Goal: Transaction & Acquisition: Book appointment/travel/reservation

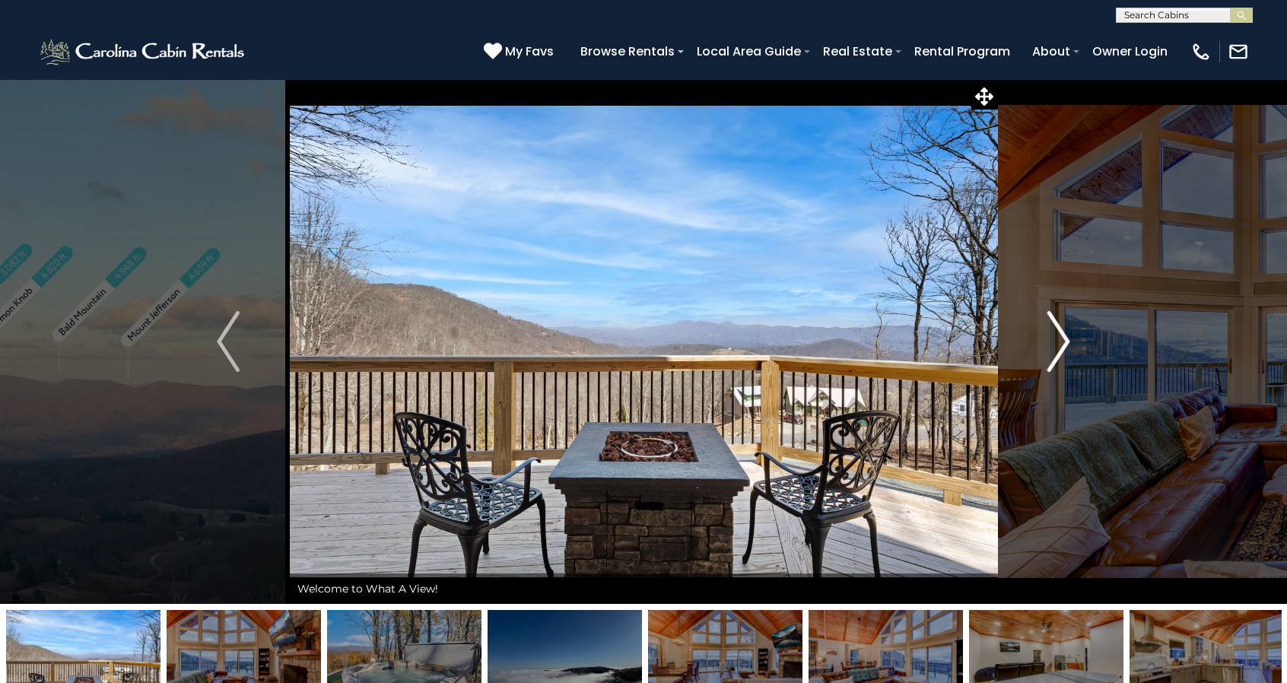
click at [1058, 347] on img "Next" at bounding box center [1059, 341] width 23 height 61
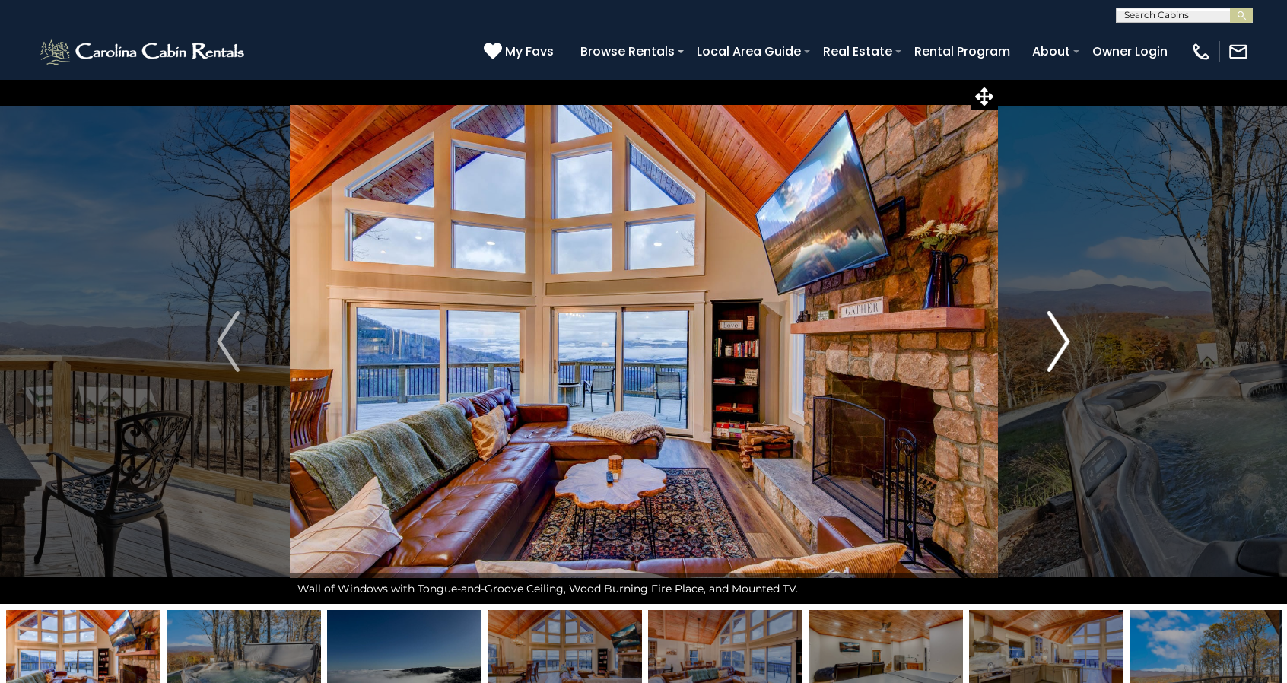
click at [1058, 347] on img "Next" at bounding box center [1059, 341] width 23 height 61
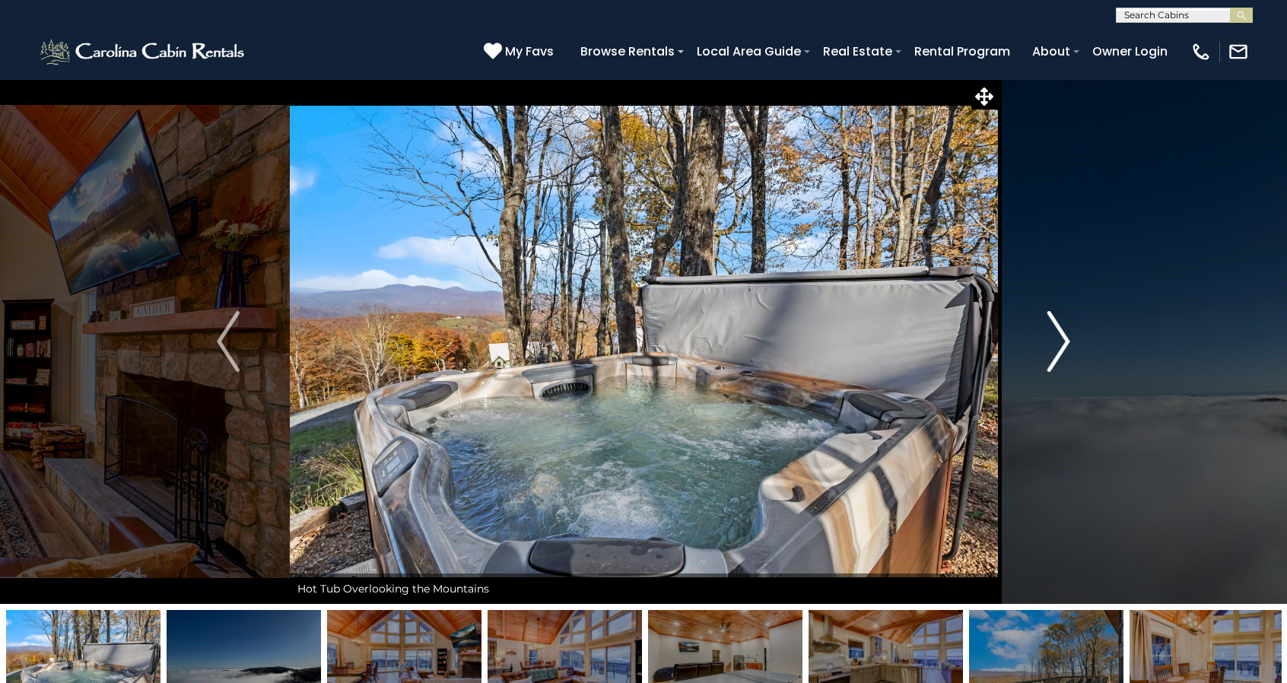
click at [1058, 347] on img "Next" at bounding box center [1059, 341] width 23 height 61
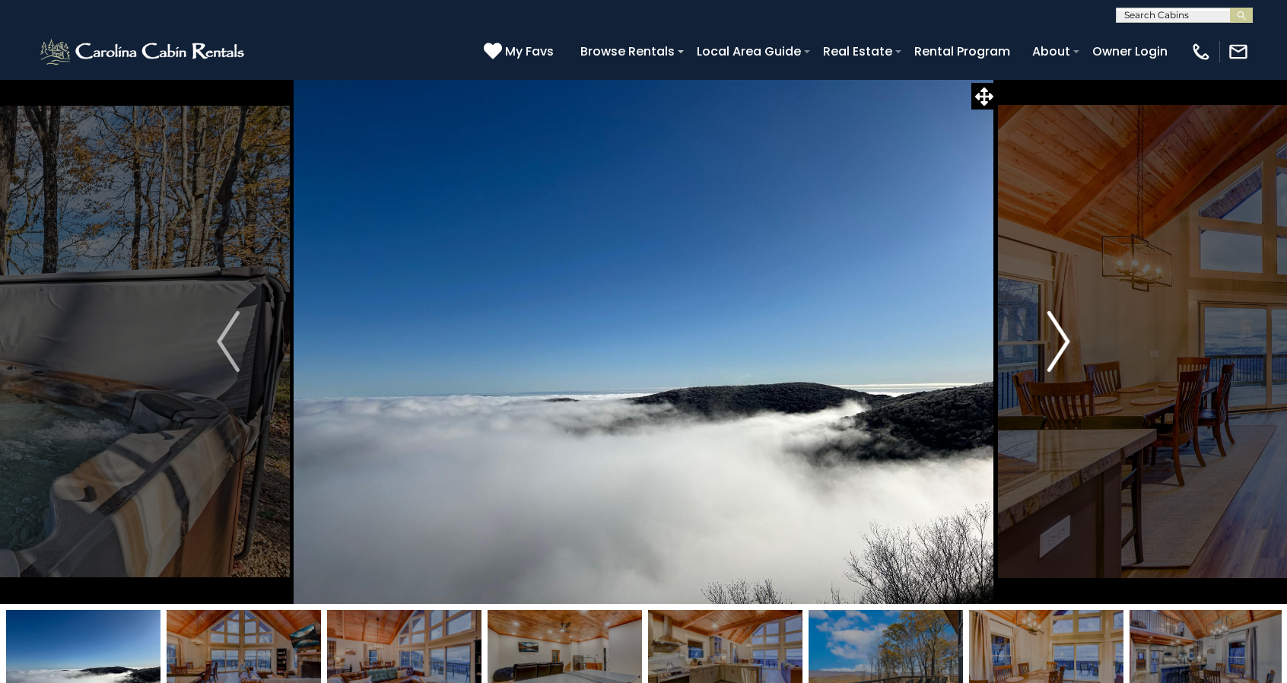
click at [1058, 347] on img "Next" at bounding box center [1059, 341] width 23 height 61
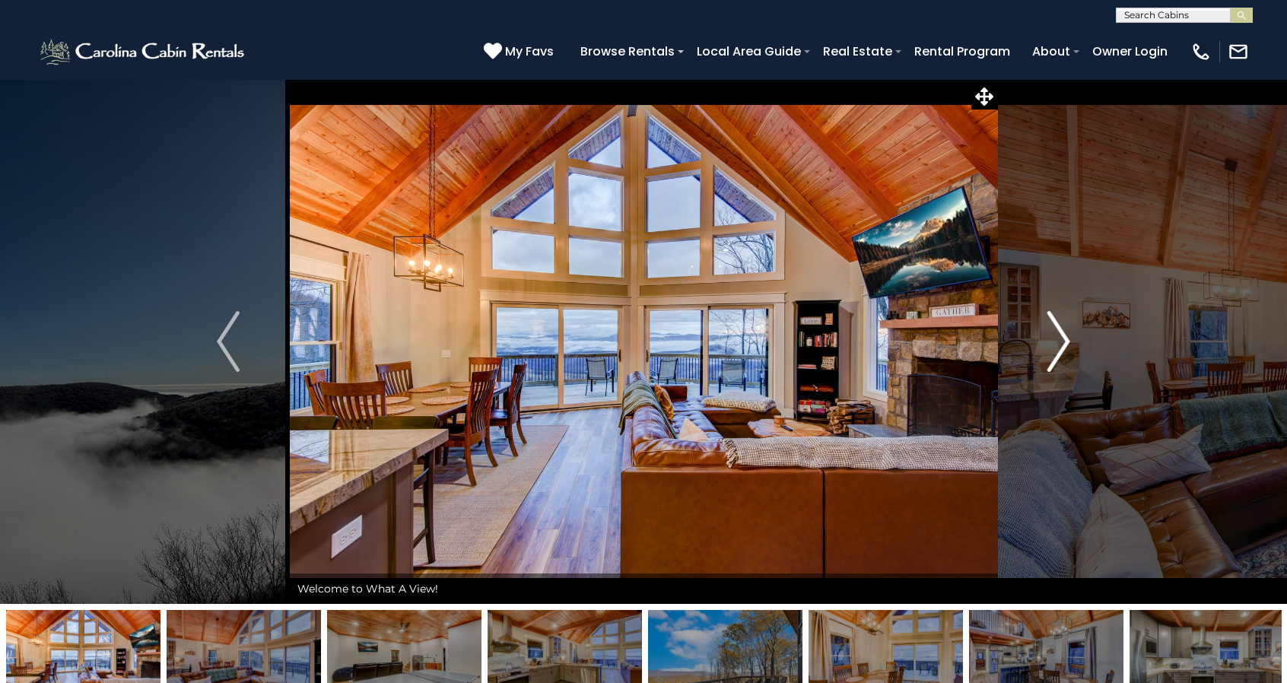
click at [1058, 347] on img "Next" at bounding box center [1059, 341] width 23 height 61
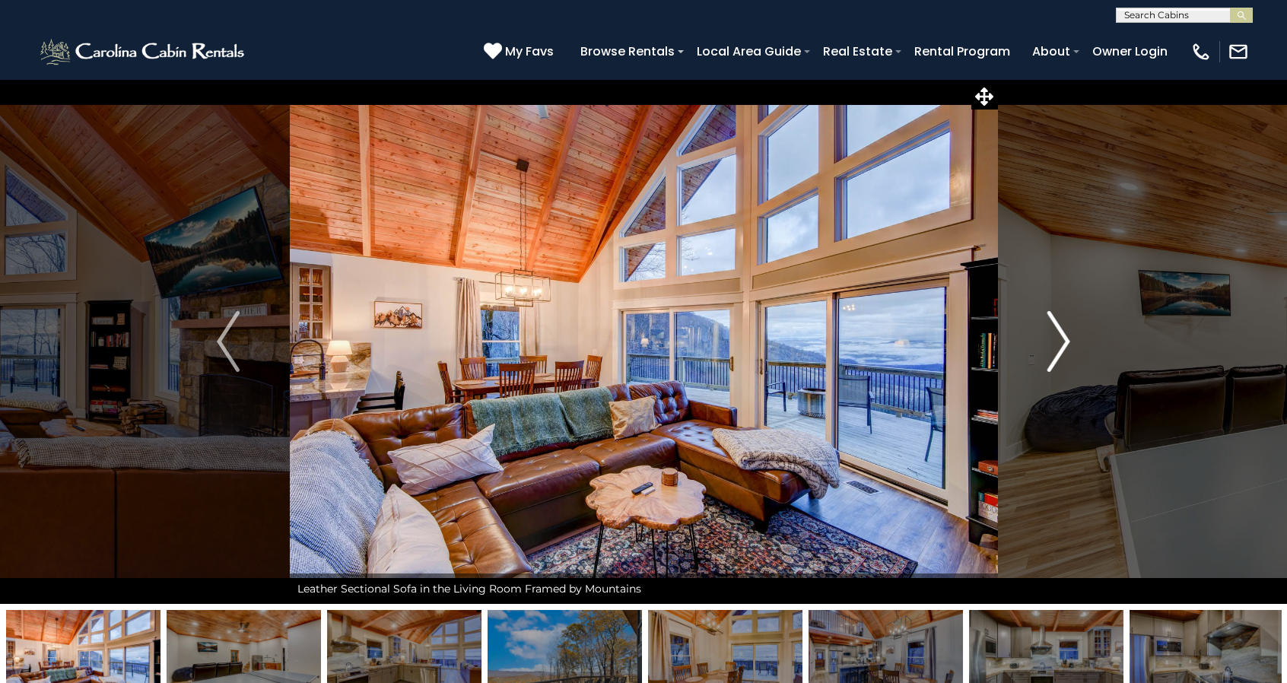
click at [1058, 347] on img "Next" at bounding box center [1059, 341] width 23 height 61
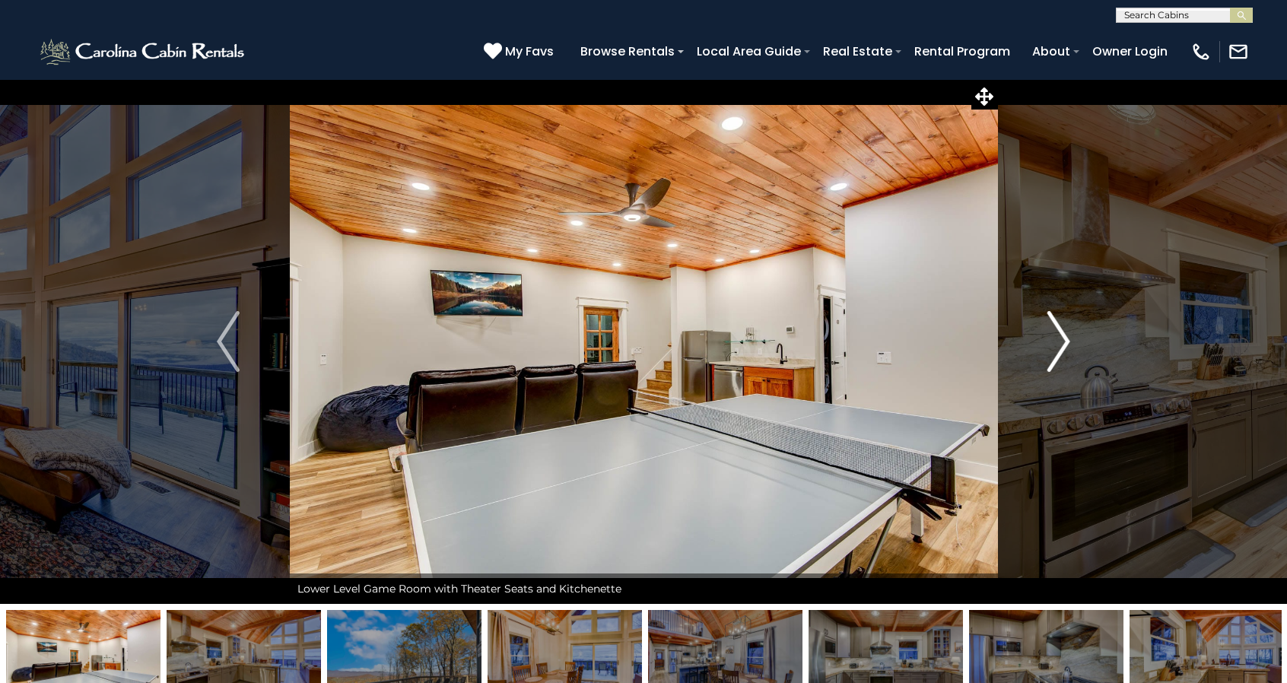
click at [1058, 346] on img "Next" at bounding box center [1059, 341] width 23 height 61
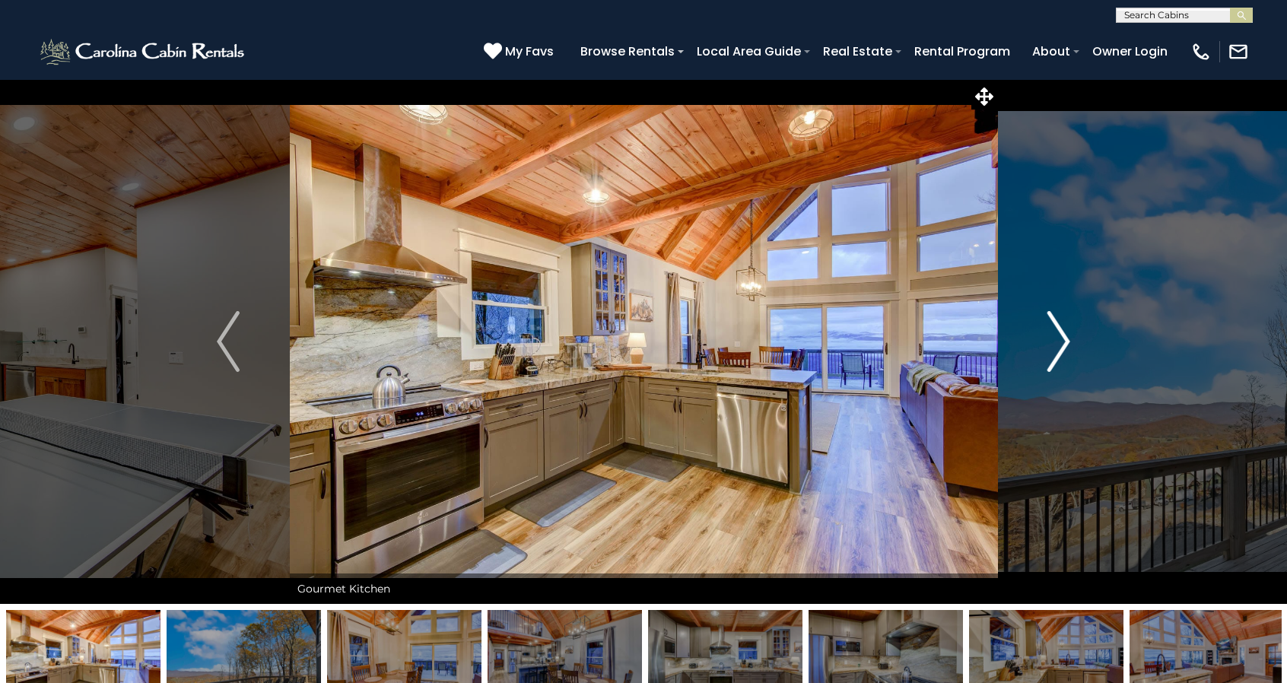
click at [1059, 337] on img "Next" at bounding box center [1059, 341] width 23 height 61
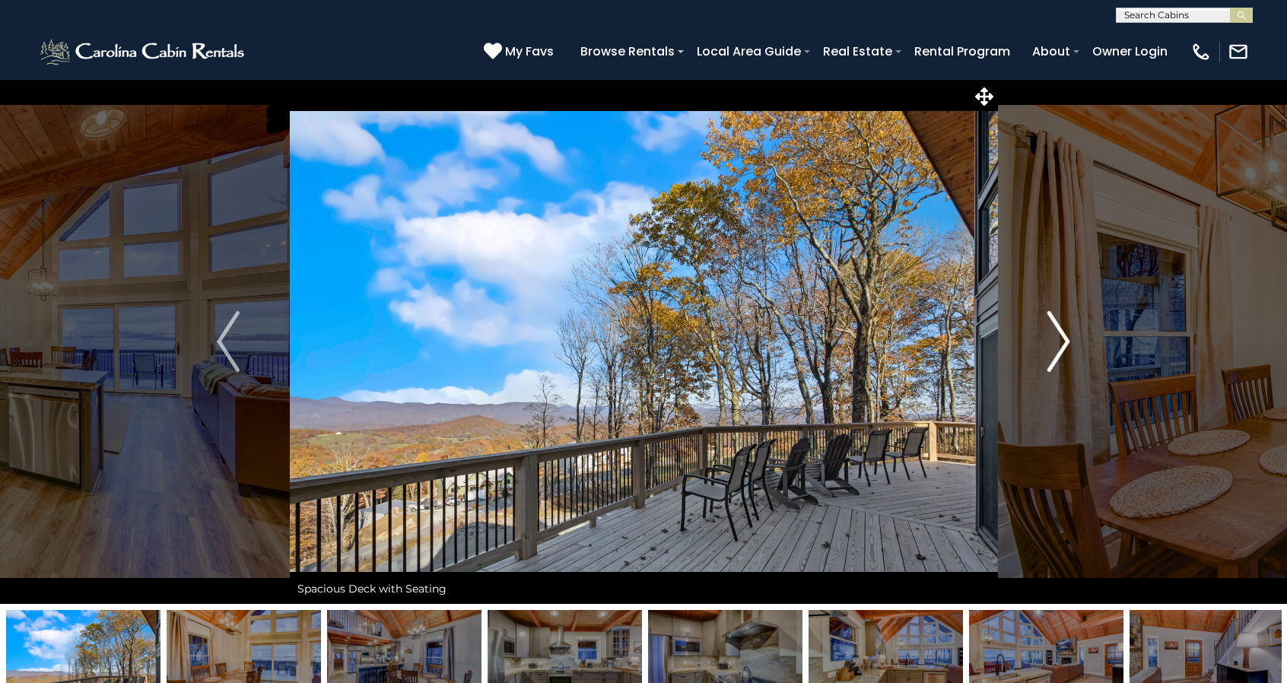
click at [1059, 337] on img "Next" at bounding box center [1059, 341] width 23 height 61
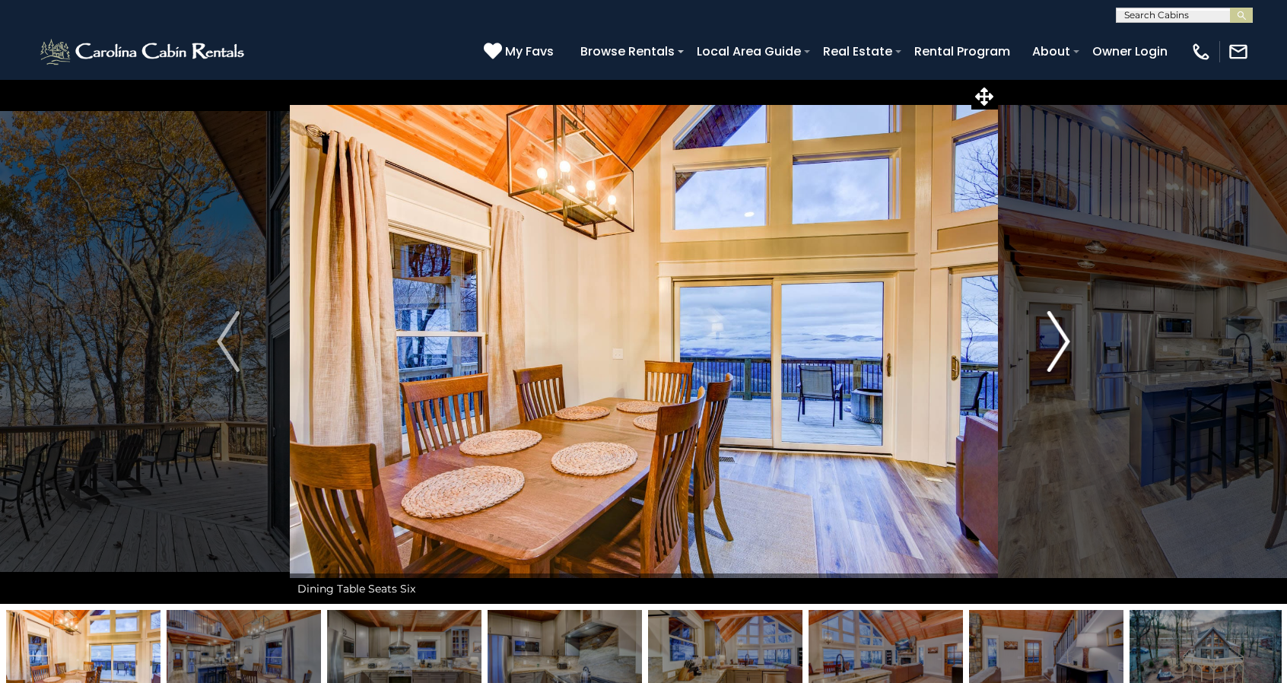
click at [1059, 337] on img "Next" at bounding box center [1059, 341] width 23 height 61
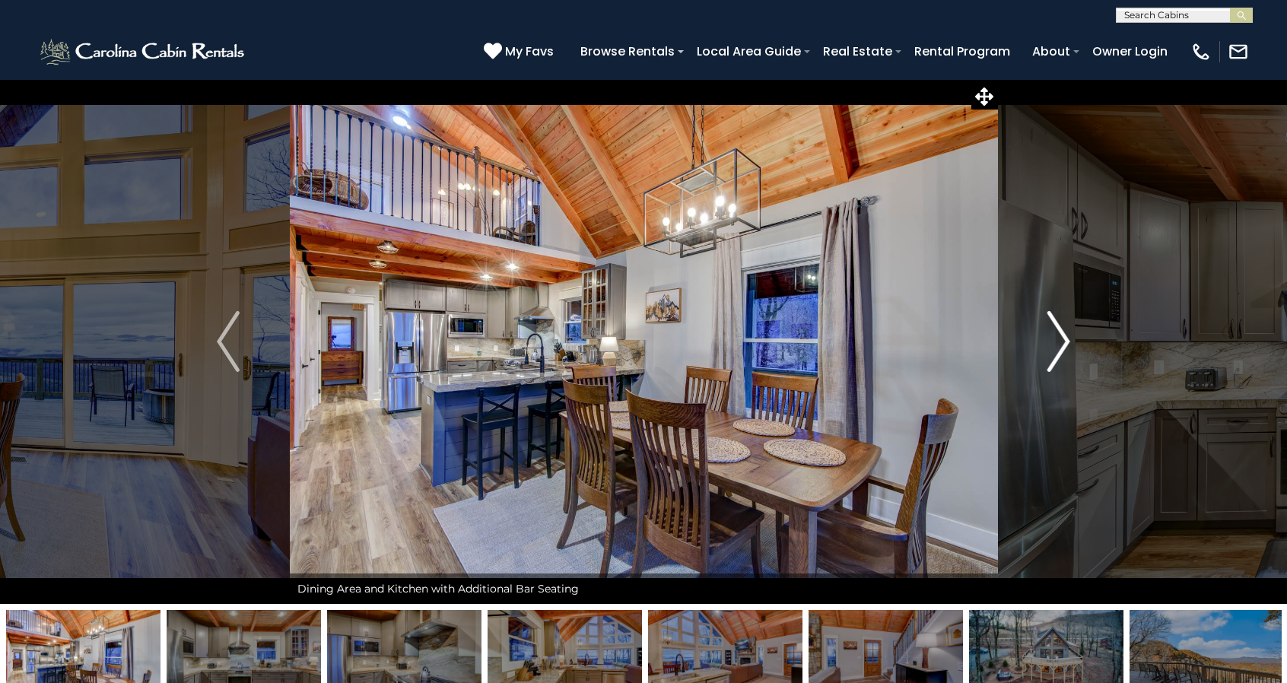
click at [1059, 337] on img "Next" at bounding box center [1059, 341] width 23 height 61
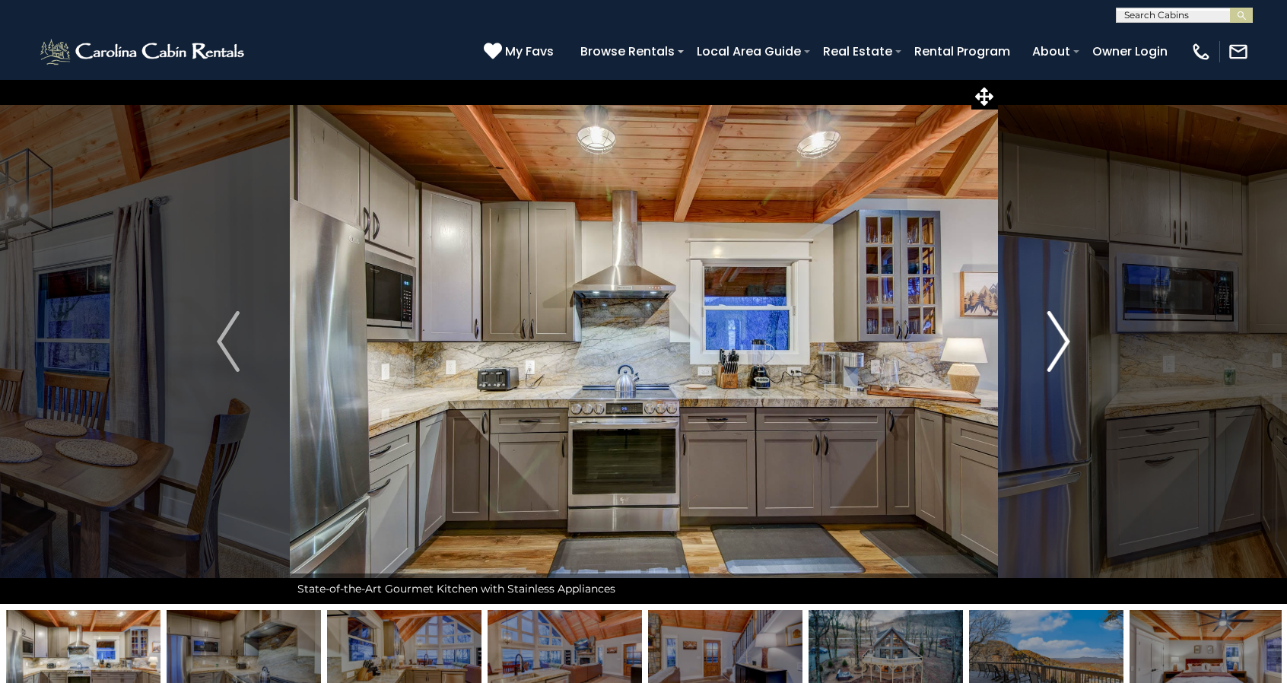
click at [1059, 337] on img "Next" at bounding box center [1059, 341] width 23 height 61
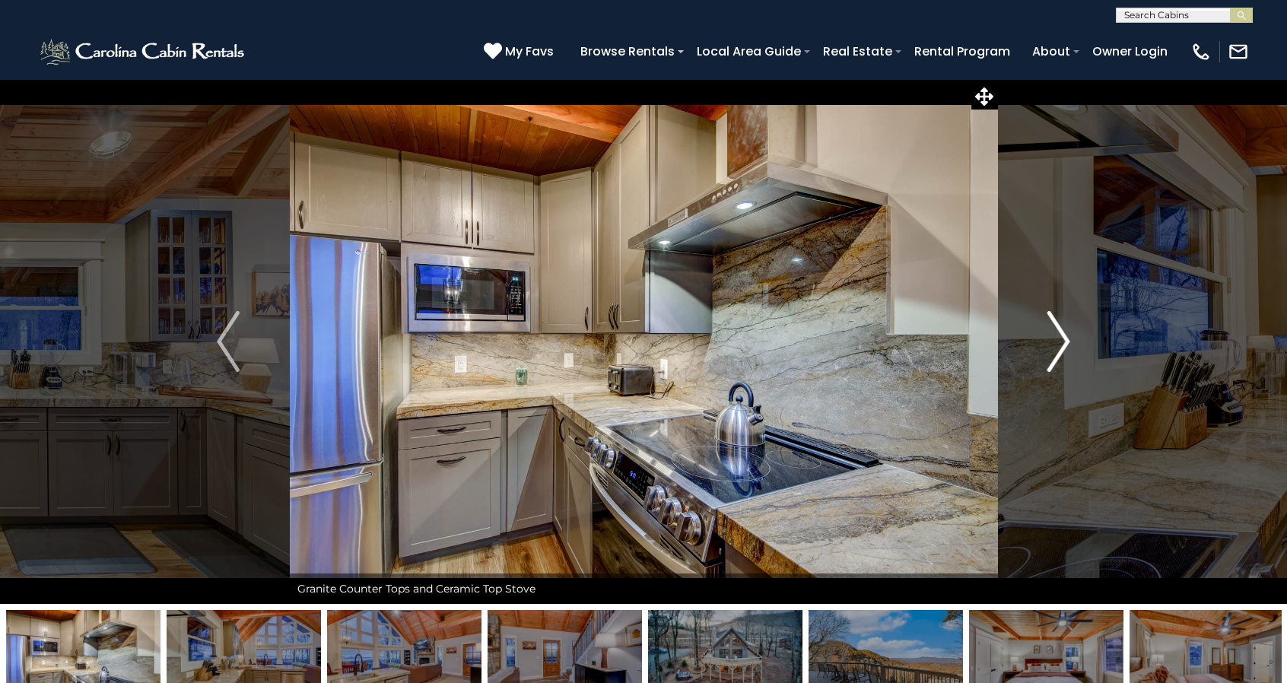
click at [1059, 337] on img "Next" at bounding box center [1059, 341] width 23 height 61
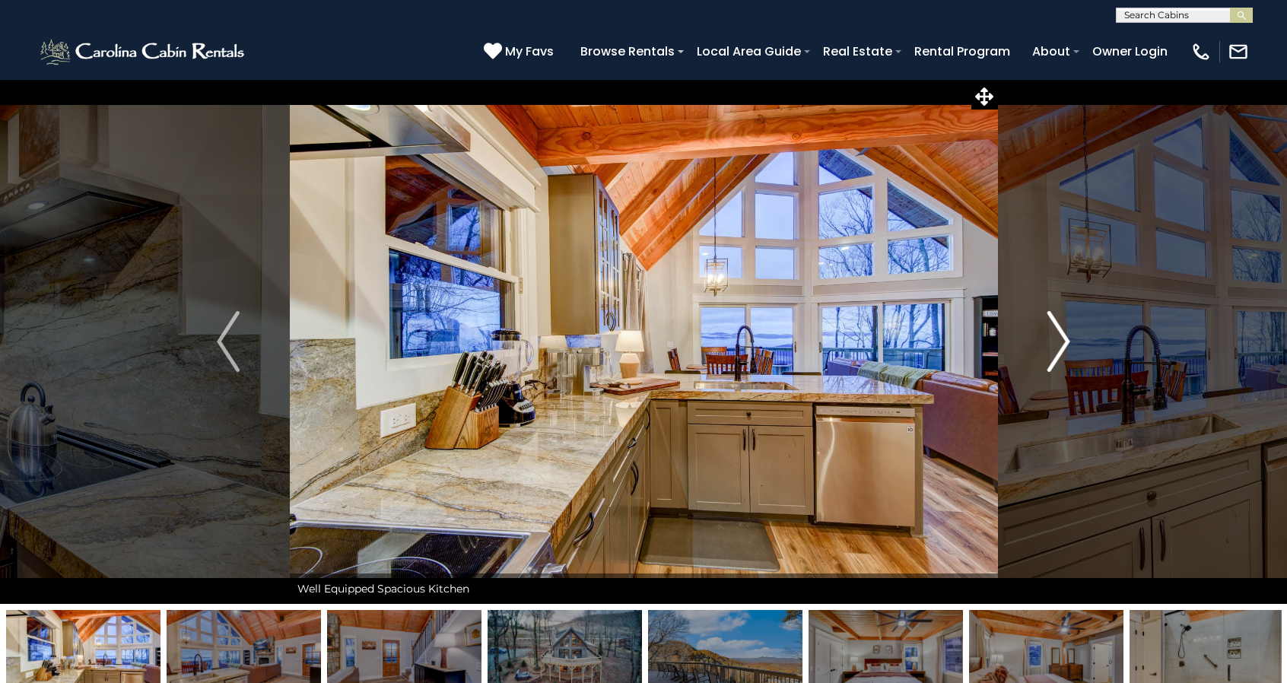
click at [1059, 337] on img "Next" at bounding box center [1059, 341] width 23 height 61
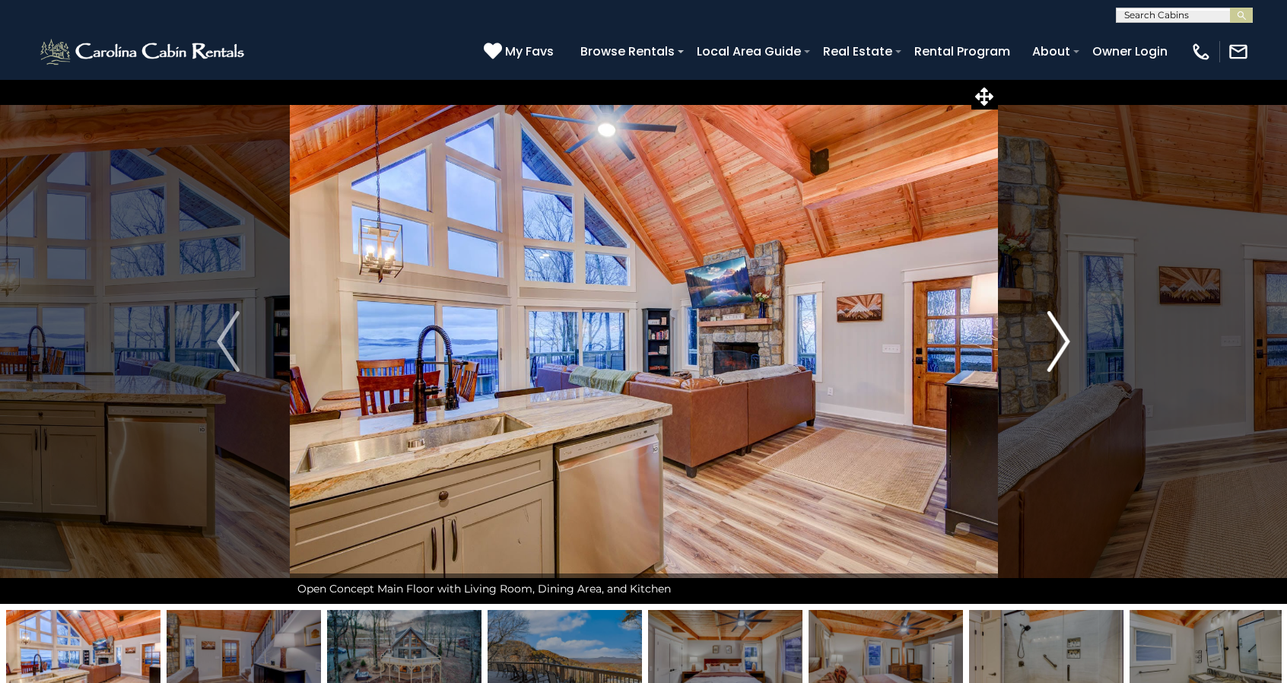
click at [1059, 337] on img "Next" at bounding box center [1059, 341] width 23 height 61
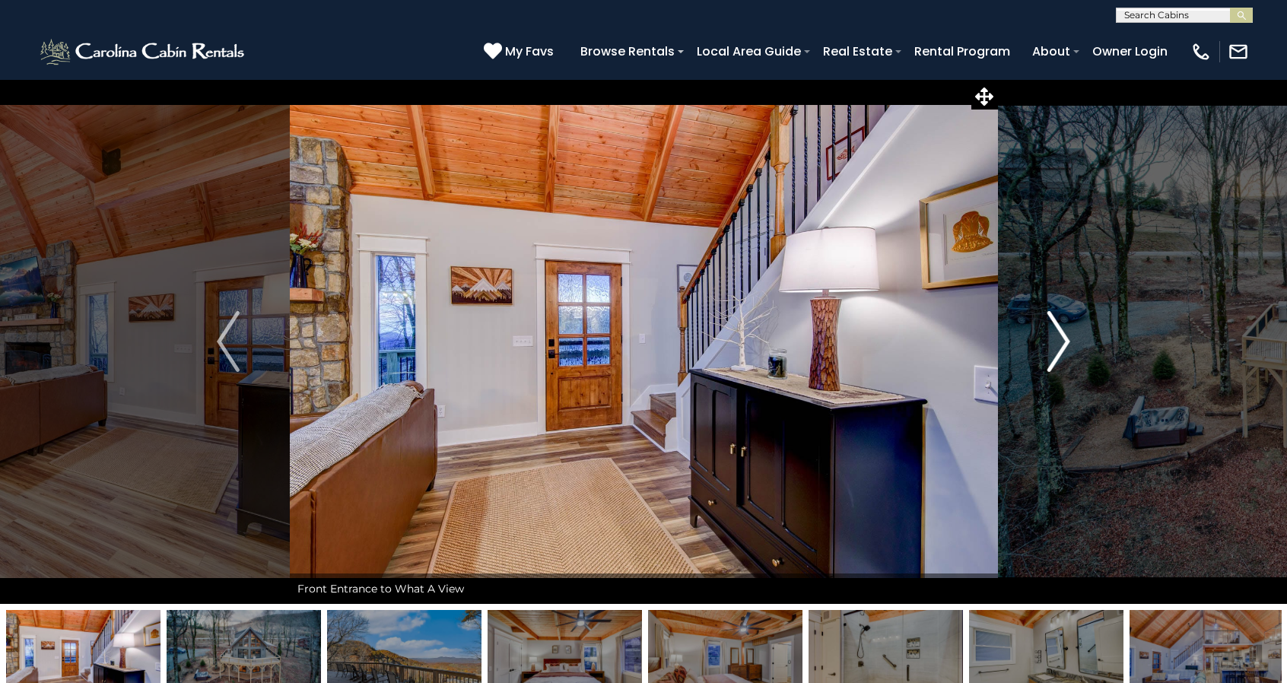
click at [1059, 337] on img "Next" at bounding box center [1059, 341] width 23 height 61
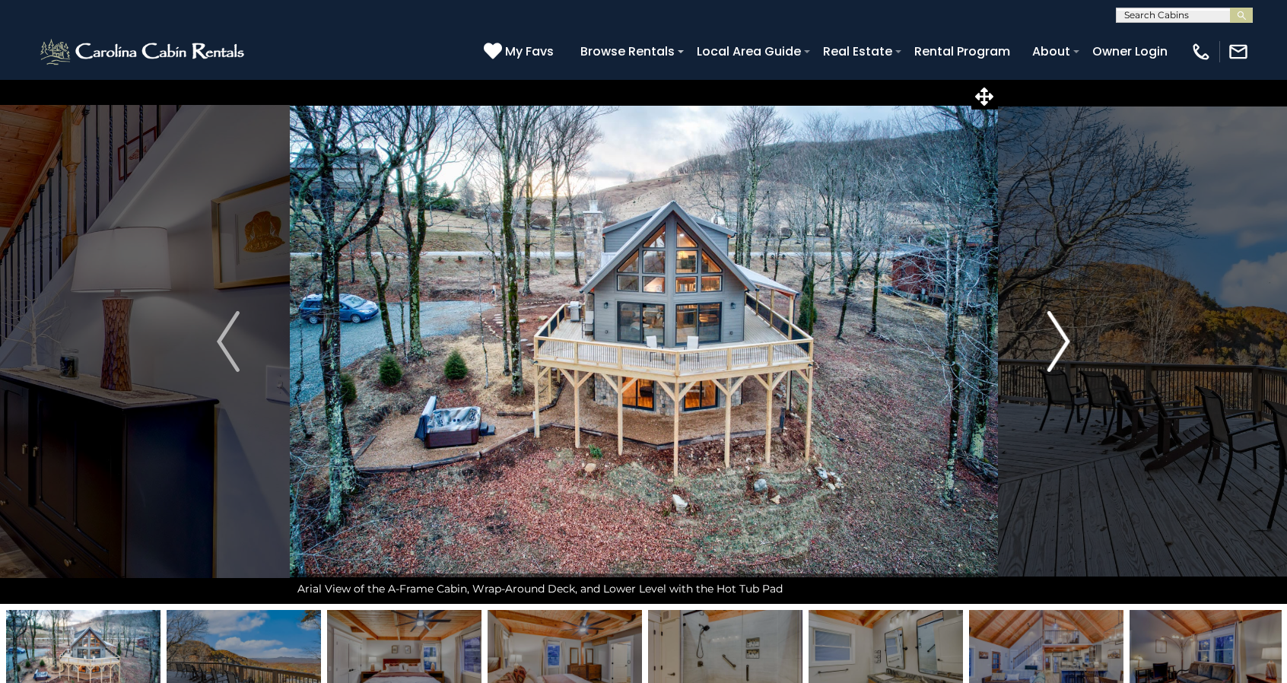
click at [1059, 337] on img "Next" at bounding box center [1059, 341] width 23 height 61
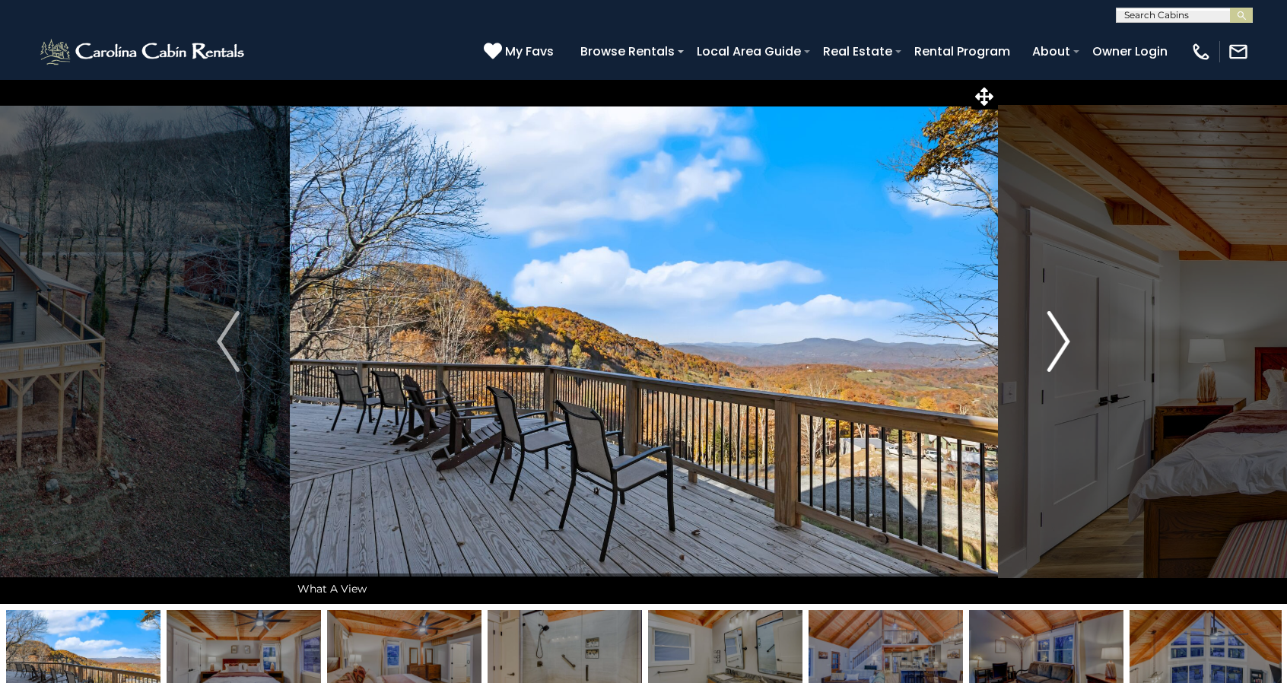
click at [1059, 337] on img "Next" at bounding box center [1059, 341] width 23 height 61
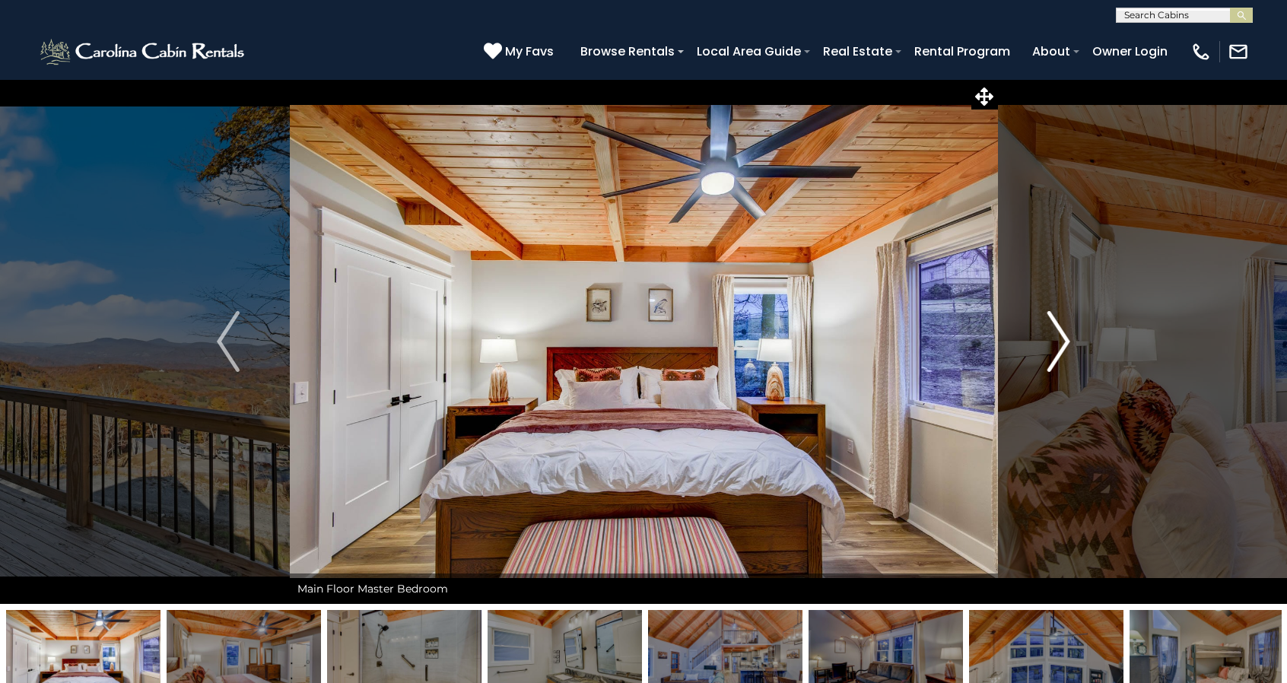
click at [1059, 337] on img "Next" at bounding box center [1059, 341] width 23 height 61
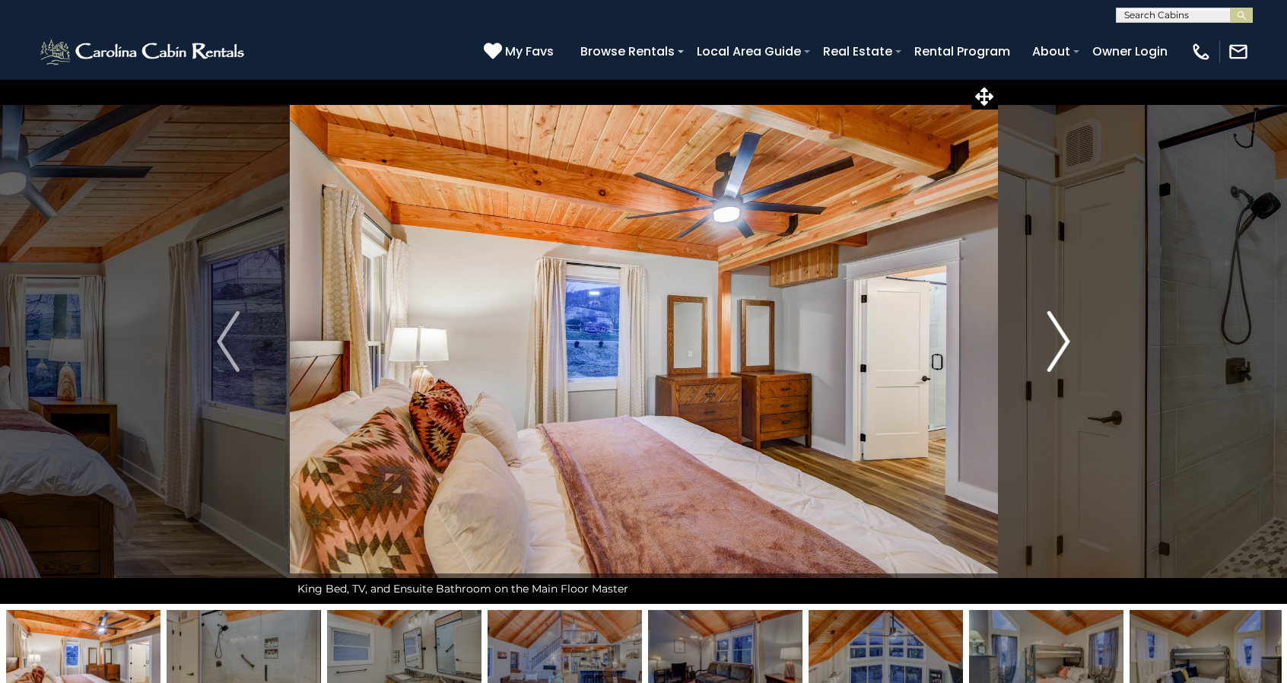
click at [1059, 337] on img "Next" at bounding box center [1059, 341] width 23 height 61
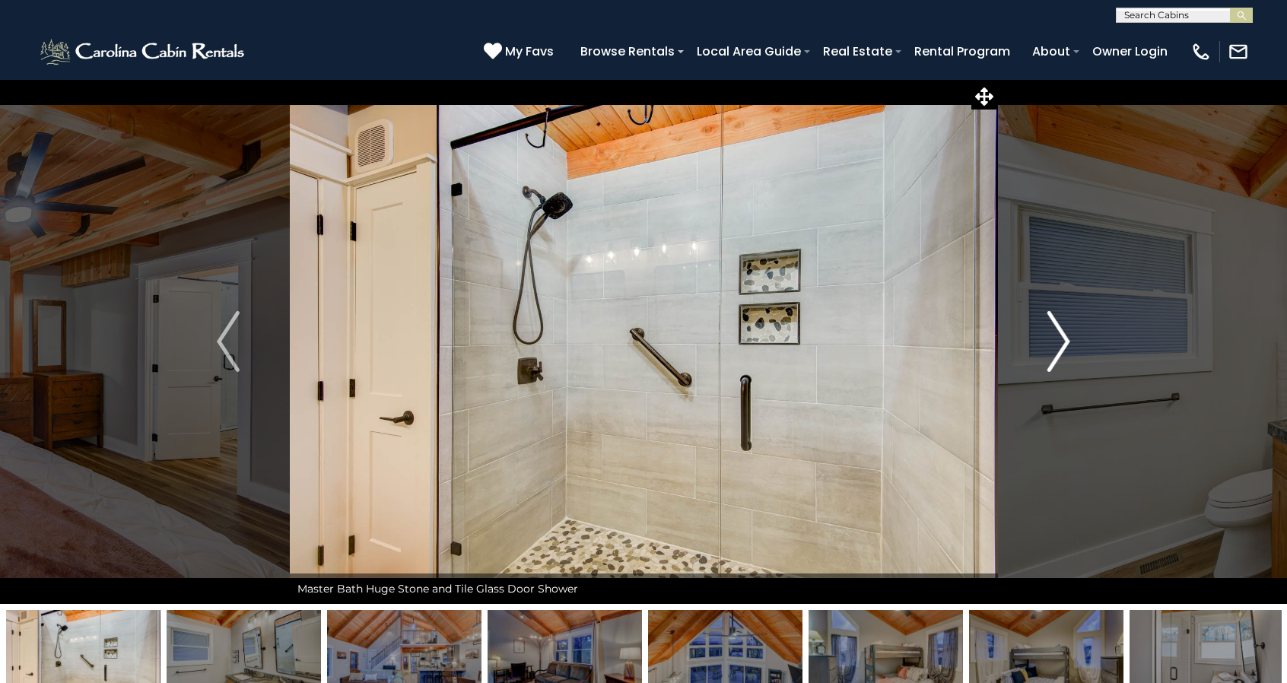
click at [1059, 337] on img "Next" at bounding box center [1059, 341] width 23 height 61
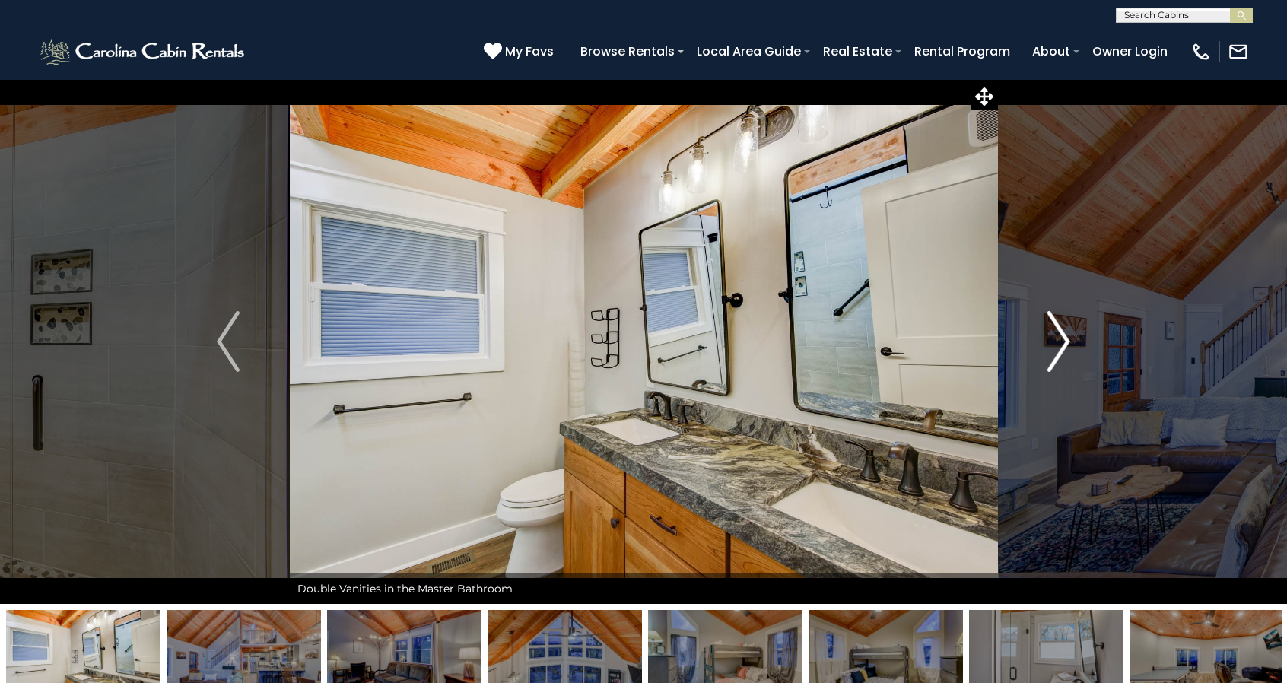
click at [1059, 337] on img "Next" at bounding box center [1059, 341] width 23 height 61
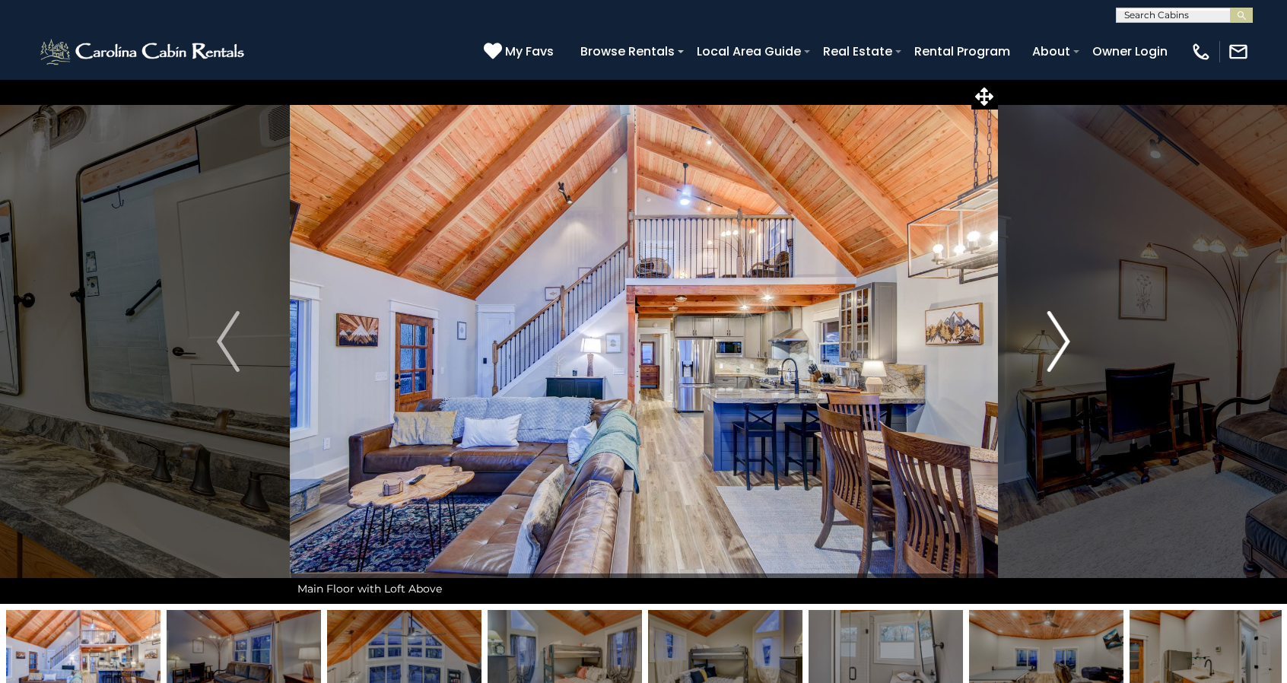
click at [1059, 337] on img "Next" at bounding box center [1059, 341] width 23 height 61
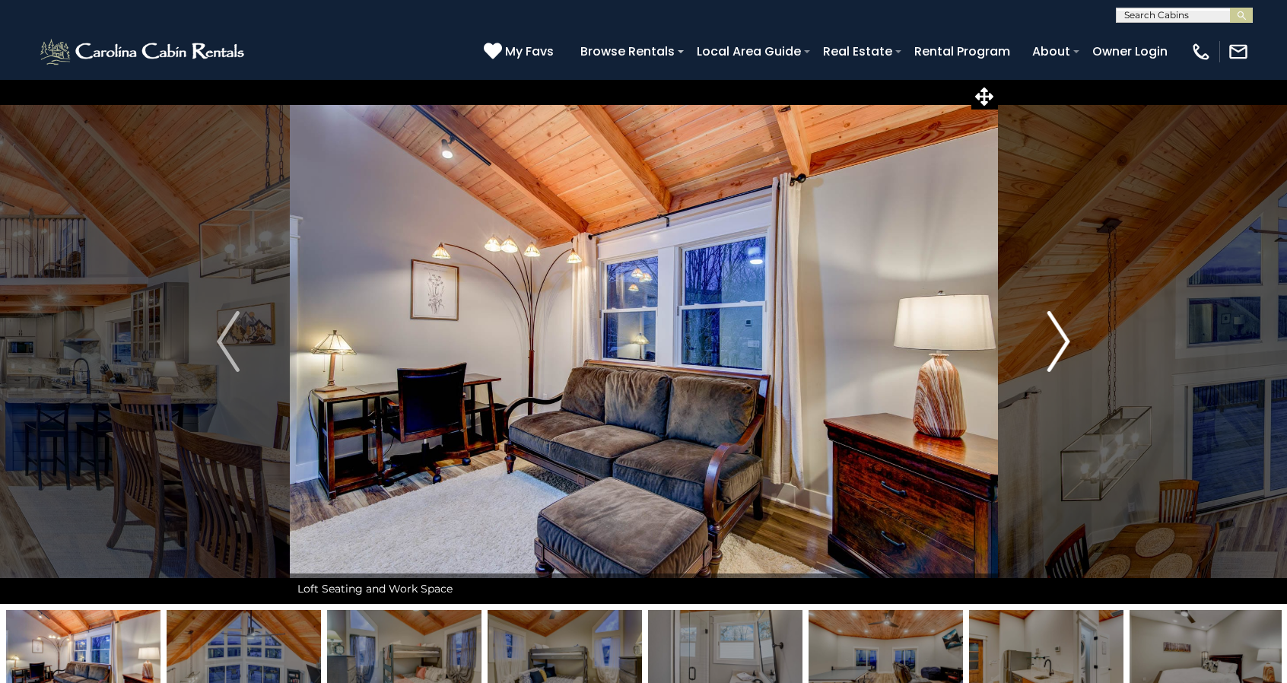
click at [1059, 337] on img "Next" at bounding box center [1059, 341] width 23 height 61
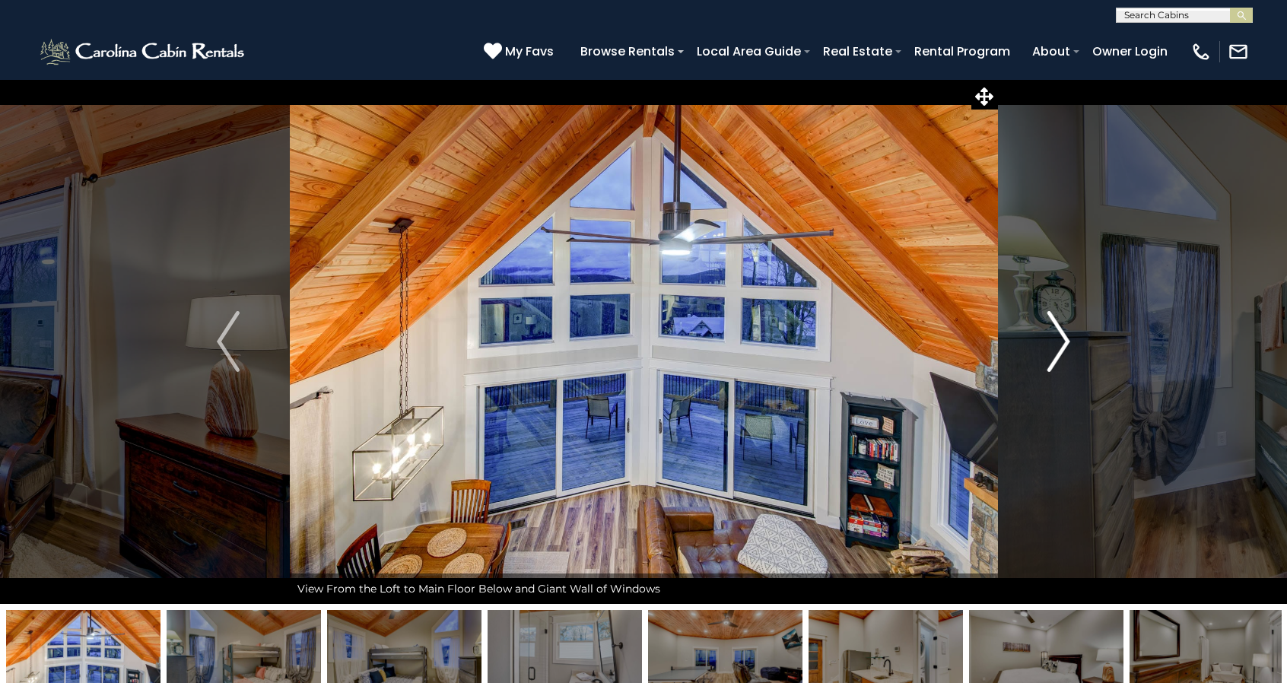
click at [1059, 337] on img "Next" at bounding box center [1059, 341] width 23 height 61
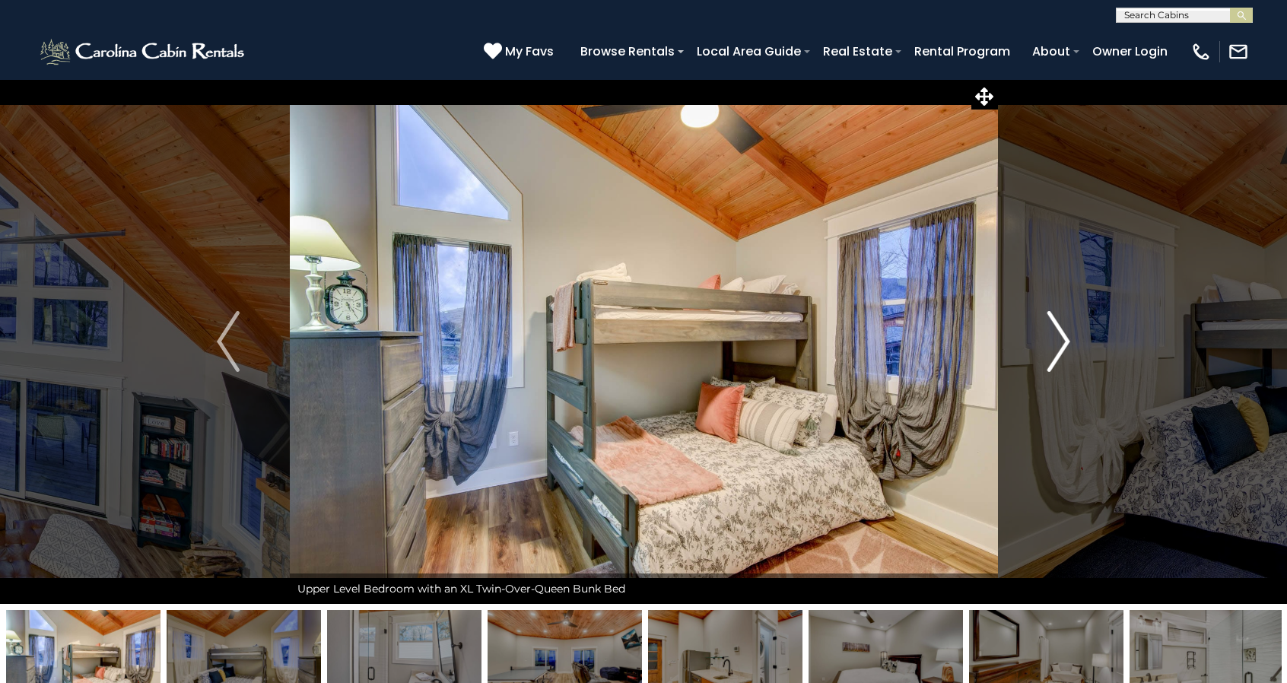
click at [1059, 337] on img "Next" at bounding box center [1059, 341] width 23 height 61
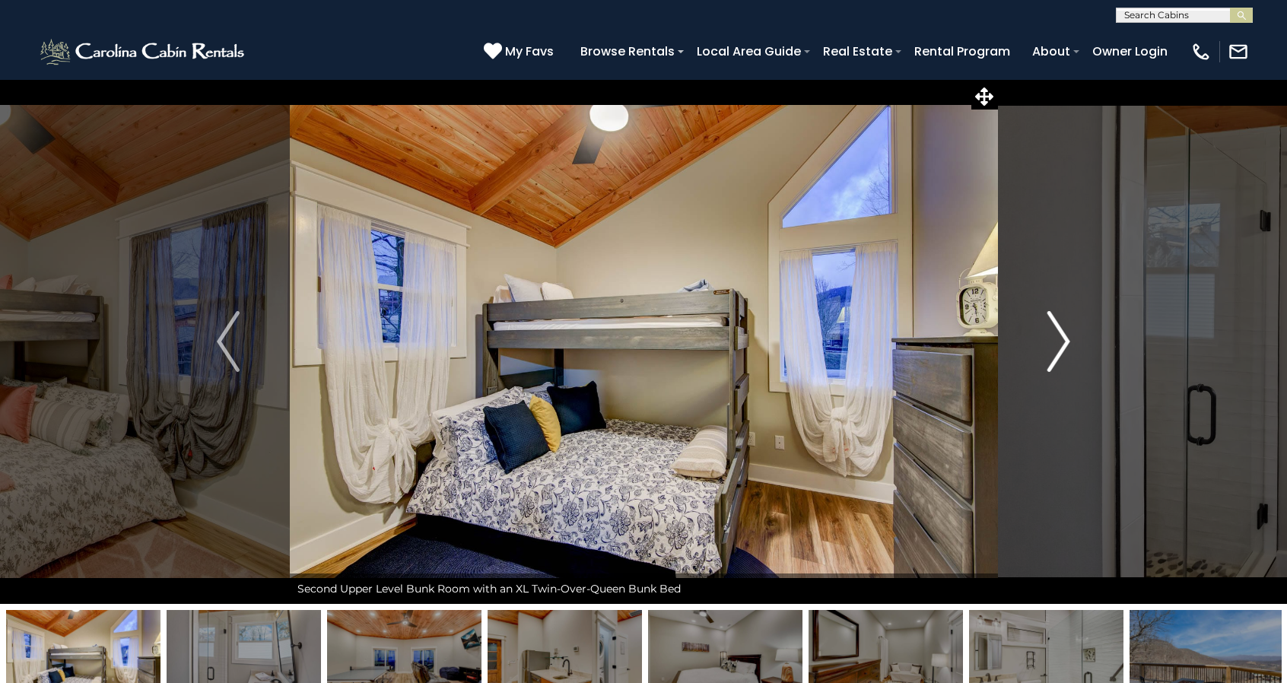
click at [1059, 337] on img "Next" at bounding box center [1059, 341] width 23 height 61
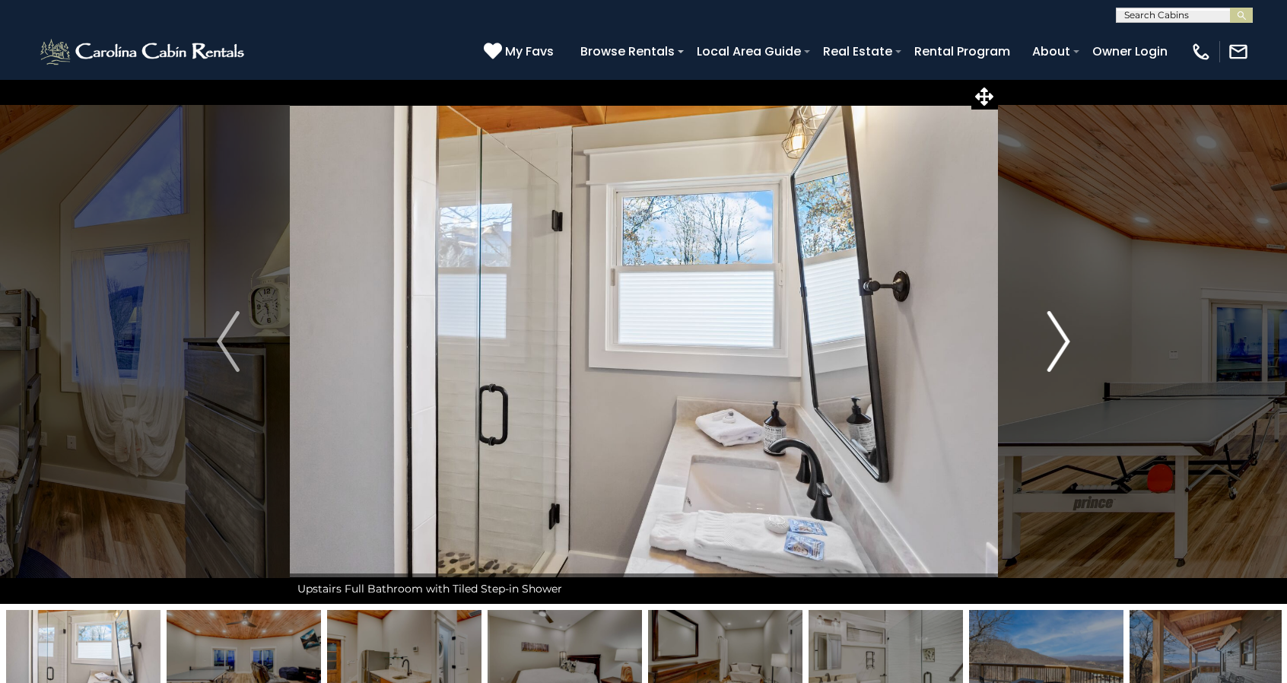
click at [1059, 337] on img "Next" at bounding box center [1059, 341] width 23 height 61
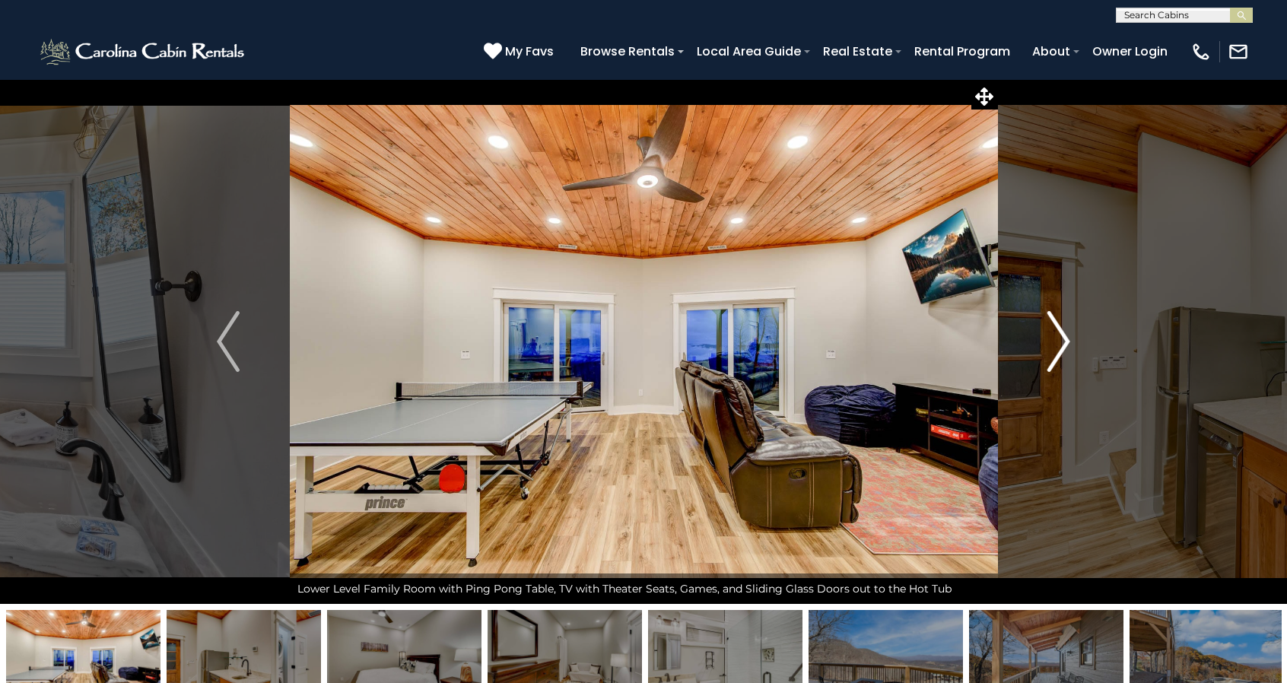
click at [1059, 337] on img "Next" at bounding box center [1059, 341] width 23 height 61
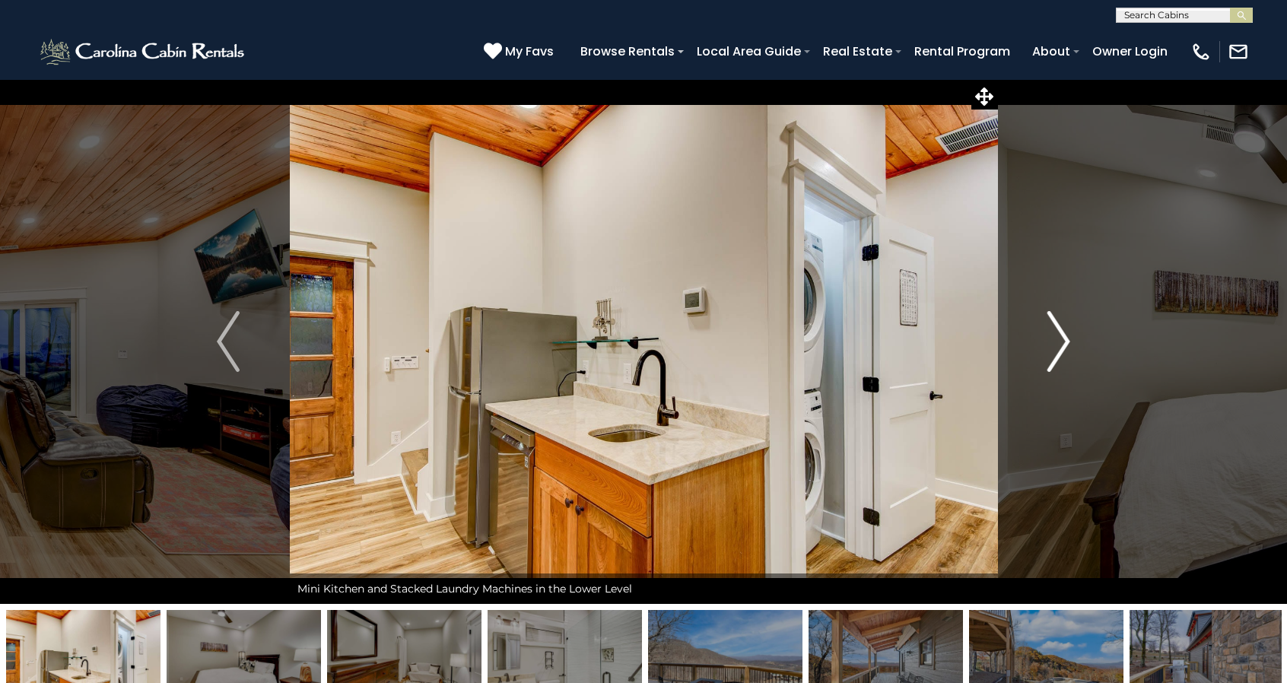
click at [1059, 337] on img "Next" at bounding box center [1059, 341] width 23 height 61
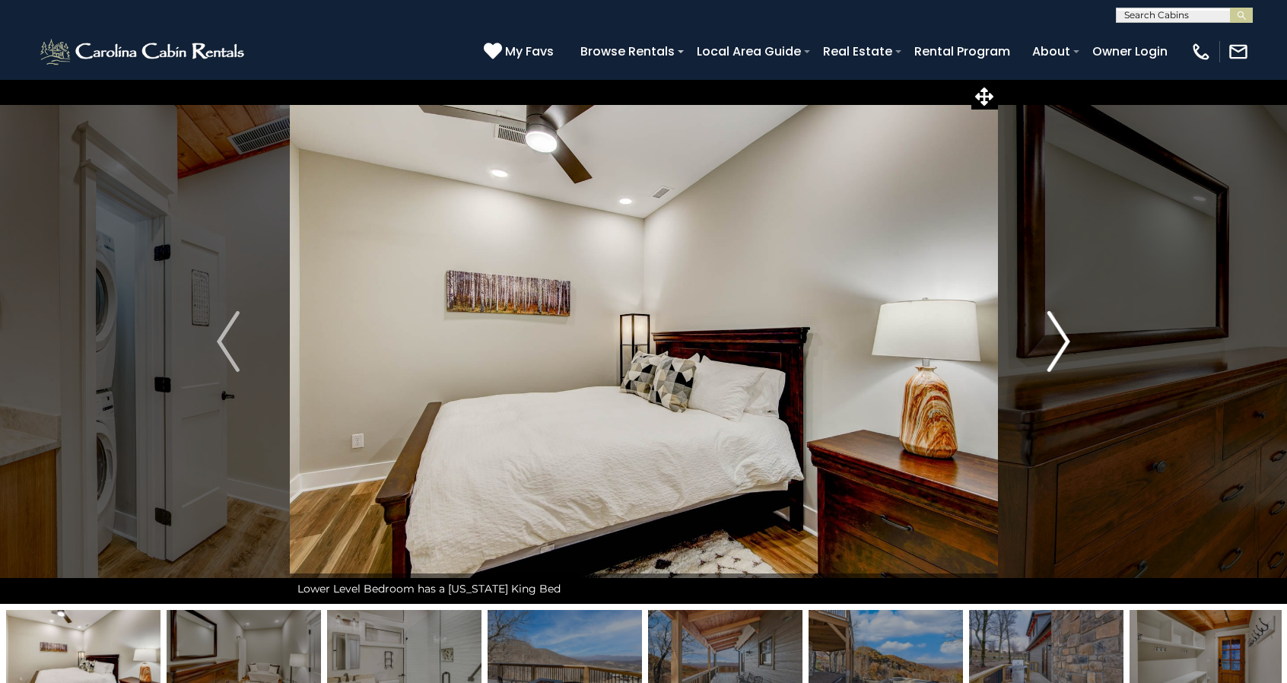
click at [1059, 337] on img "Next" at bounding box center [1059, 341] width 23 height 61
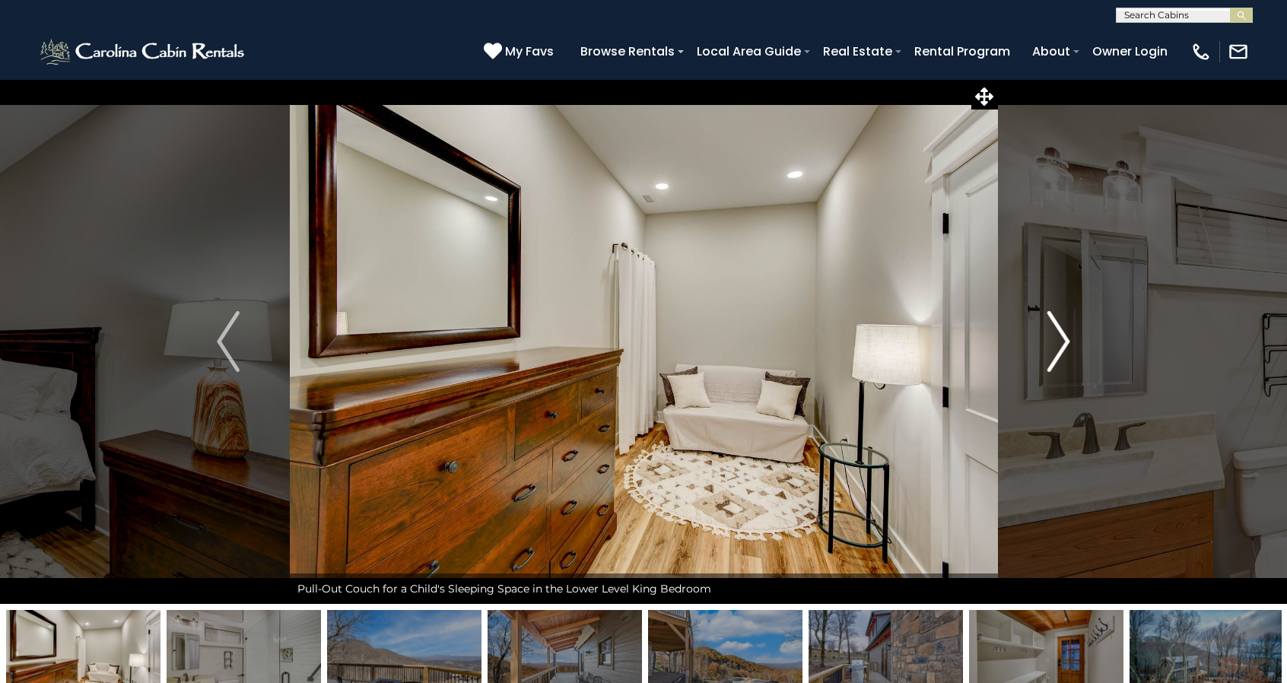
click at [1059, 337] on img "Next" at bounding box center [1059, 341] width 23 height 61
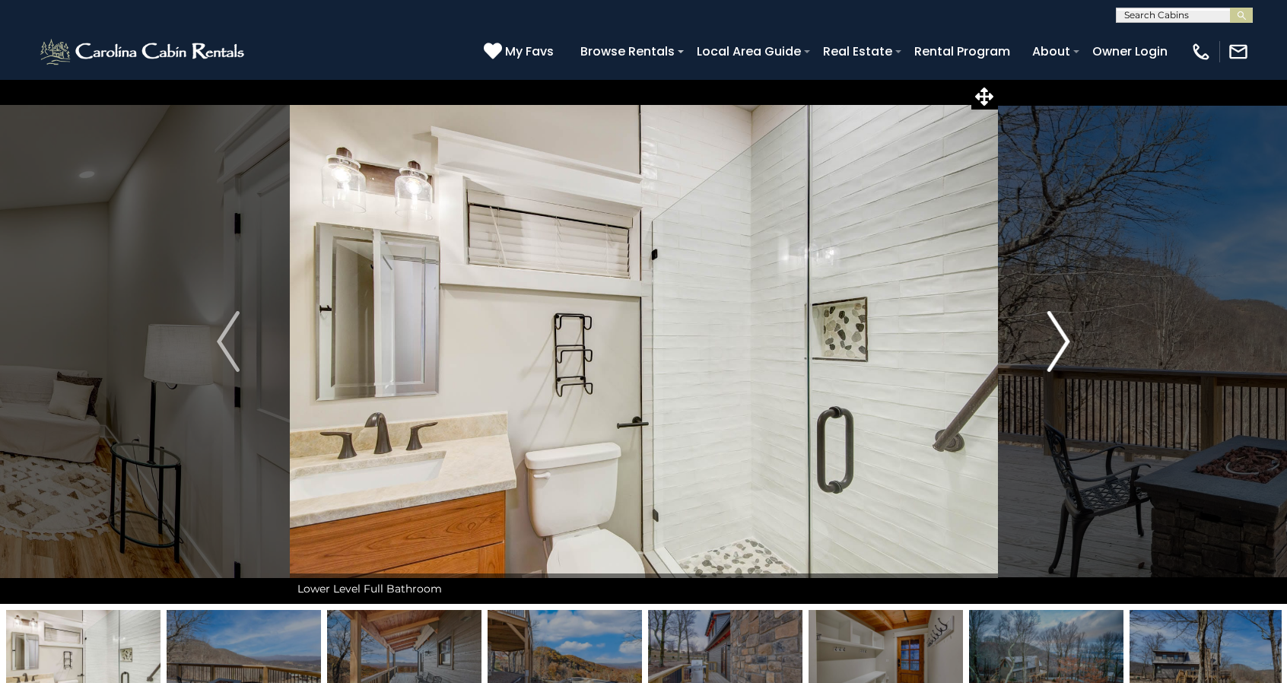
click at [1059, 337] on img "Next" at bounding box center [1059, 341] width 23 height 61
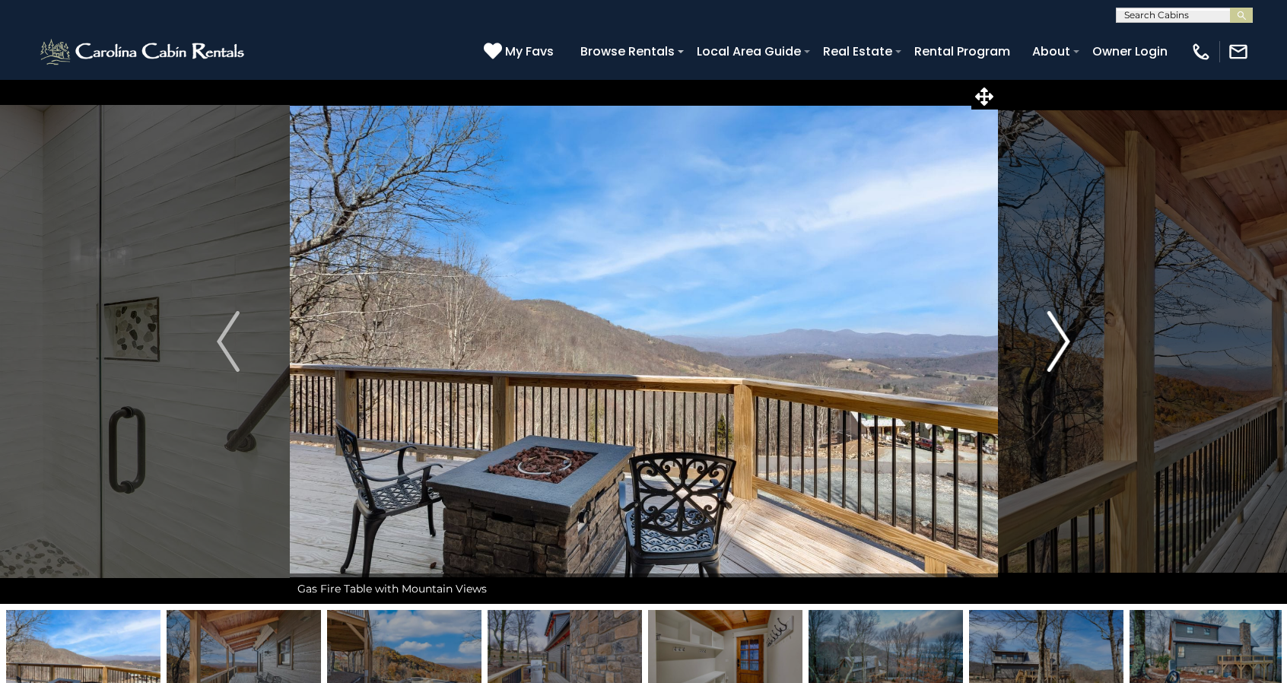
click at [1059, 337] on img "Next" at bounding box center [1059, 341] width 23 height 61
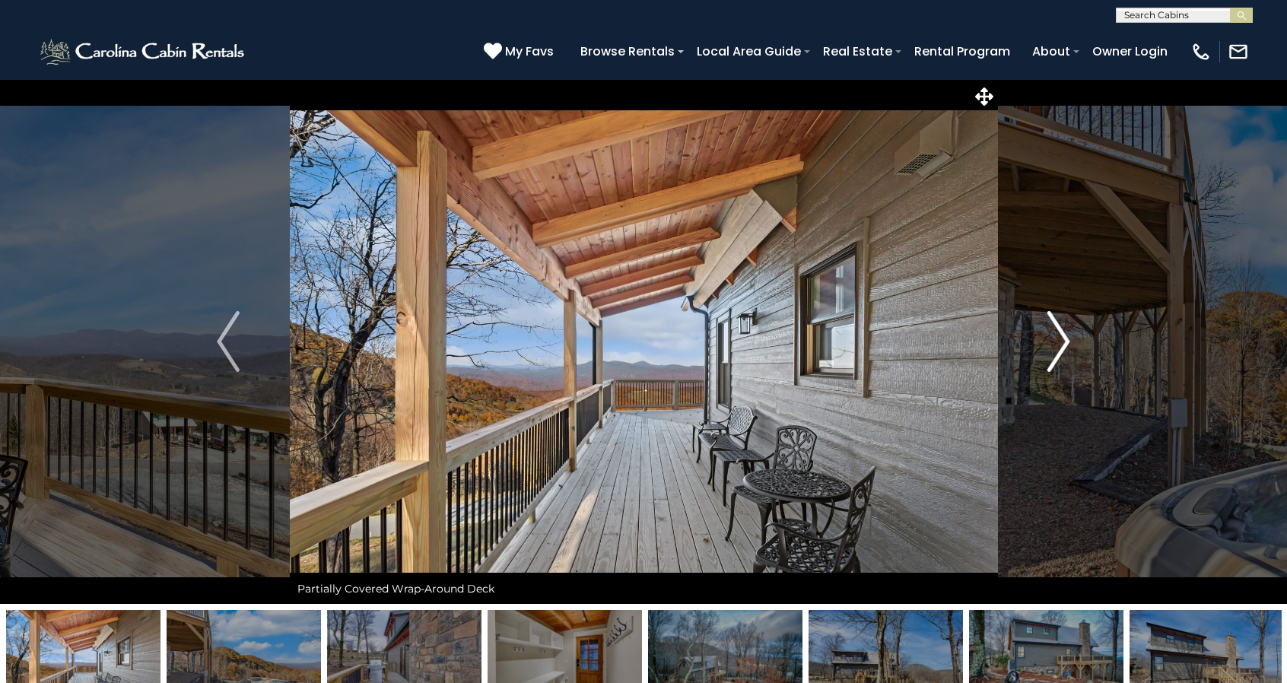
click at [1059, 337] on img "Next" at bounding box center [1059, 341] width 23 height 61
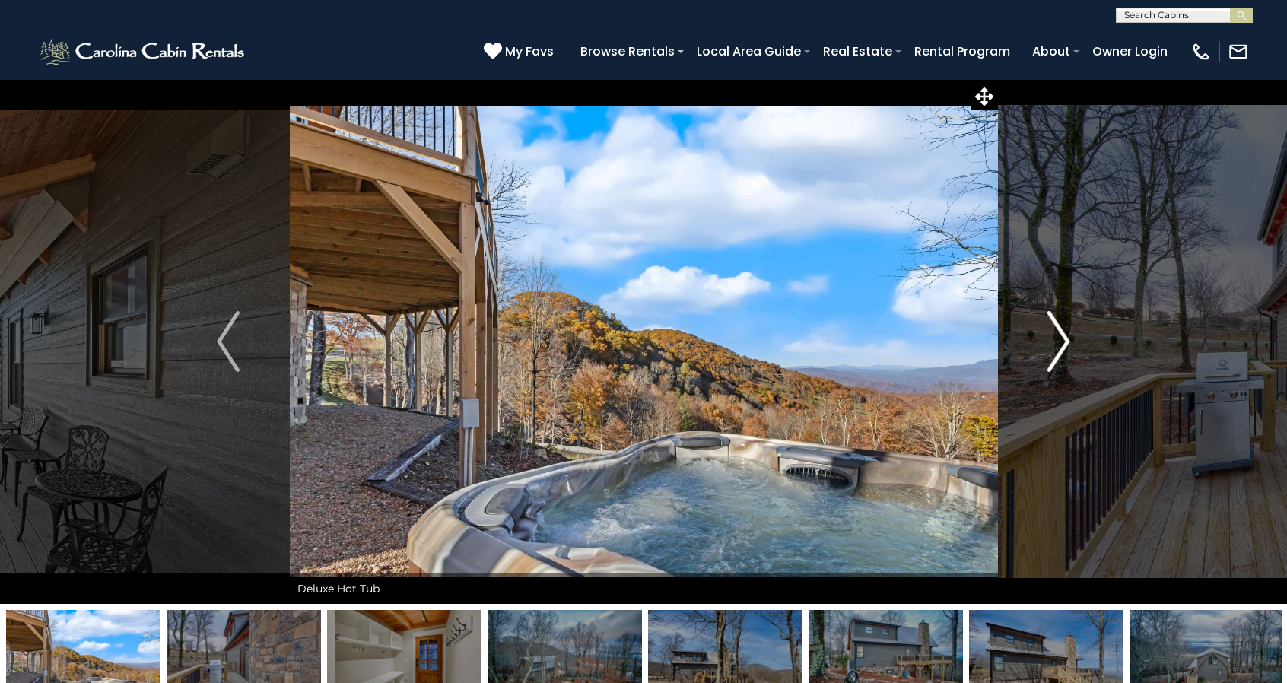
click at [1059, 337] on img "Next" at bounding box center [1059, 341] width 23 height 61
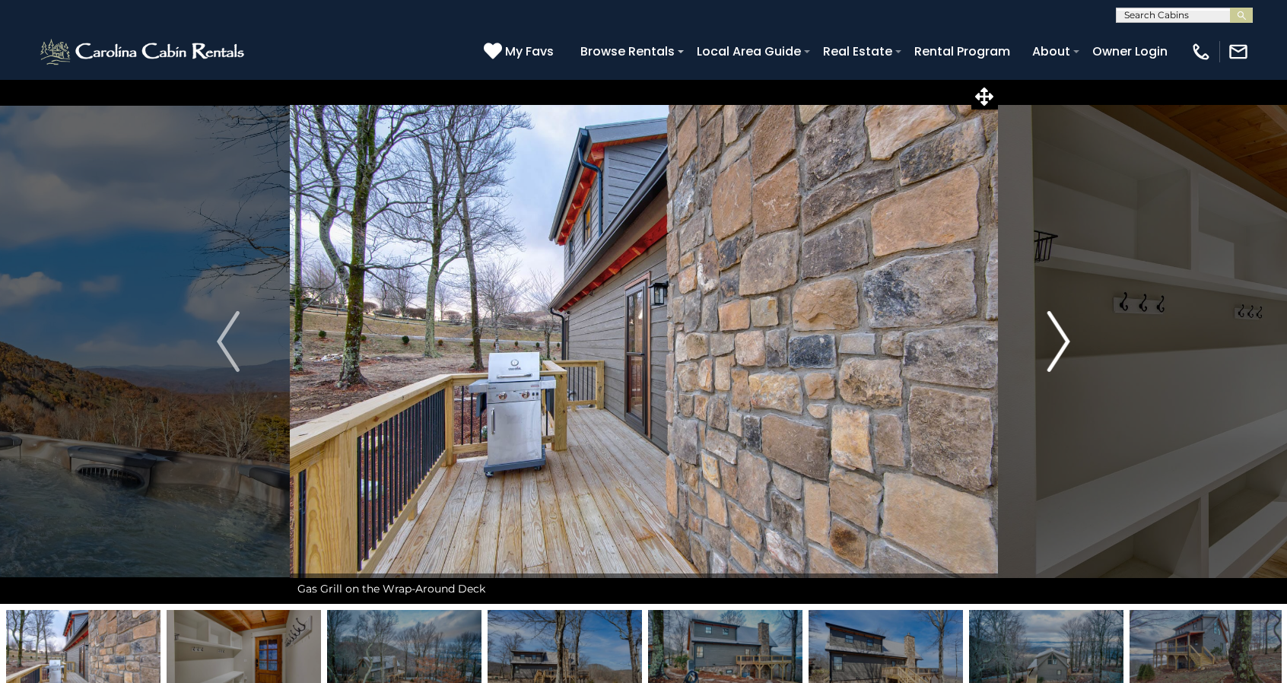
click at [1059, 337] on img "Next" at bounding box center [1059, 341] width 23 height 61
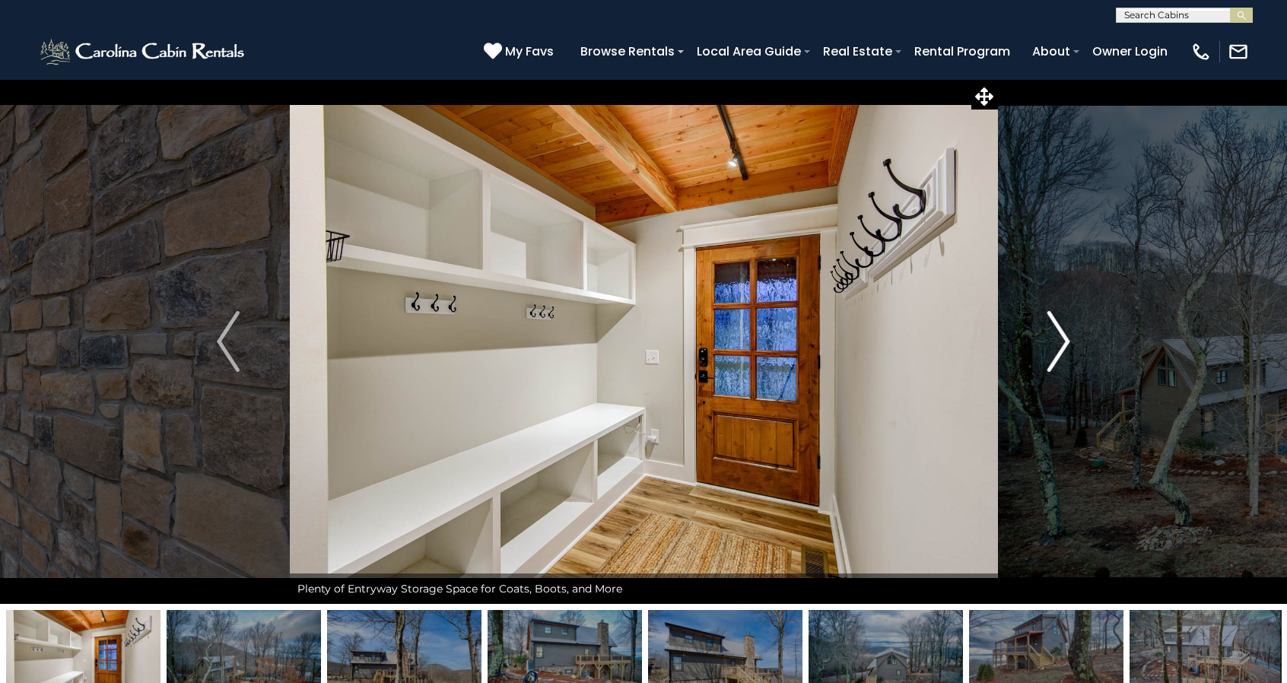
click at [1059, 337] on img "Next" at bounding box center [1059, 341] width 23 height 61
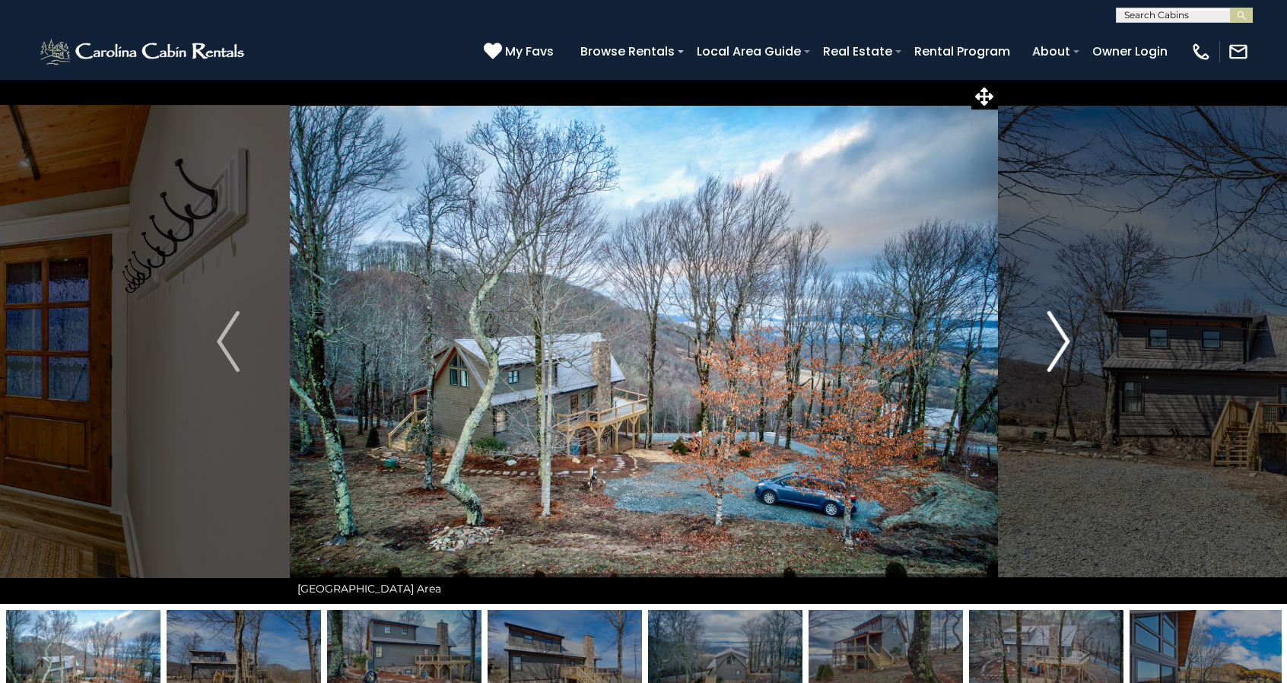
click at [1059, 337] on img "Next" at bounding box center [1059, 341] width 23 height 61
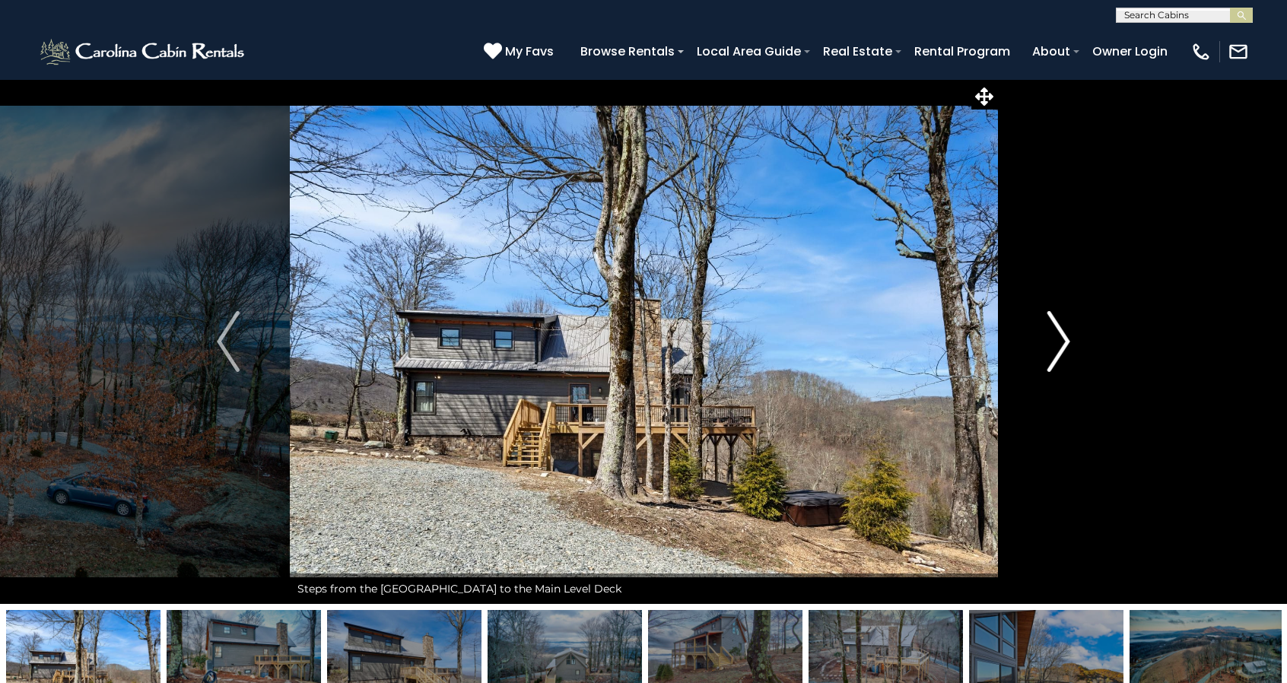
click at [1059, 337] on img "Next" at bounding box center [1059, 341] width 23 height 61
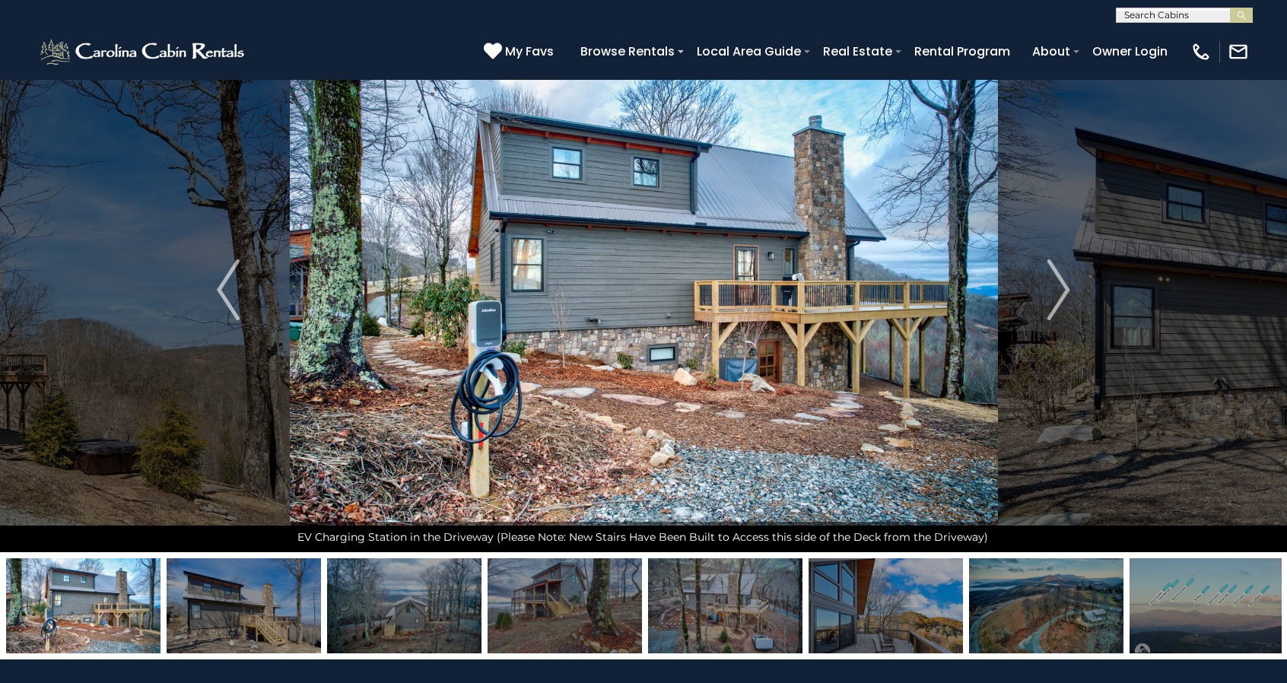
scroll to position [76, 0]
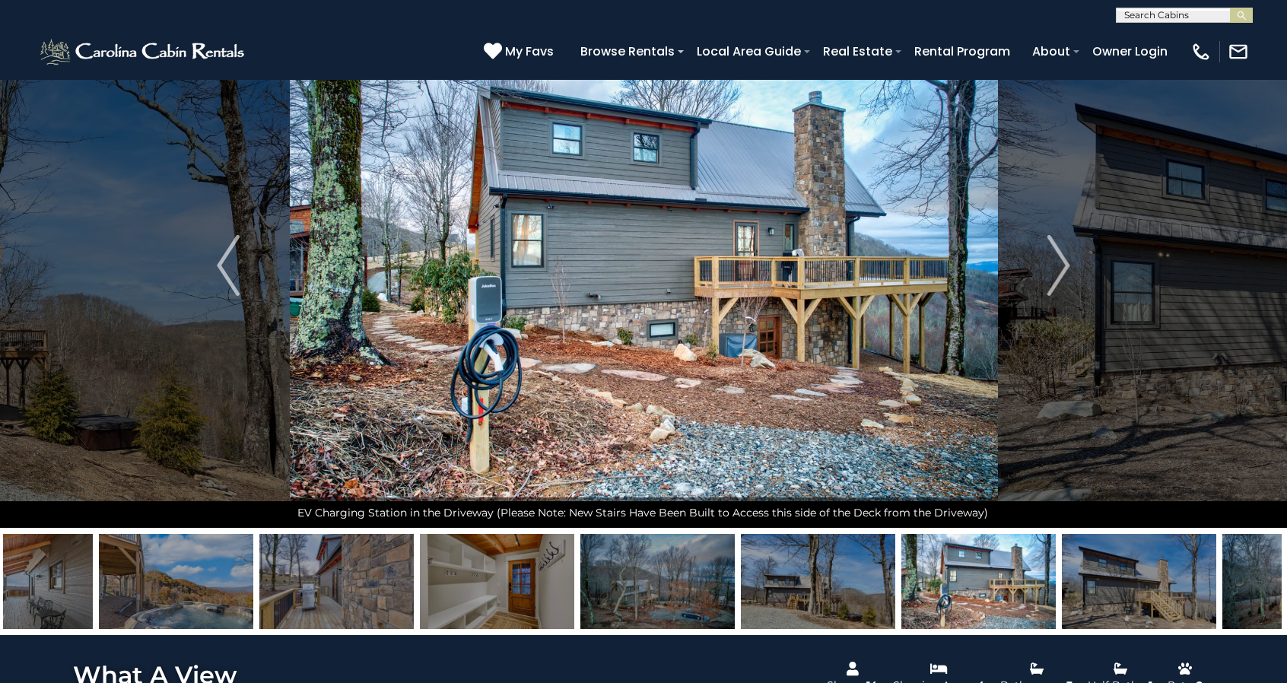
drag, startPoint x: 240, startPoint y: 591, endPoint x: 1135, endPoint y: 623, distance: 896.1
click at [1135, 623] on img at bounding box center [1139, 581] width 154 height 95
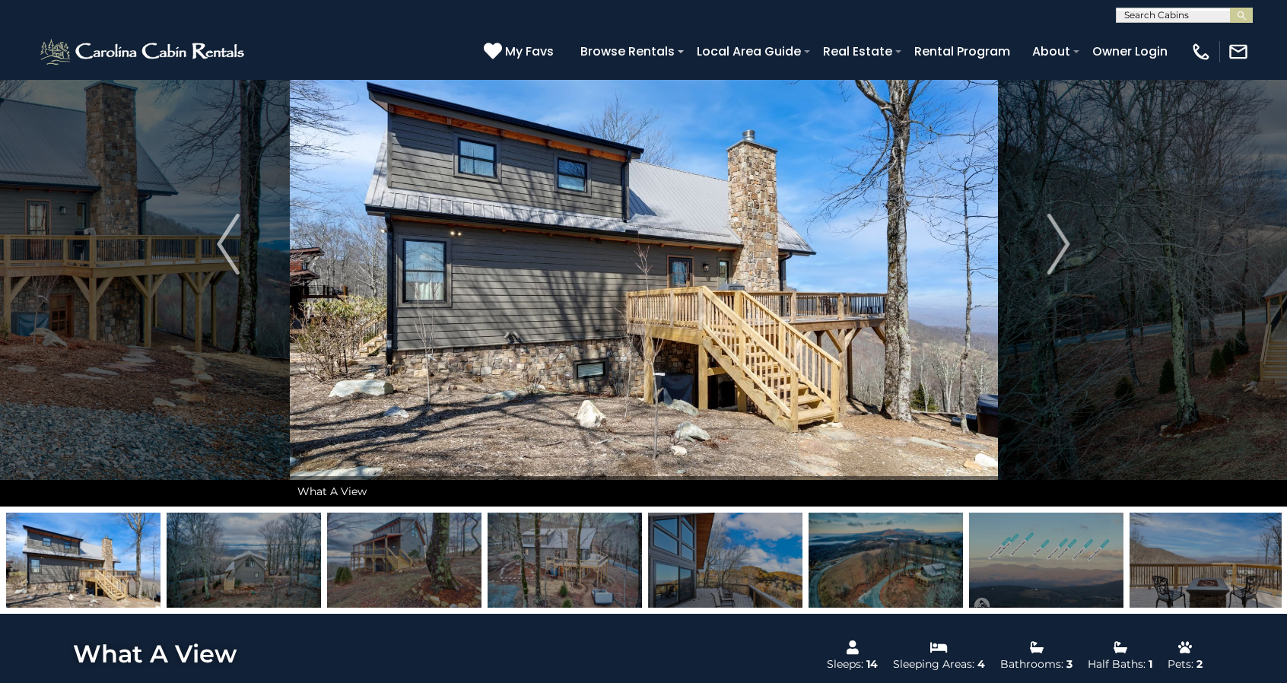
scroll to position [0, 0]
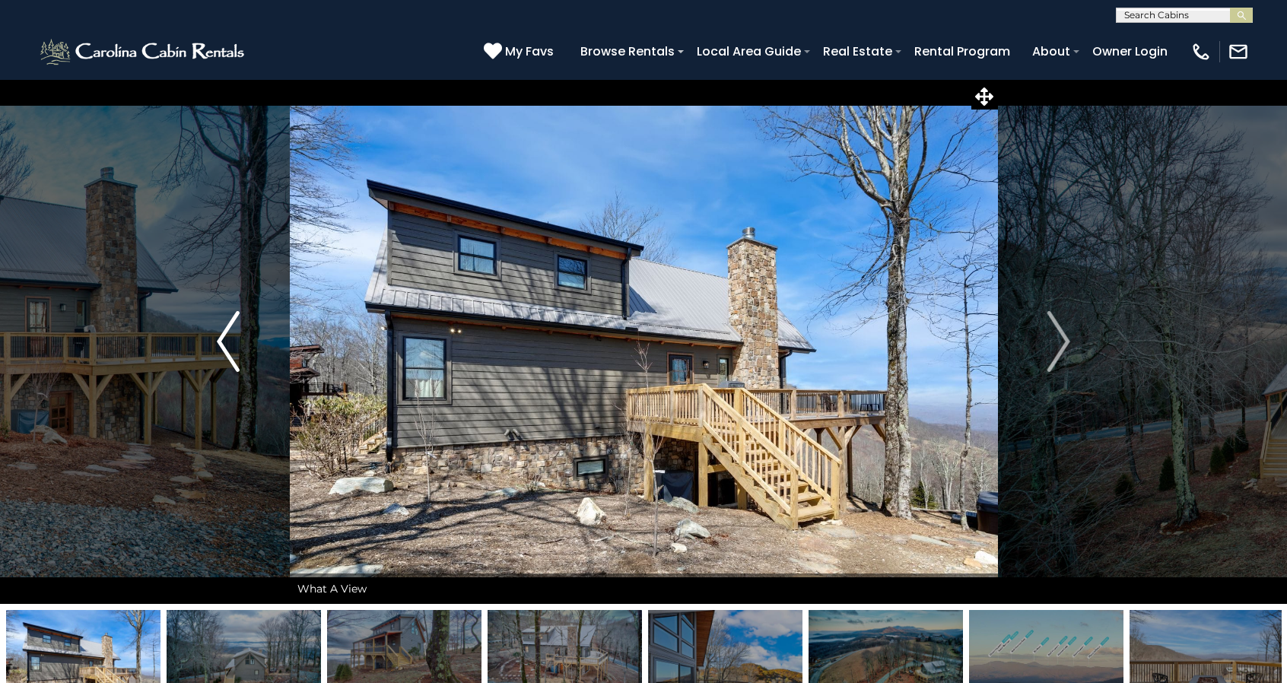
click at [224, 345] on img "Previous" at bounding box center [228, 341] width 23 height 61
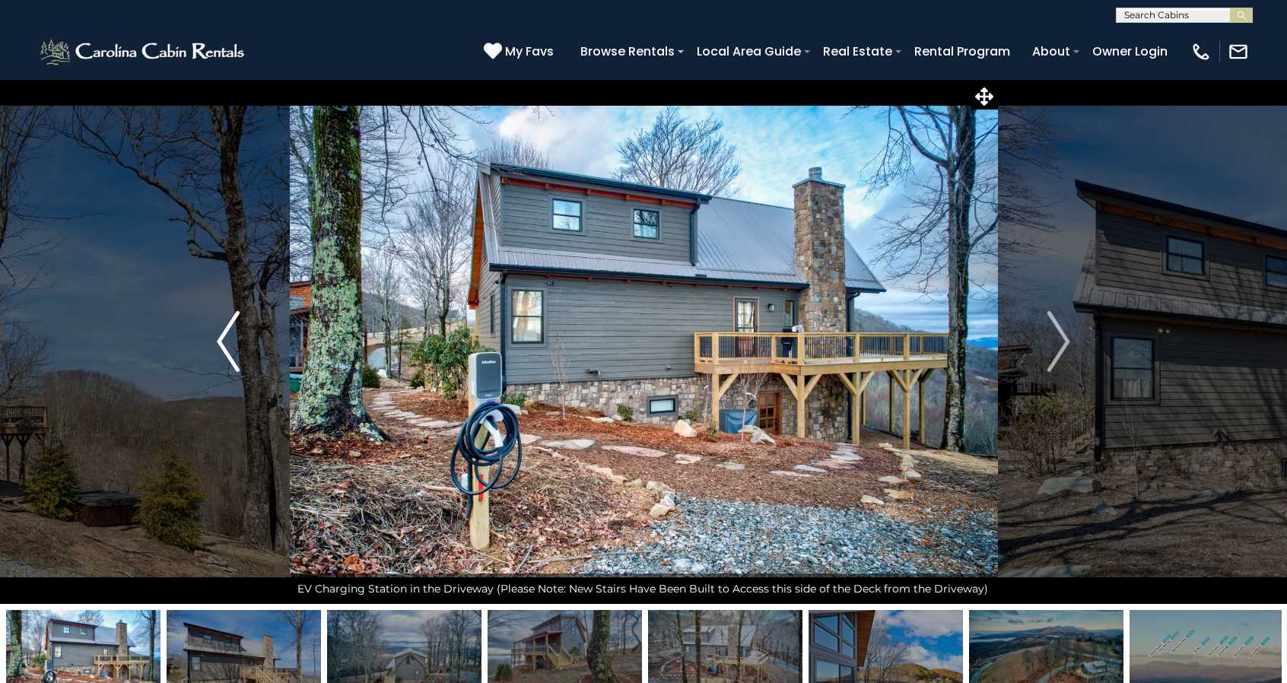
click at [224, 345] on img "Previous" at bounding box center [228, 341] width 23 height 61
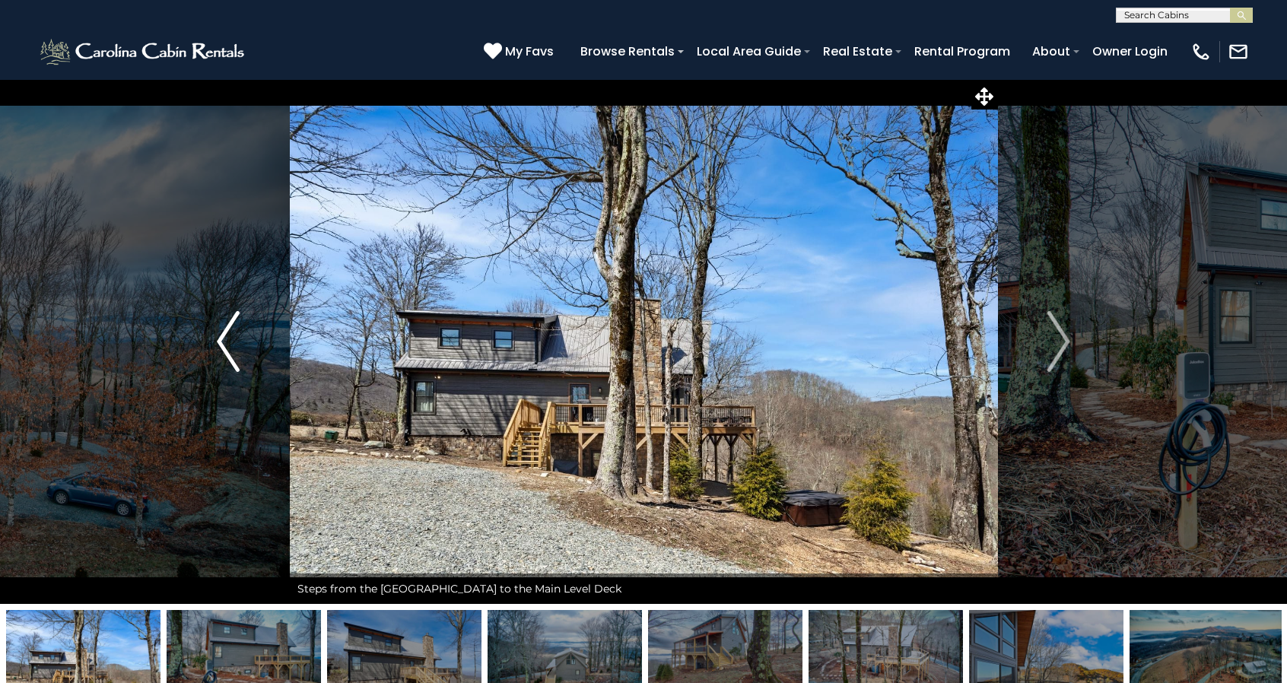
click at [224, 345] on img "Previous" at bounding box center [228, 341] width 23 height 61
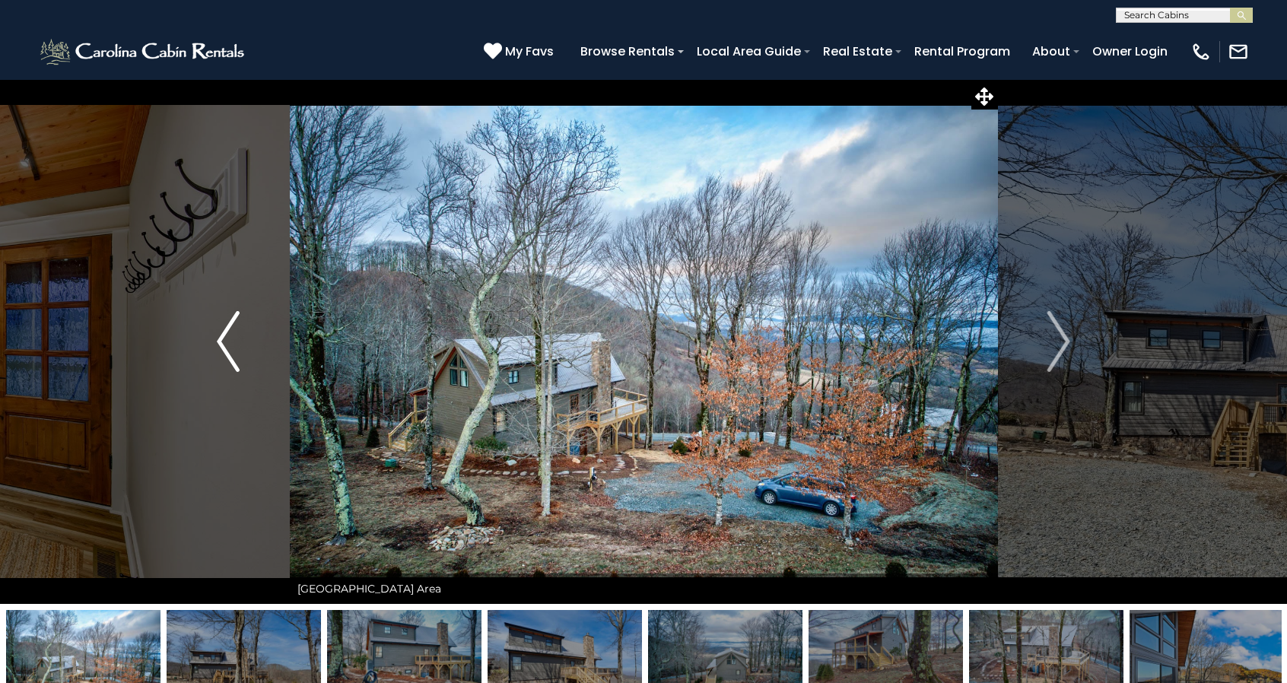
click at [224, 345] on img "Previous" at bounding box center [228, 341] width 23 height 61
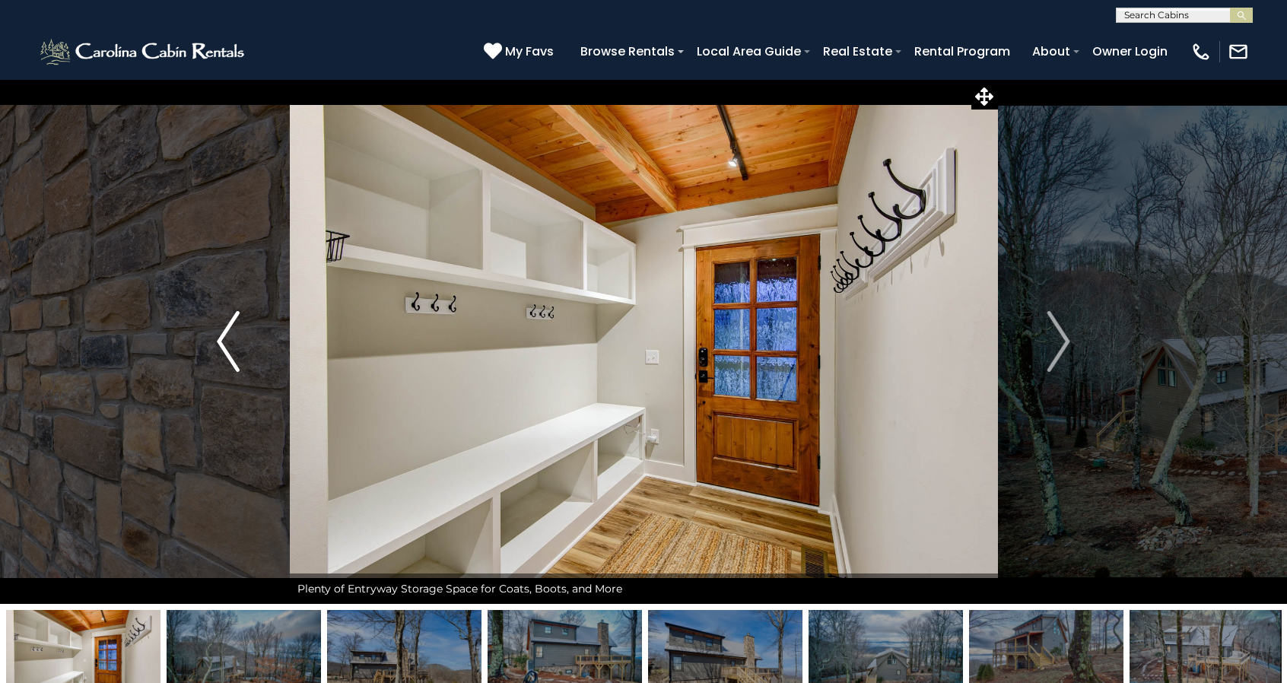
click at [224, 345] on img "Previous" at bounding box center [228, 341] width 23 height 61
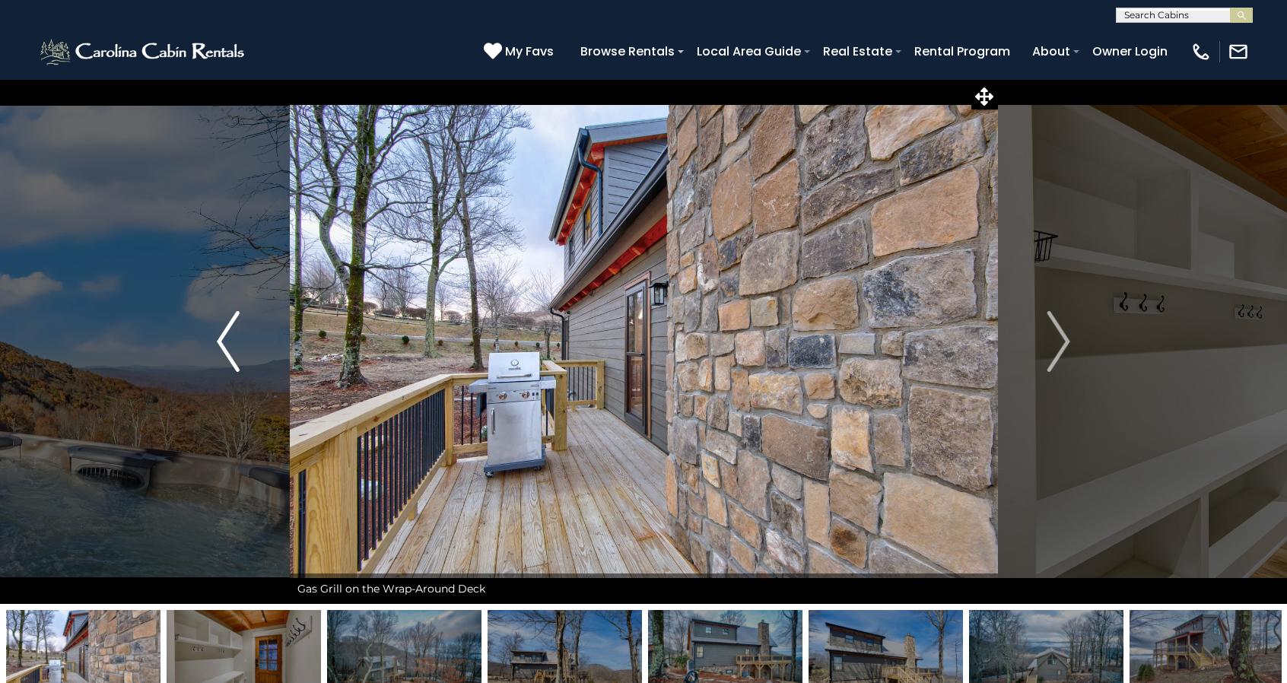
click at [224, 345] on img "Previous" at bounding box center [228, 341] width 23 height 61
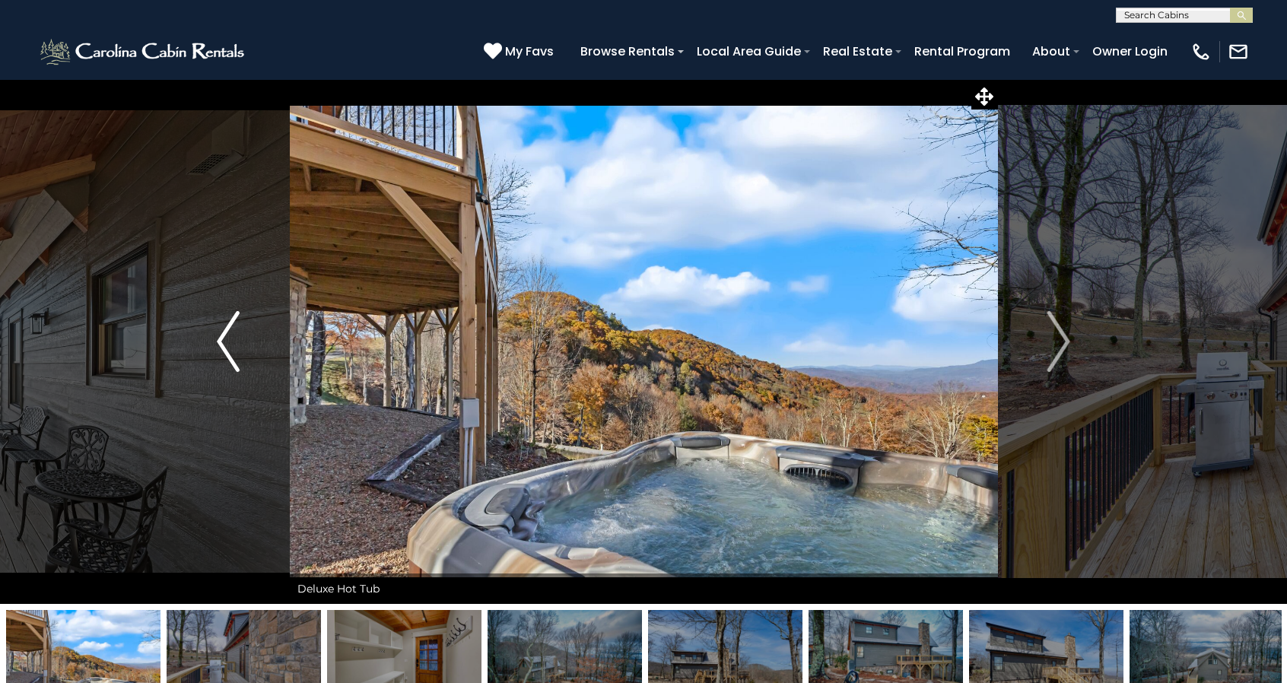
click at [224, 345] on img "Previous" at bounding box center [228, 341] width 23 height 61
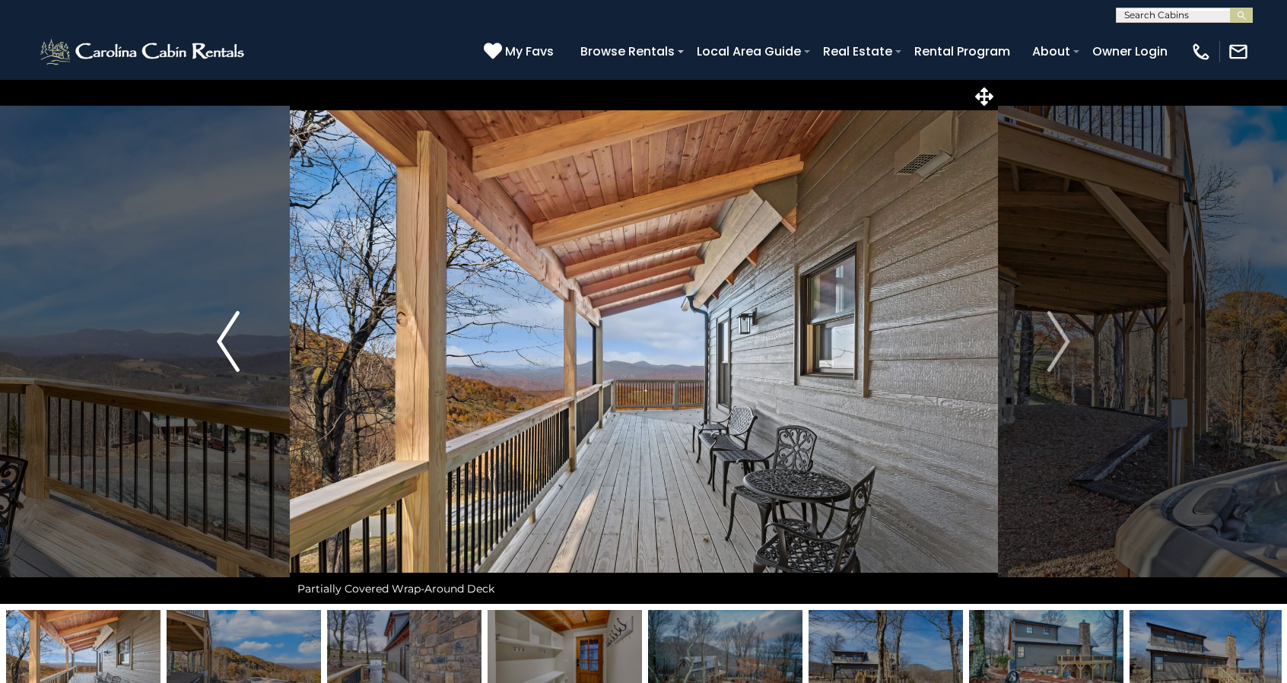
click at [224, 345] on img "Previous" at bounding box center [228, 341] width 23 height 61
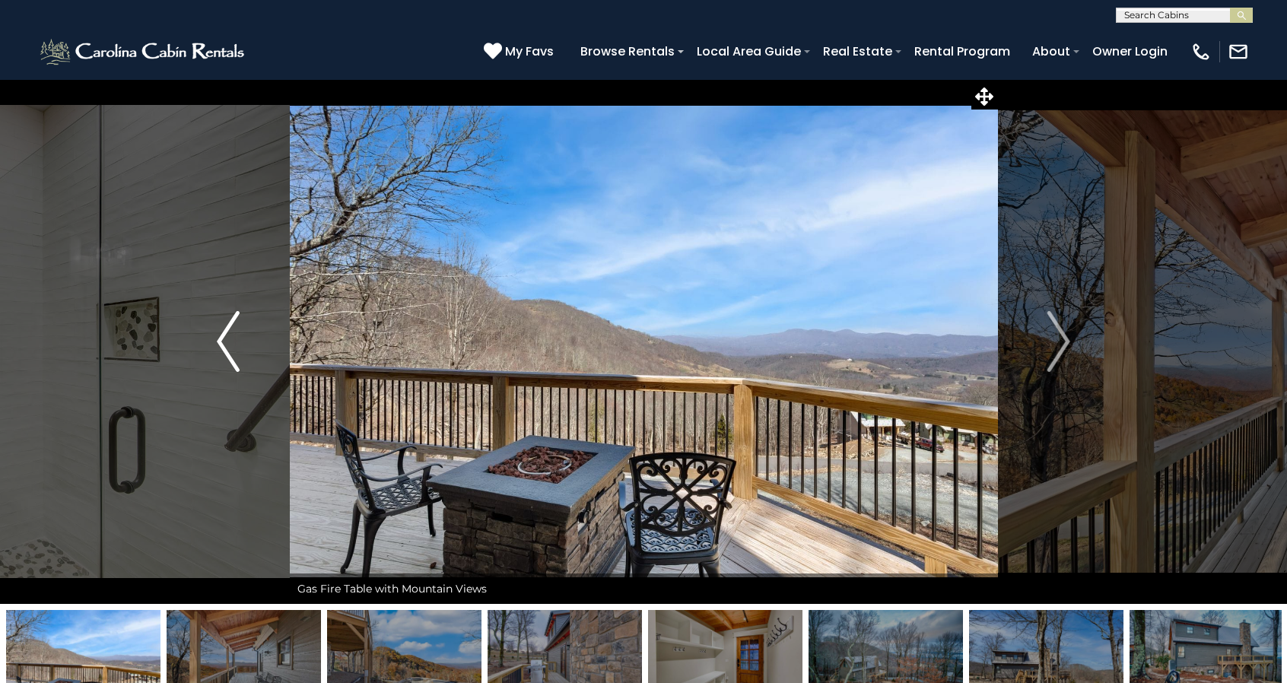
click at [224, 345] on img "Previous" at bounding box center [228, 341] width 23 height 61
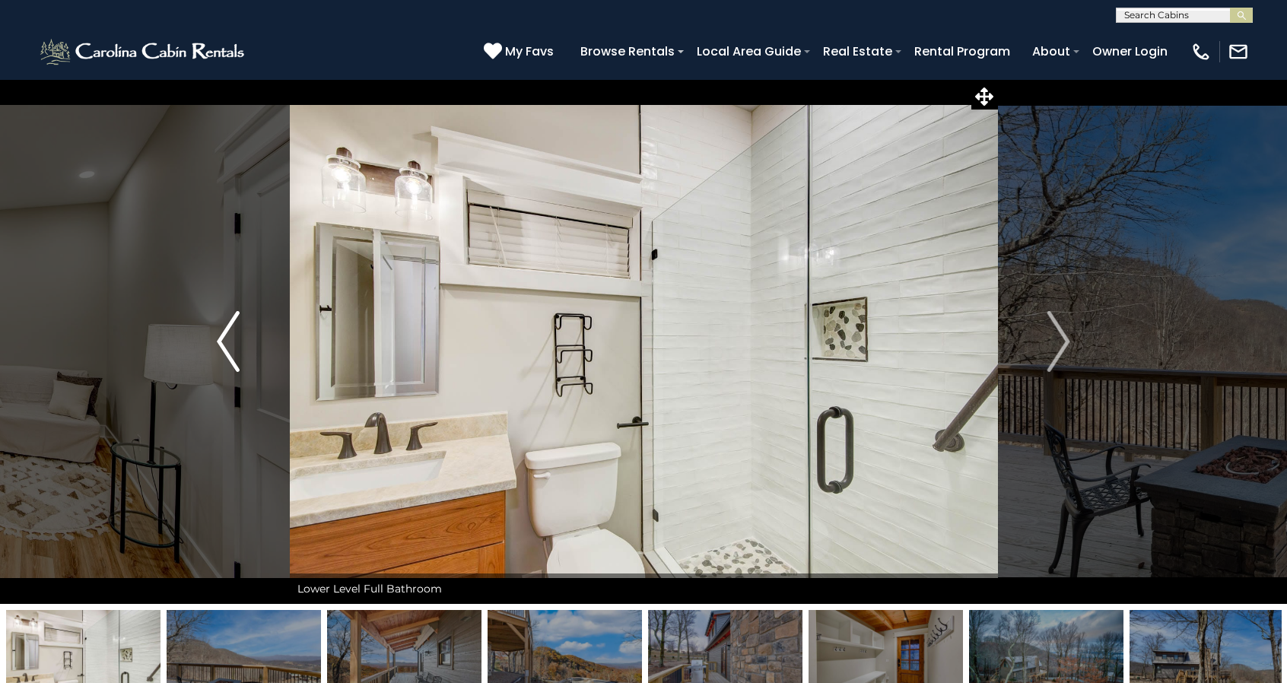
click at [224, 345] on img "Previous" at bounding box center [228, 341] width 23 height 61
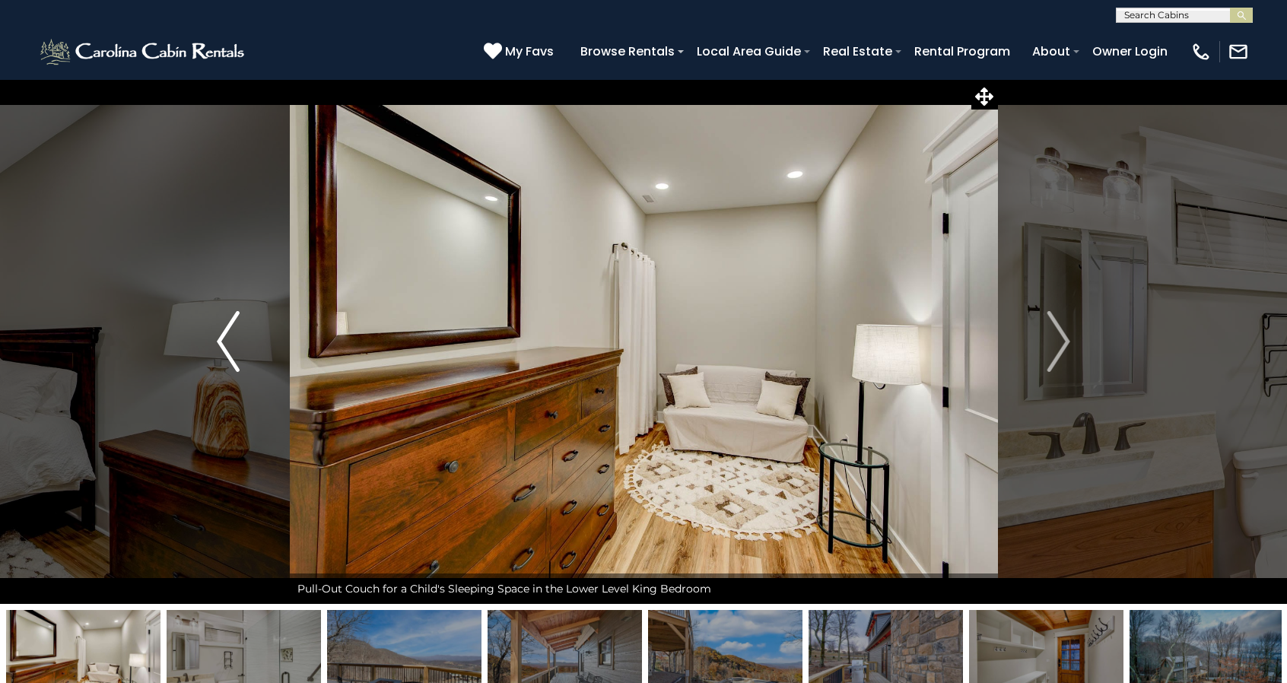
click at [228, 345] on img "Previous" at bounding box center [228, 341] width 23 height 61
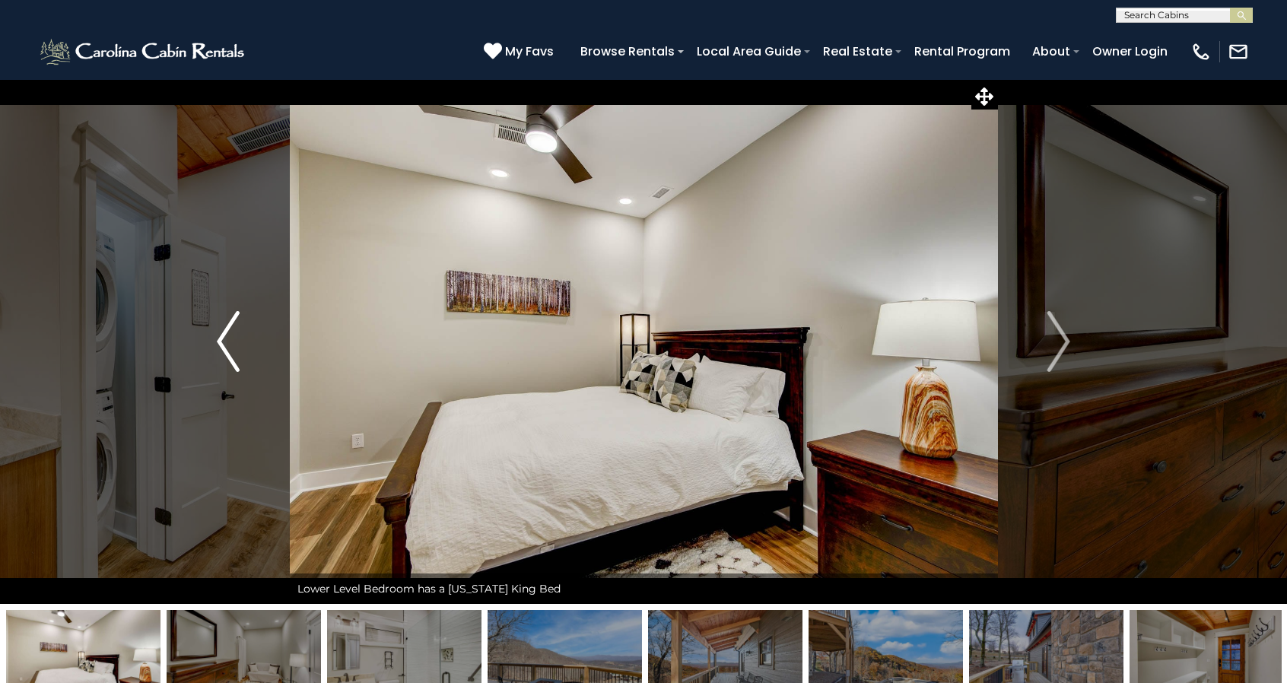
click at [228, 345] on img "Previous" at bounding box center [228, 341] width 23 height 61
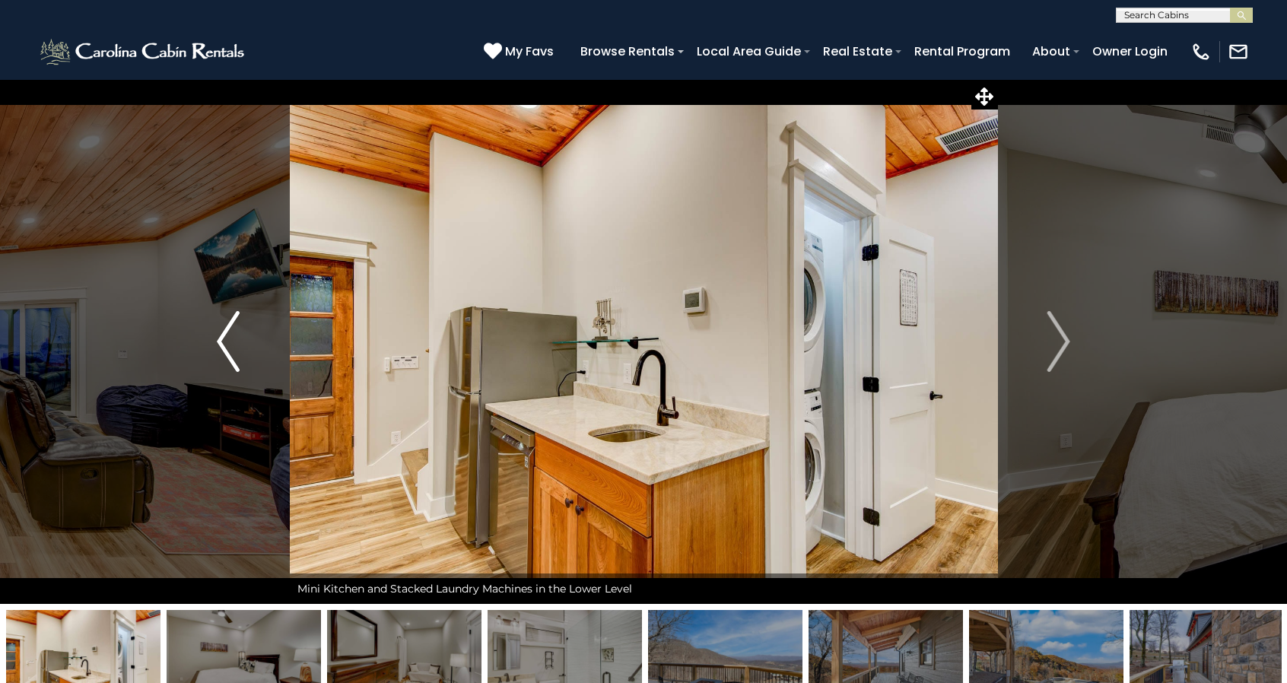
click at [228, 345] on img "Previous" at bounding box center [228, 341] width 23 height 61
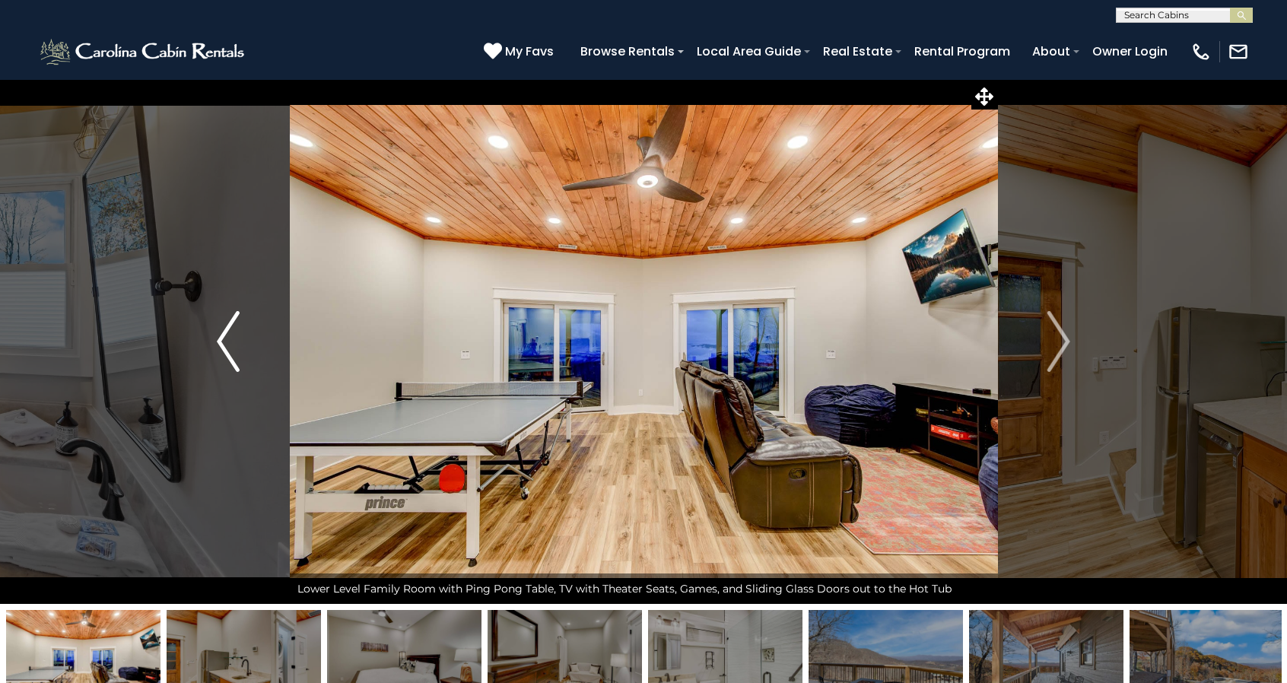
click at [228, 345] on img "Previous" at bounding box center [228, 341] width 23 height 61
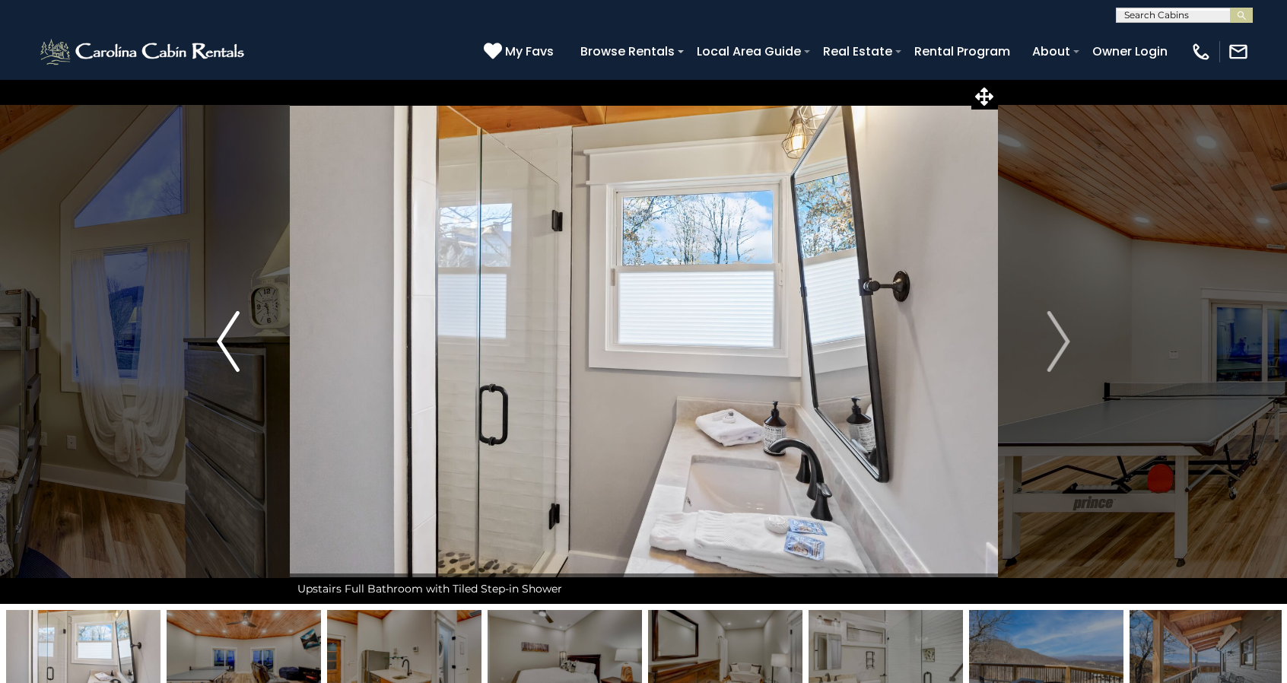
click at [228, 345] on img "Previous" at bounding box center [228, 341] width 23 height 61
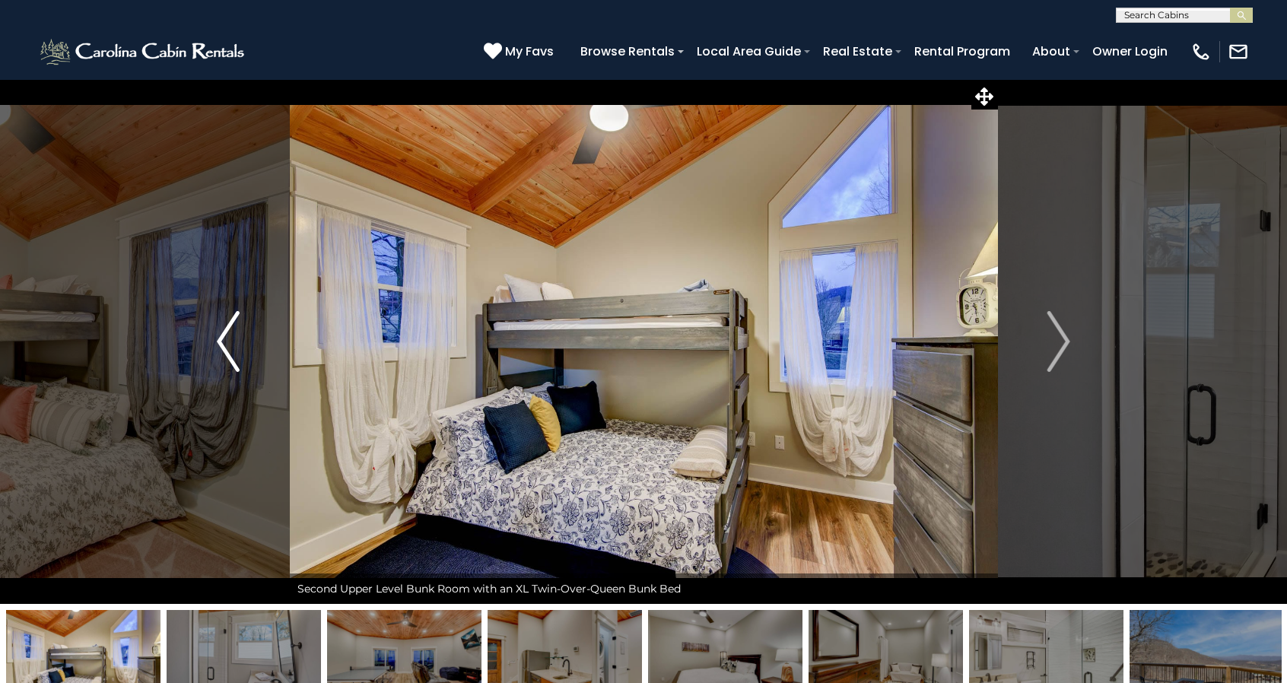
click at [228, 345] on img "Previous" at bounding box center [228, 341] width 23 height 61
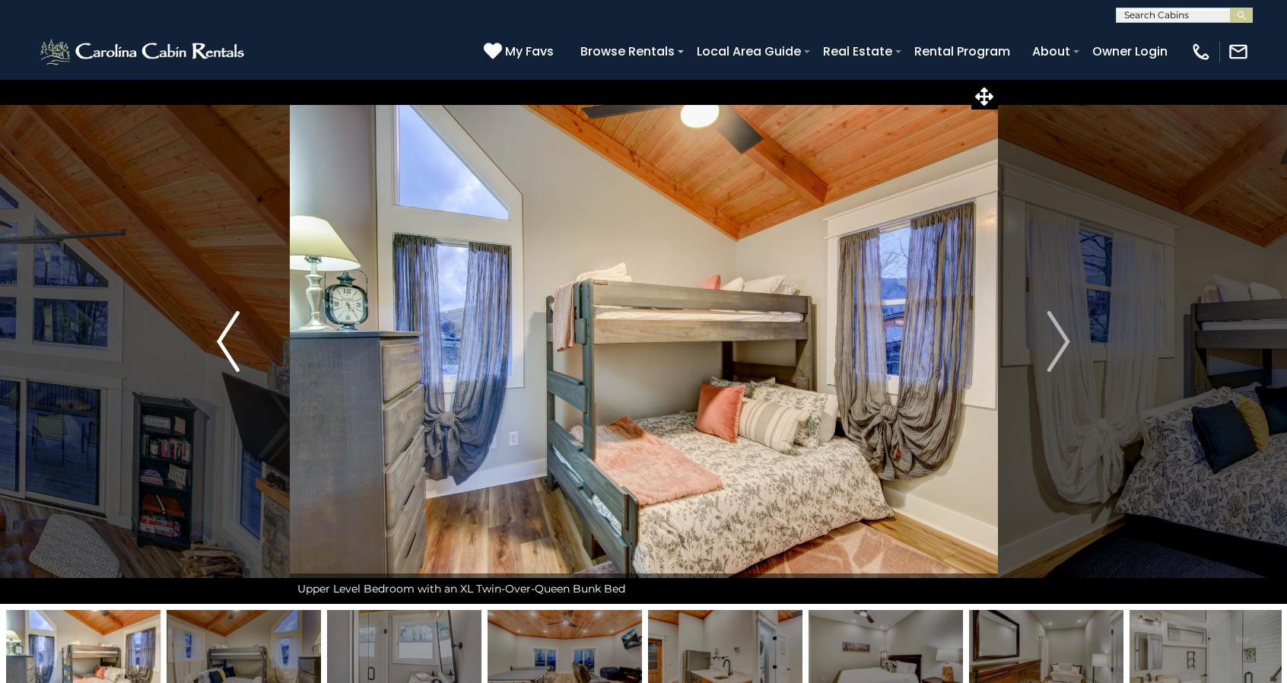
click at [228, 345] on img "Previous" at bounding box center [228, 341] width 23 height 61
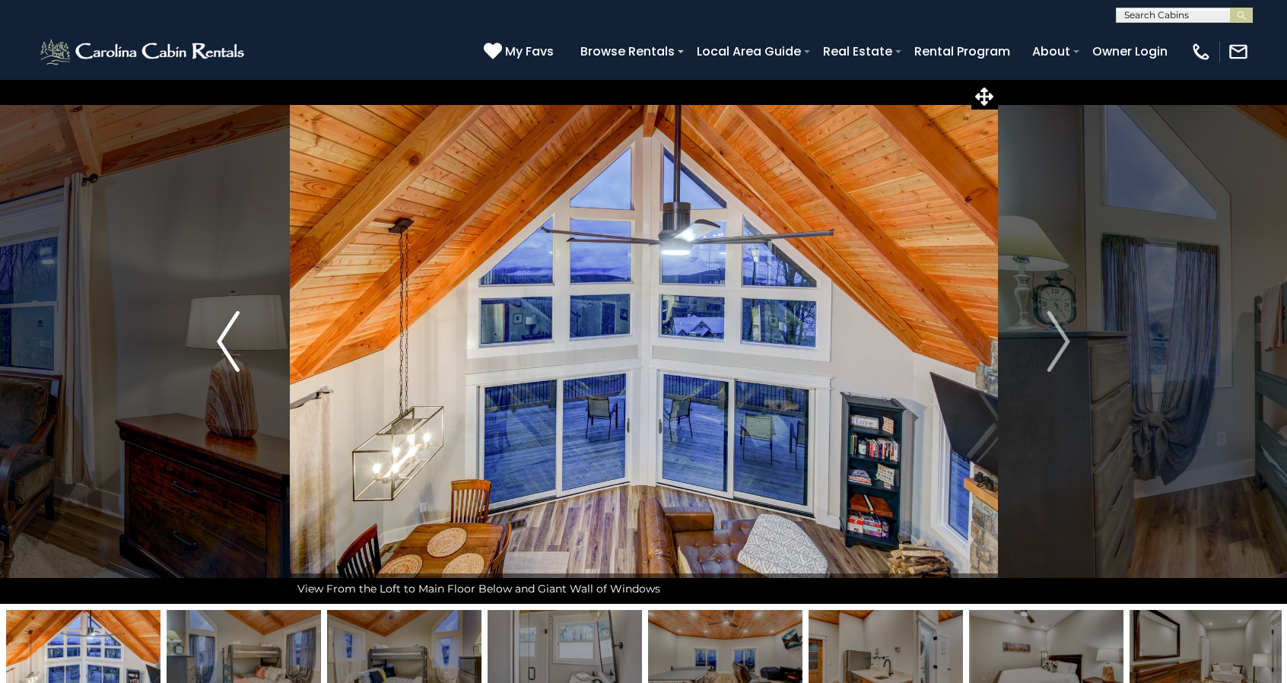
click at [228, 345] on img "Previous" at bounding box center [228, 341] width 23 height 61
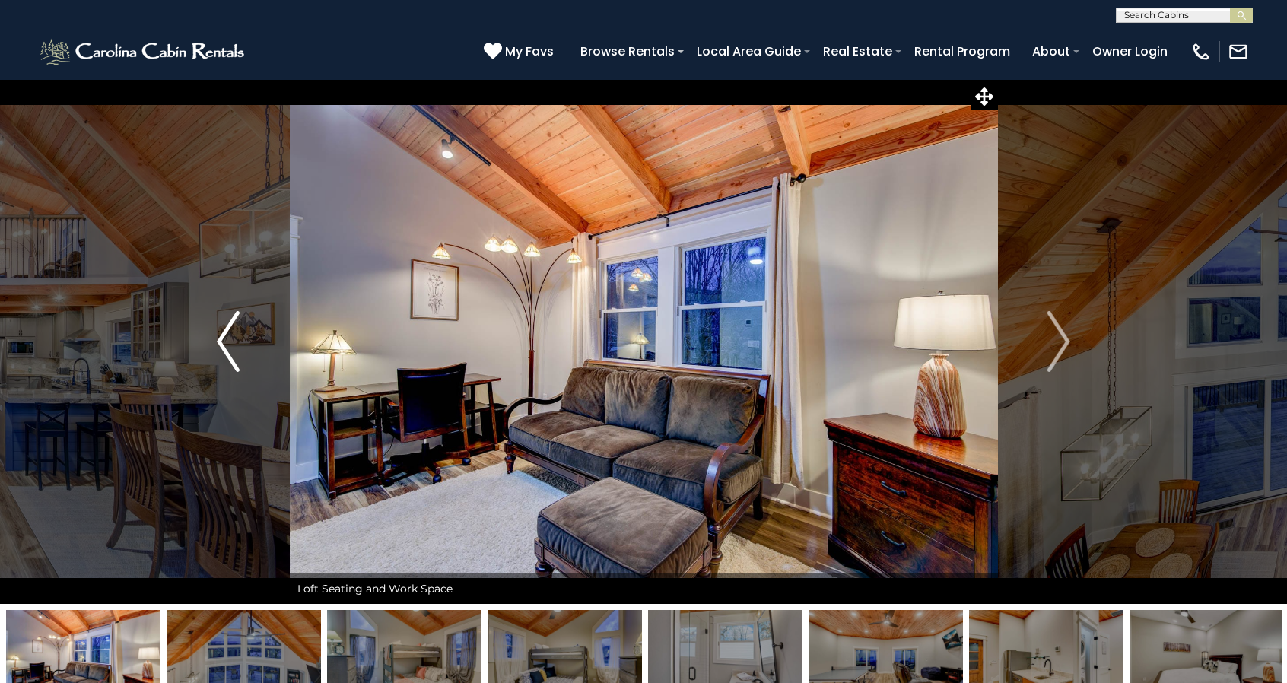
click at [228, 345] on img "Previous" at bounding box center [228, 341] width 23 height 61
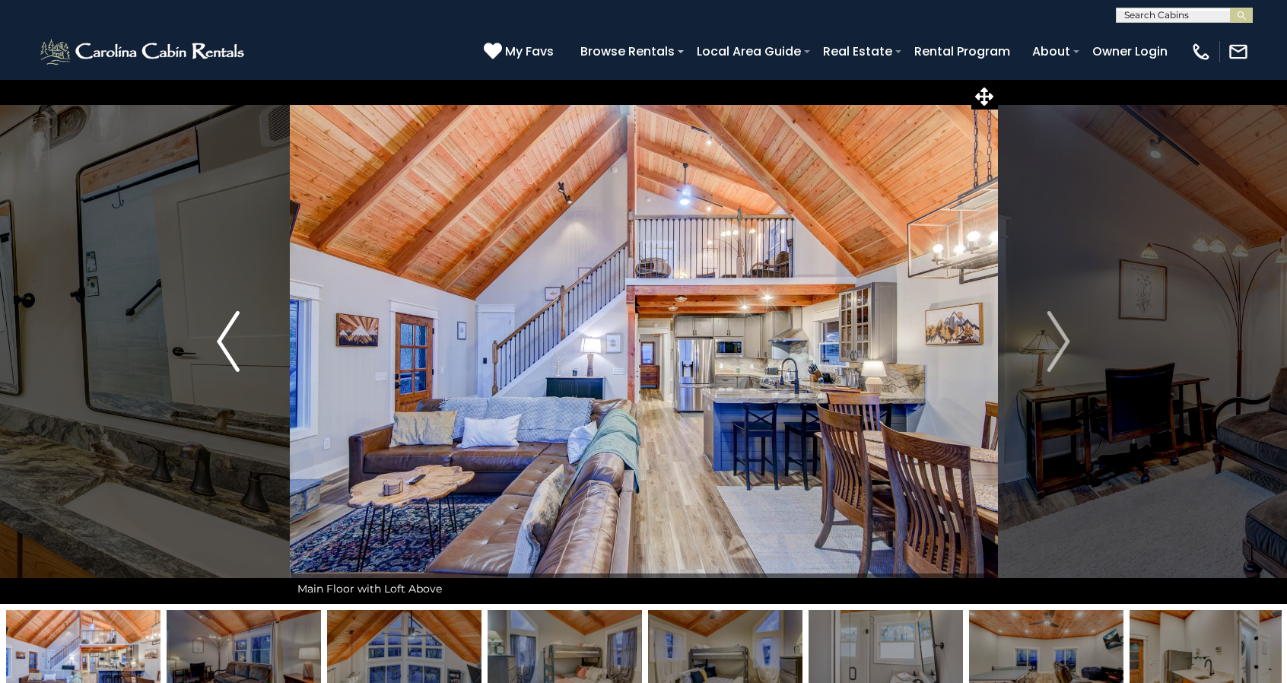
click at [228, 345] on img "Previous" at bounding box center [228, 341] width 23 height 61
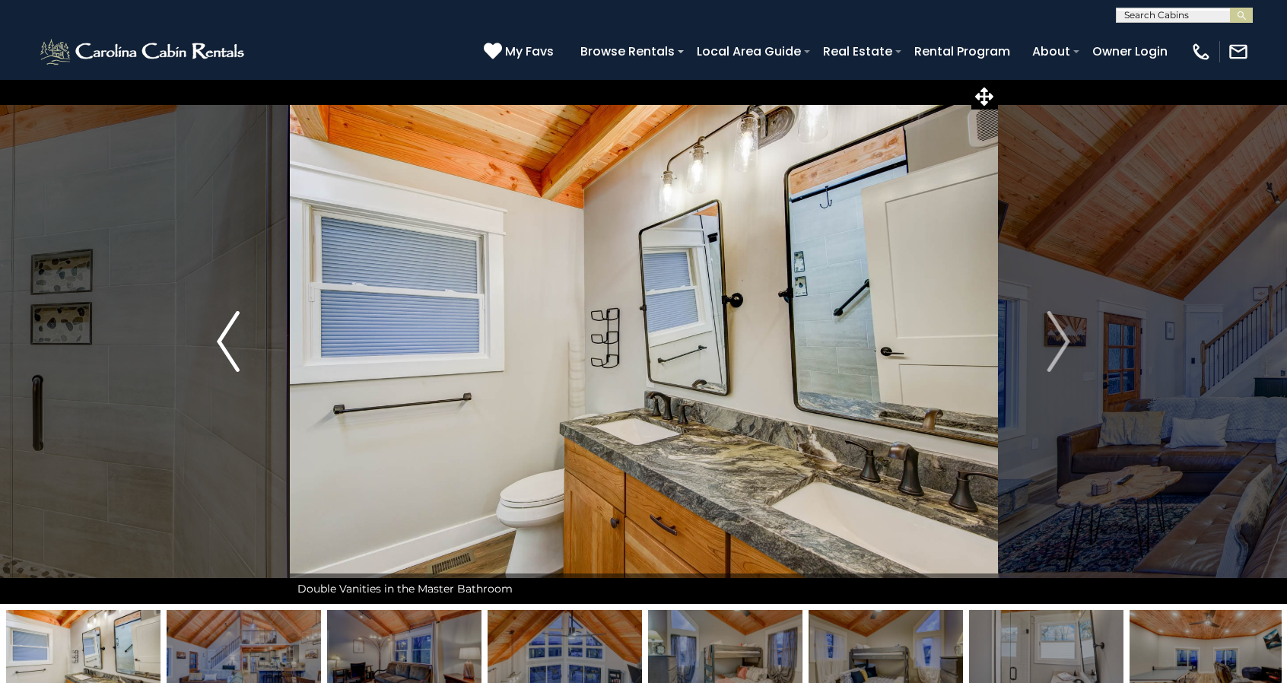
click at [228, 345] on img "Previous" at bounding box center [228, 341] width 23 height 61
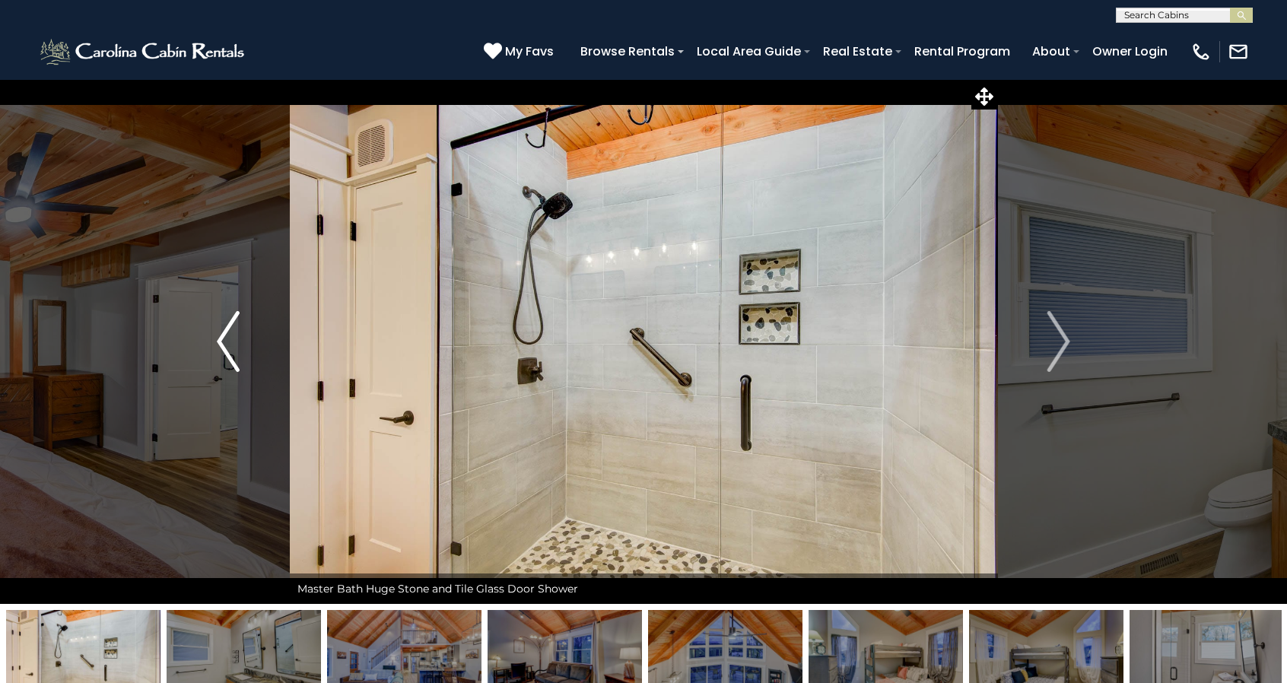
click at [228, 345] on img "Previous" at bounding box center [228, 341] width 23 height 61
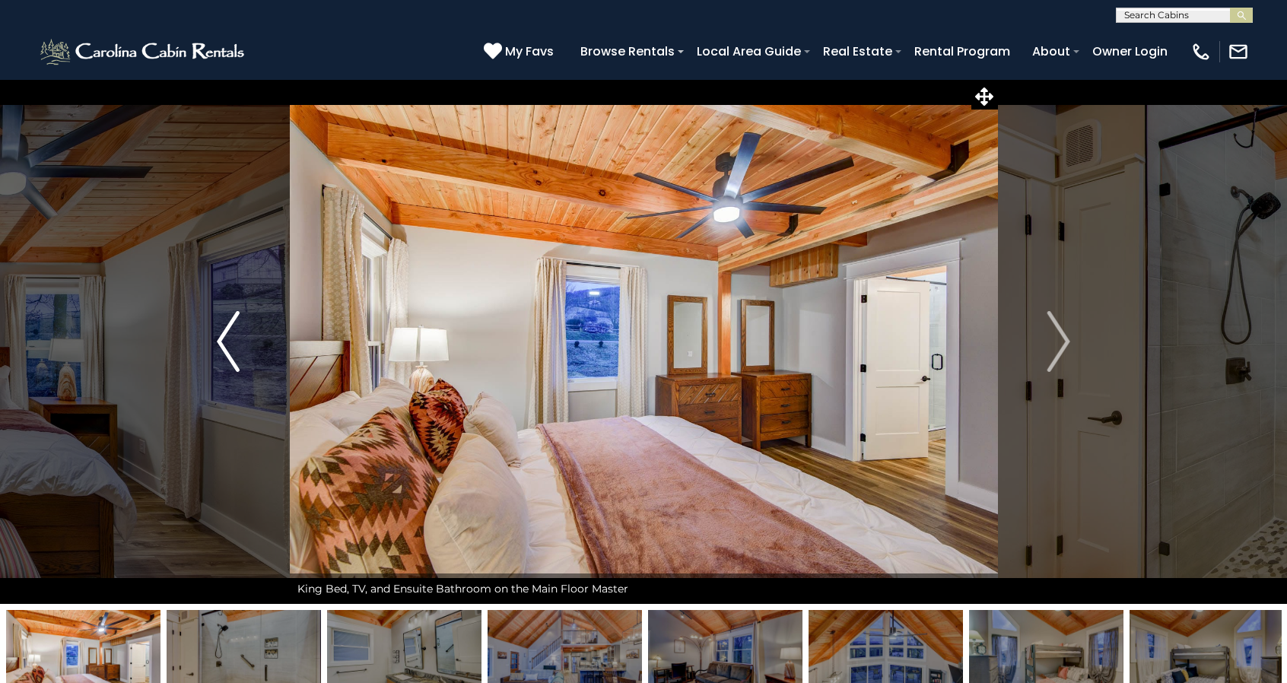
click at [228, 345] on img "Previous" at bounding box center [228, 341] width 23 height 61
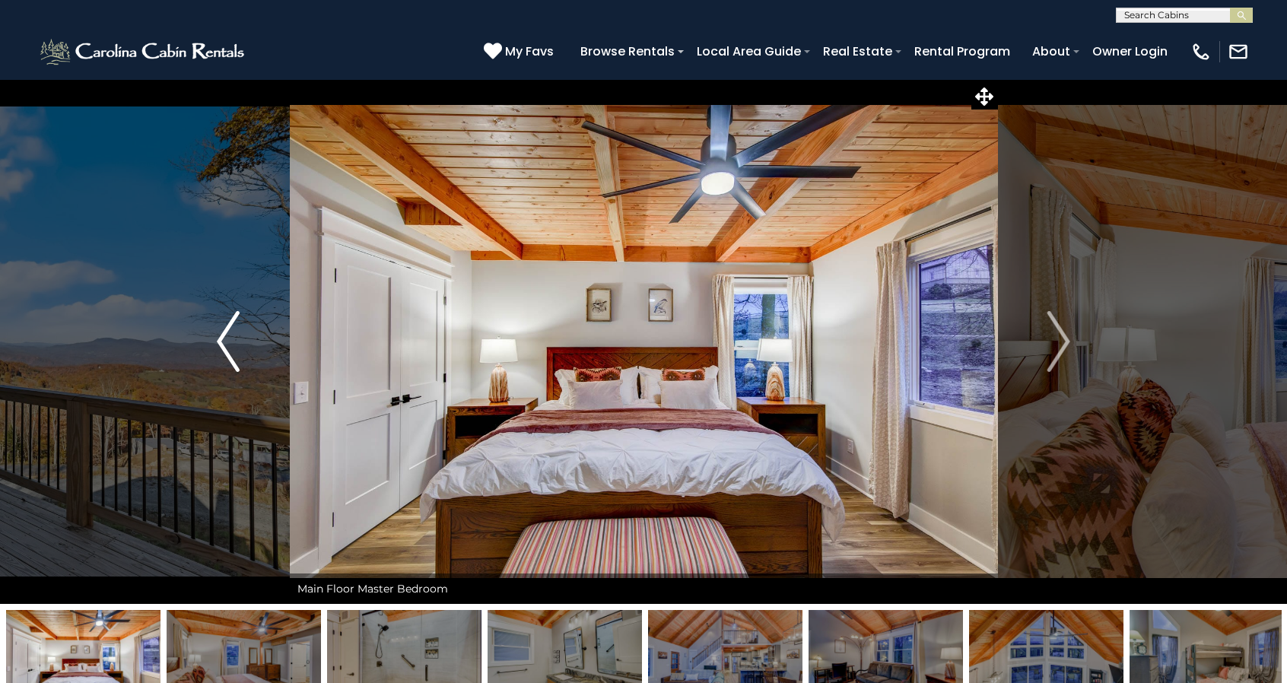
click at [228, 345] on img "Previous" at bounding box center [228, 341] width 23 height 61
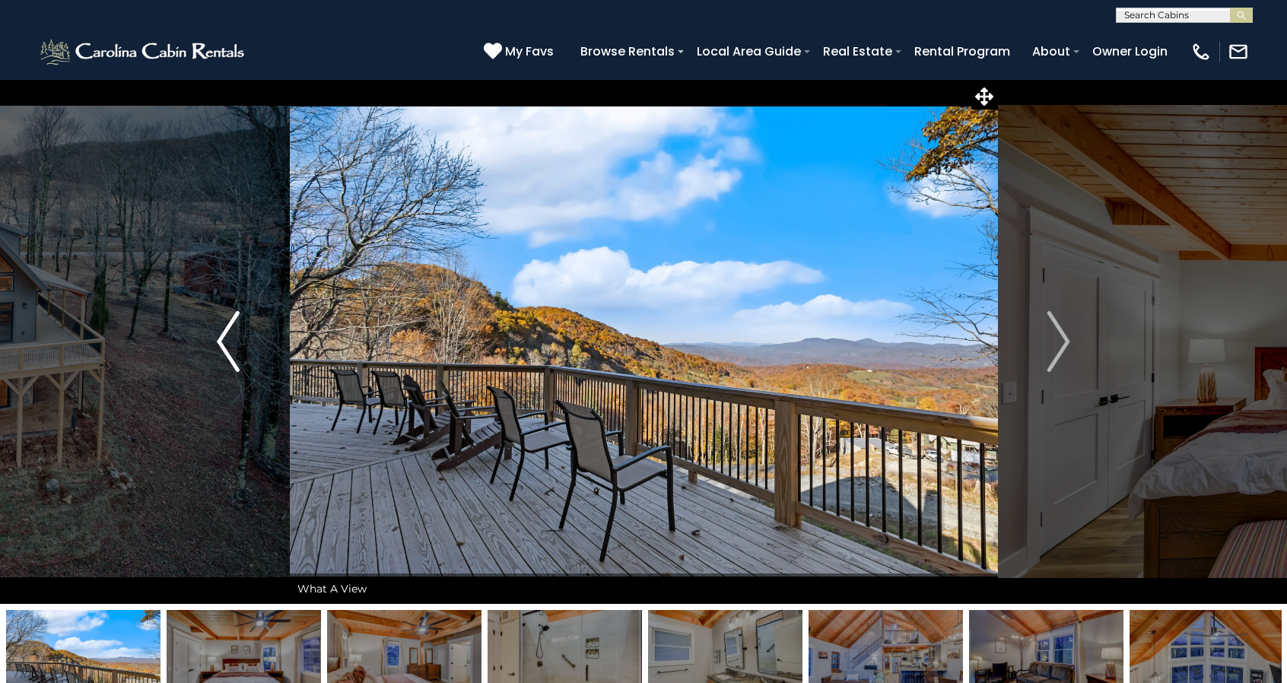
click at [228, 345] on img "Previous" at bounding box center [228, 341] width 23 height 61
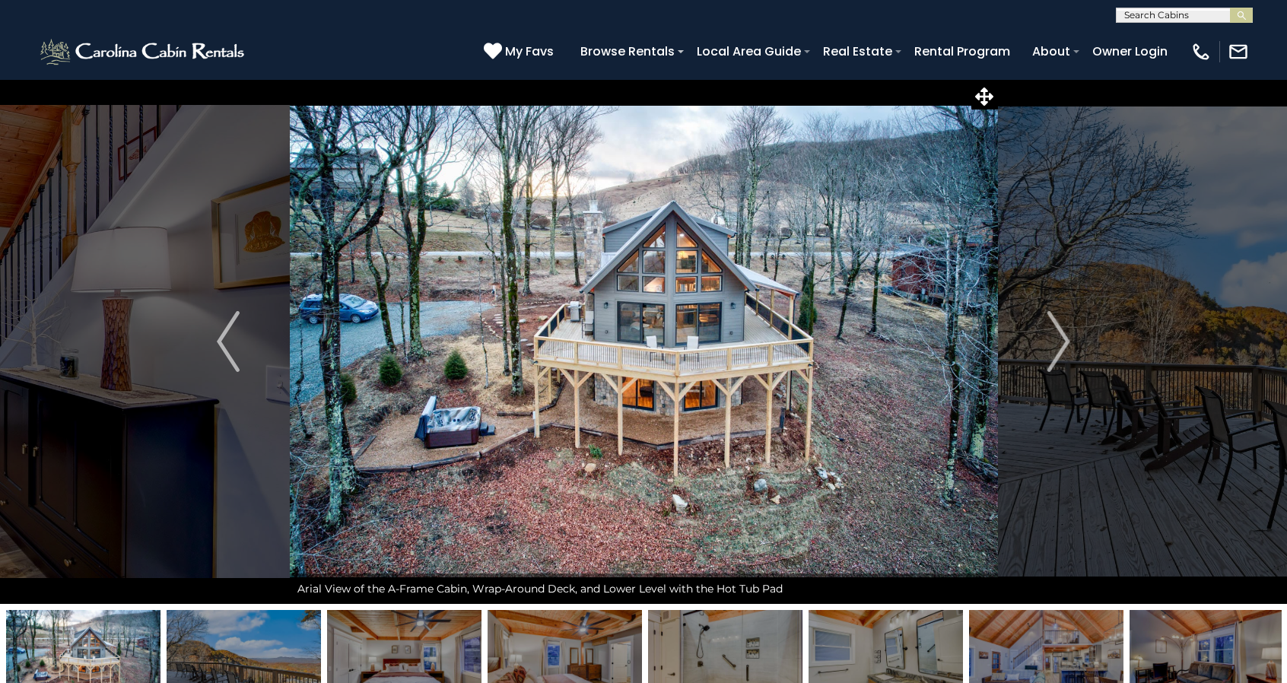
scroll to position [380, 0]
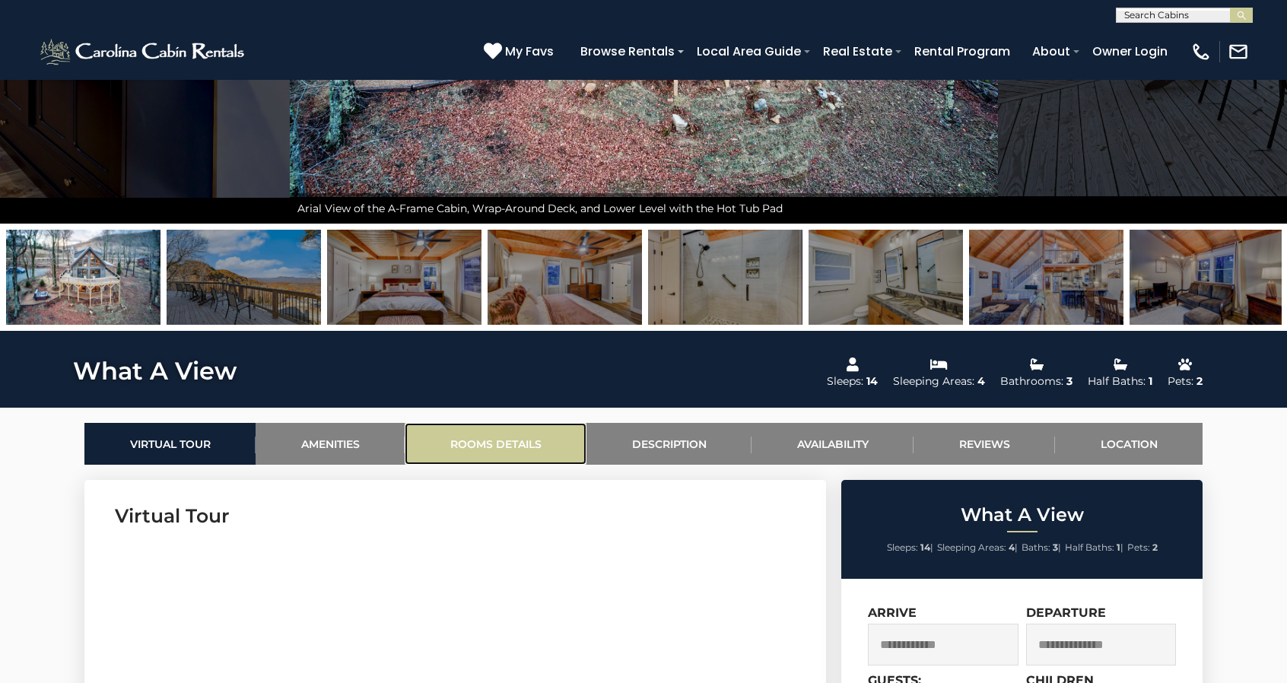
click at [506, 437] on link "Rooms Details" at bounding box center [496, 444] width 182 height 42
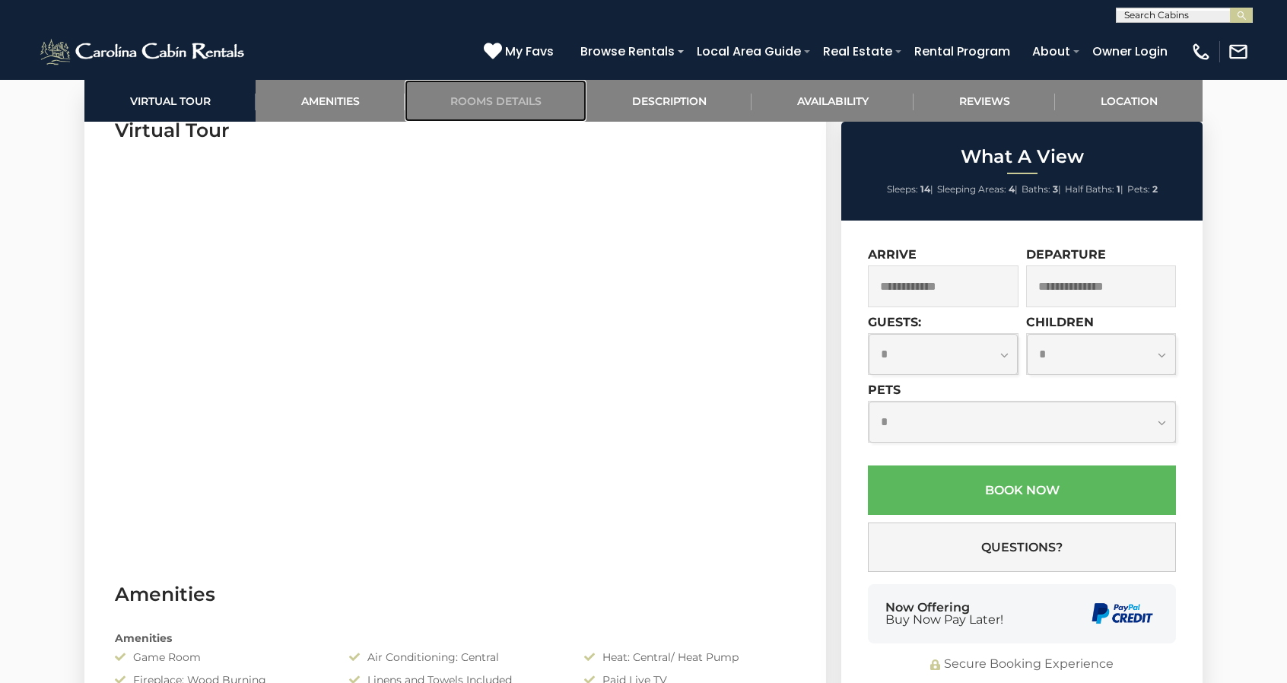
scroll to position [621, 0]
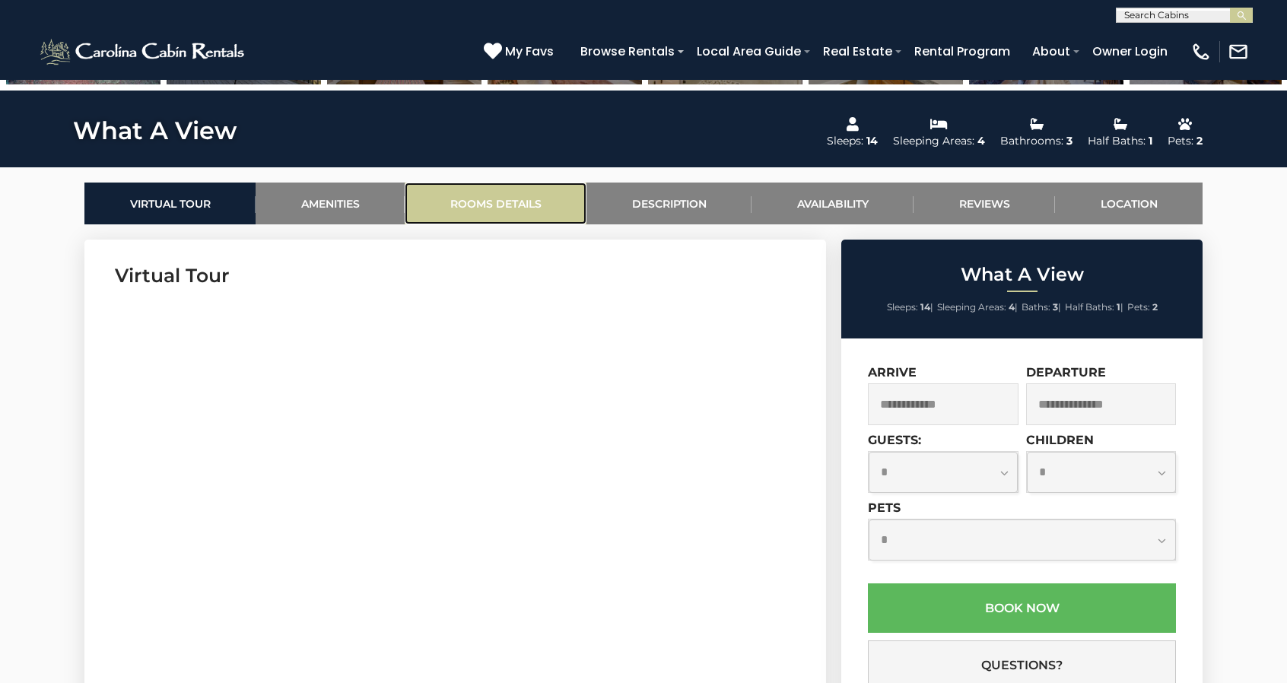
click at [530, 196] on link "Rooms Details" at bounding box center [496, 204] width 182 height 42
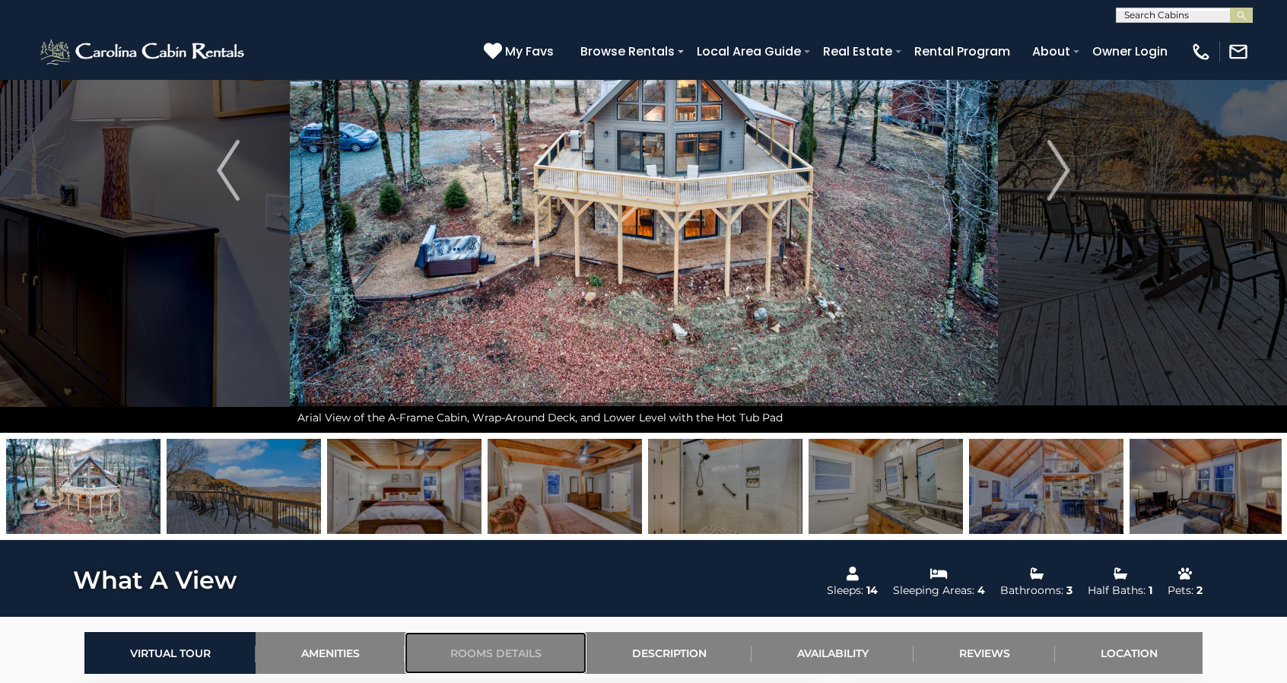
scroll to position [164, 0]
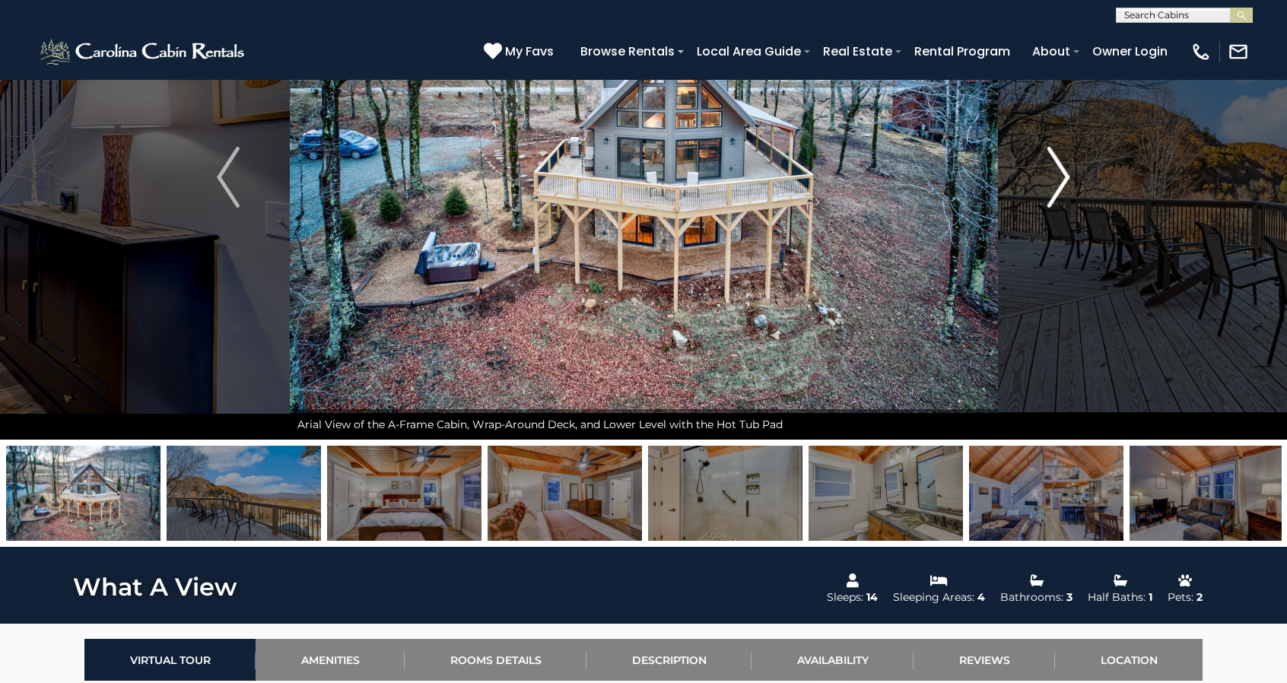
click at [1070, 170] on img "Next" at bounding box center [1059, 177] width 23 height 61
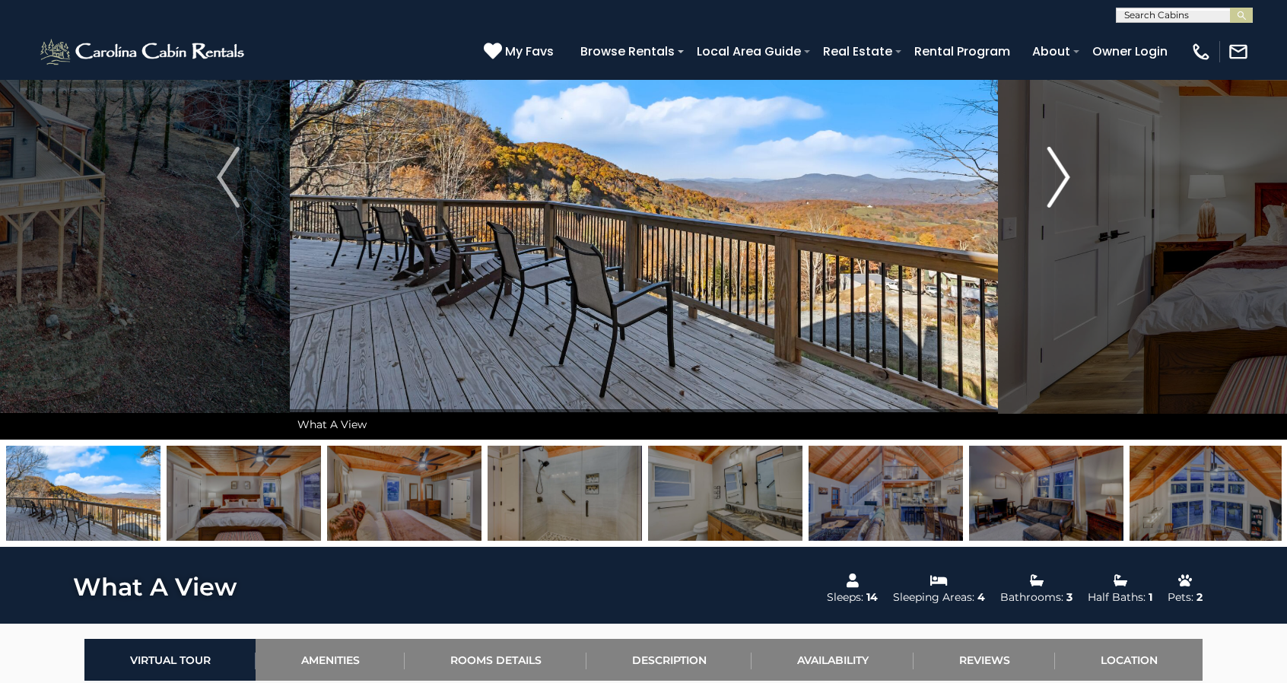
click at [1070, 170] on img "Next" at bounding box center [1059, 177] width 23 height 61
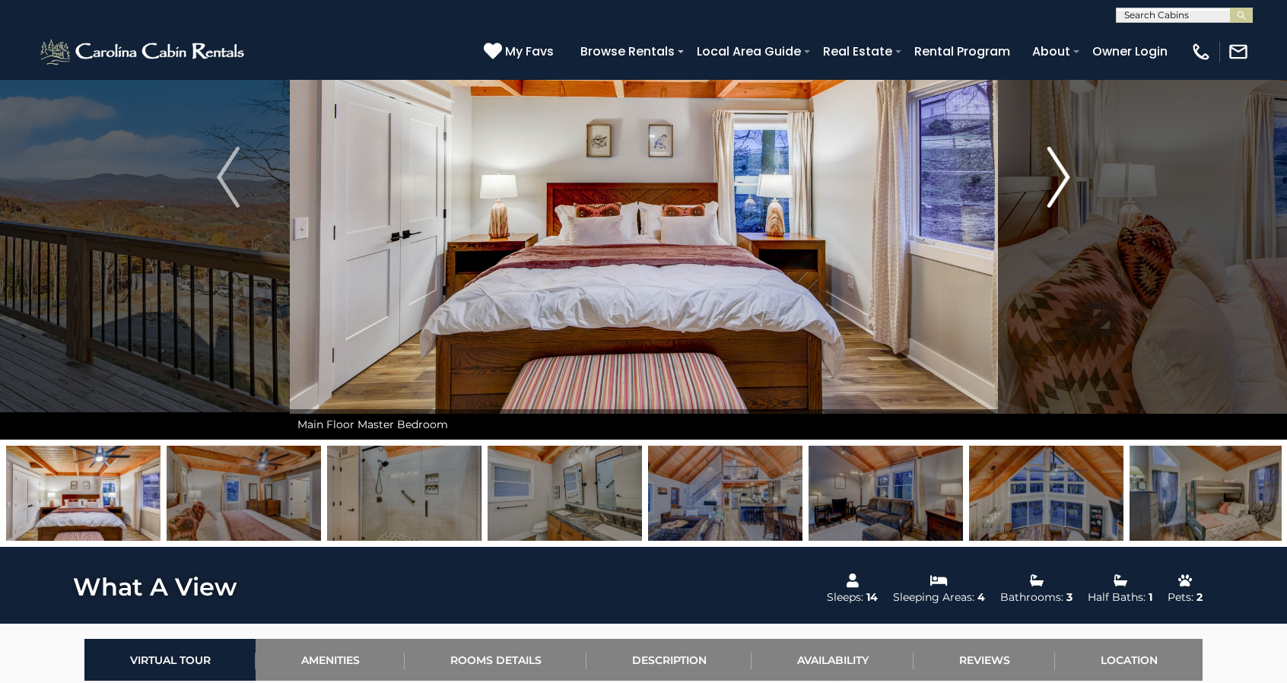
click at [1070, 170] on img "Next" at bounding box center [1059, 177] width 23 height 61
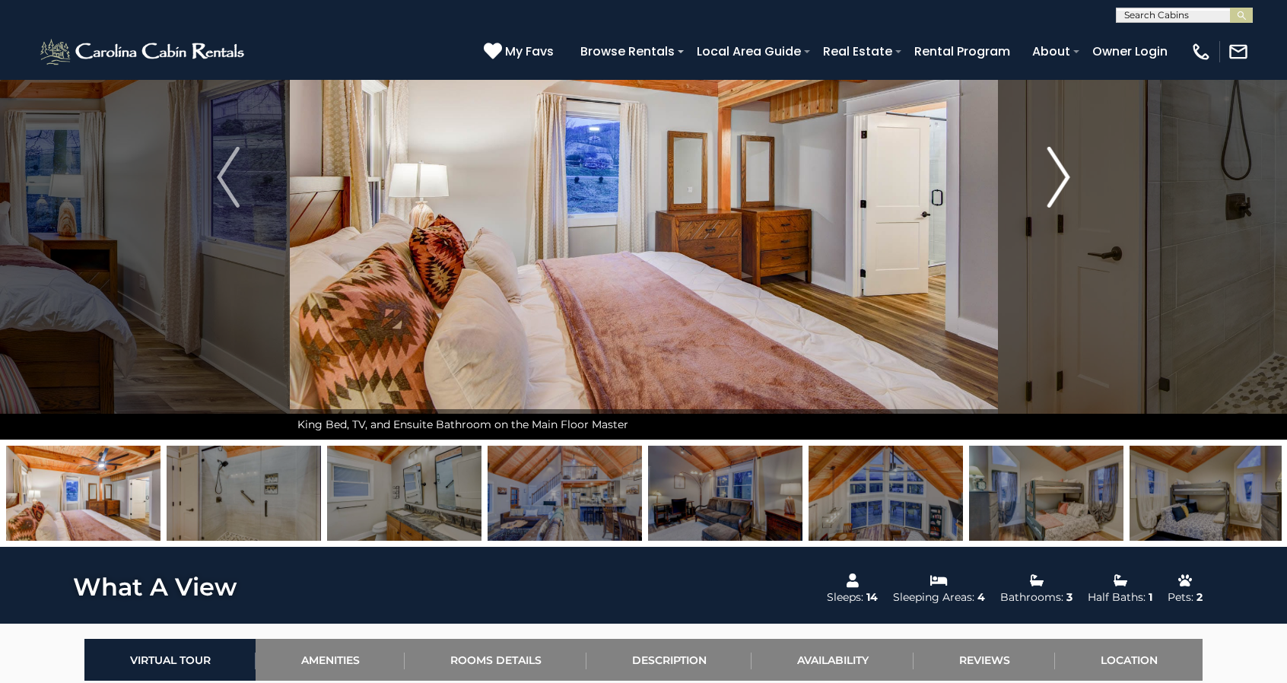
click at [1070, 170] on img "Next" at bounding box center [1059, 177] width 23 height 61
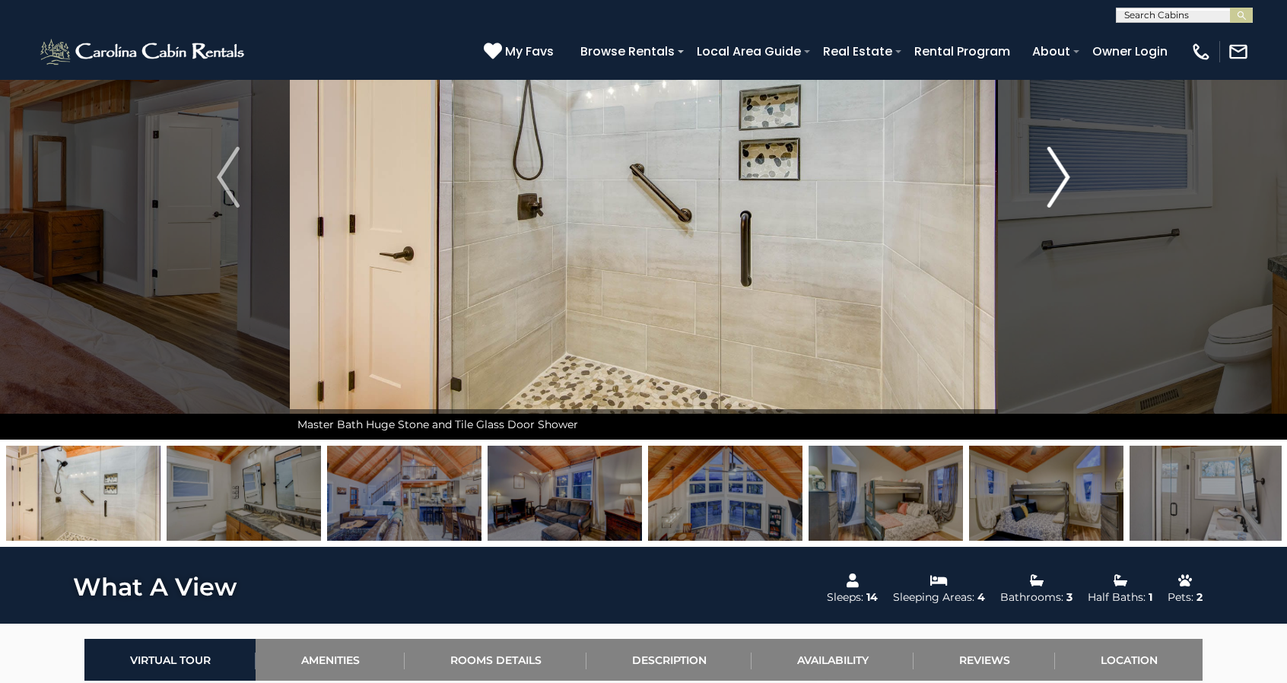
click at [1070, 170] on img "Next" at bounding box center [1059, 177] width 23 height 61
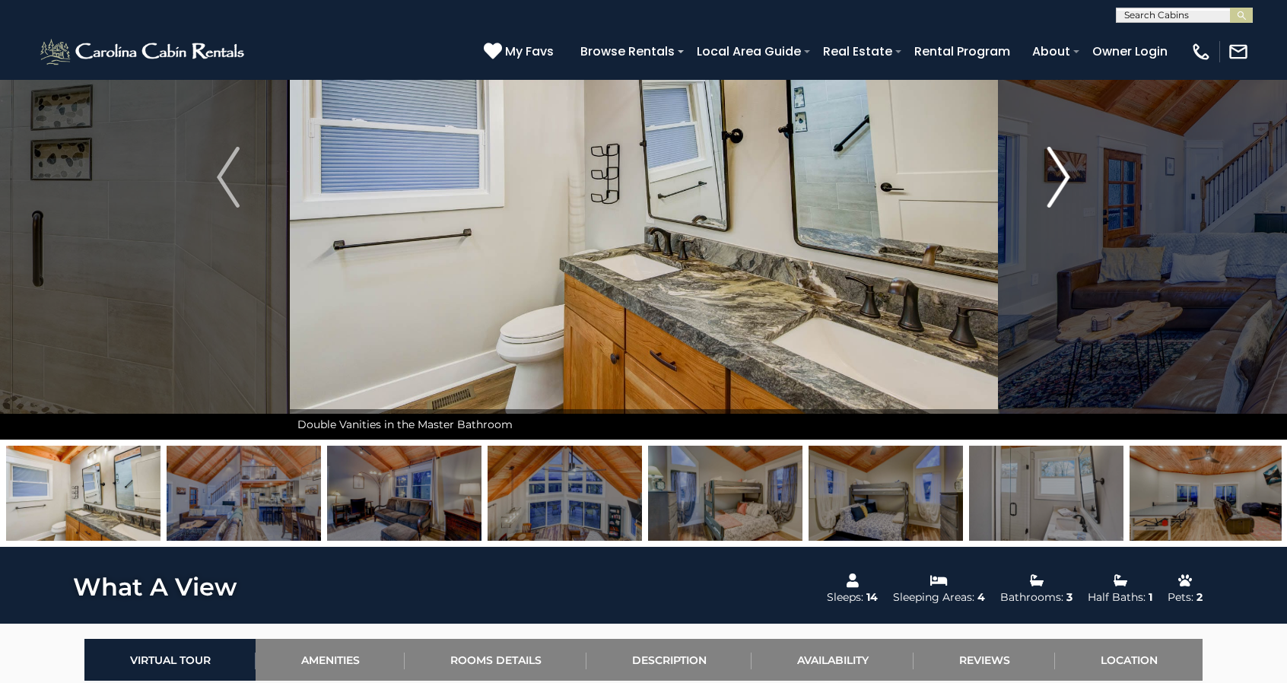
click at [1070, 170] on img "Next" at bounding box center [1059, 177] width 23 height 61
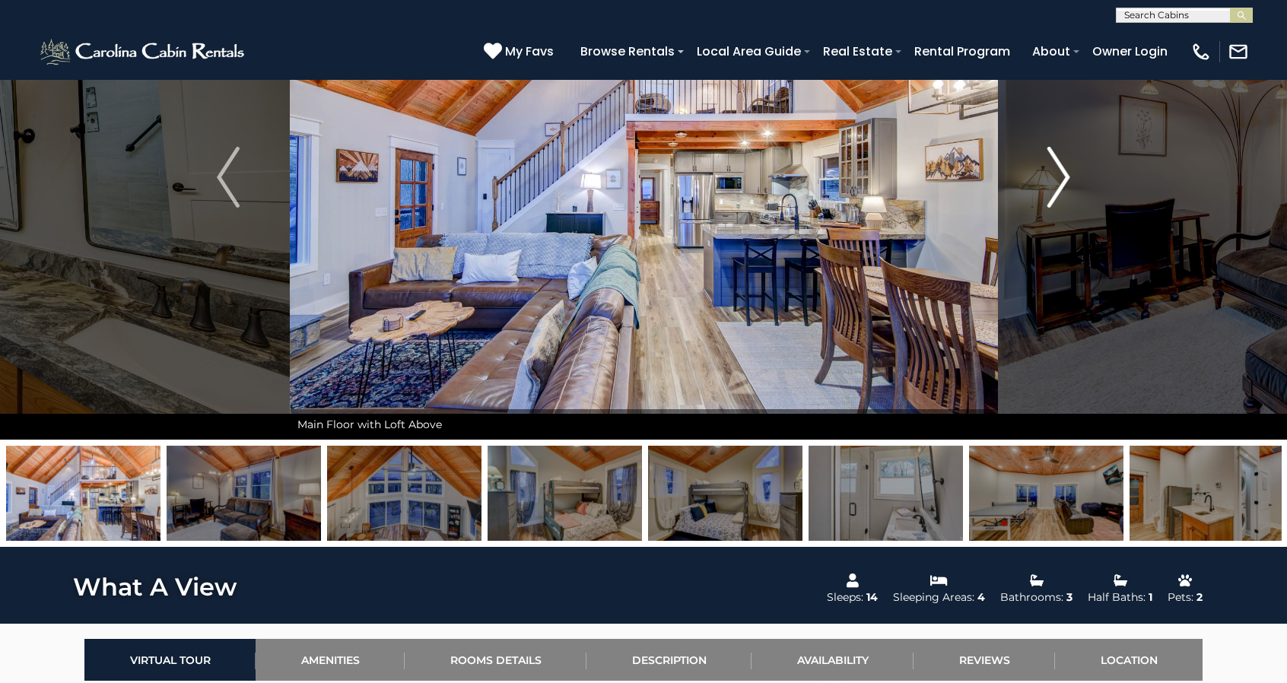
click at [1069, 170] on img "Next" at bounding box center [1059, 177] width 23 height 61
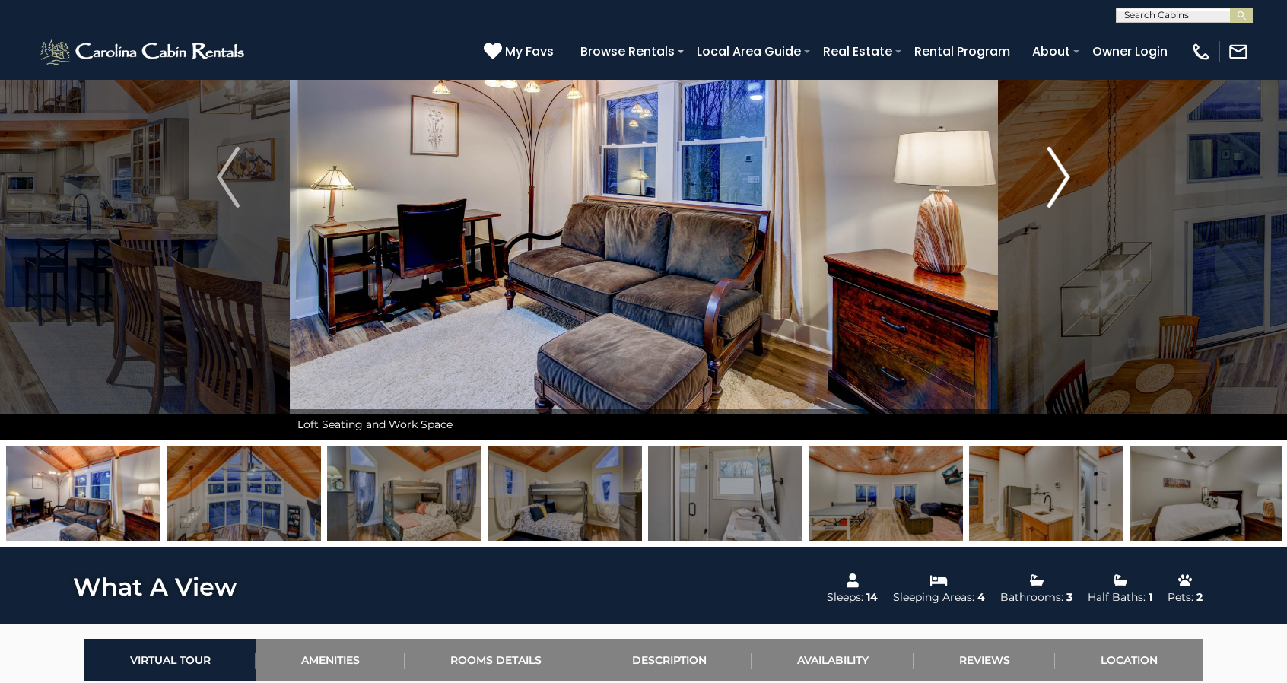
click at [1069, 170] on img "Next" at bounding box center [1059, 177] width 23 height 61
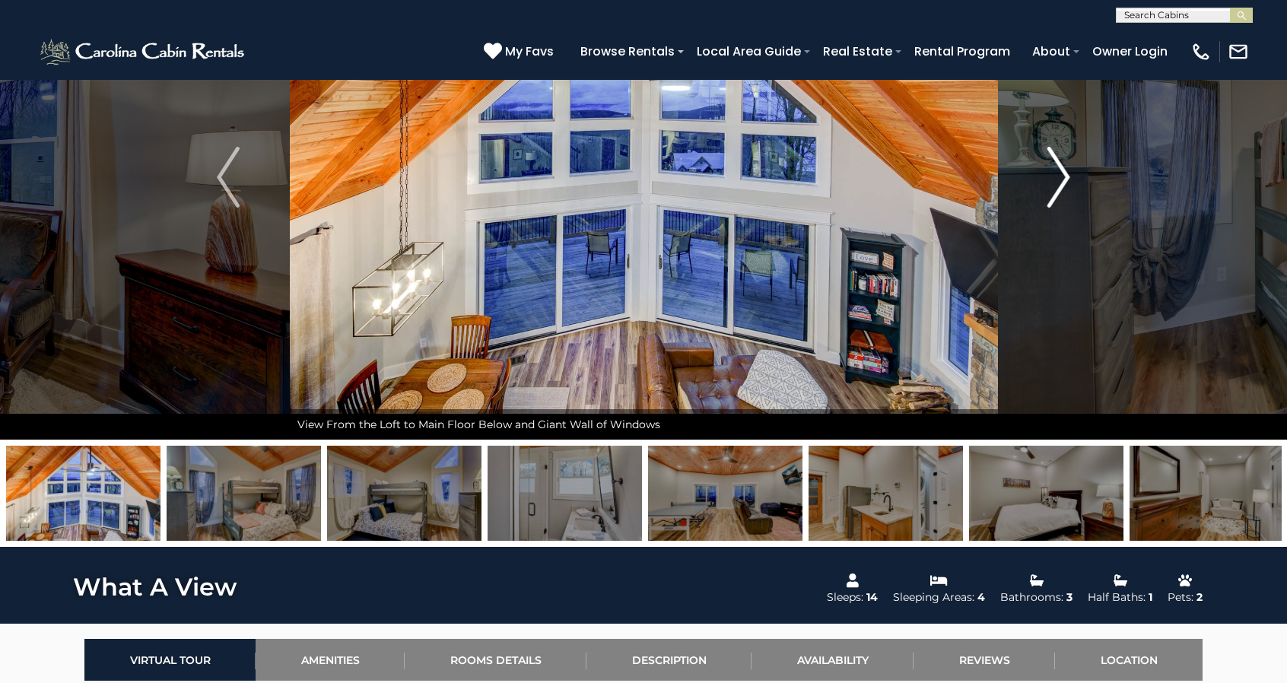
click at [1069, 170] on img "Next" at bounding box center [1059, 177] width 23 height 61
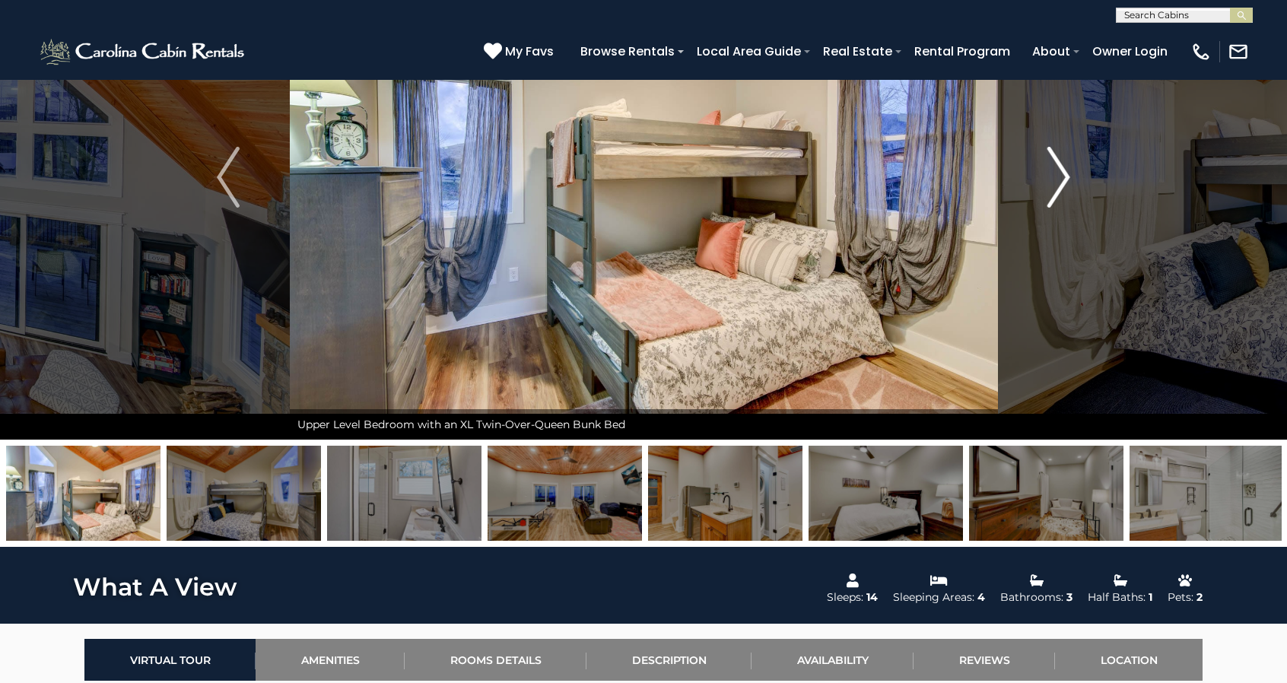
click at [1069, 170] on img "Next" at bounding box center [1059, 177] width 23 height 61
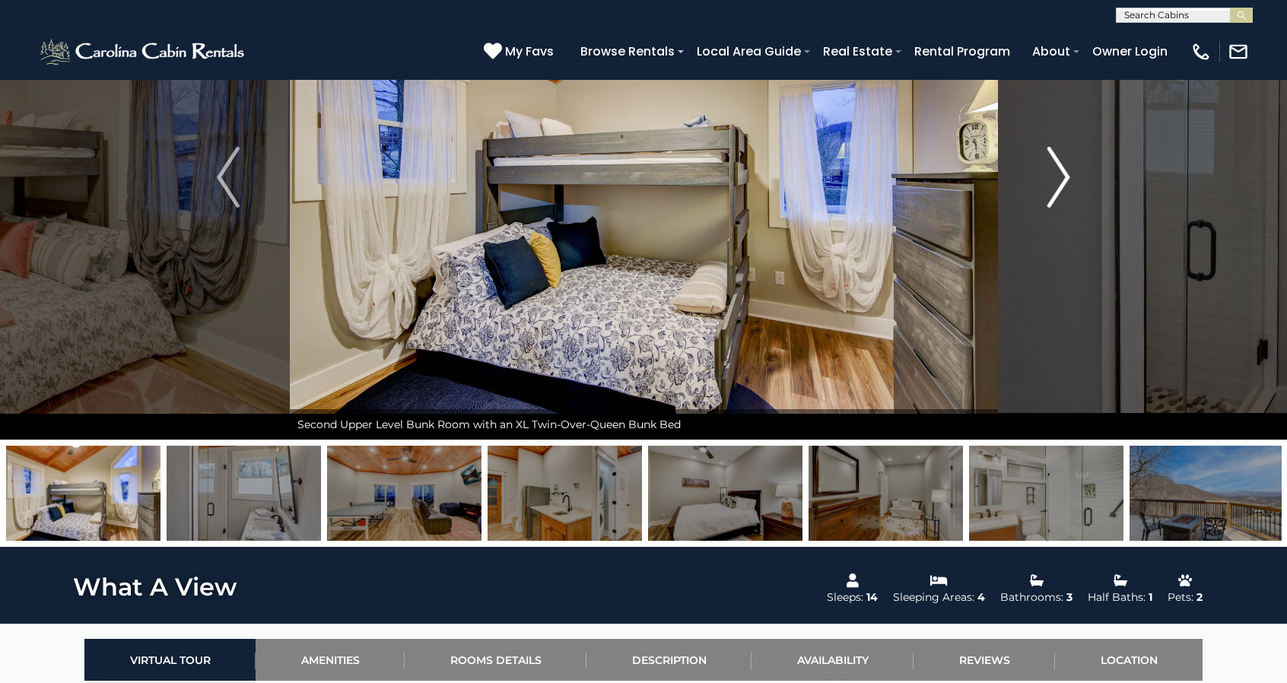
click at [1069, 170] on img "Next" at bounding box center [1059, 177] width 23 height 61
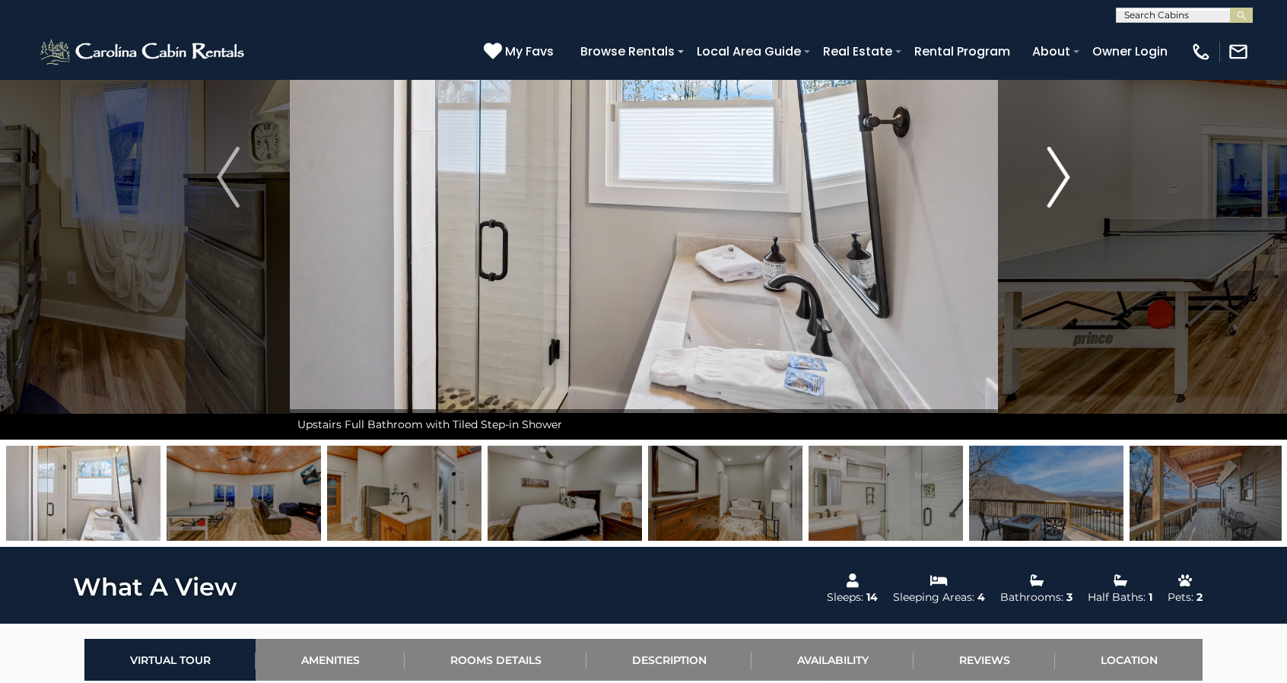
click at [1069, 170] on img "Next" at bounding box center [1059, 177] width 23 height 61
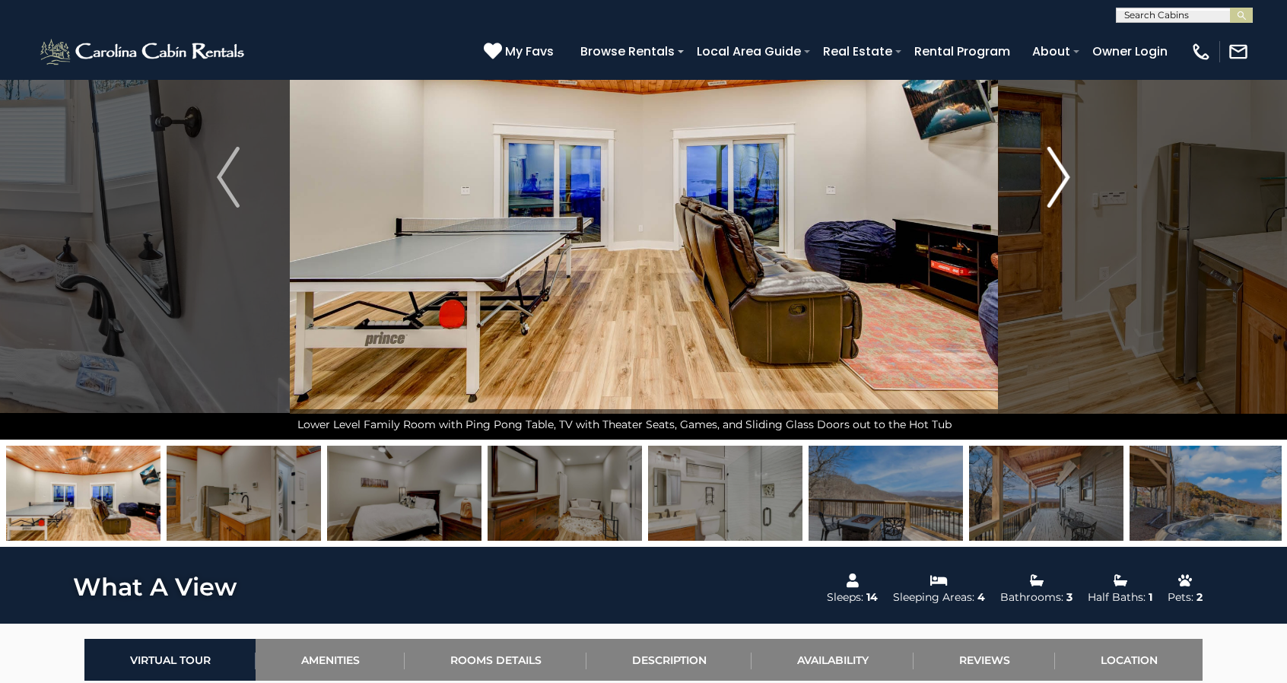
click at [1069, 170] on img "Next" at bounding box center [1059, 177] width 23 height 61
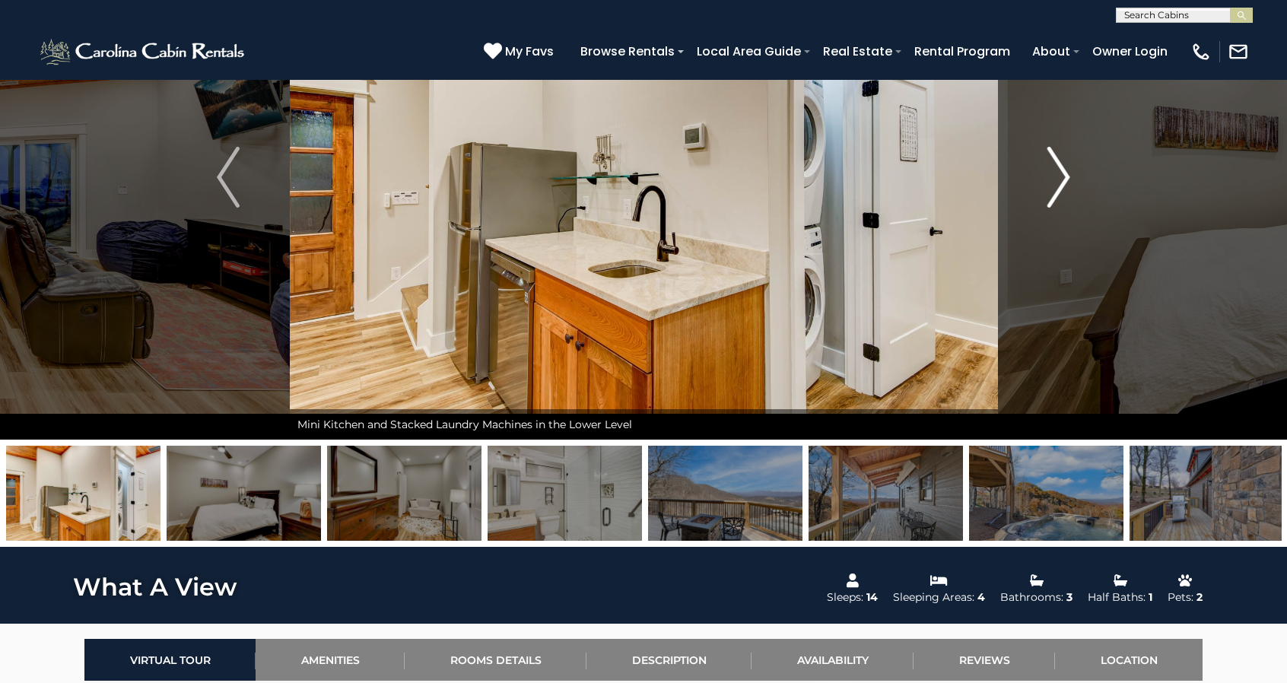
click at [1069, 170] on img "Next" at bounding box center [1059, 177] width 23 height 61
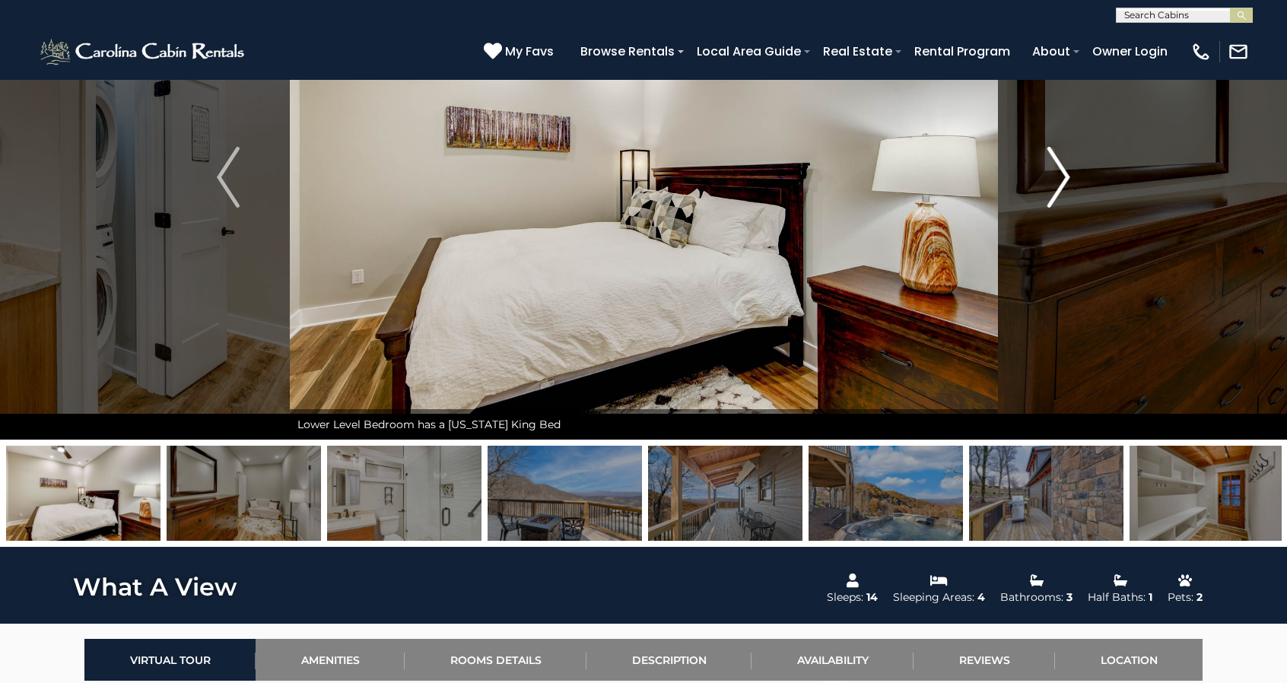
click at [1069, 170] on img "Next" at bounding box center [1059, 177] width 23 height 61
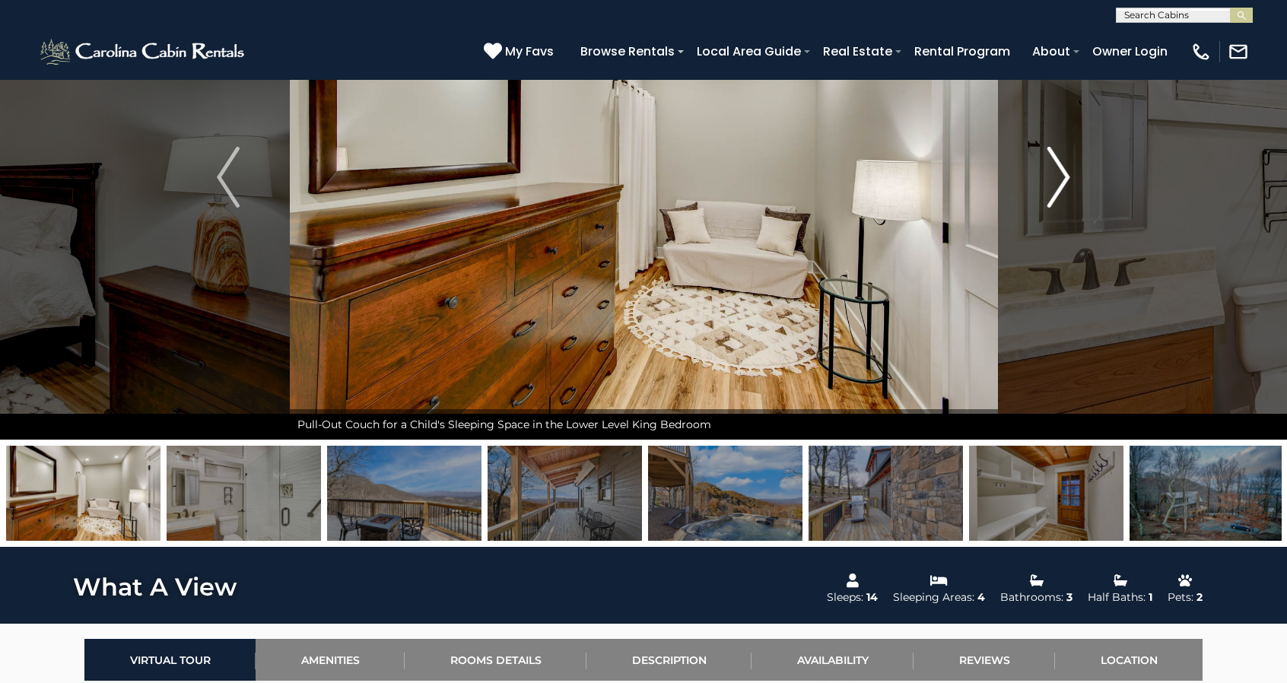
click at [1069, 170] on img "Next" at bounding box center [1059, 177] width 23 height 61
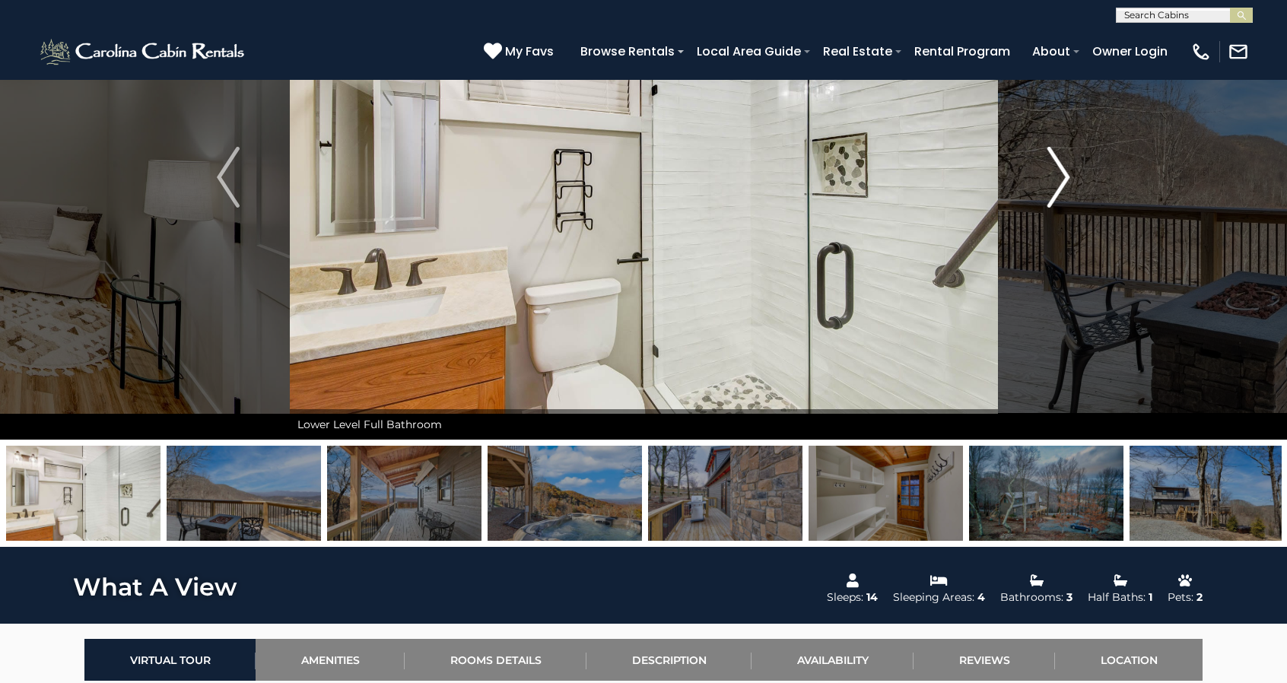
click at [1058, 175] on img "Next" at bounding box center [1059, 177] width 23 height 61
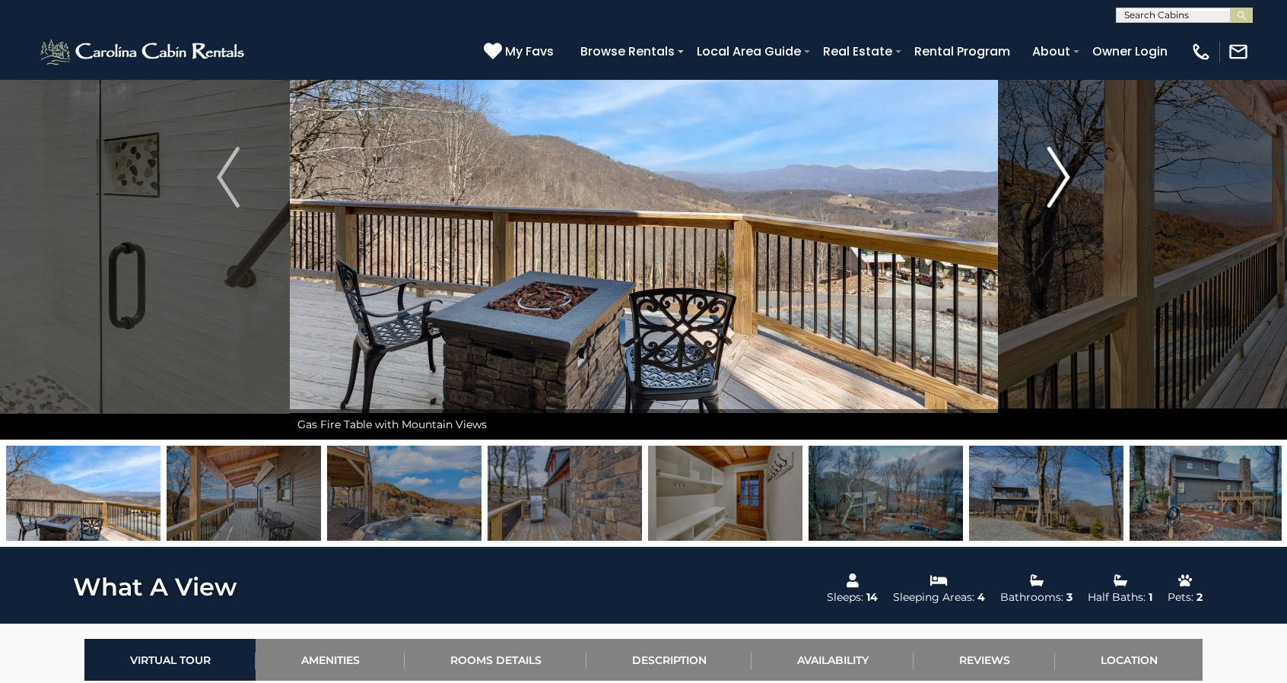
click at [1058, 175] on img "Next" at bounding box center [1059, 177] width 23 height 61
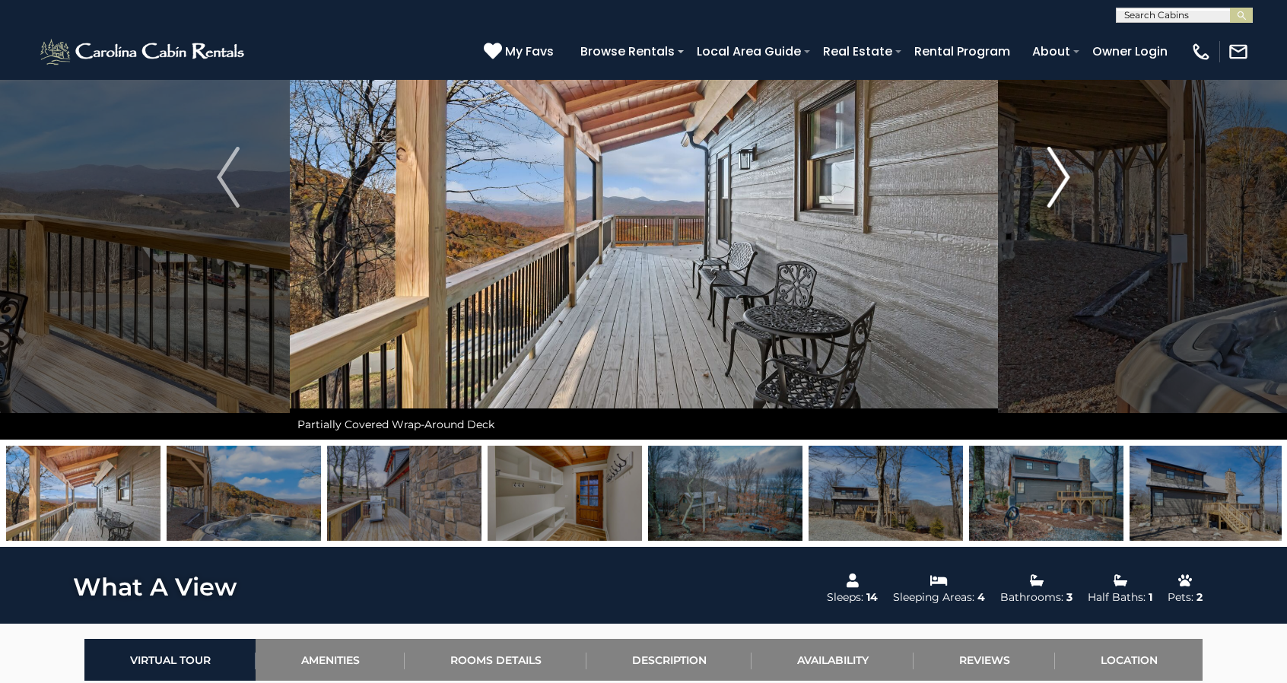
click at [1058, 175] on img "Next" at bounding box center [1059, 177] width 23 height 61
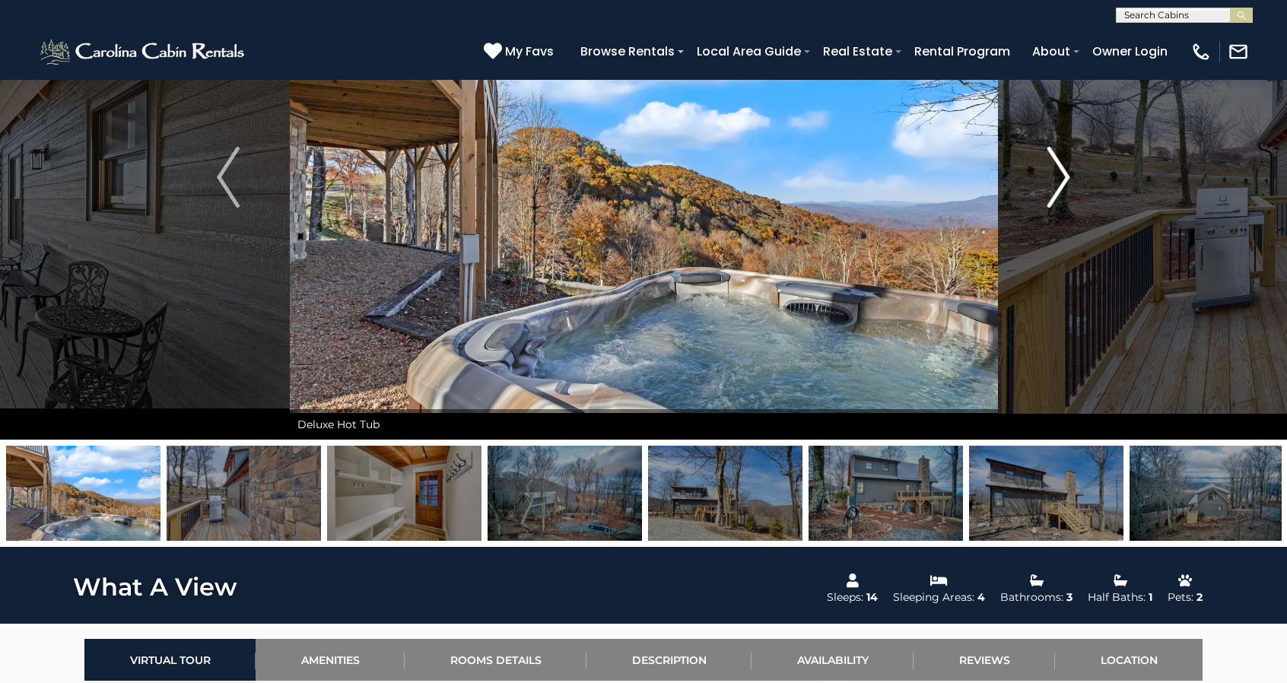
click at [1058, 175] on img "Next" at bounding box center [1059, 177] width 23 height 61
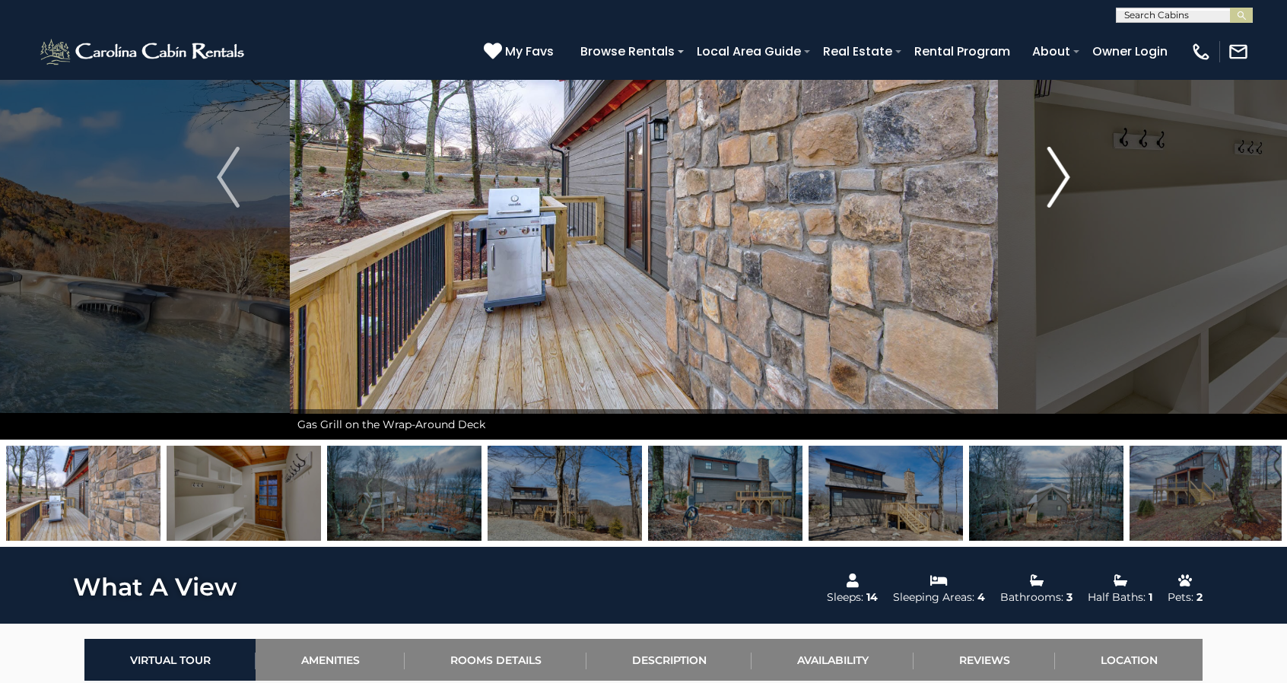
click at [1058, 175] on img "Next" at bounding box center [1059, 177] width 23 height 61
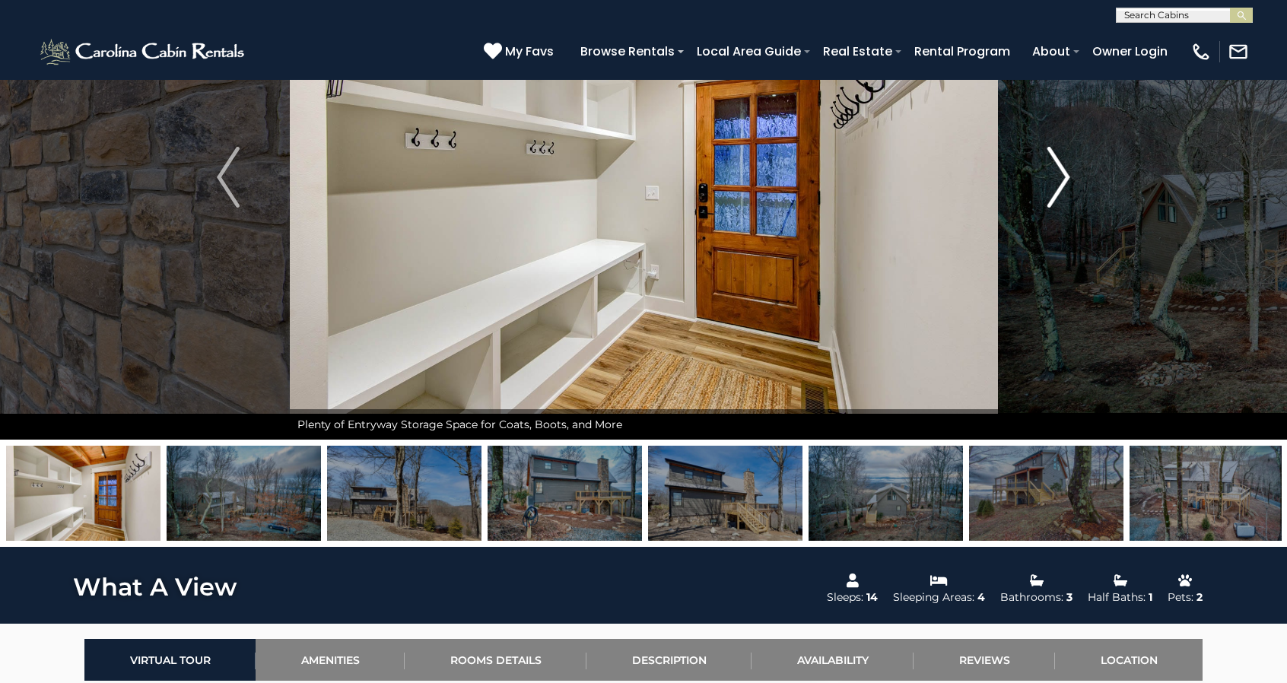
click at [1058, 175] on img "Next" at bounding box center [1059, 177] width 23 height 61
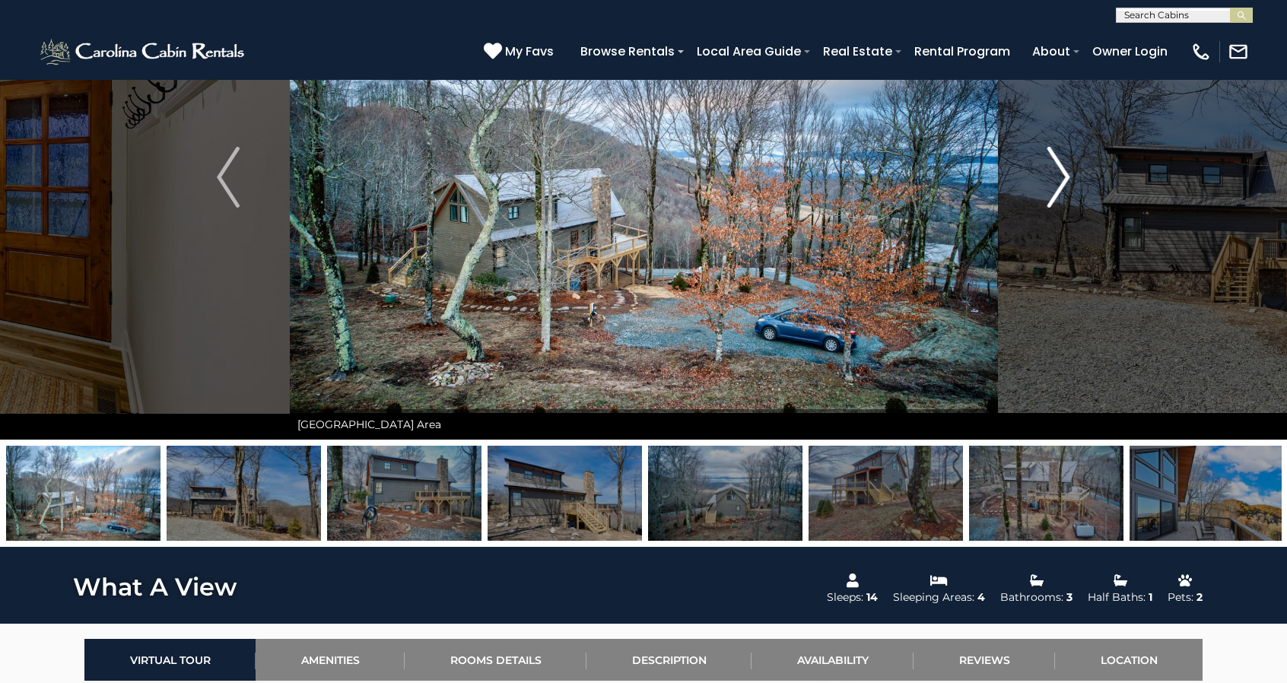
click at [1058, 175] on img "Next" at bounding box center [1059, 177] width 23 height 61
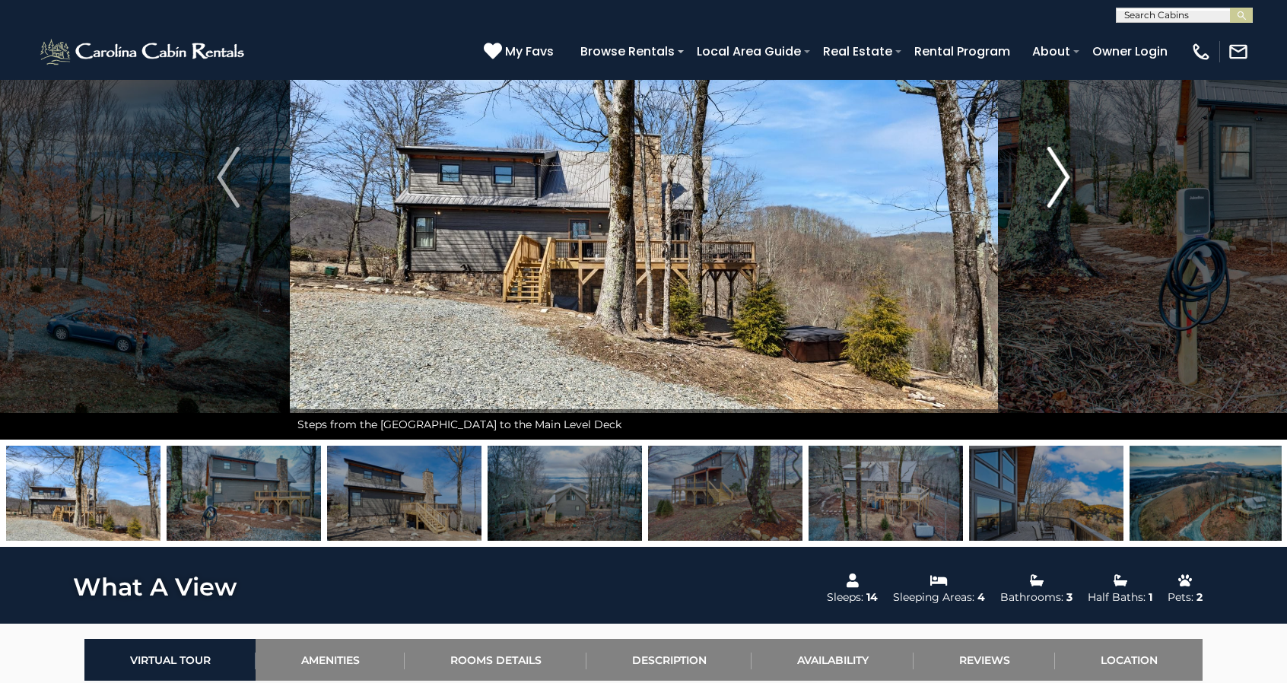
click at [1058, 175] on img "Next" at bounding box center [1059, 177] width 23 height 61
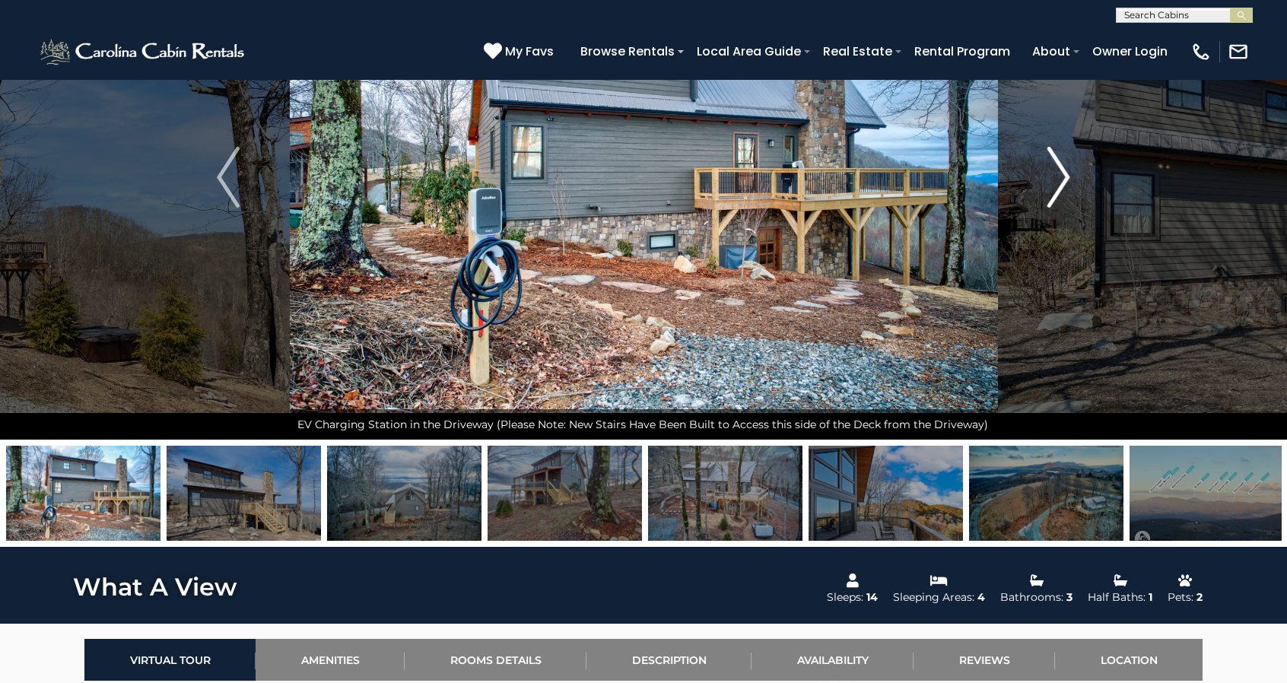
click at [1058, 175] on img "Next" at bounding box center [1059, 177] width 23 height 61
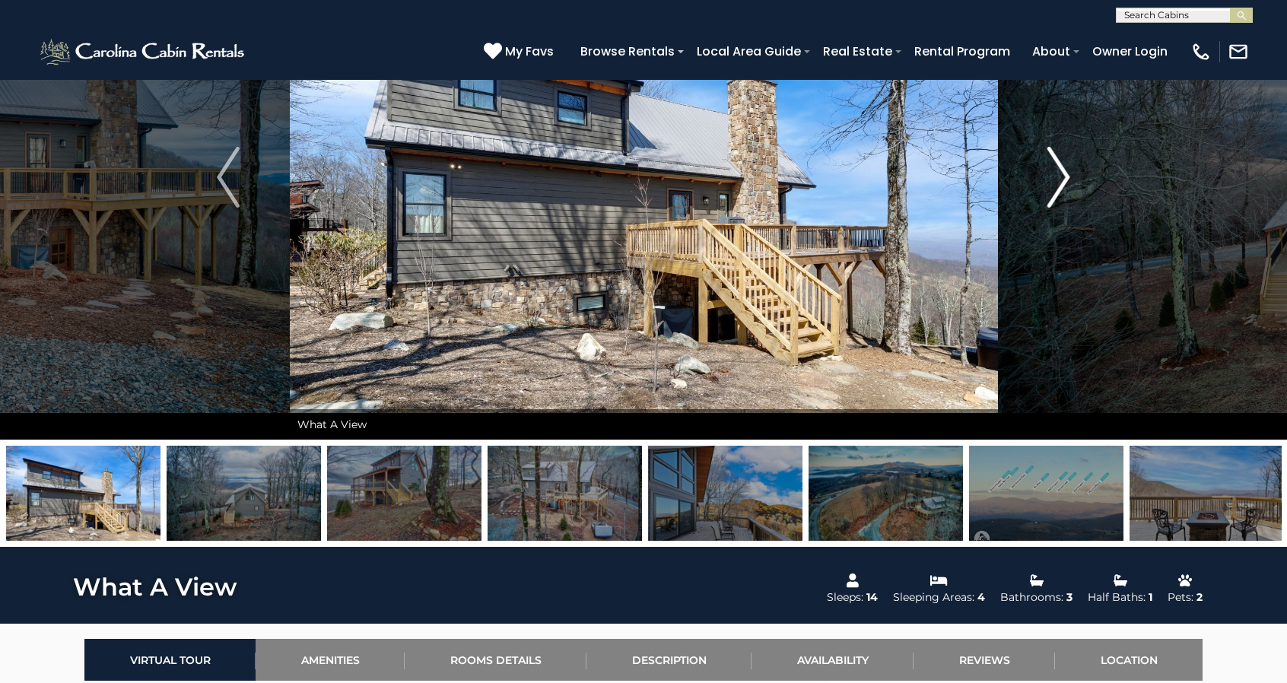
click at [1058, 175] on img "Next" at bounding box center [1059, 177] width 23 height 61
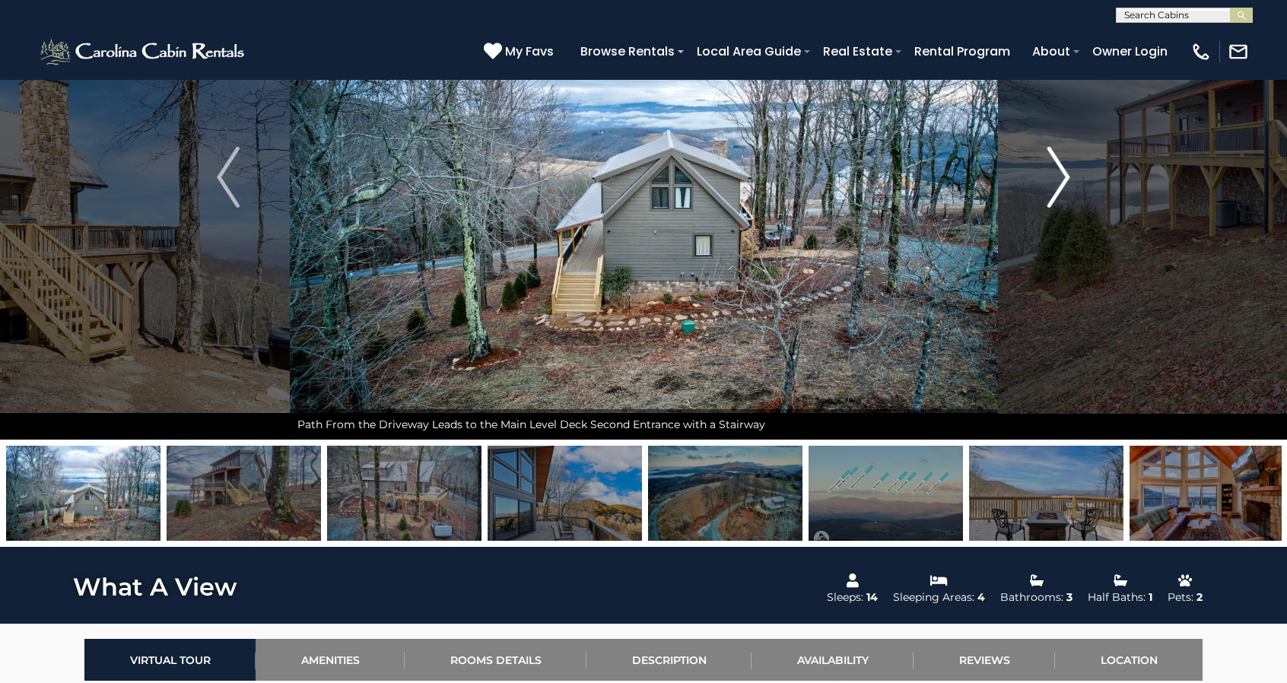
click at [1058, 175] on img "Next" at bounding box center [1059, 177] width 23 height 61
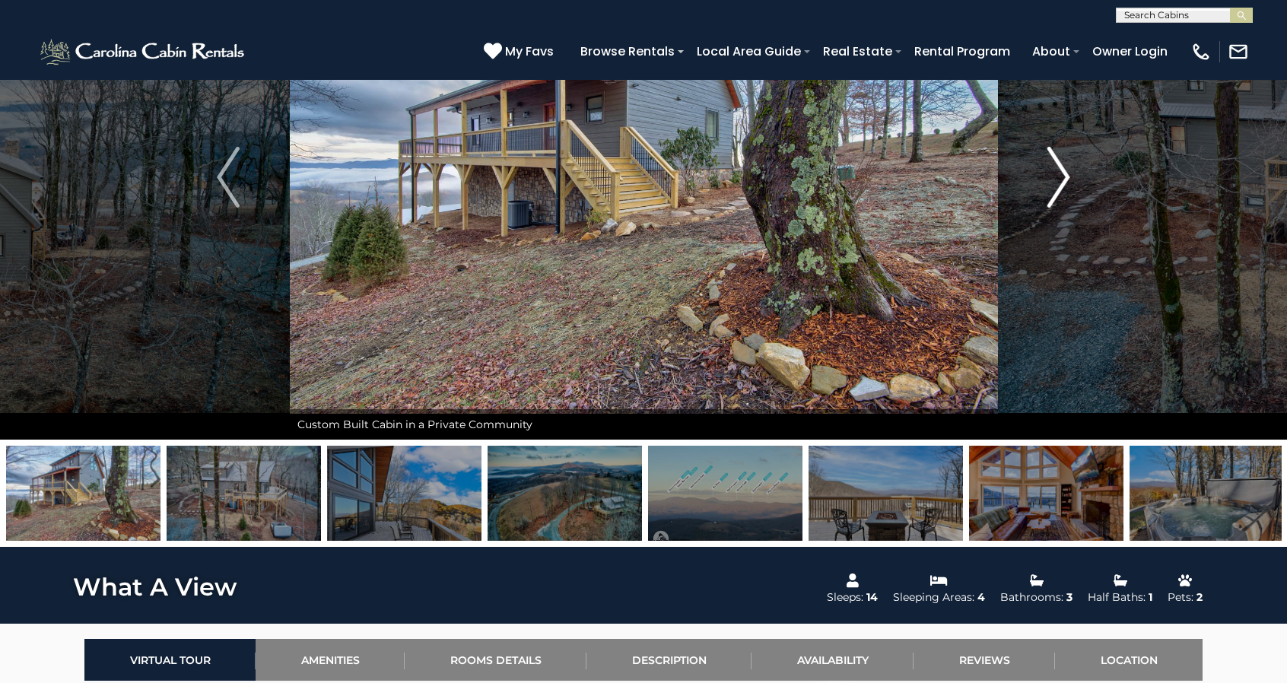
click at [1058, 175] on img "Next" at bounding box center [1059, 177] width 23 height 61
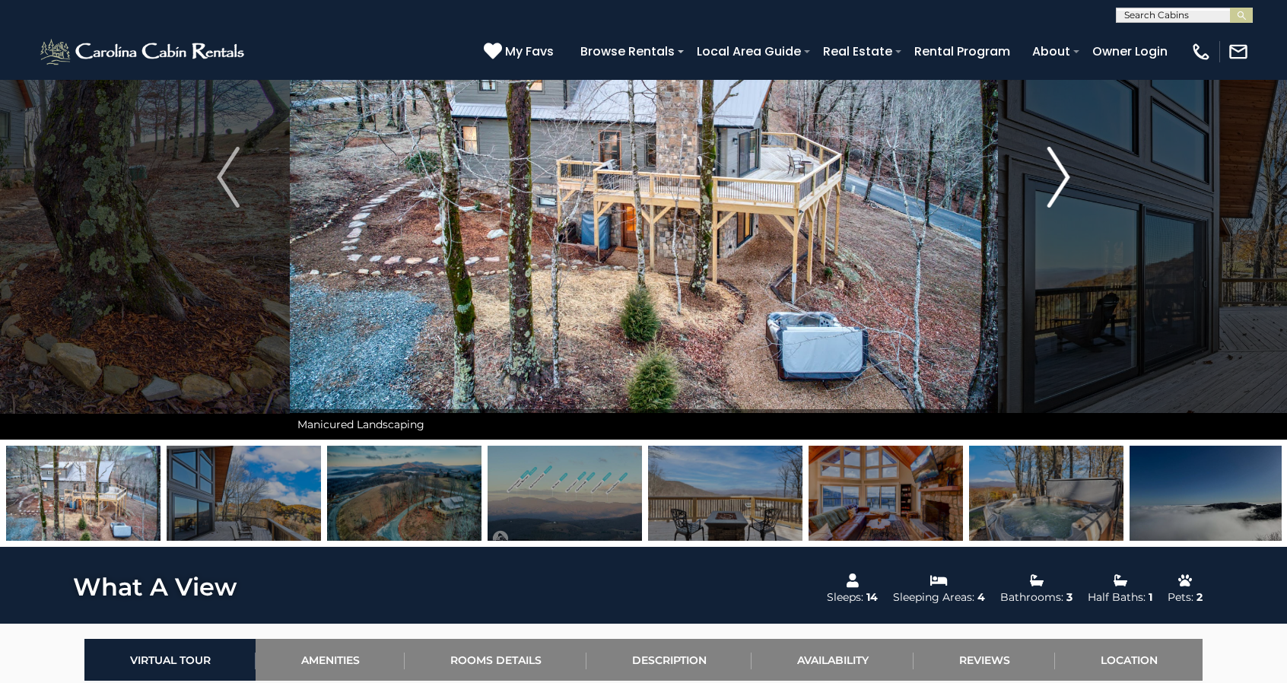
click at [1057, 174] on img "Next" at bounding box center [1059, 177] width 23 height 61
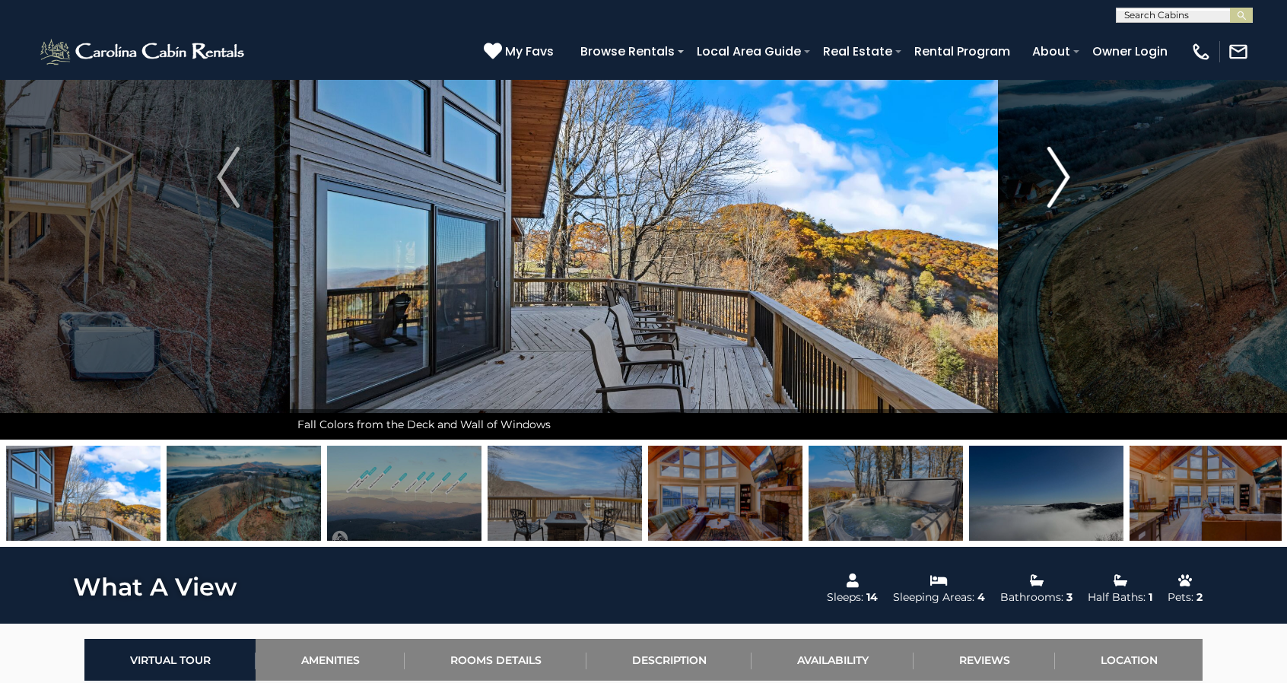
click at [1056, 174] on img "Next" at bounding box center [1059, 177] width 23 height 61
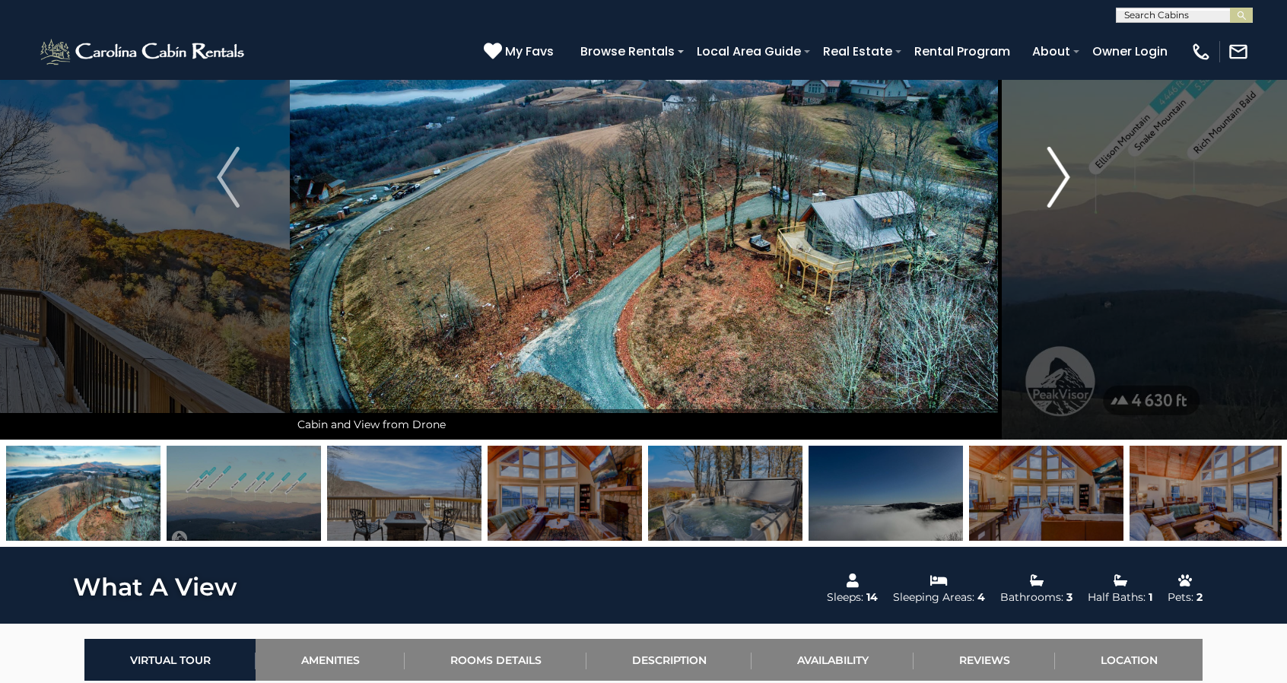
click at [1056, 174] on img "Next" at bounding box center [1059, 177] width 23 height 61
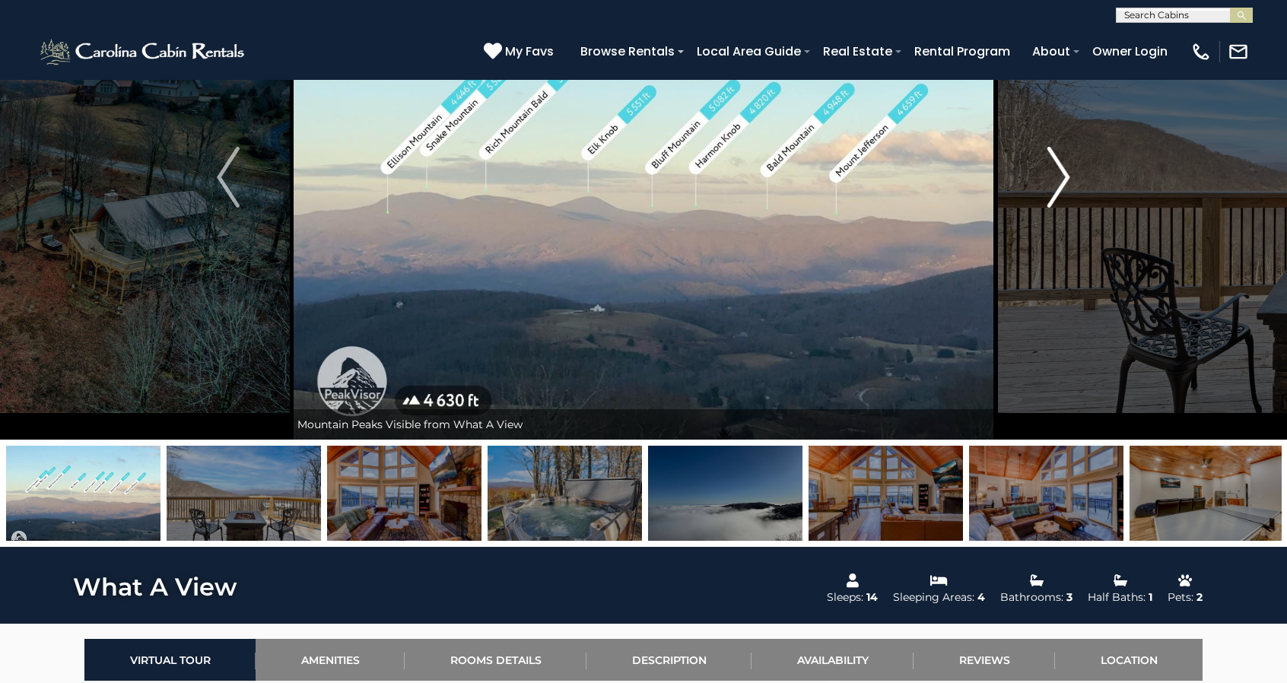
click at [1056, 174] on img "Next" at bounding box center [1059, 177] width 23 height 61
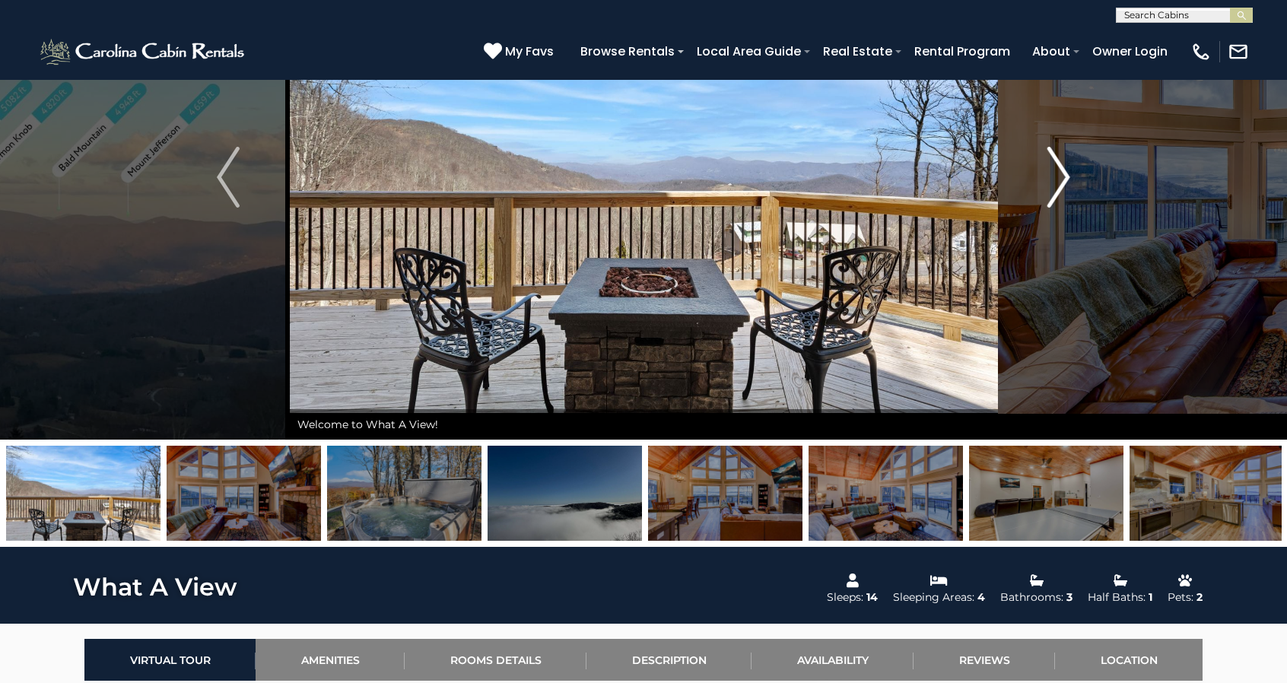
click at [1056, 174] on img "Next" at bounding box center [1059, 177] width 23 height 61
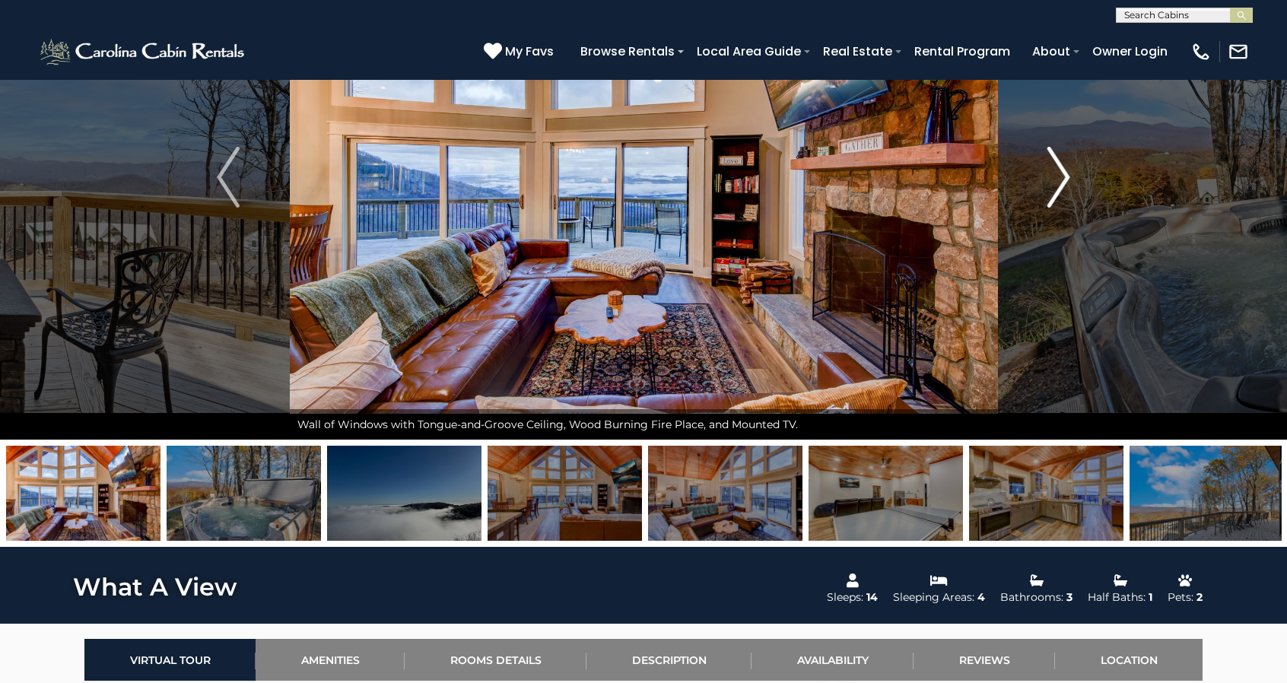
click at [1045, 170] on button "Next" at bounding box center [1058, 177] width 123 height 525
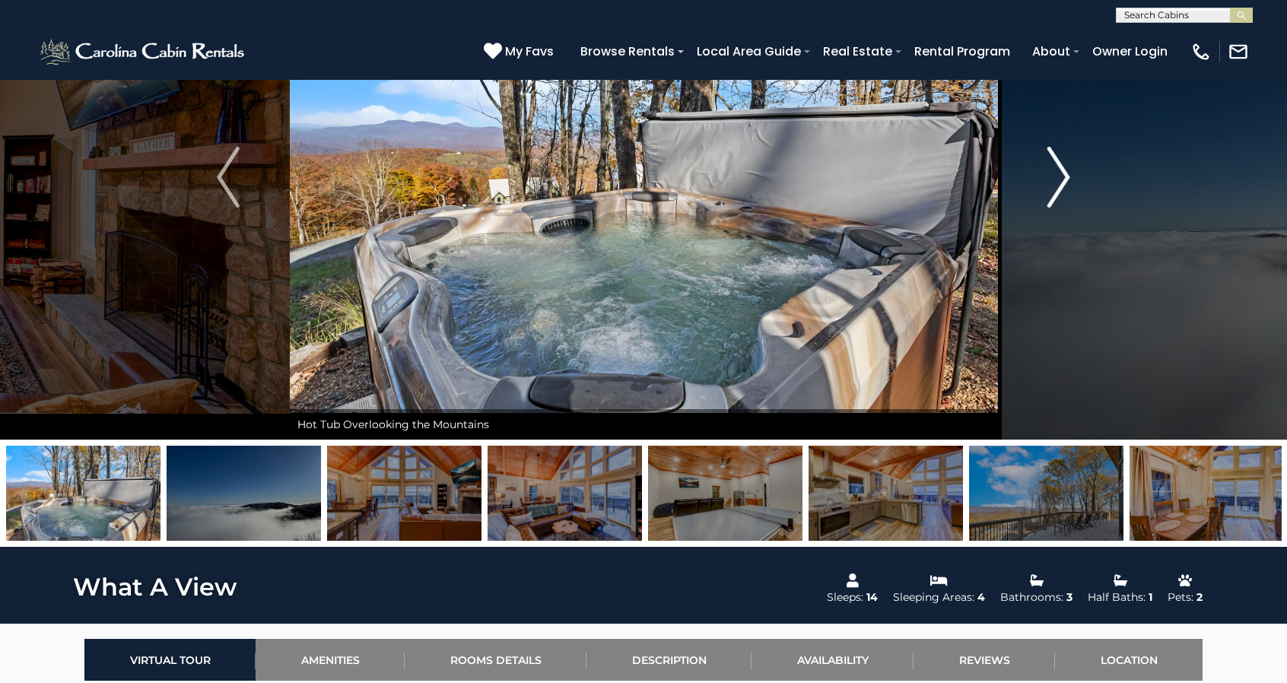
click at [1045, 170] on button "Next" at bounding box center [1058, 177] width 123 height 525
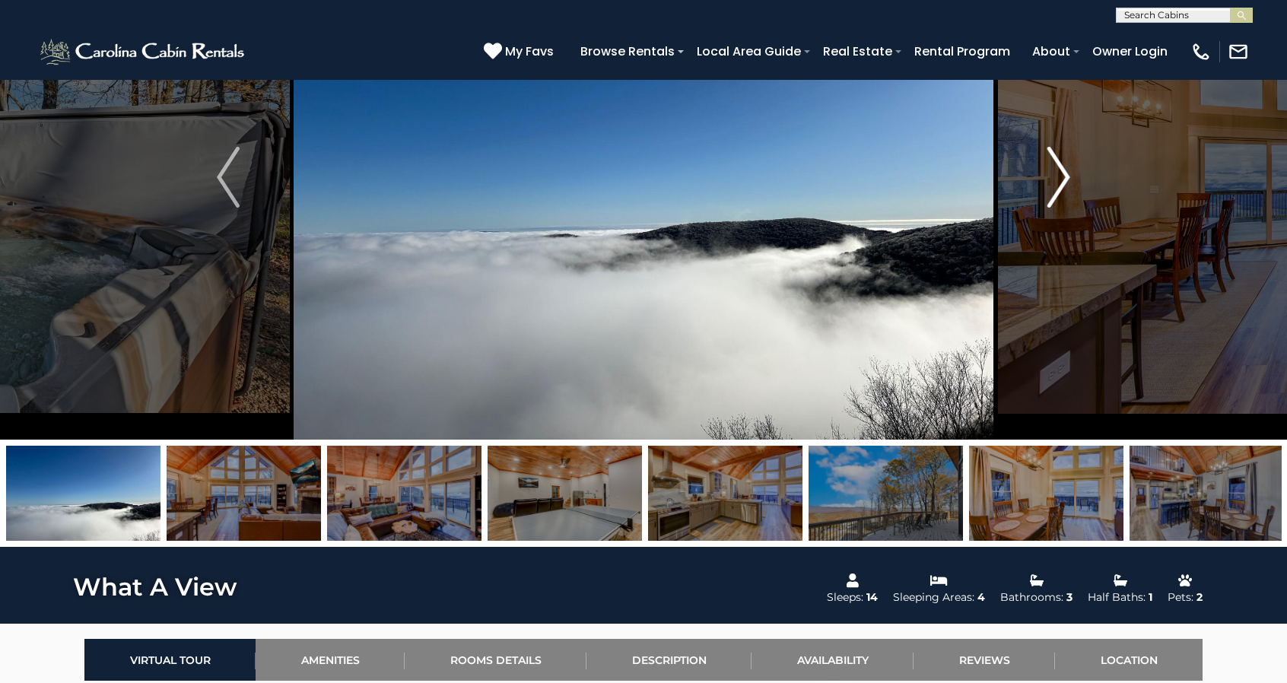
click at [1045, 170] on button "Next" at bounding box center [1058, 177] width 123 height 525
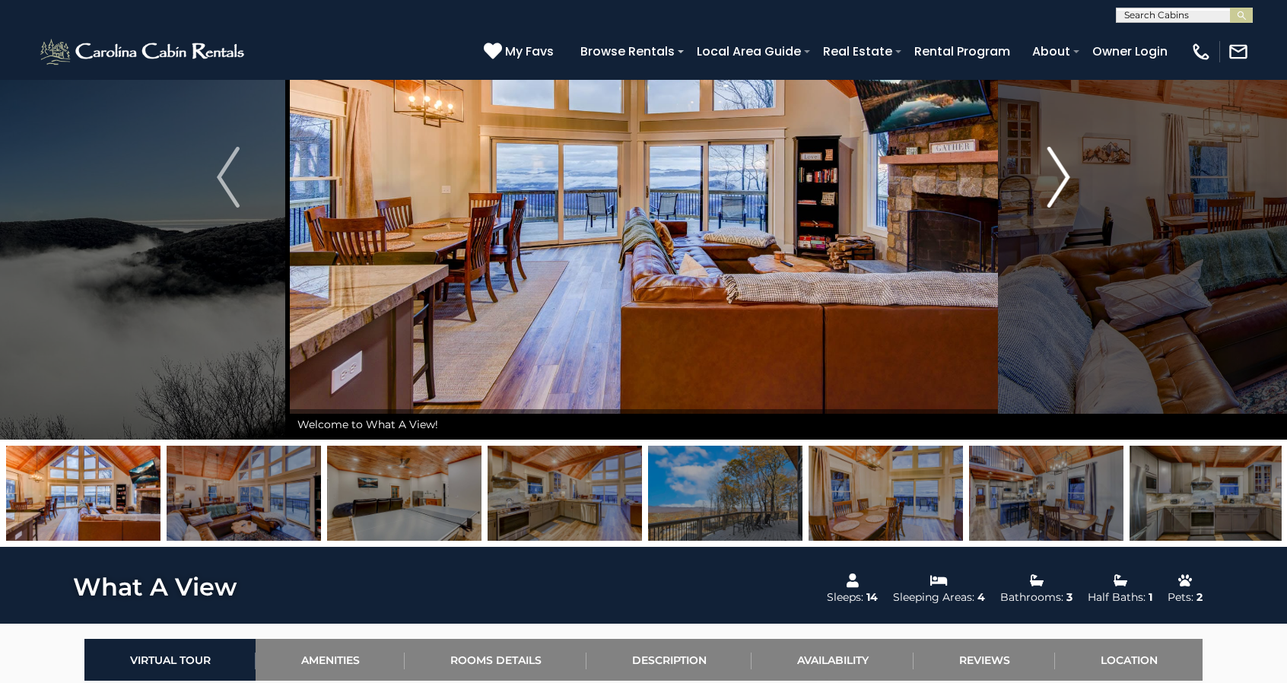
click at [1045, 170] on button "Next" at bounding box center [1058, 177] width 123 height 525
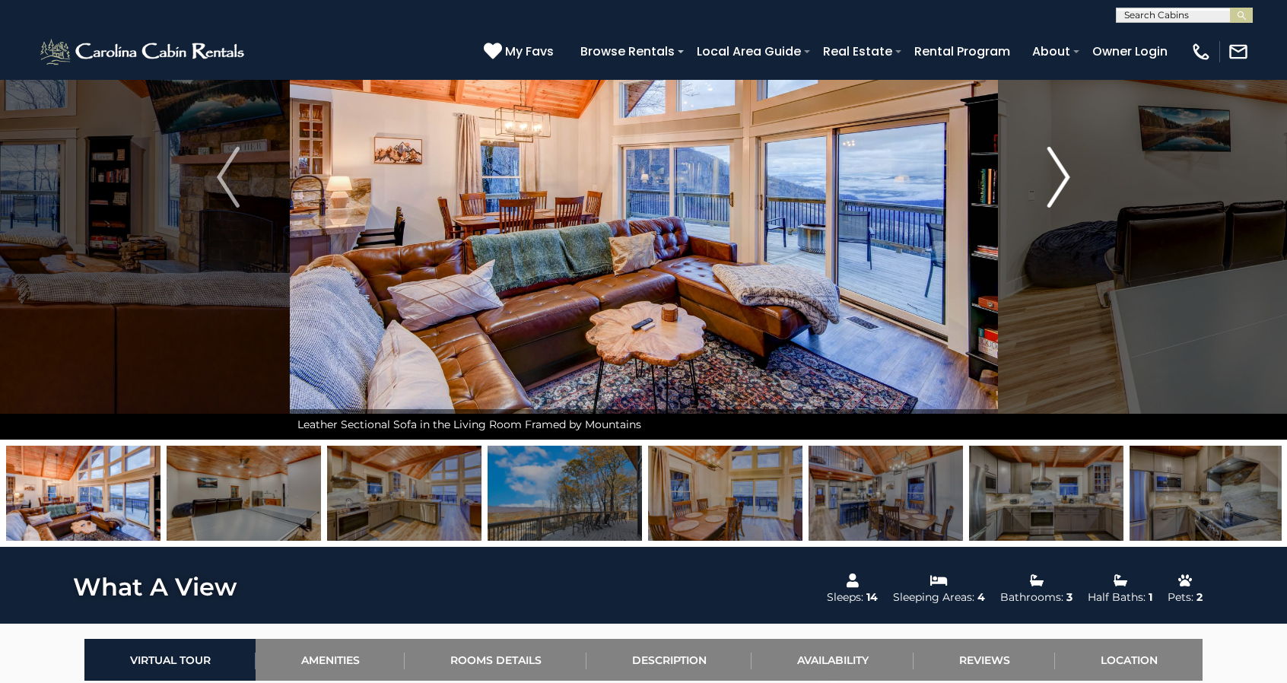
click at [1045, 170] on button "Next" at bounding box center [1058, 177] width 123 height 525
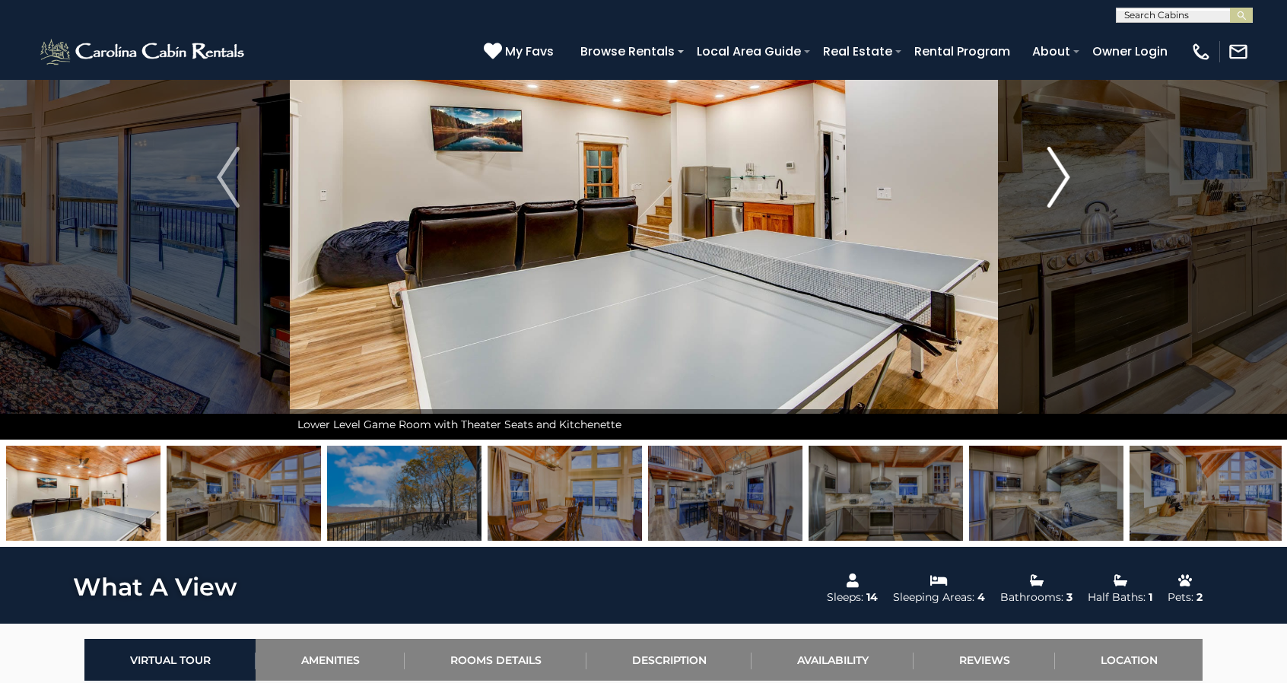
click at [1045, 170] on button "Next" at bounding box center [1058, 177] width 123 height 525
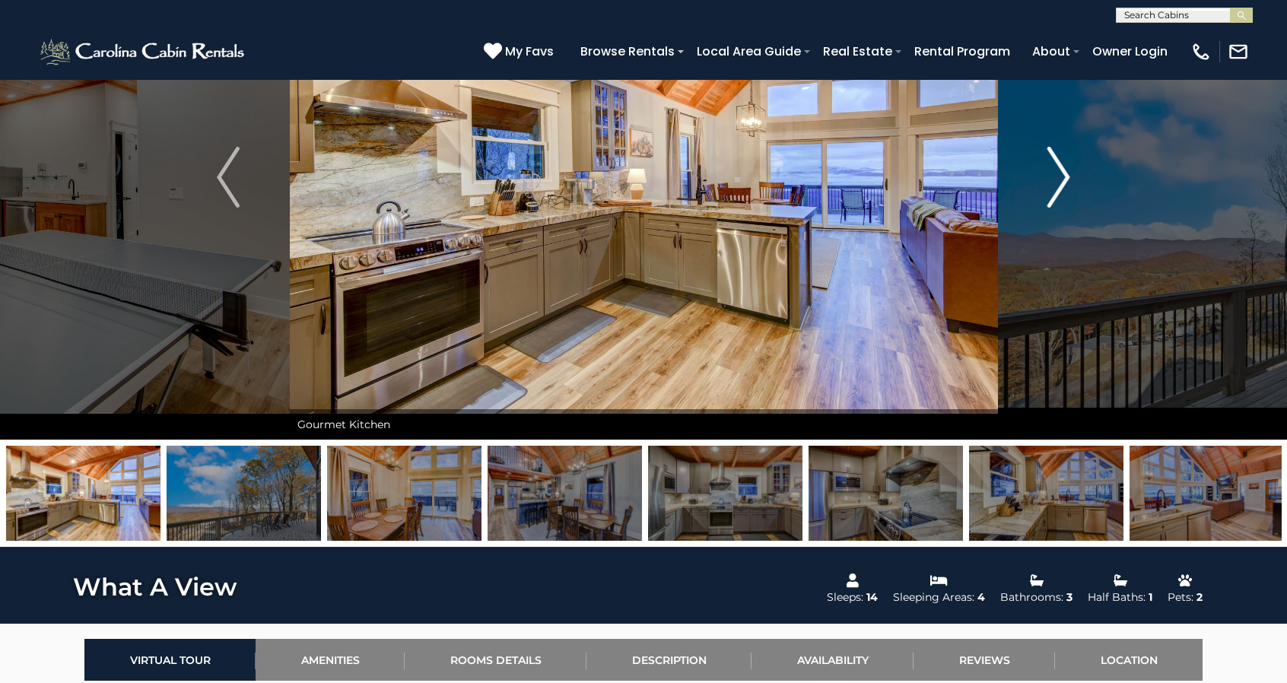
click at [1045, 170] on button "Next" at bounding box center [1058, 177] width 123 height 525
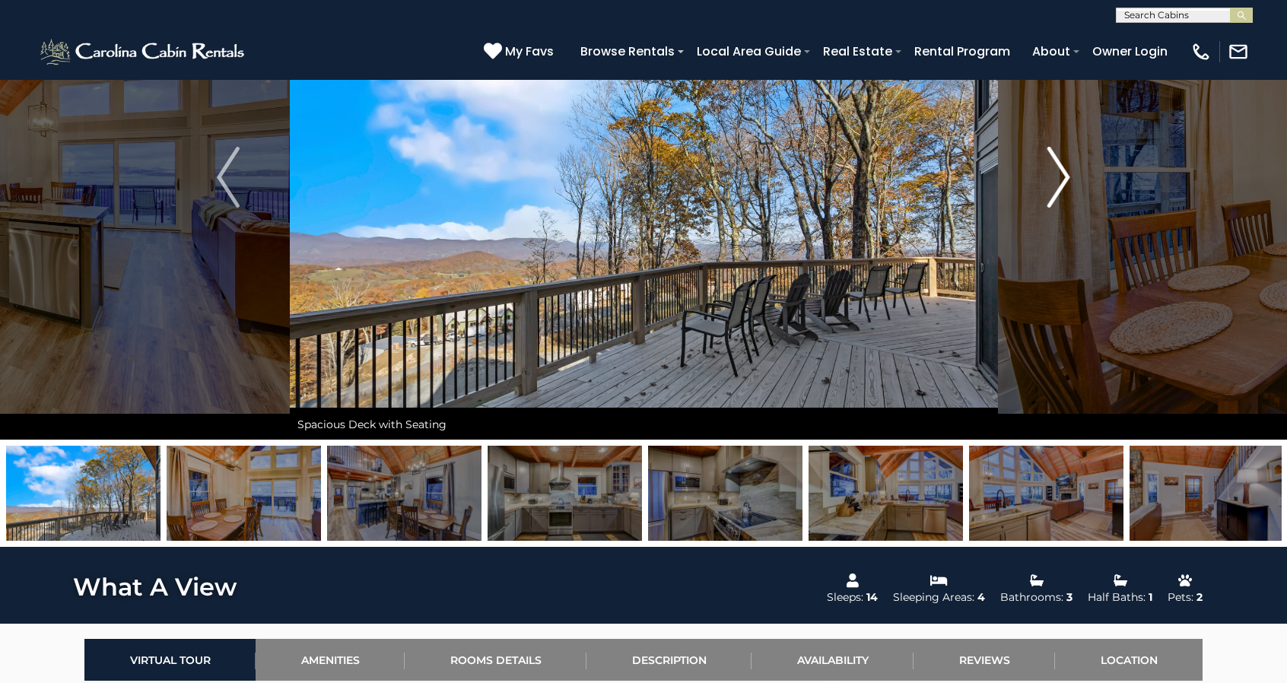
click at [1045, 170] on button "Next" at bounding box center [1058, 177] width 123 height 525
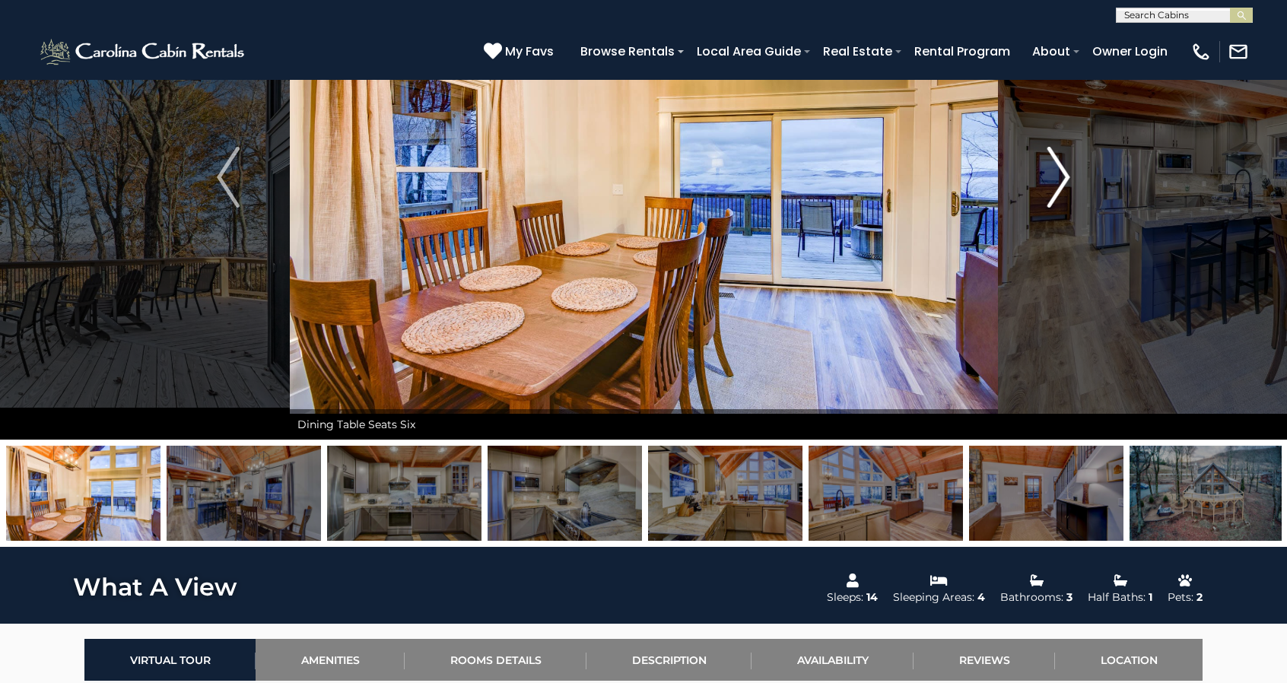
click at [1045, 169] on button "Next" at bounding box center [1058, 177] width 123 height 525
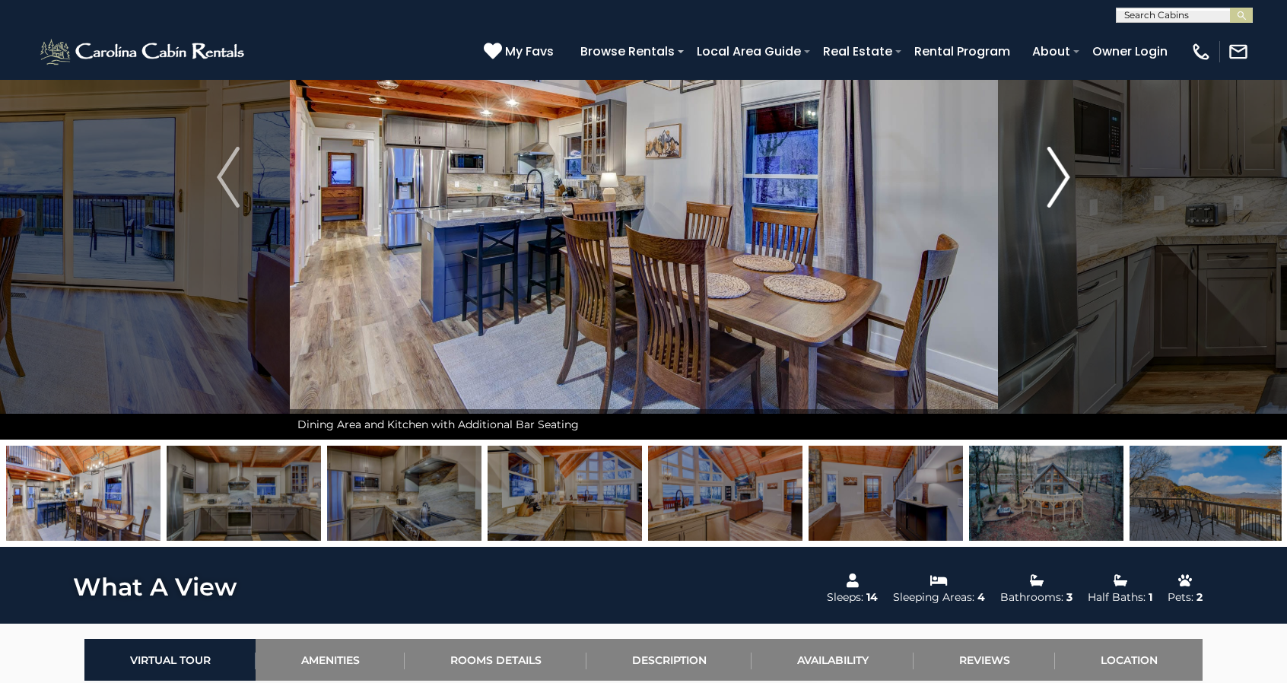
click at [1045, 169] on button "Next" at bounding box center [1058, 177] width 123 height 525
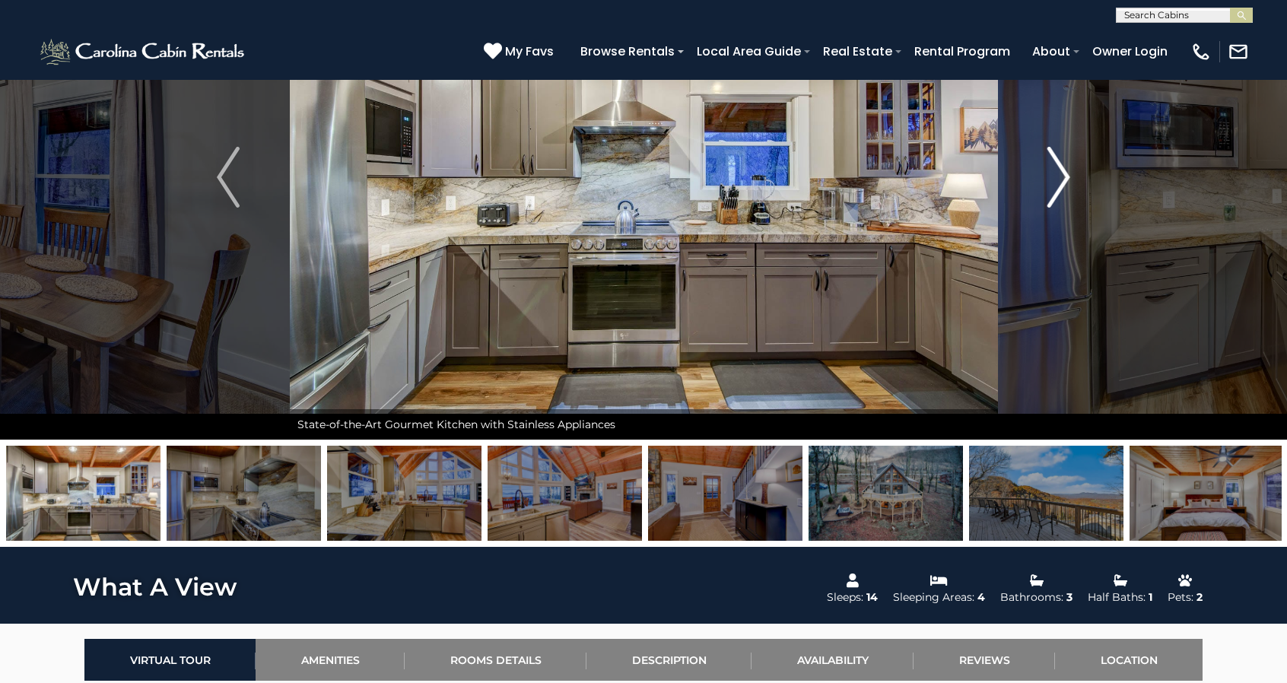
click at [1045, 169] on button "Next" at bounding box center [1058, 177] width 123 height 525
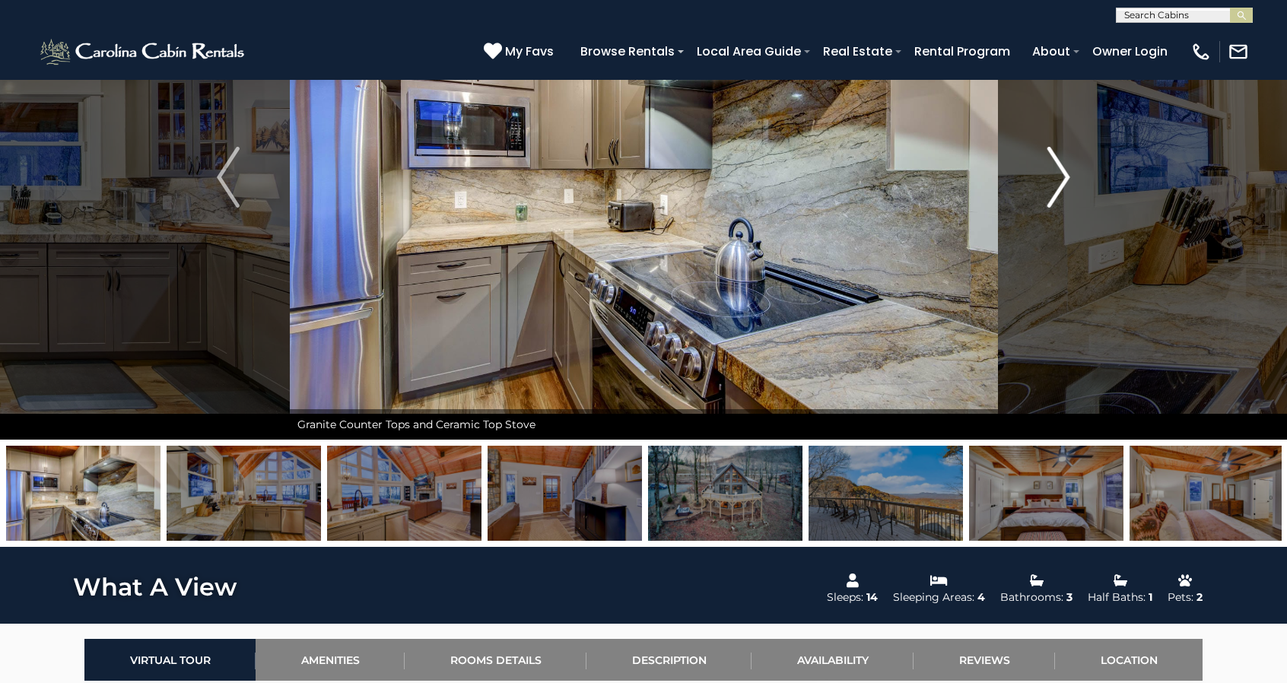
click at [1045, 169] on button "Next" at bounding box center [1058, 177] width 123 height 525
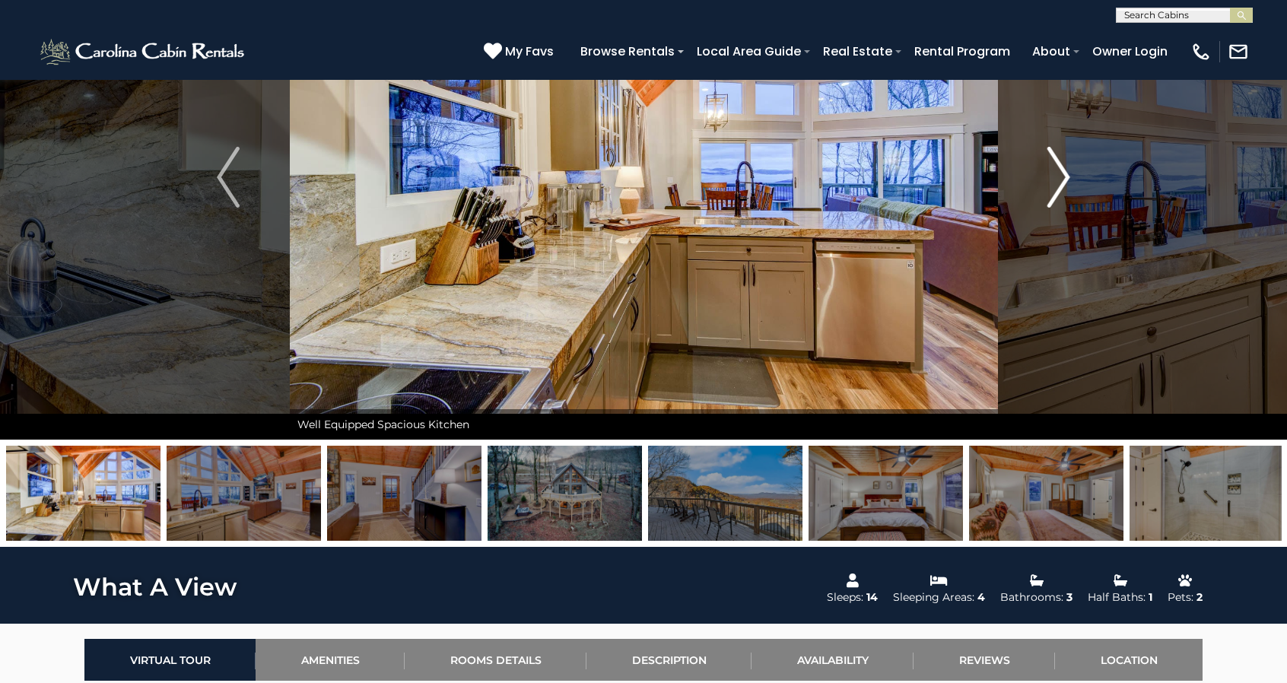
click at [1045, 169] on button "Next" at bounding box center [1058, 177] width 123 height 525
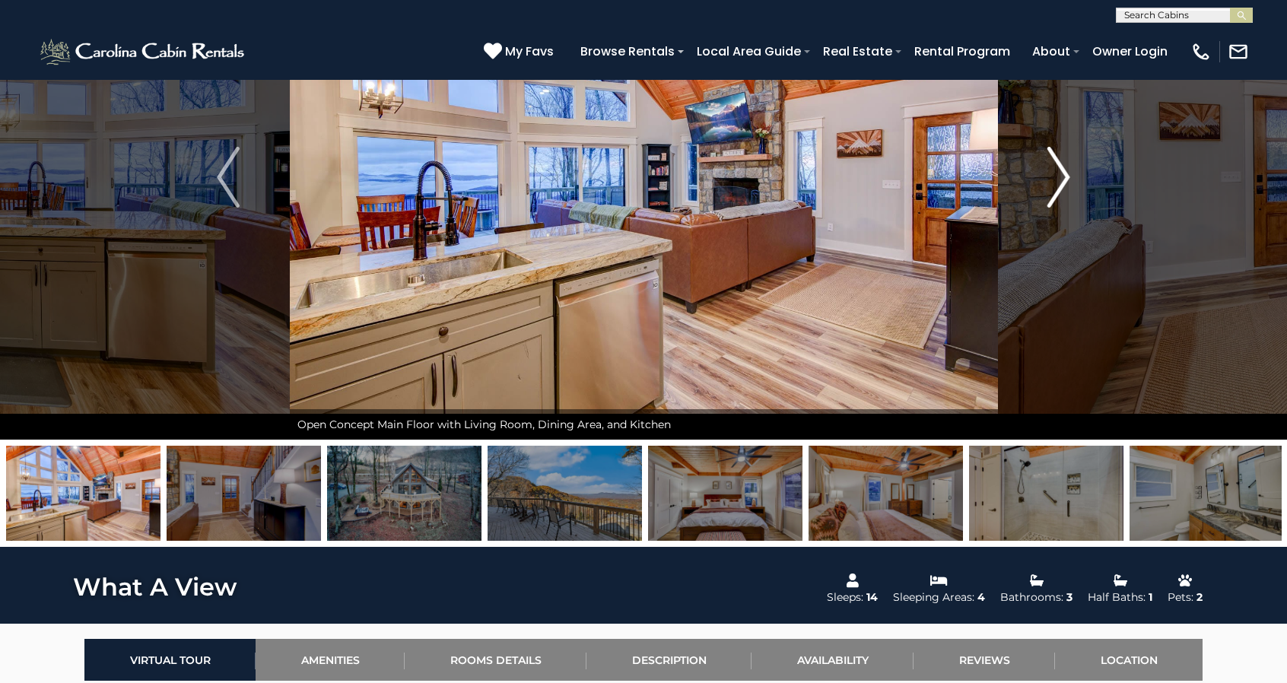
click at [1045, 169] on button "Next" at bounding box center [1058, 177] width 123 height 525
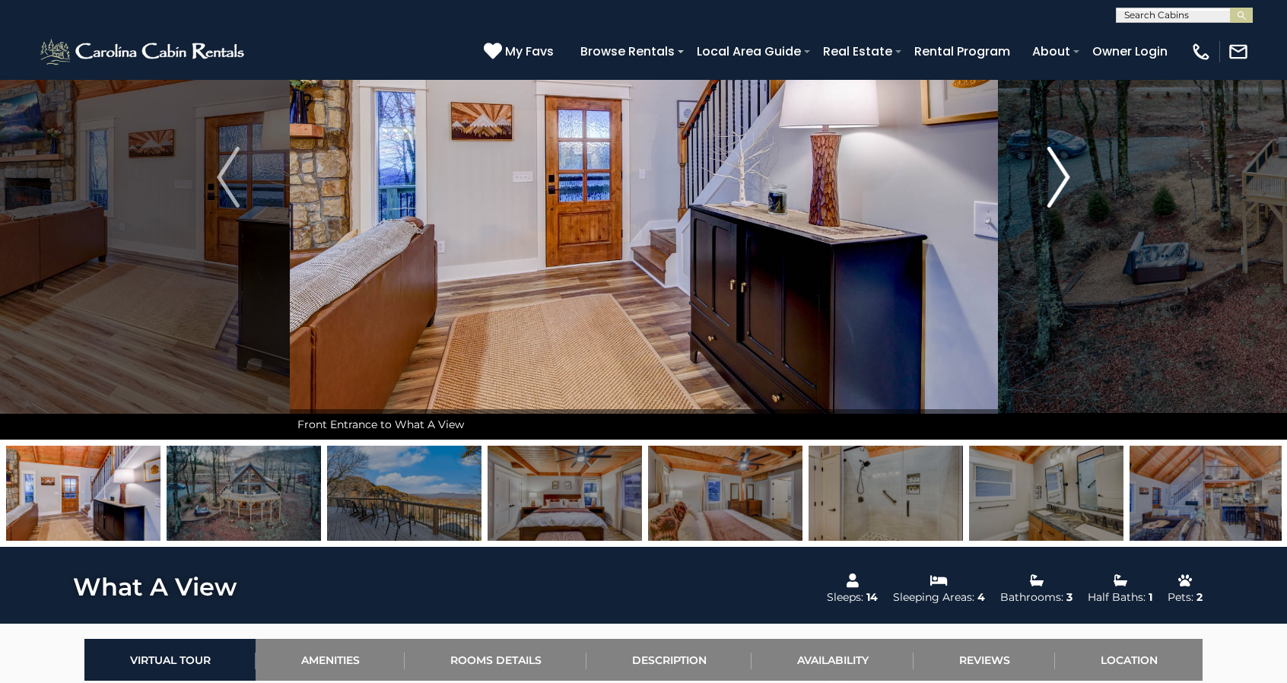
click at [1045, 169] on button "Next" at bounding box center [1058, 177] width 123 height 525
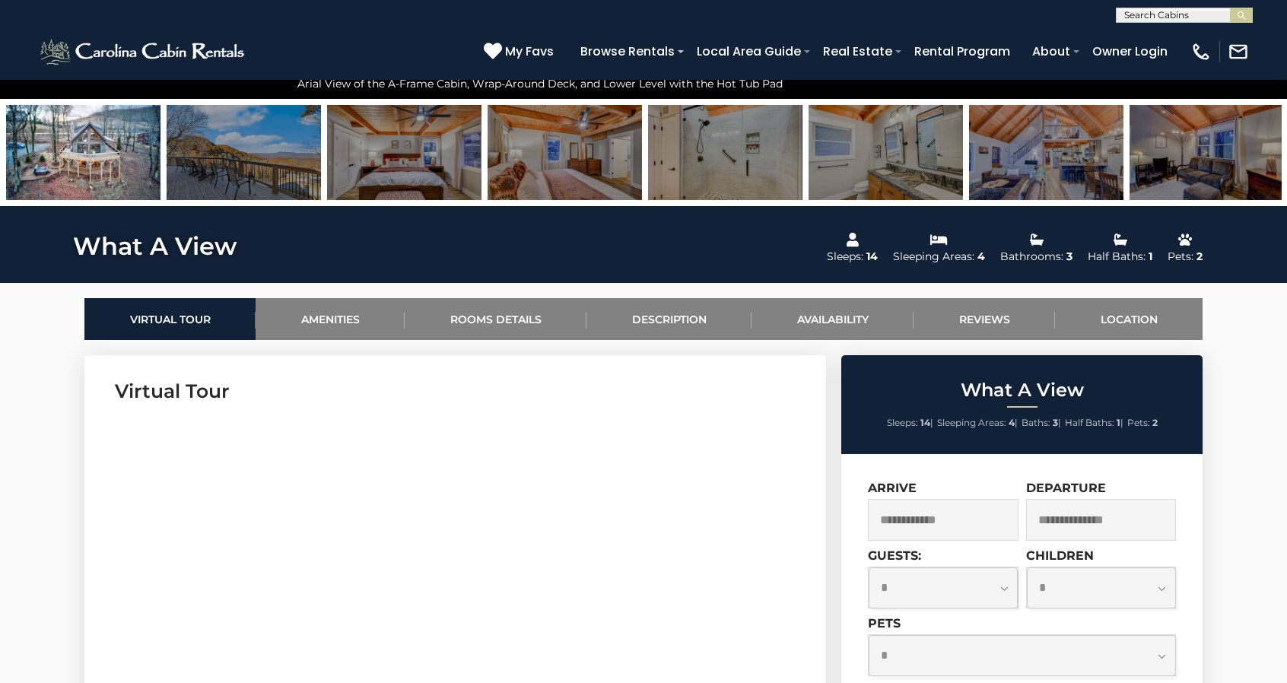
scroll to position [609, 0]
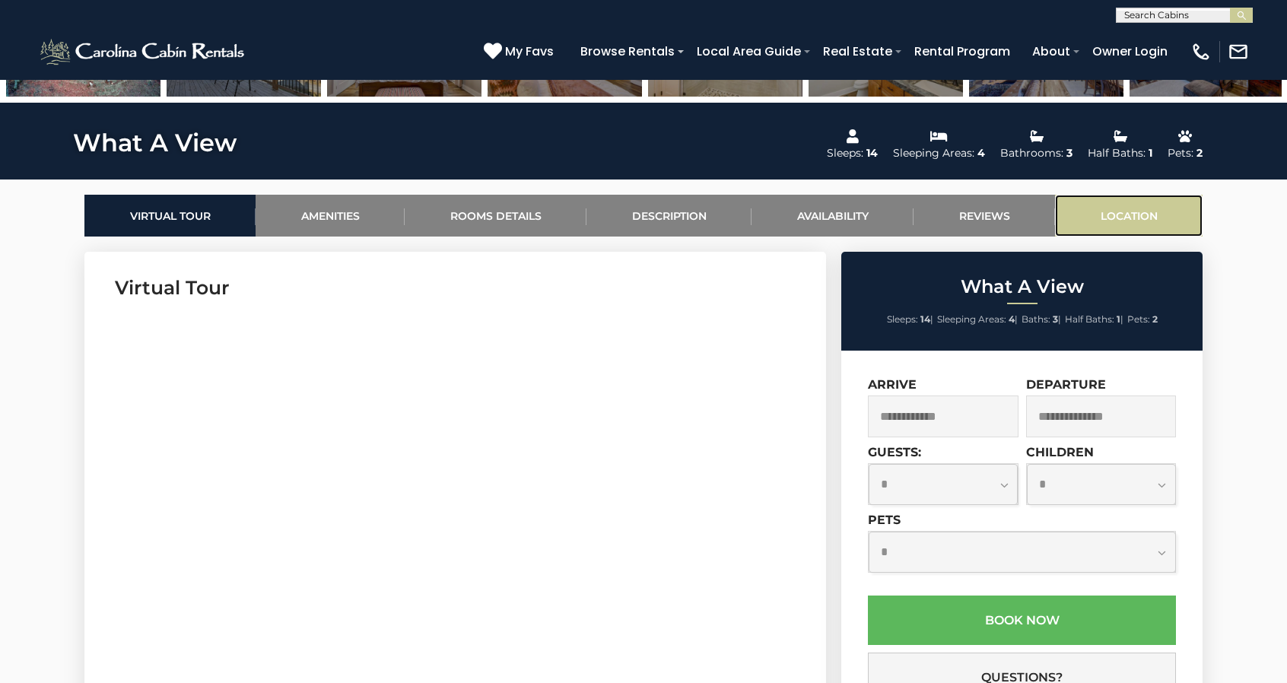
click at [1146, 203] on link "Location" at bounding box center [1129, 216] width 148 height 42
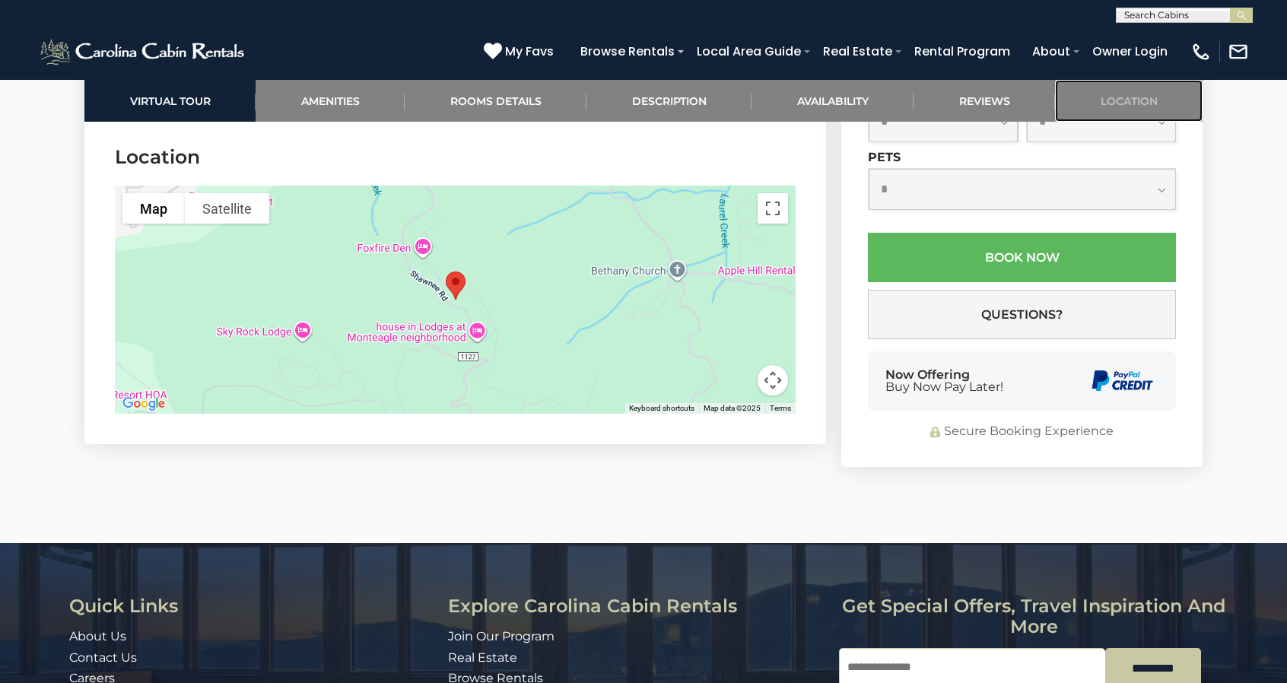
scroll to position [3851, 0]
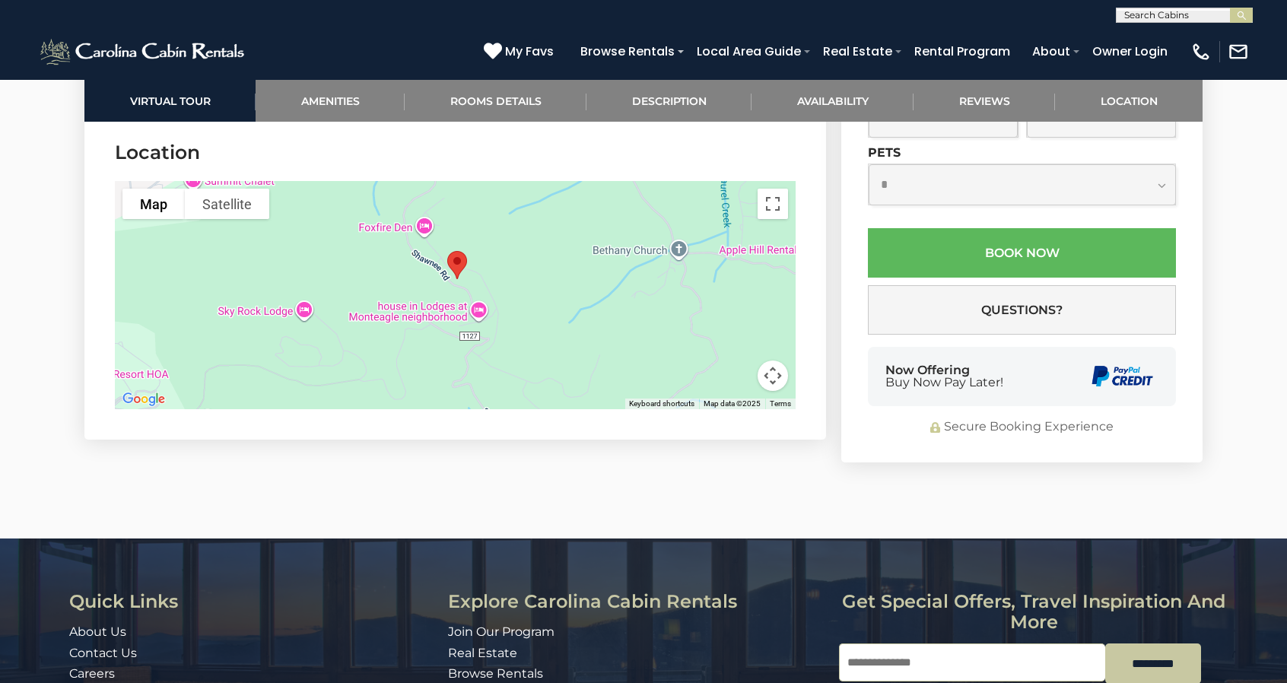
drag, startPoint x: 587, startPoint y: 296, endPoint x: 586, endPoint y: 280, distance: 16.0
click at [586, 280] on div at bounding box center [455, 295] width 681 height 228
click at [1011, 91] on link "Reviews" at bounding box center [985, 101] width 142 height 42
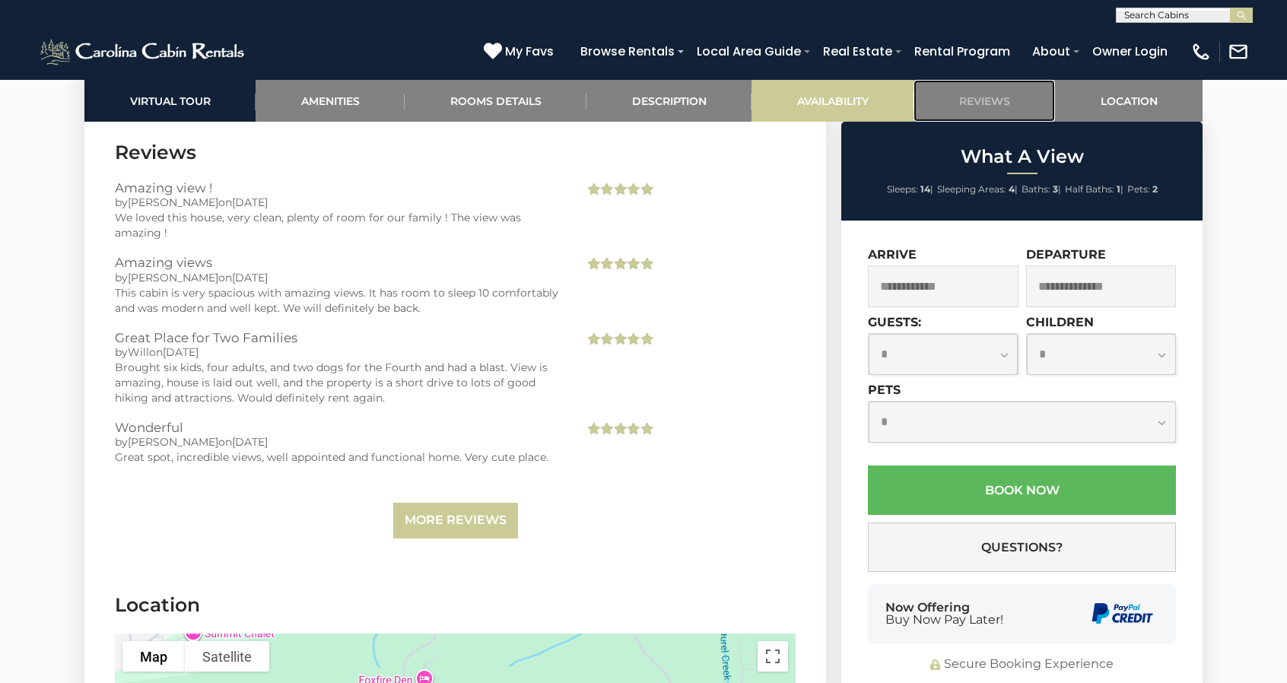
scroll to position [3398, 0]
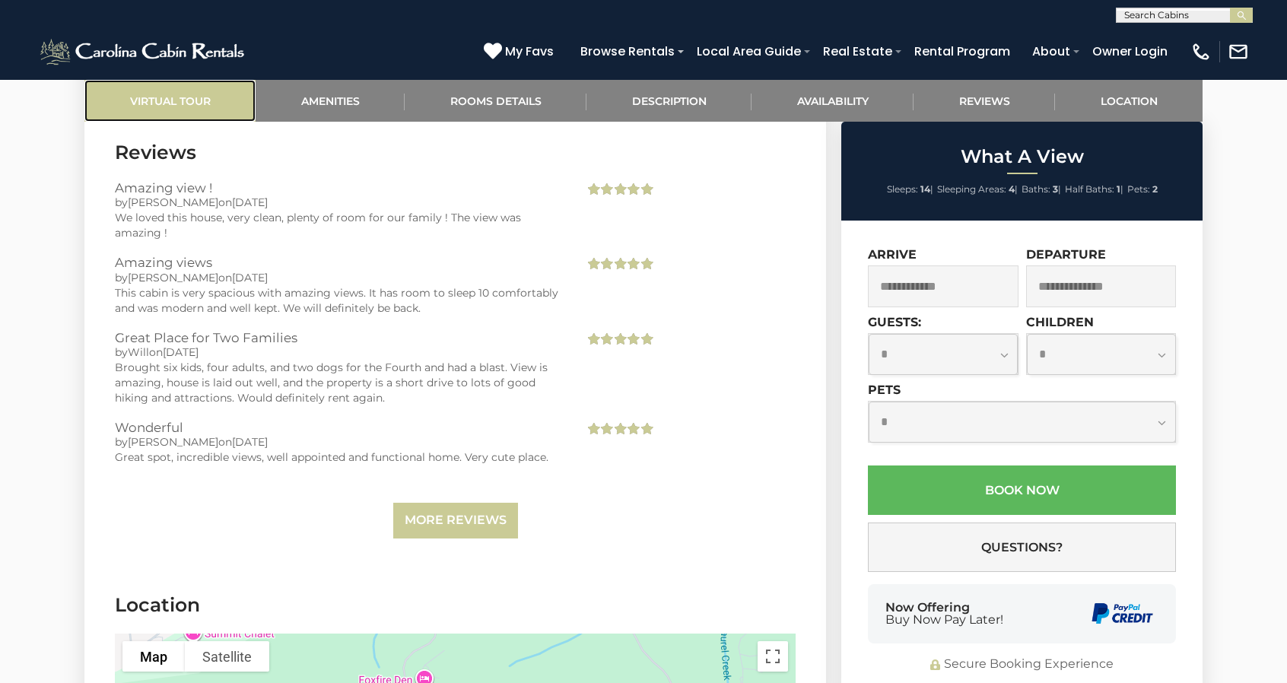
click at [196, 97] on link "Virtual Tour" at bounding box center [169, 101] width 171 height 42
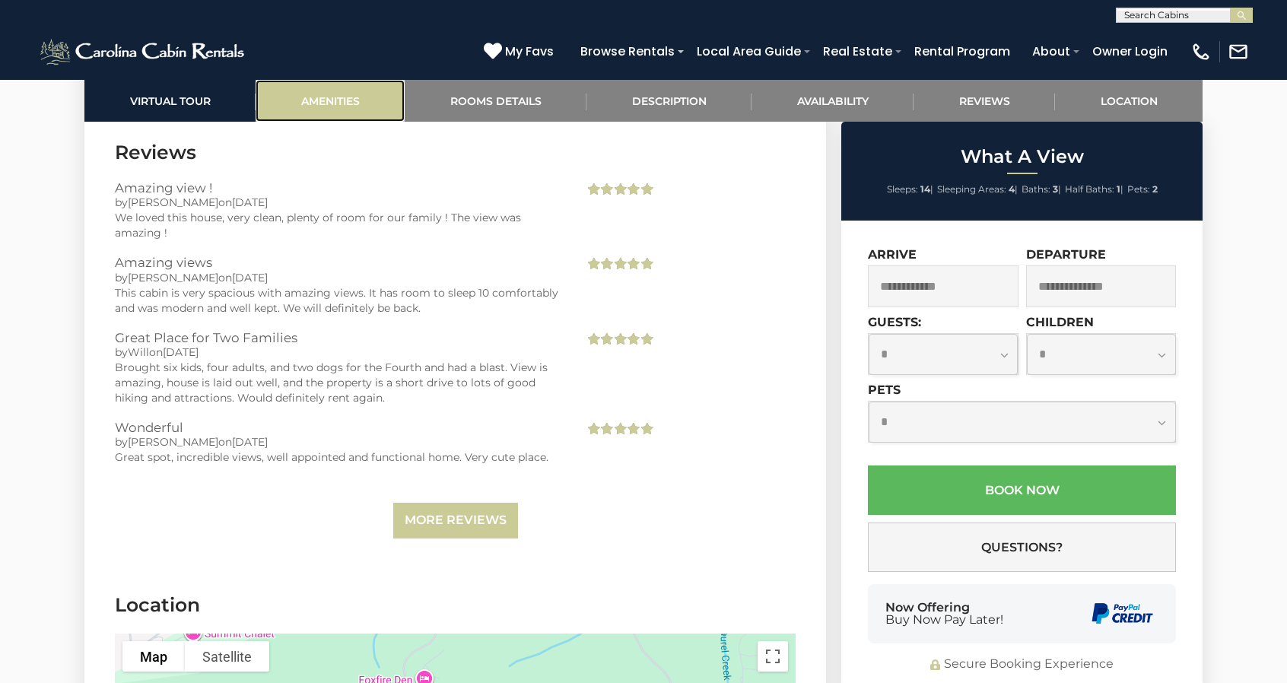
click at [339, 104] on link "Amenities" at bounding box center [330, 101] width 149 height 42
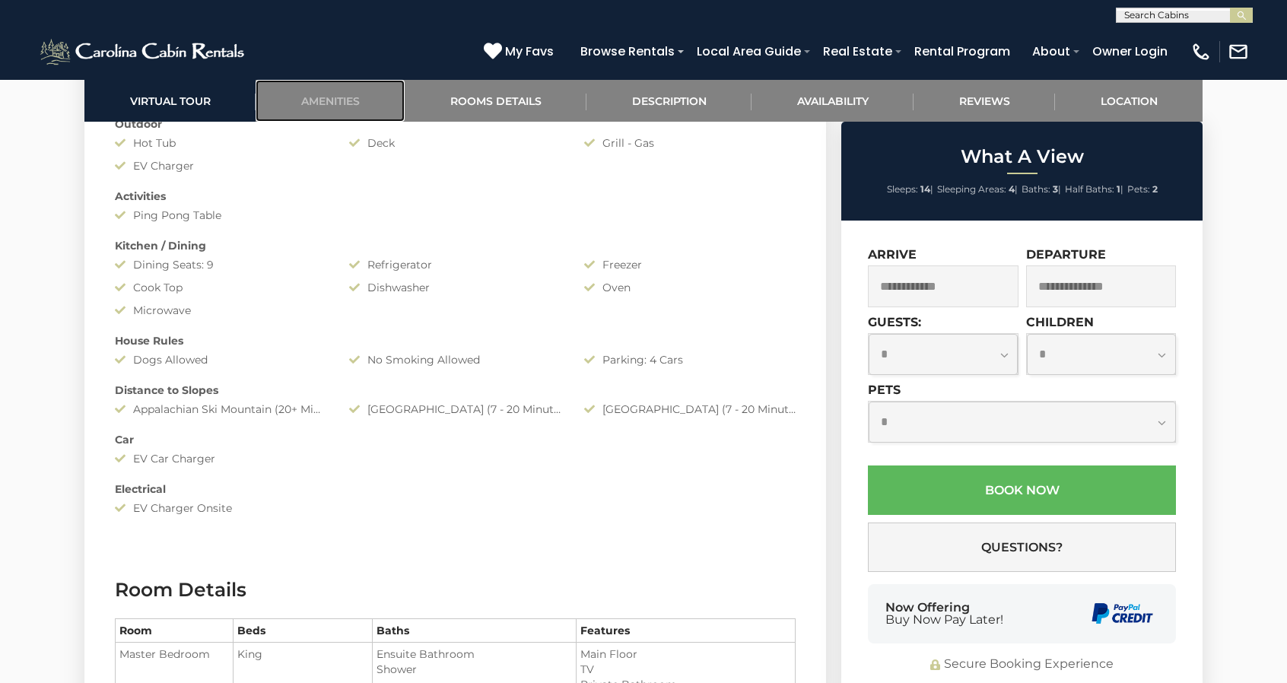
scroll to position [1439, 0]
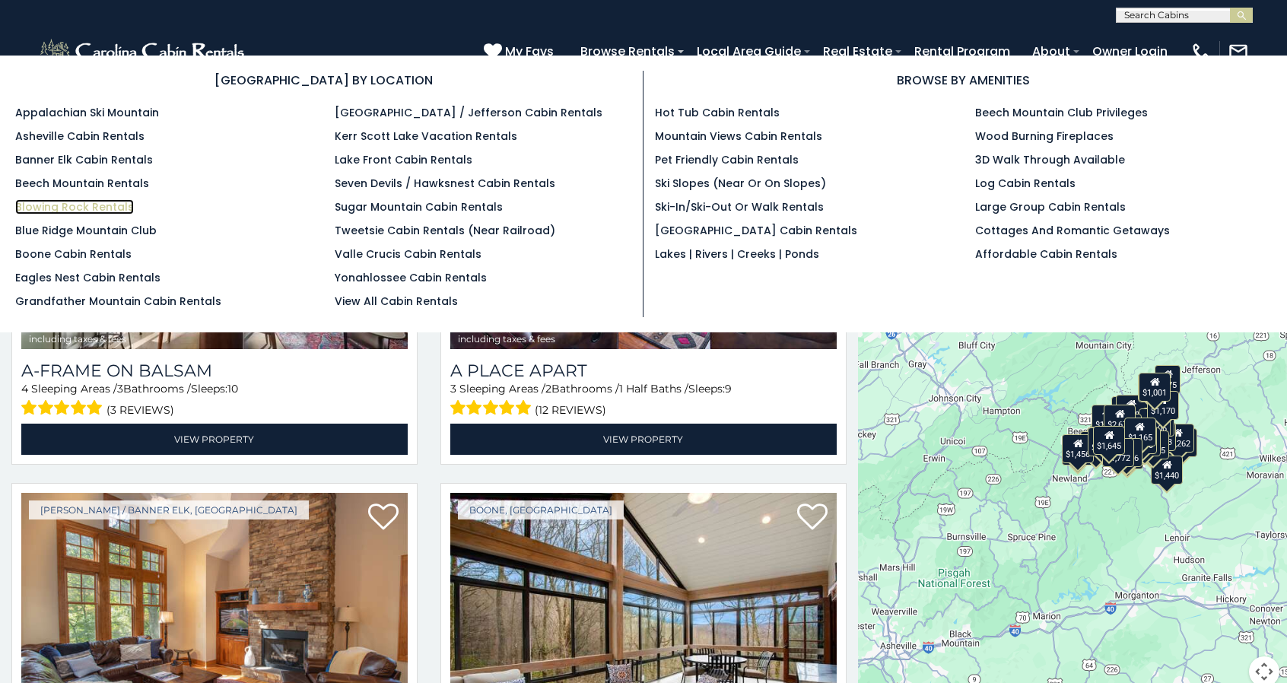
click at [72, 201] on link "Blowing Rock Rentals" at bounding box center [74, 206] width 119 height 15
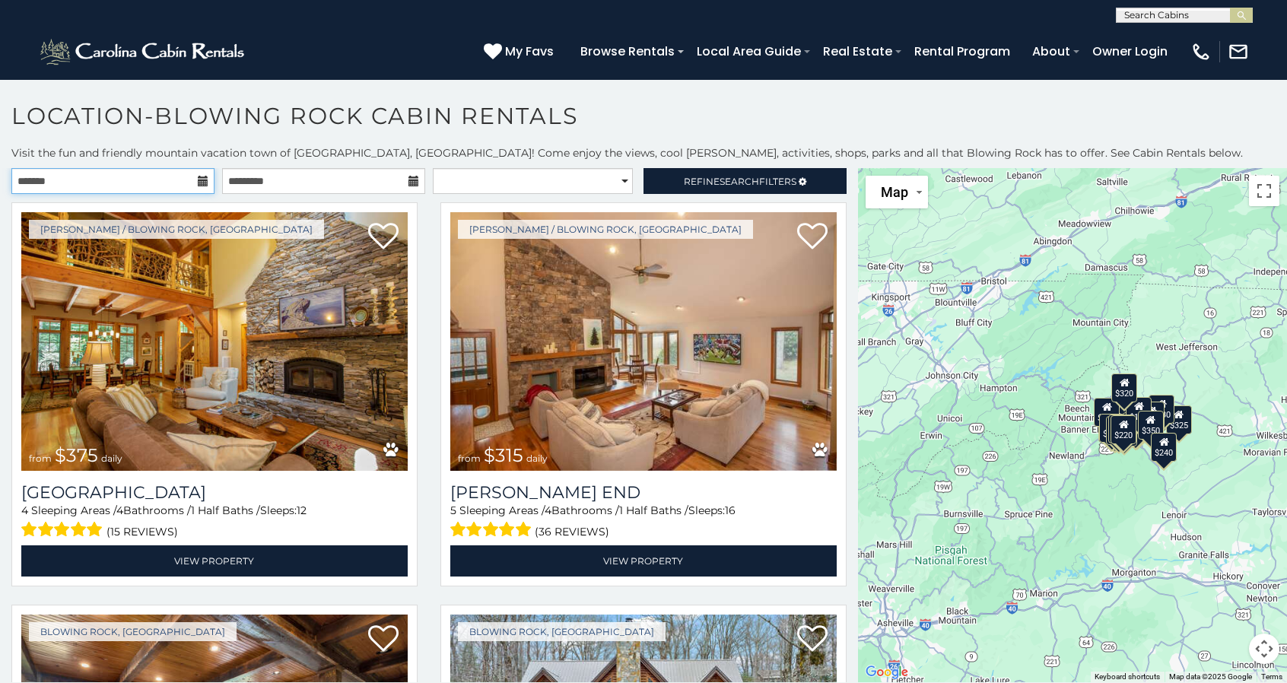
click at [135, 190] on input "text" at bounding box center [112, 181] width 203 height 26
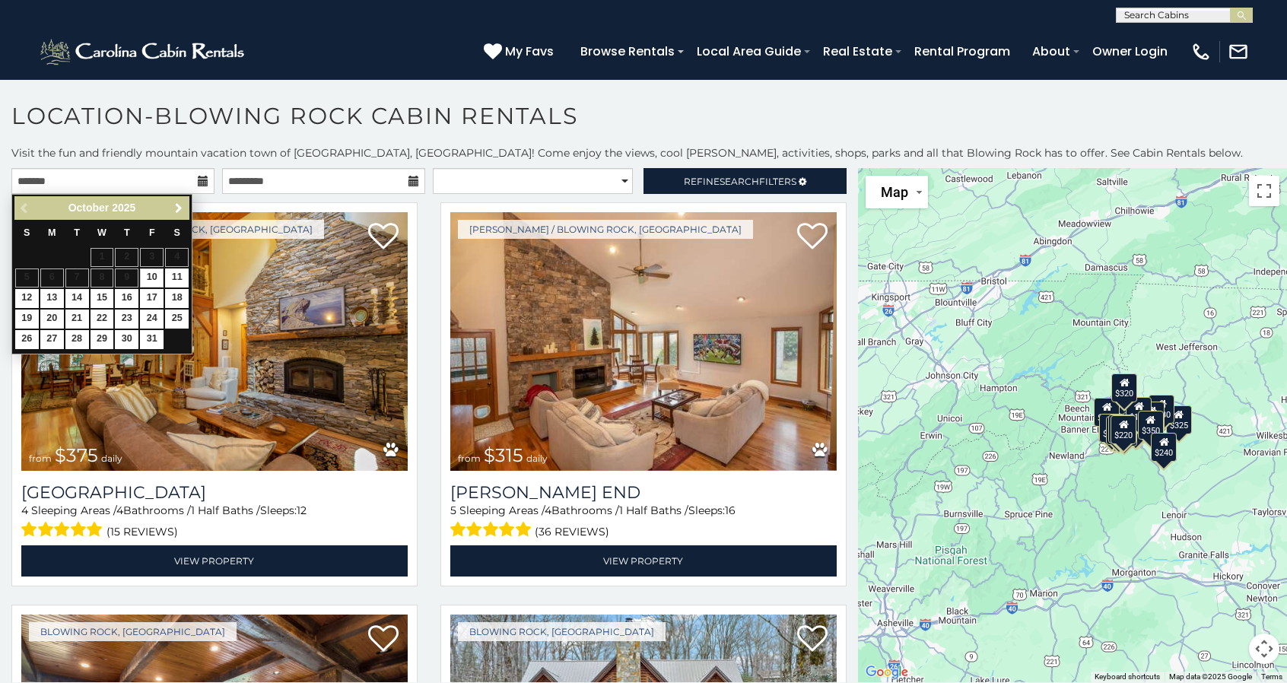
click at [169, 207] on link "Next" at bounding box center [178, 208] width 19 height 19
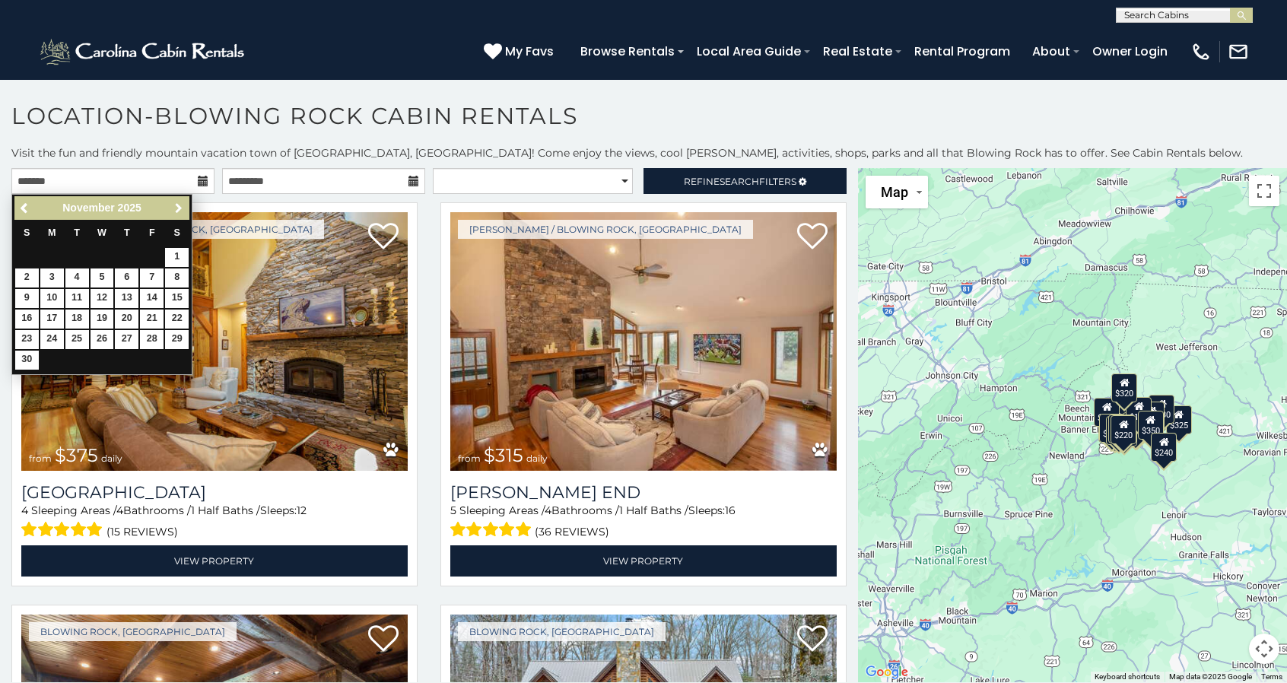
click at [169, 207] on link "Next" at bounding box center [178, 208] width 19 height 19
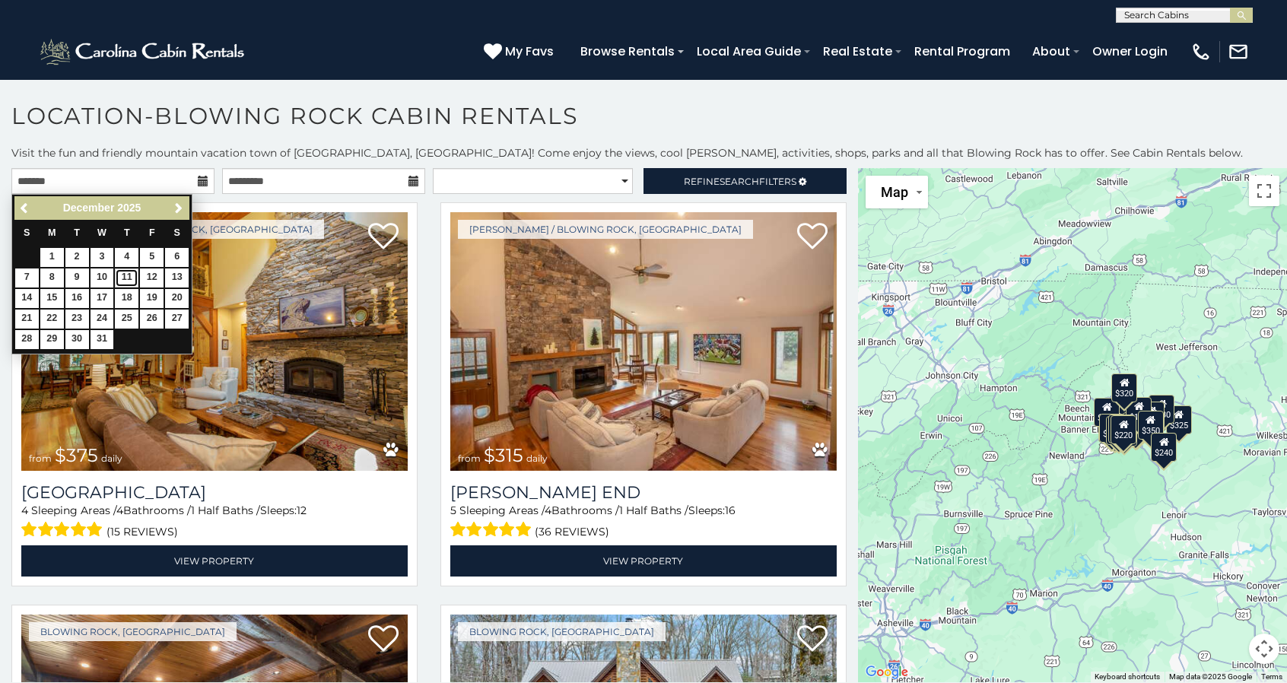
click at [128, 276] on link "11" at bounding box center [127, 278] width 24 height 19
type input "**********"
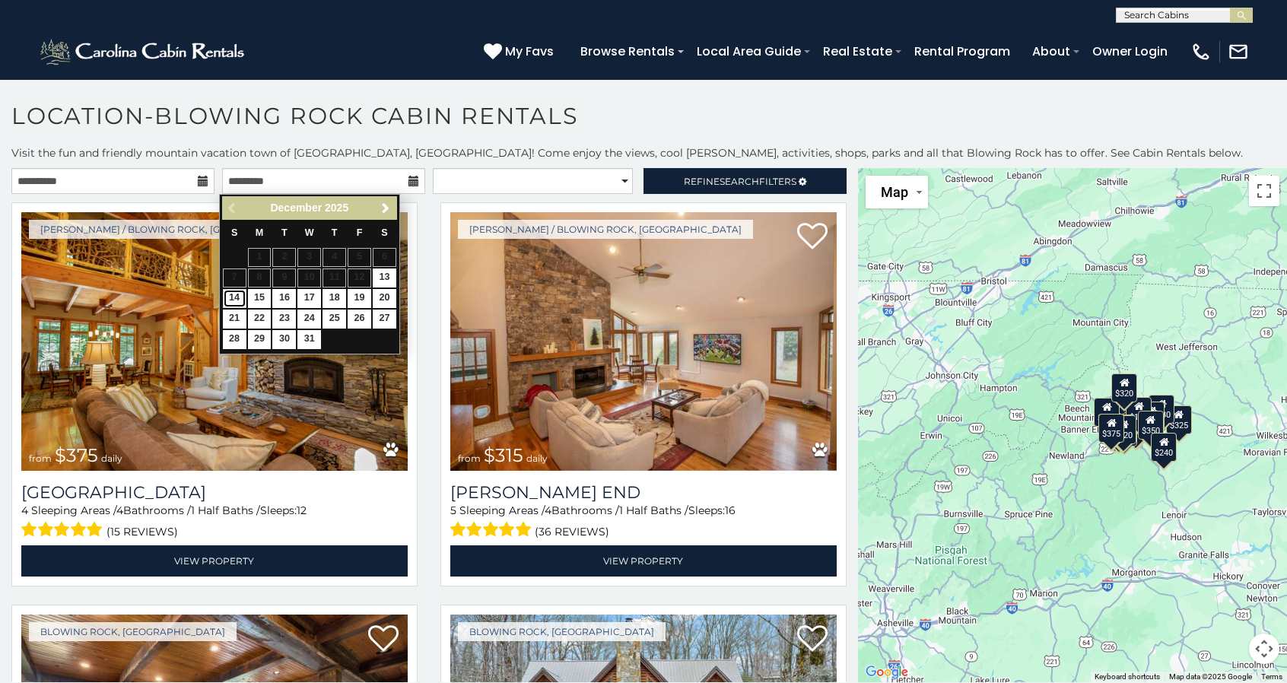
click at [239, 297] on link "14" at bounding box center [235, 298] width 24 height 19
type input "**********"
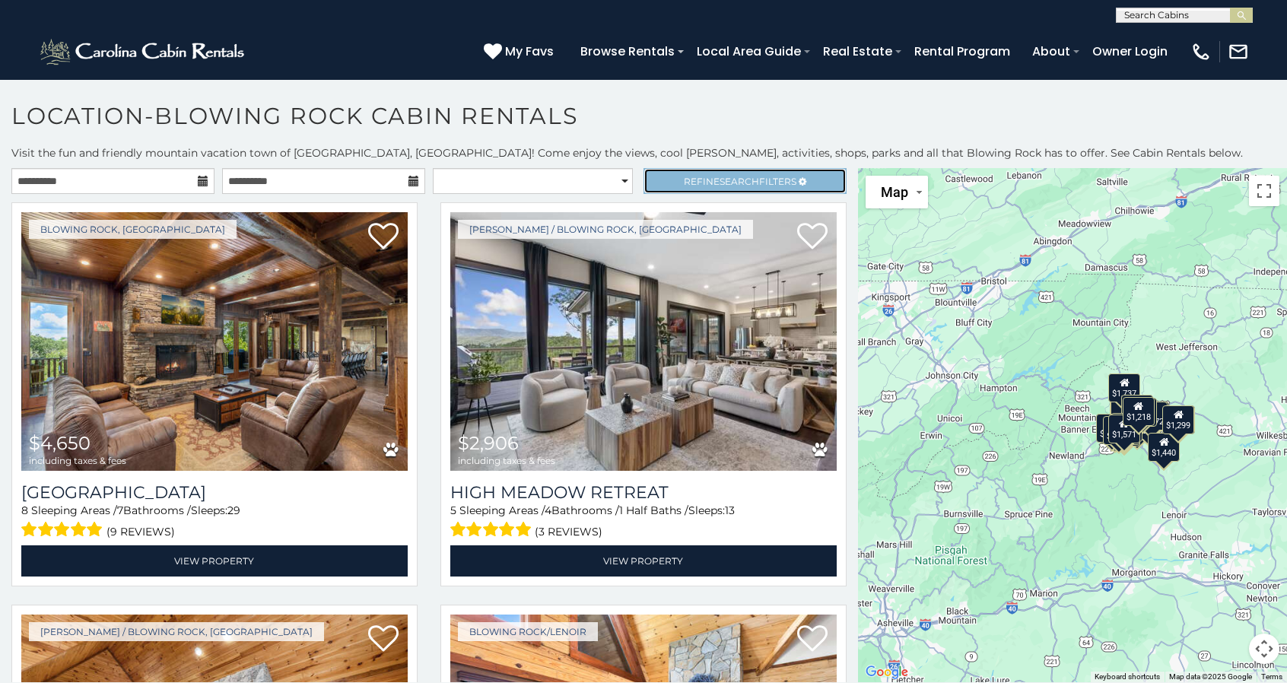
click at [723, 179] on span "Search" at bounding box center [740, 181] width 40 height 11
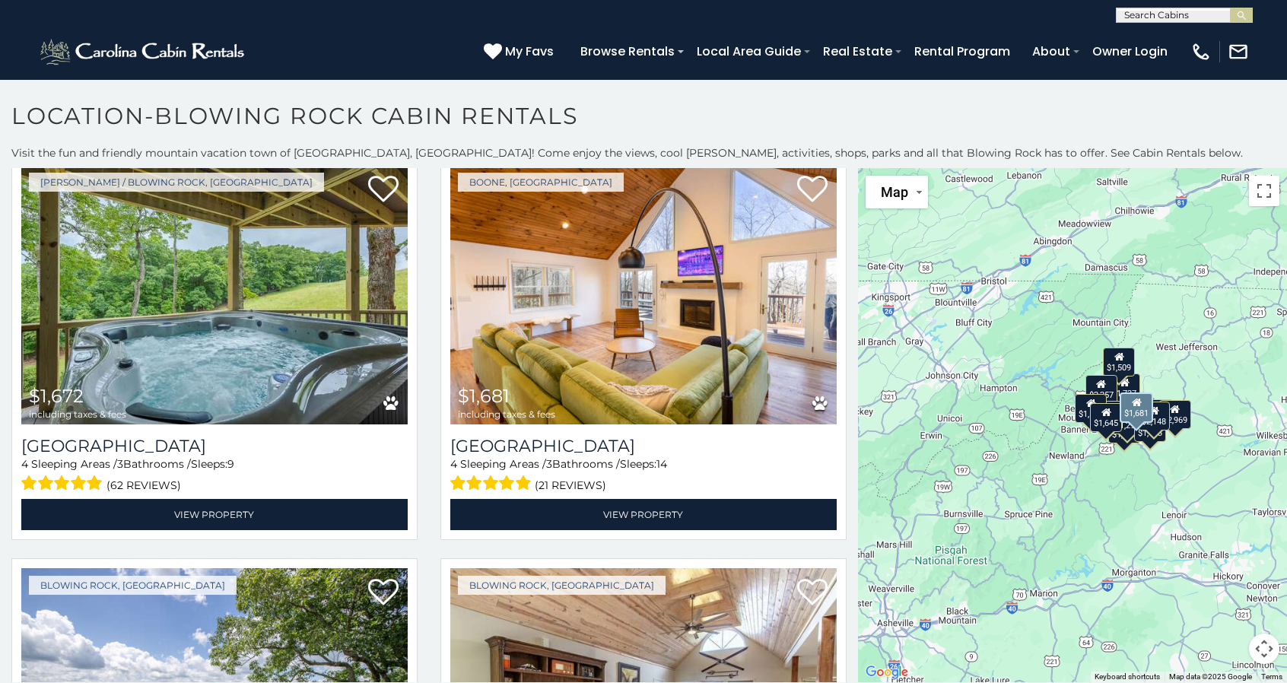
scroll to position [913, 0]
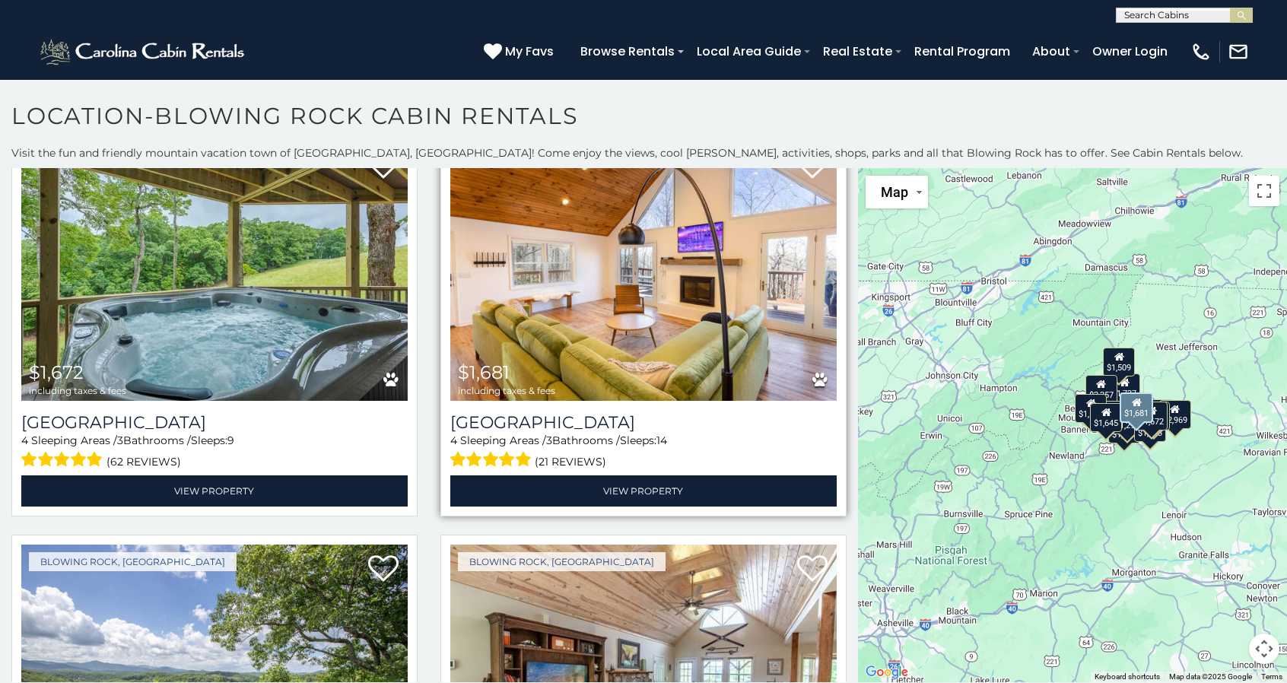
click at [616, 340] on img at bounding box center [643, 271] width 387 height 259
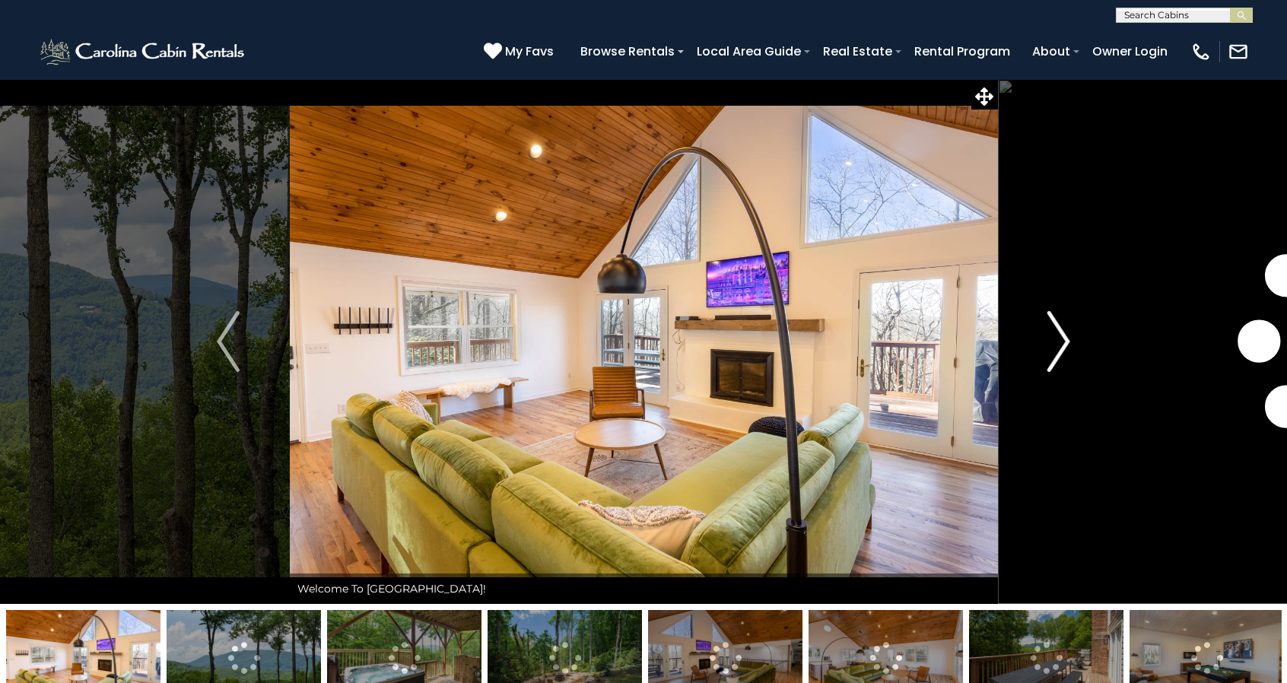
click at [1062, 339] on img "Next" at bounding box center [1059, 341] width 23 height 61
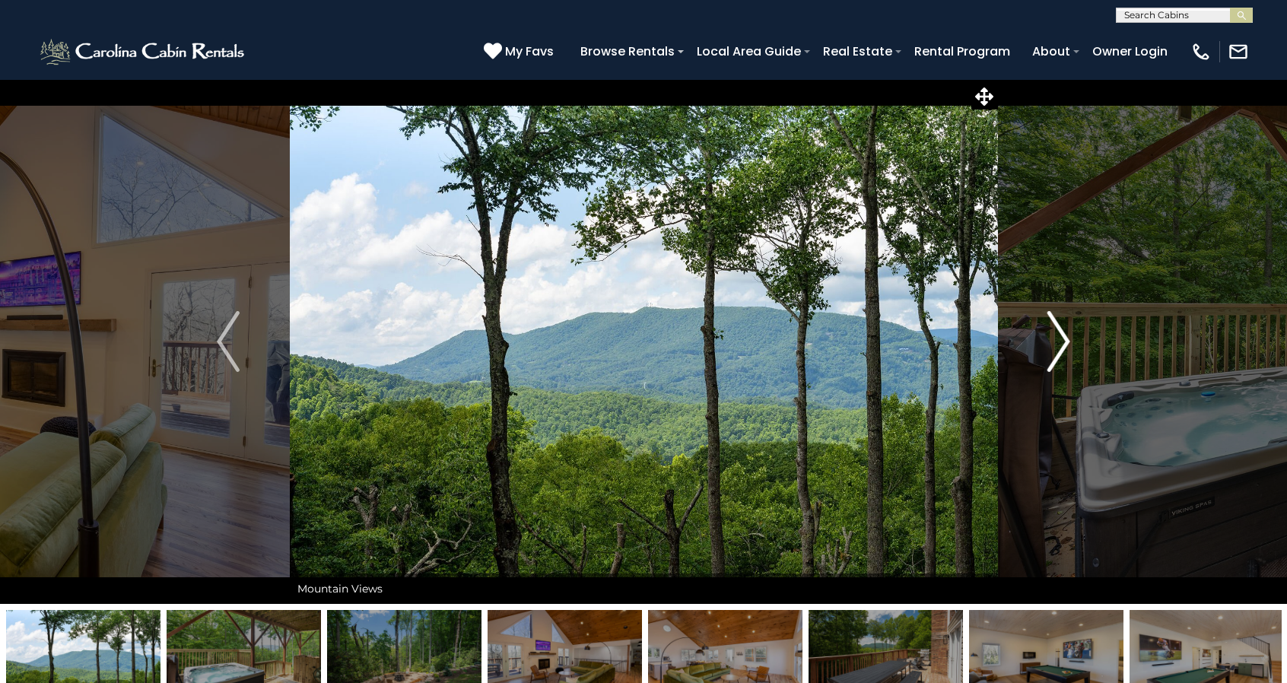
click at [1062, 339] on img "Next" at bounding box center [1059, 341] width 23 height 61
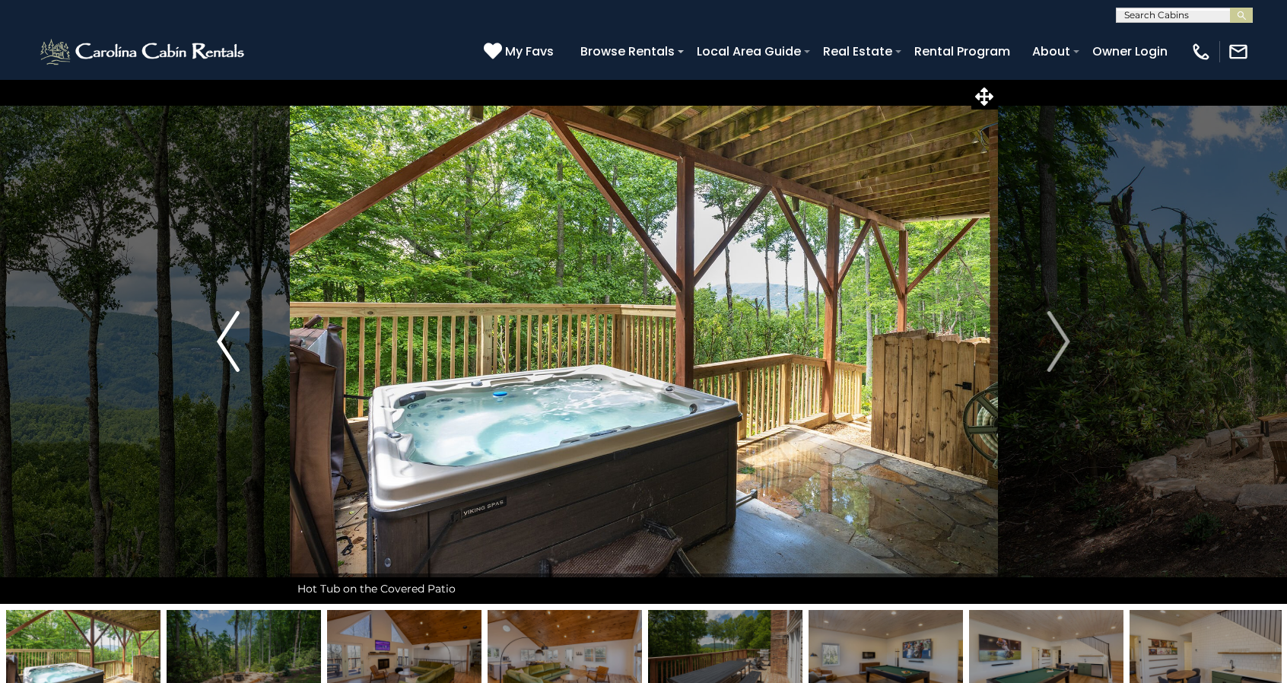
click at [231, 345] on img "Previous" at bounding box center [228, 341] width 23 height 61
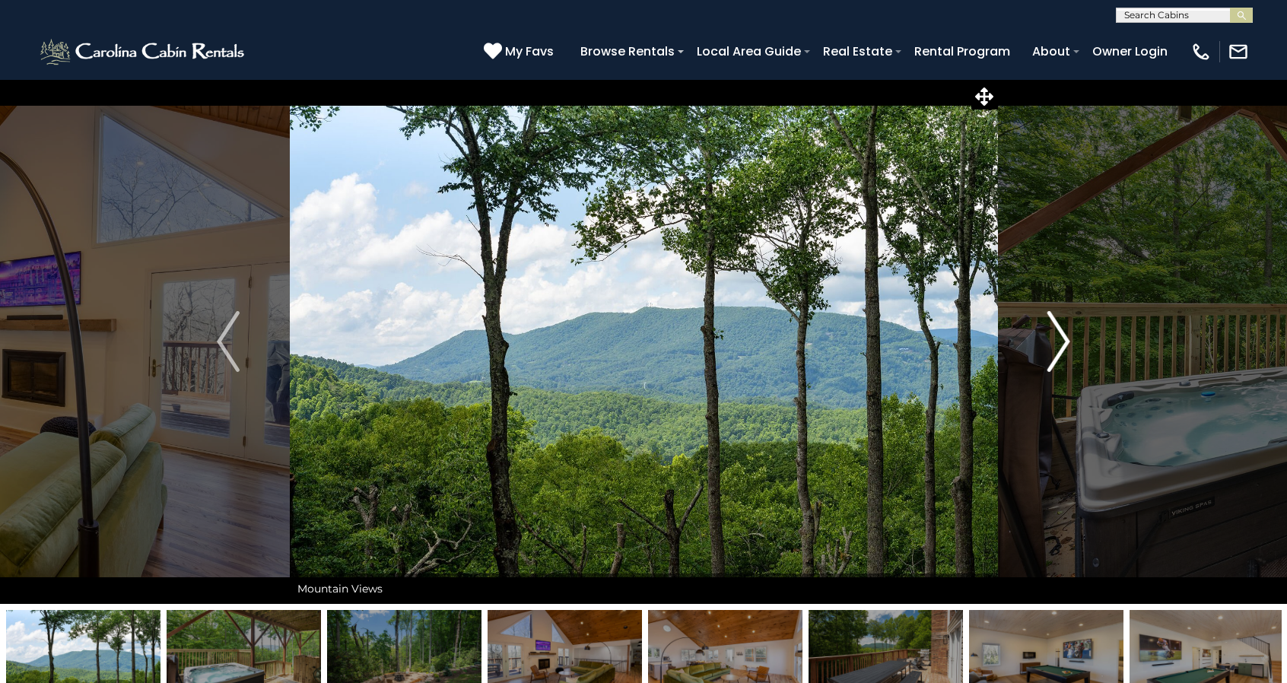
click at [1057, 363] on img "Next" at bounding box center [1059, 341] width 23 height 61
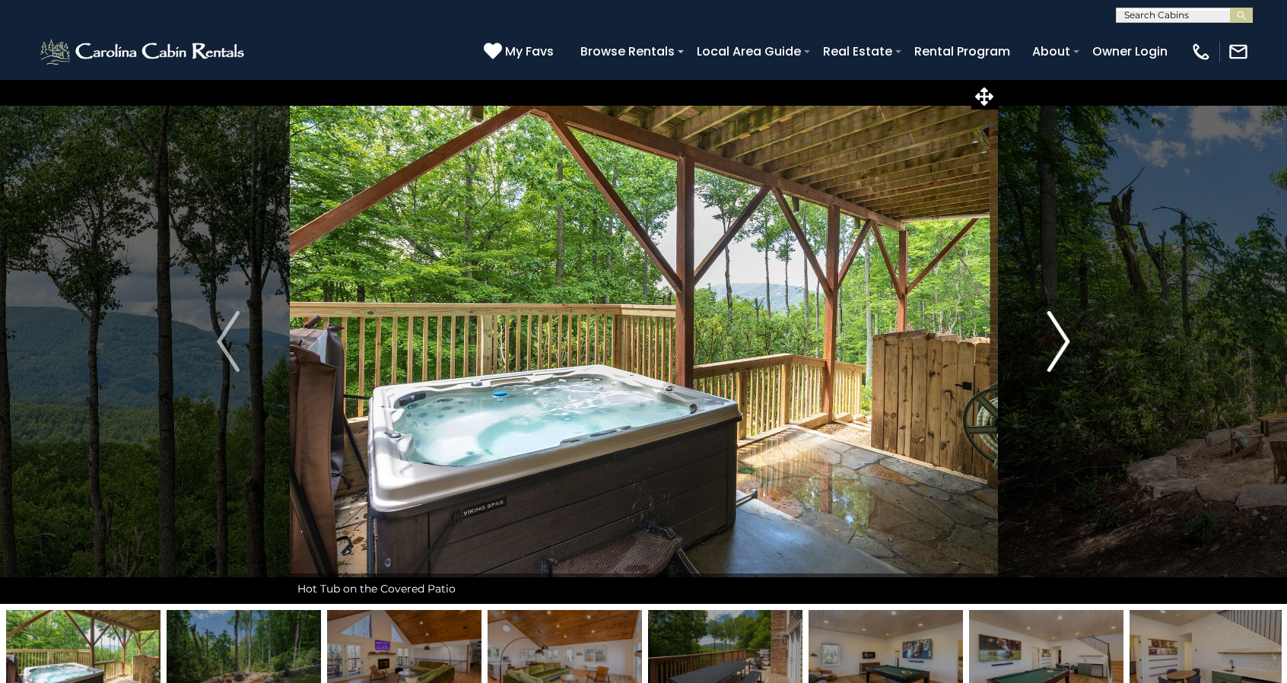
click at [1057, 363] on img "Next" at bounding box center [1059, 341] width 23 height 61
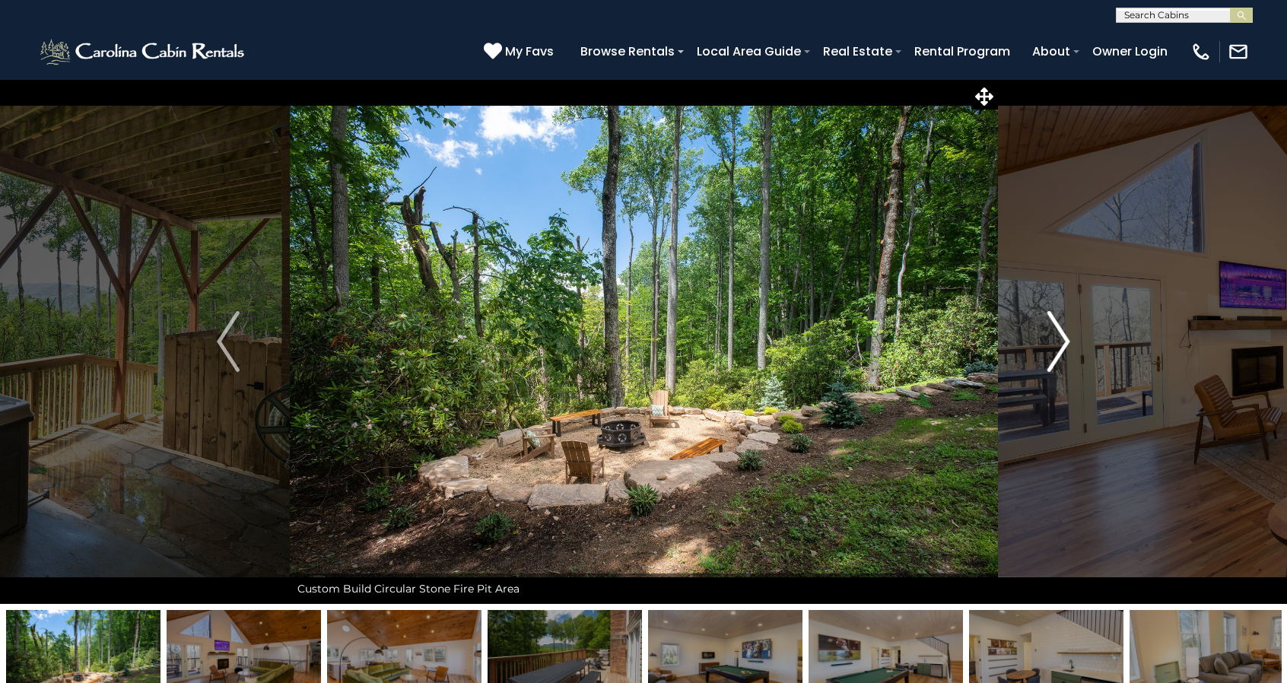
click at [1057, 363] on img "Next" at bounding box center [1059, 341] width 23 height 61
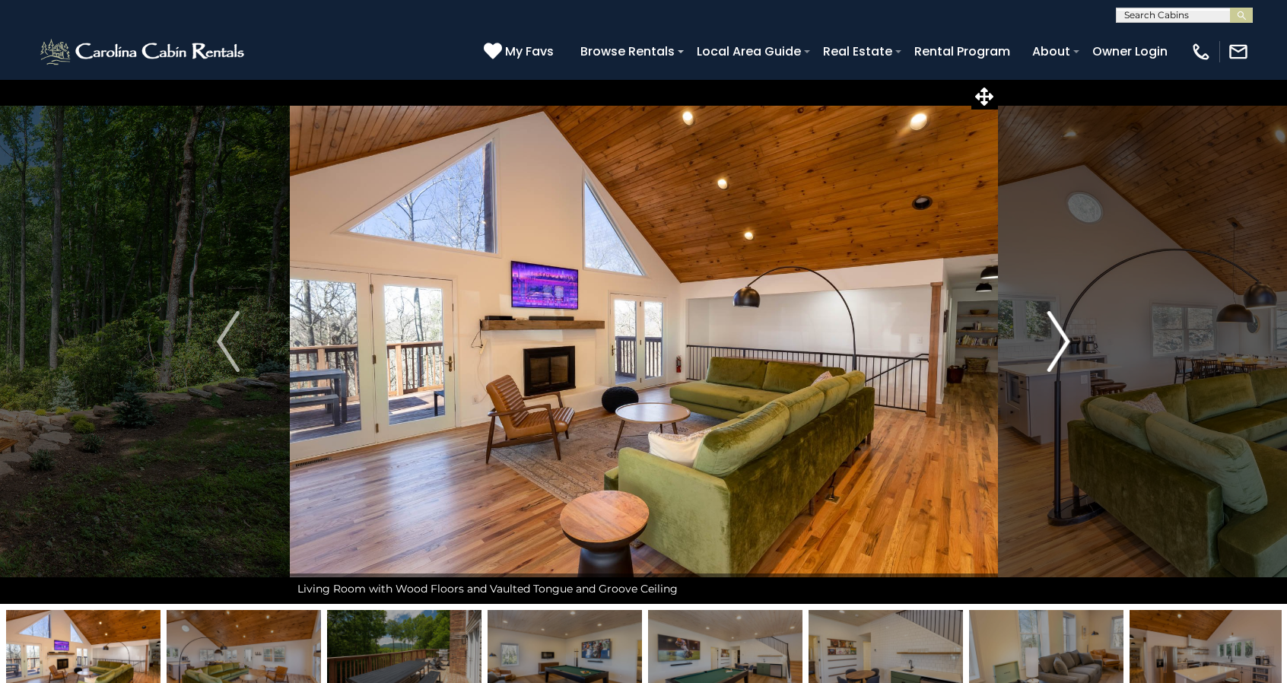
click at [1057, 363] on img "Next" at bounding box center [1059, 341] width 23 height 61
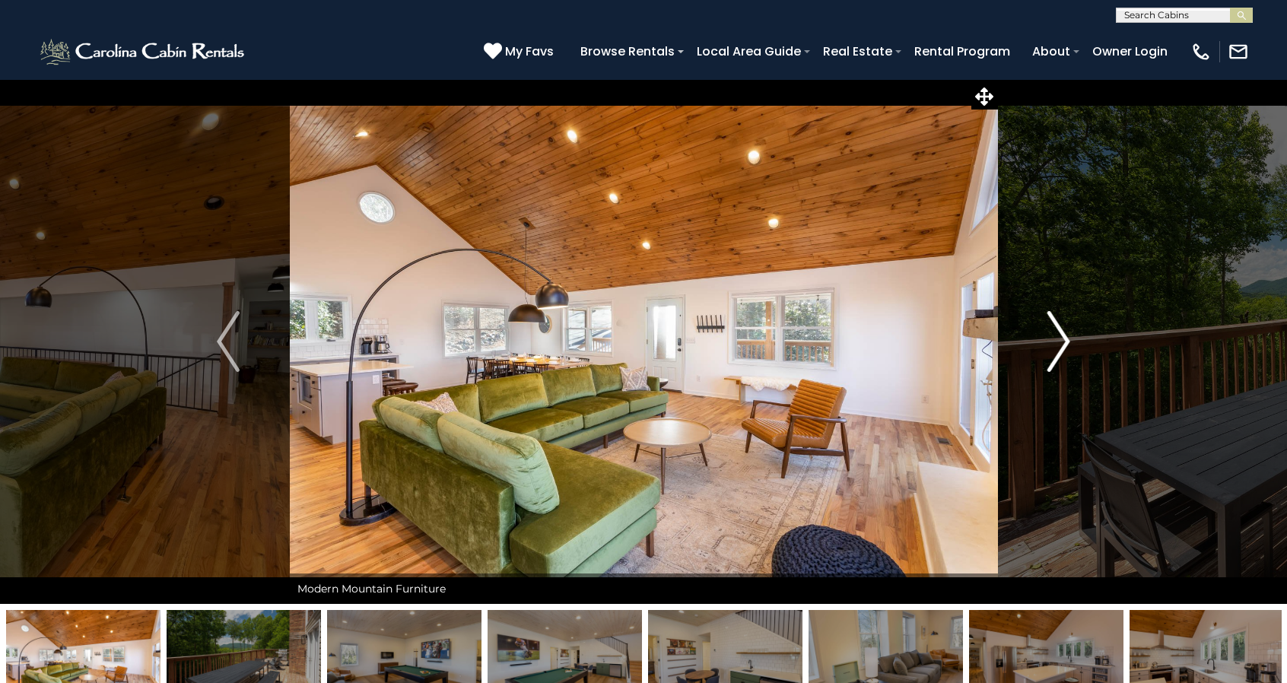
click at [1057, 363] on img "Next" at bounding box center [1059, 341] width 23 height 61
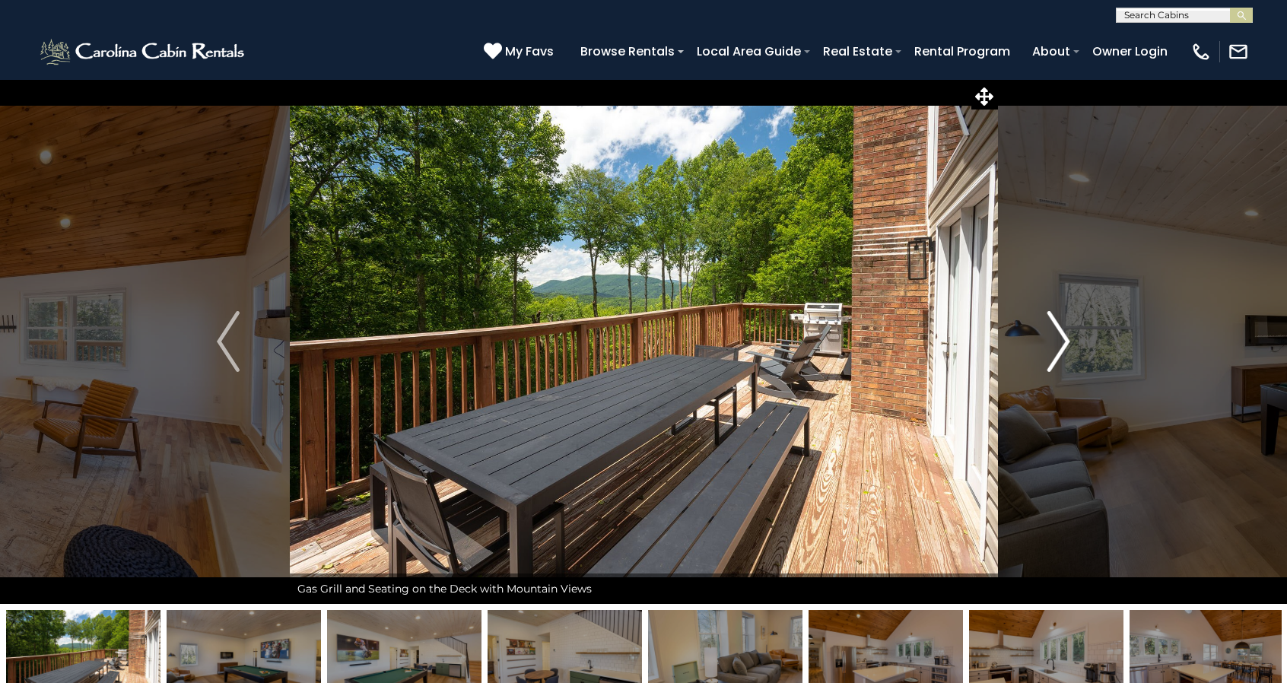
click at [1057, 363] on img "Next" at bounding box center [1059, 341] width 23 height 61
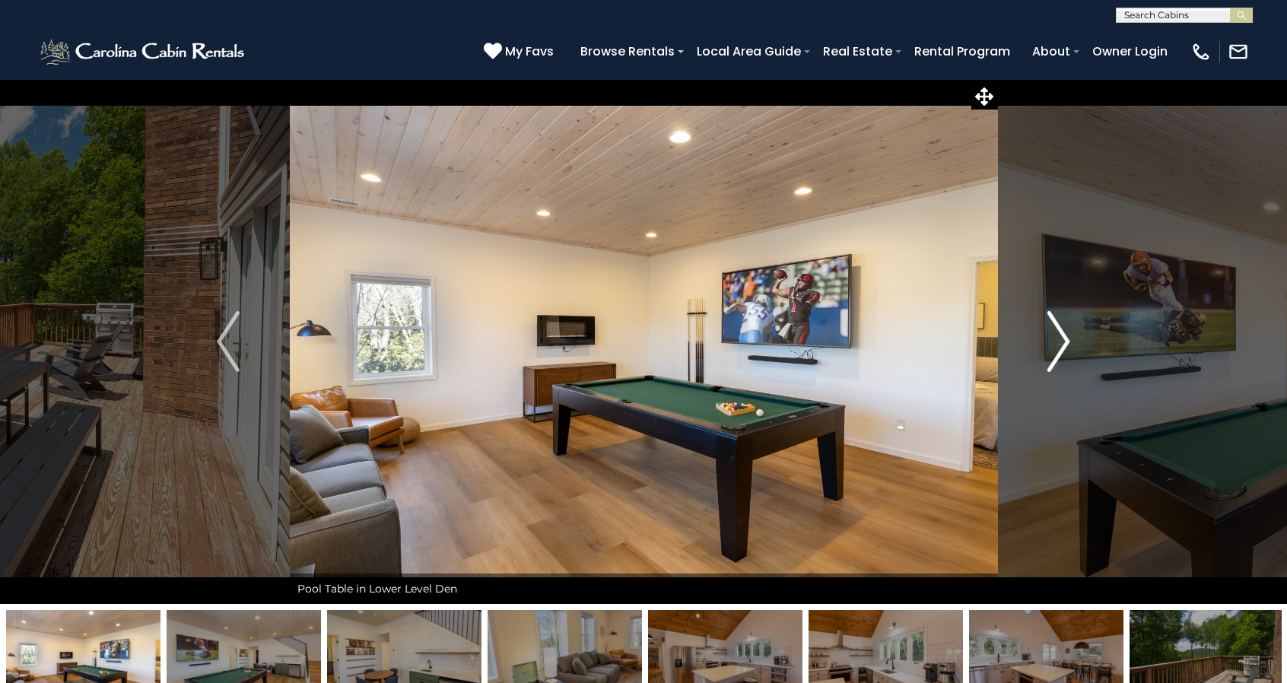
click at [1057, 363] on img "Next" at bounding box center [1059, 341] width 23 height 61
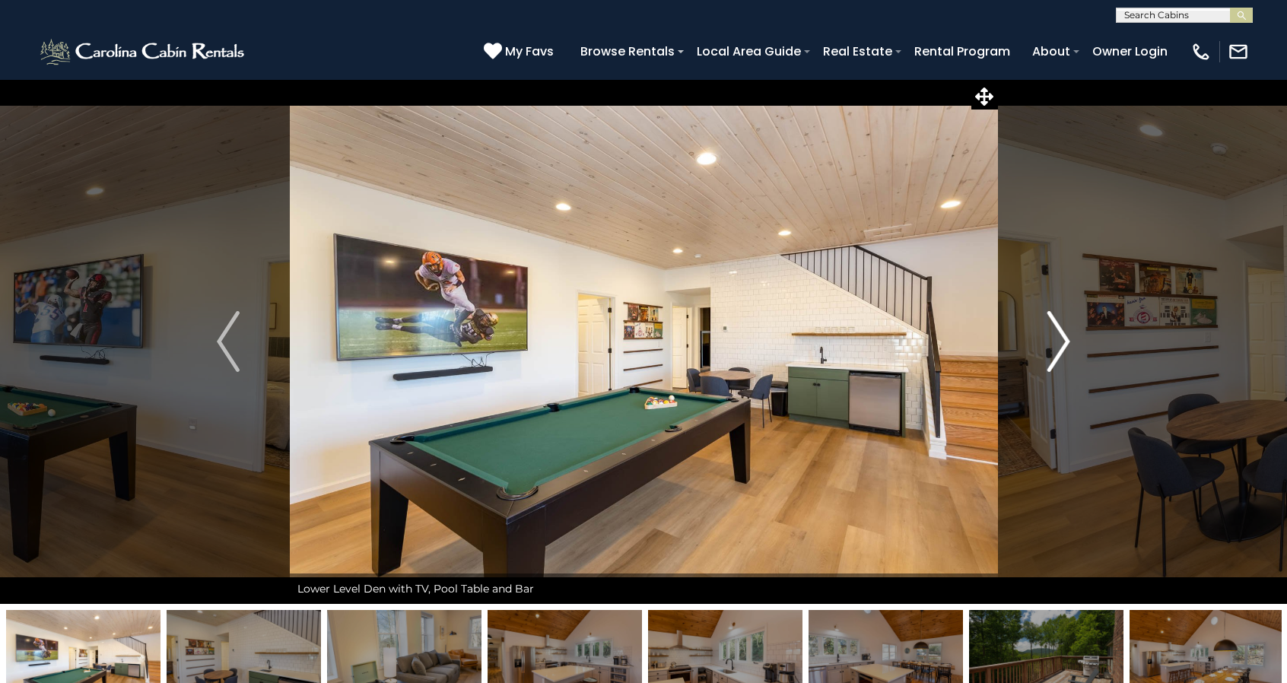
click at [1051, 339] on img "Next" at bounding box center [1059, 341] width 23 height 61
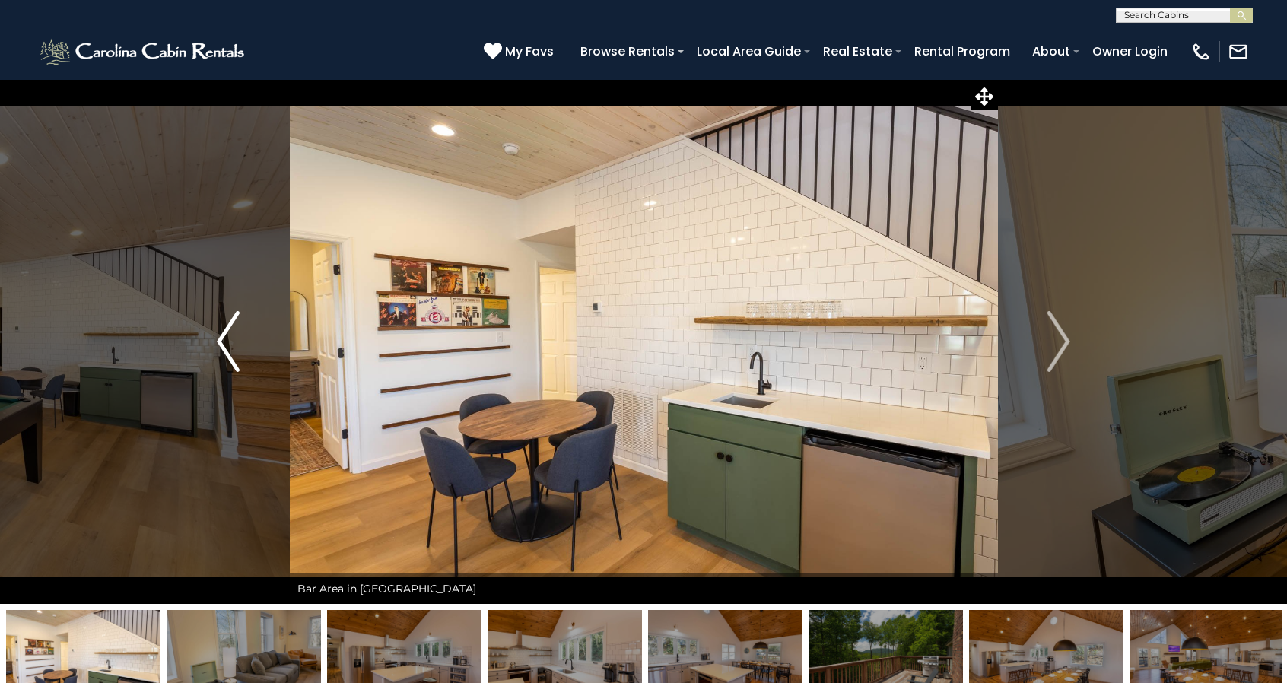
click at [219, 342] on img "Previous" at bounding box center [228, 341] width 23 height 61
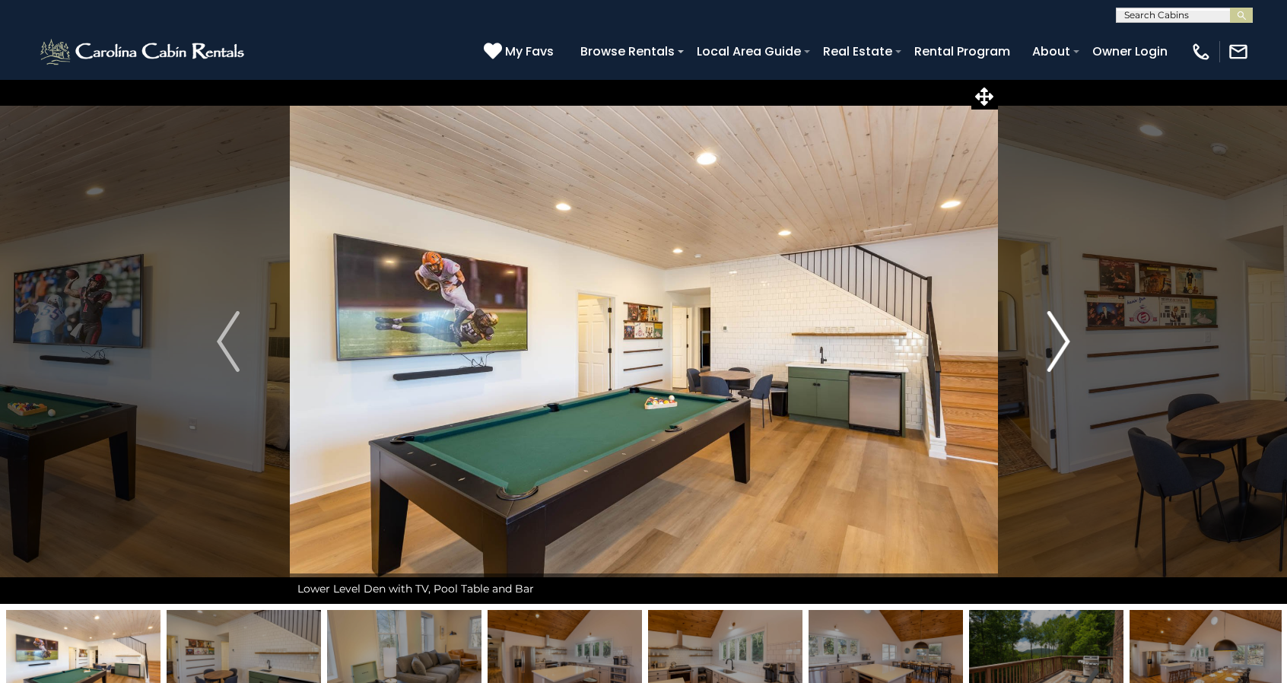
click at [1068, 339] on img "Next" at bounding box center [1059, 341] width 23 height 61
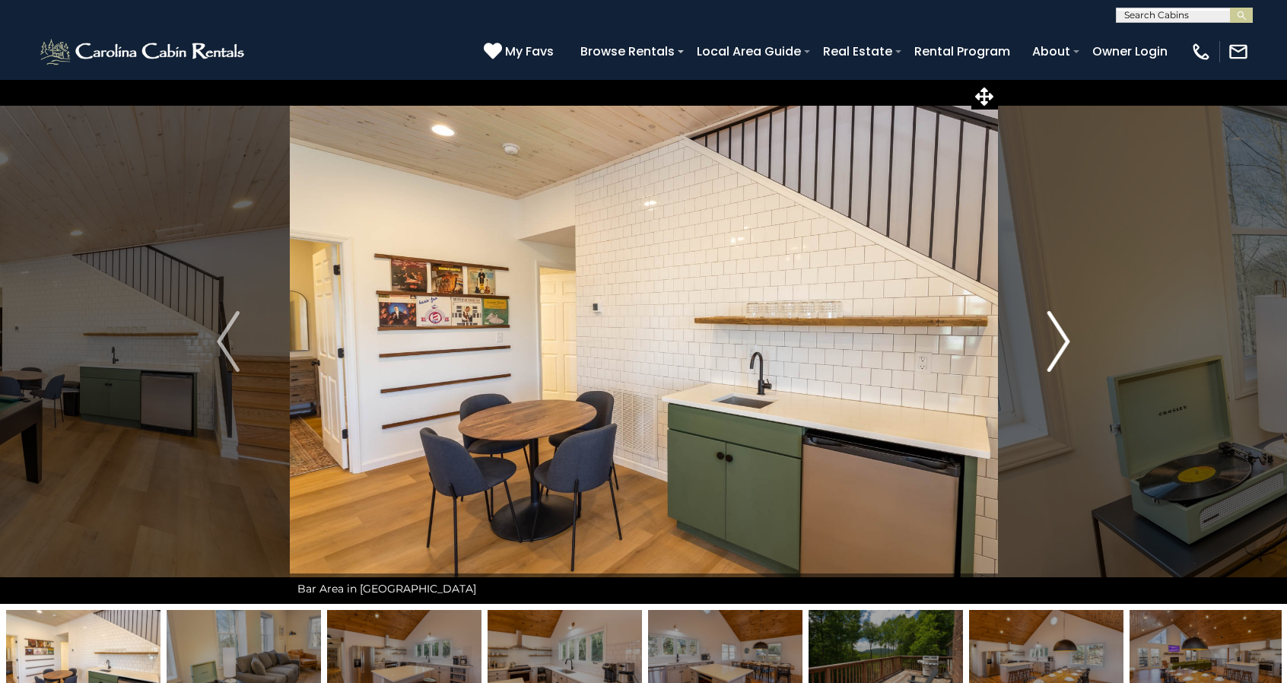
click at [1065, 337] on img "Next" at bounding box center [1059, 341] width 23 height 61
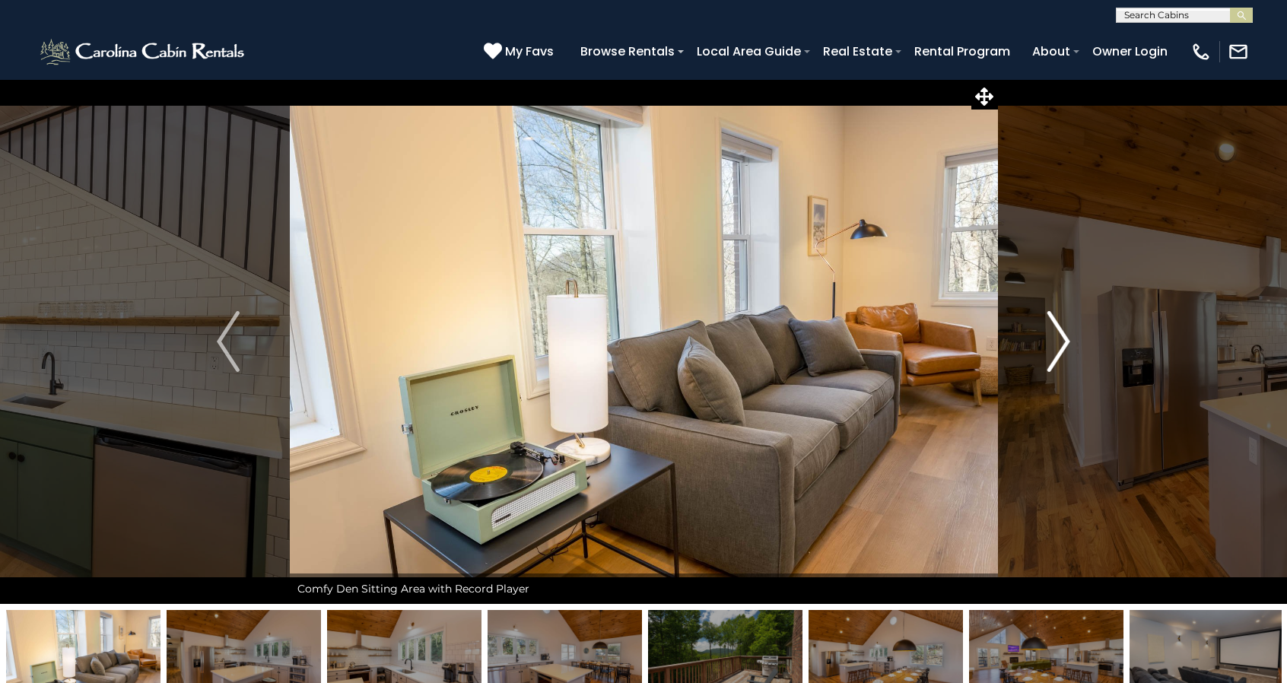
click at [1065, 337] on img "Next" at bounding box center [1059, 341] width 23 height 61
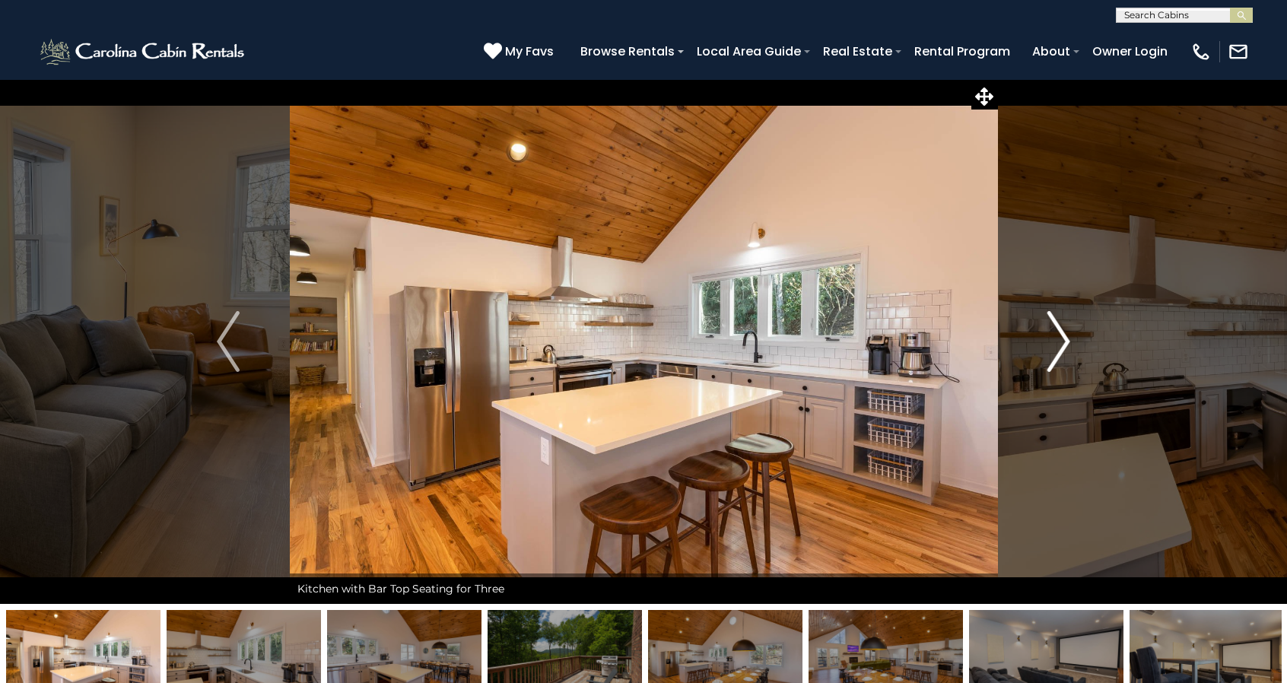
click at [1059, 346] on img "Next" at bounding box center [1059, 341] width 23 height 61
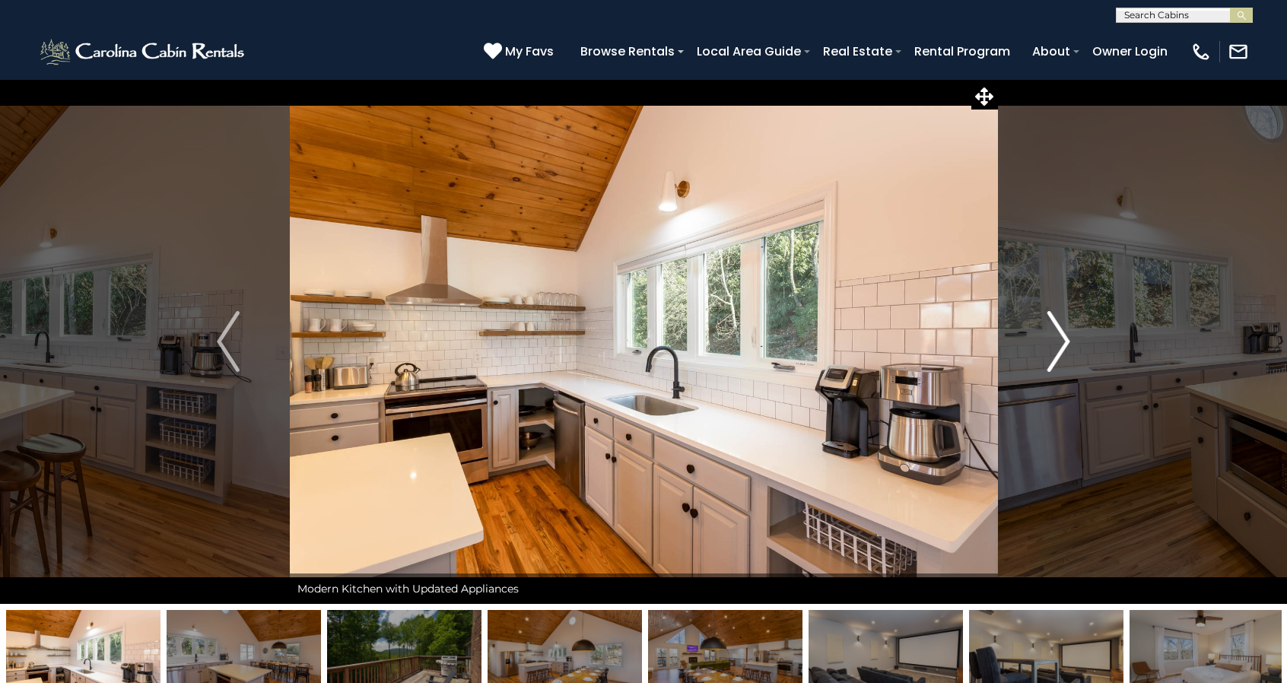
click at [1059, 346] on img "Next" at bounding box center [1059, 341] width 23 height 61
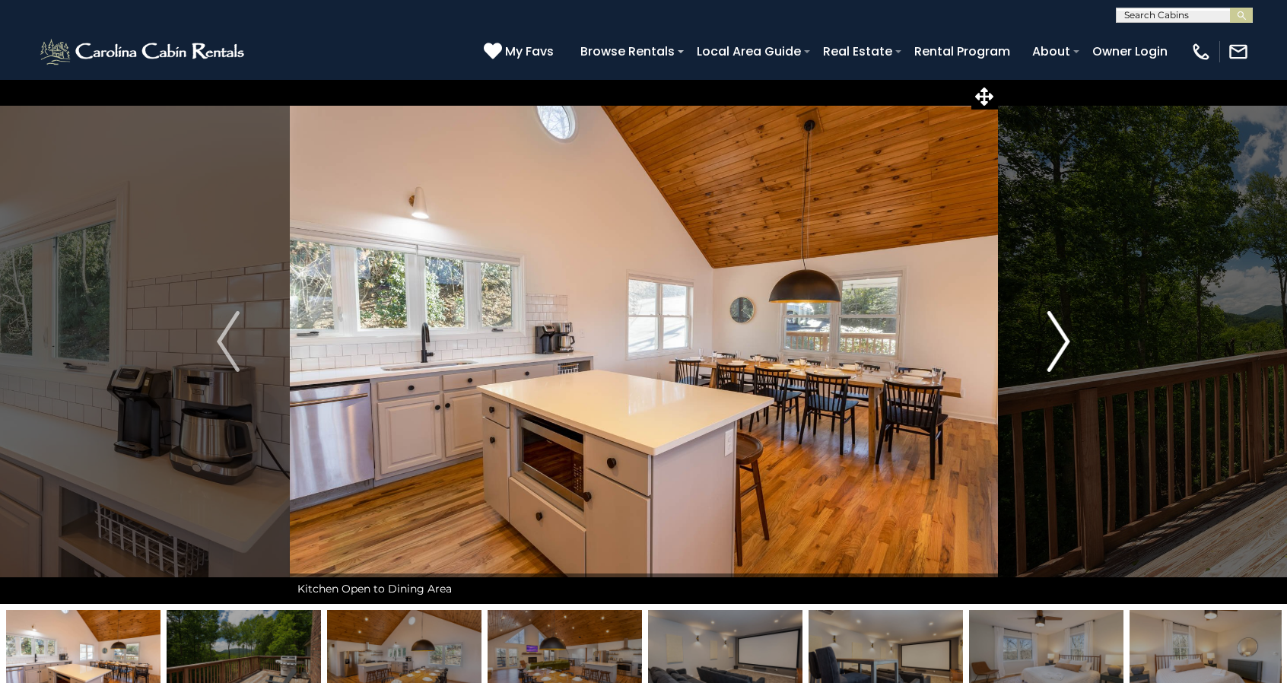
click at [1059, 346] on img "Next" at bounding box center [1059, 341] width 23 height 61
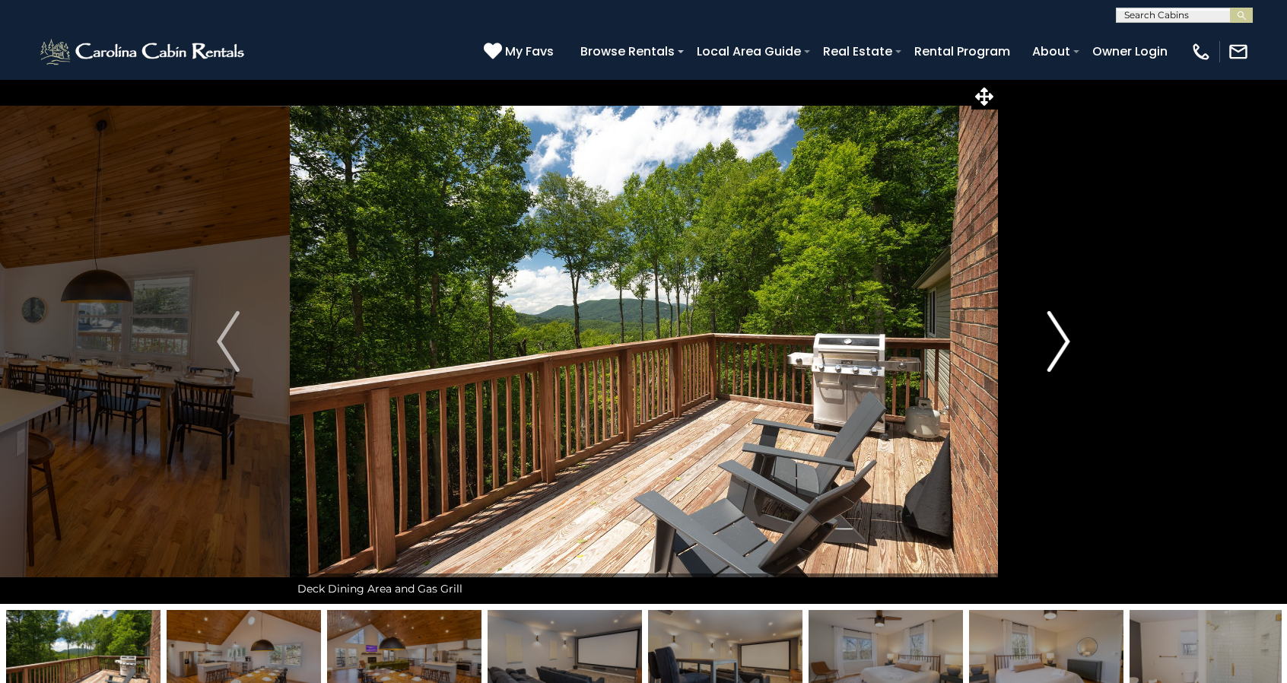
click at [1059, 346] on img "Next" at bounding box center [1059, 341] width 23 height 61
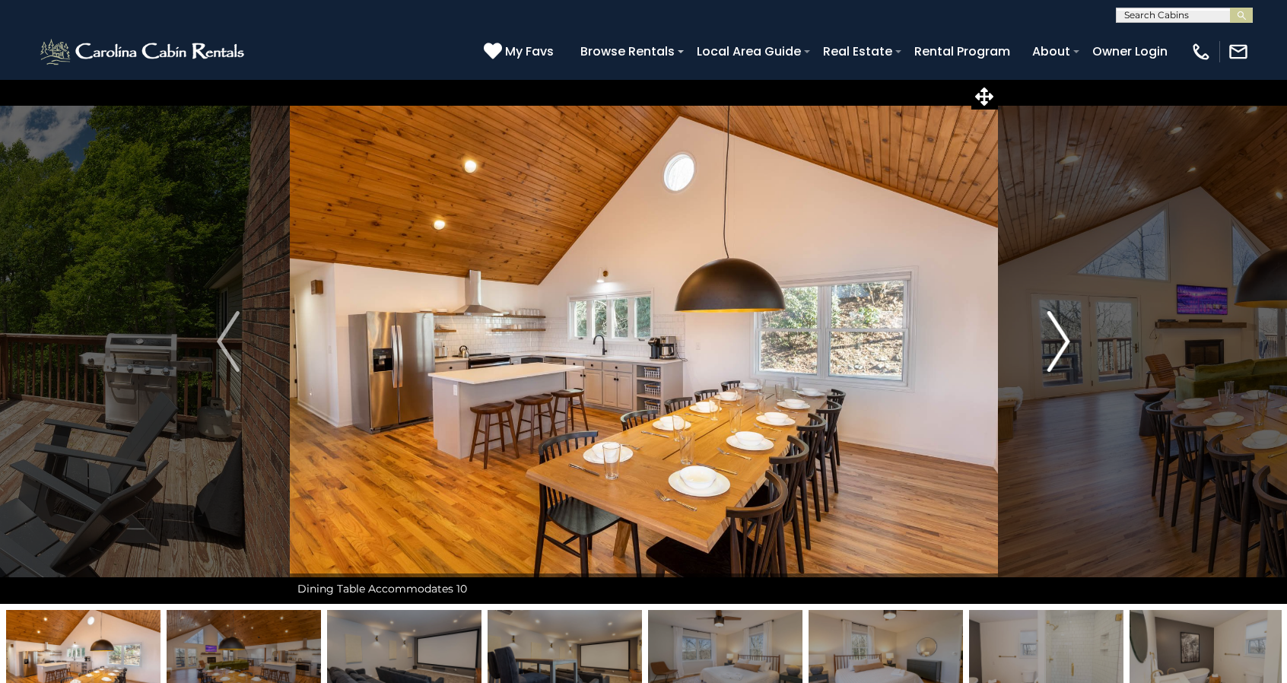
click at [1059, 346] on img "Next" at bounding box center [1059, 341] width 23 height 61
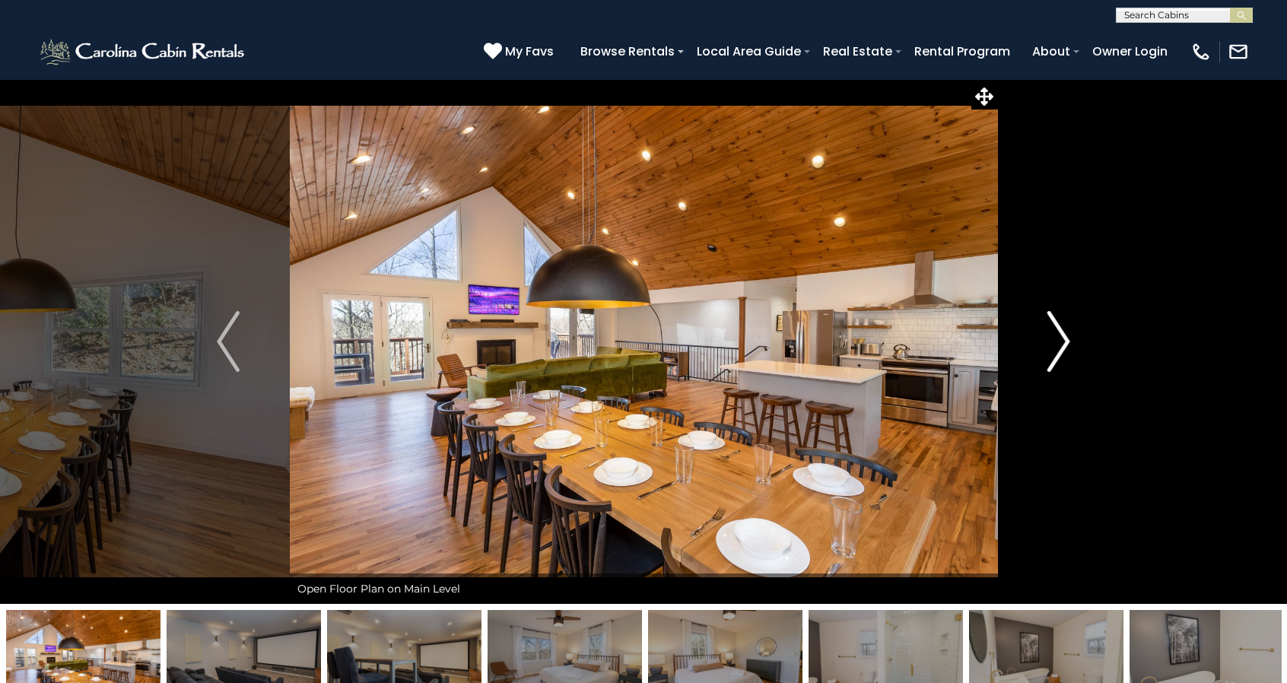
click at [1059, 346] on img "Next" at bounding box center [1059, 341] width 23 height 61
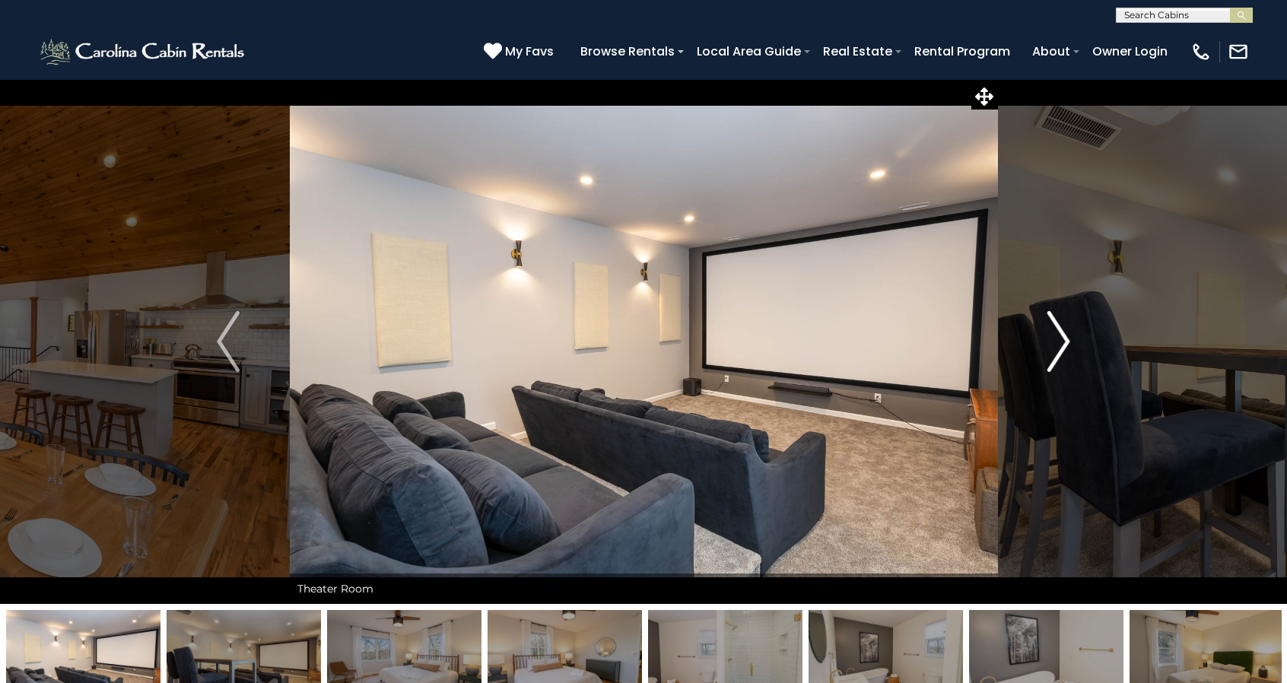
click at [1059, 346] on img "Next" at bounding box center [1059, 341] width 23 height 61
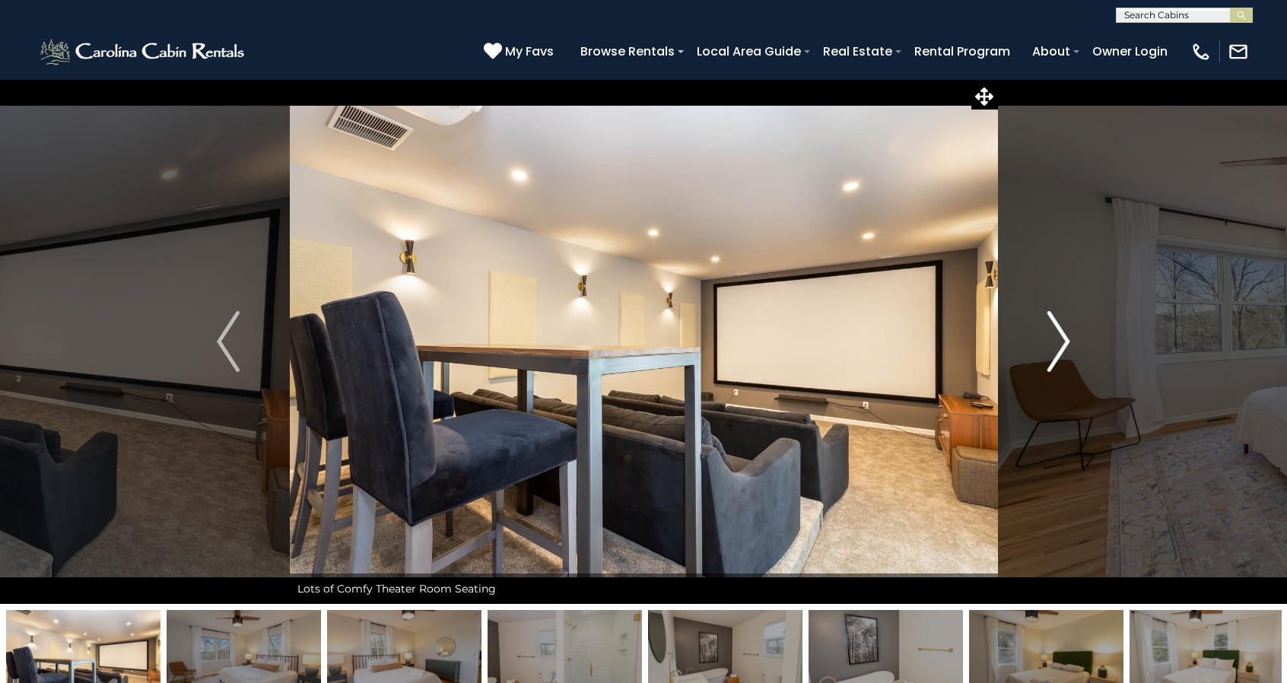
click at [1059, 346] on img "Next" at bounding box center [1059, 341] width 23 height 61
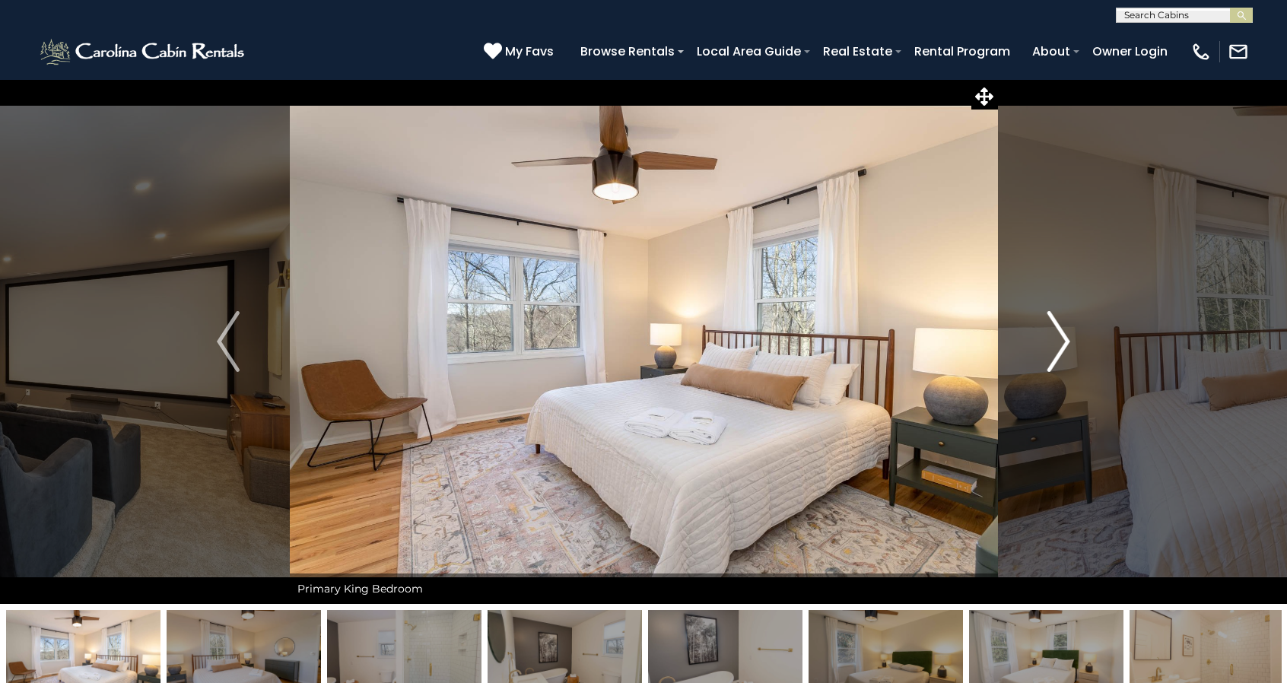
click at [1058, 345] on img "Next" at bounding box center [1059, 341] width 23 height 61
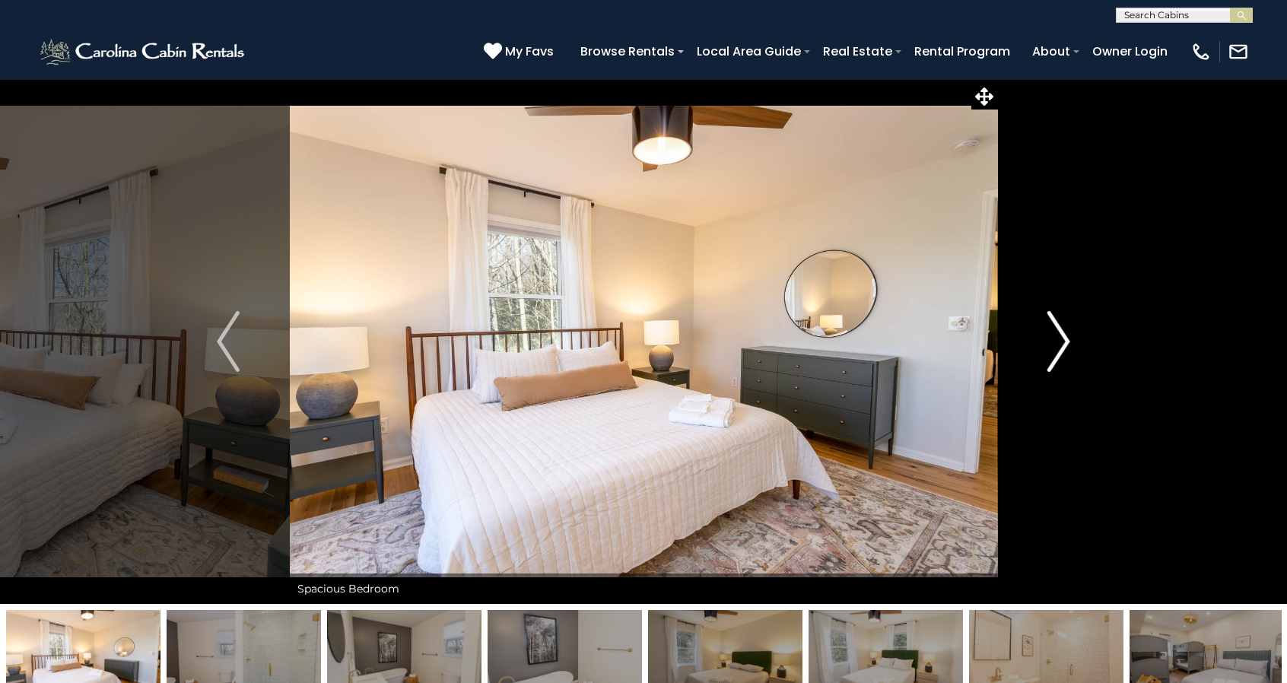
click at [1058, 345] on img "Next" at bounding box center [1059, 341] width 23 height 61
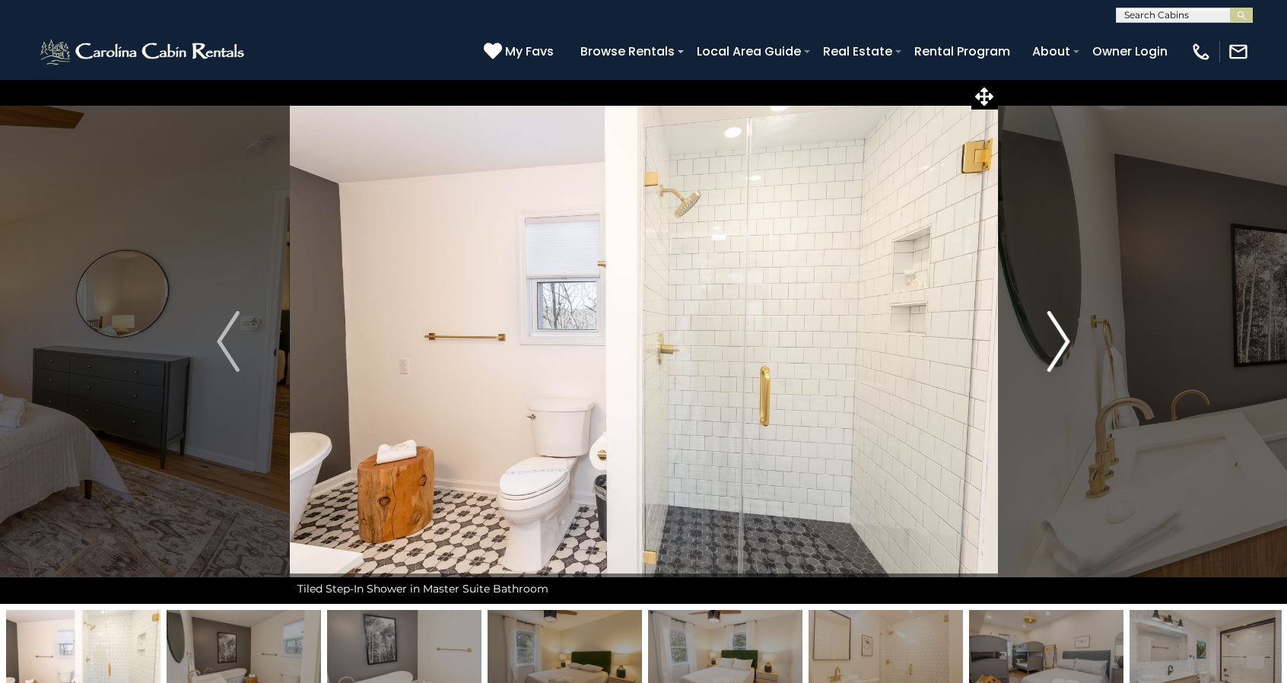
click at [1058, 345] on img "Next" at bounding box center [1059, 341] width 23 height 61
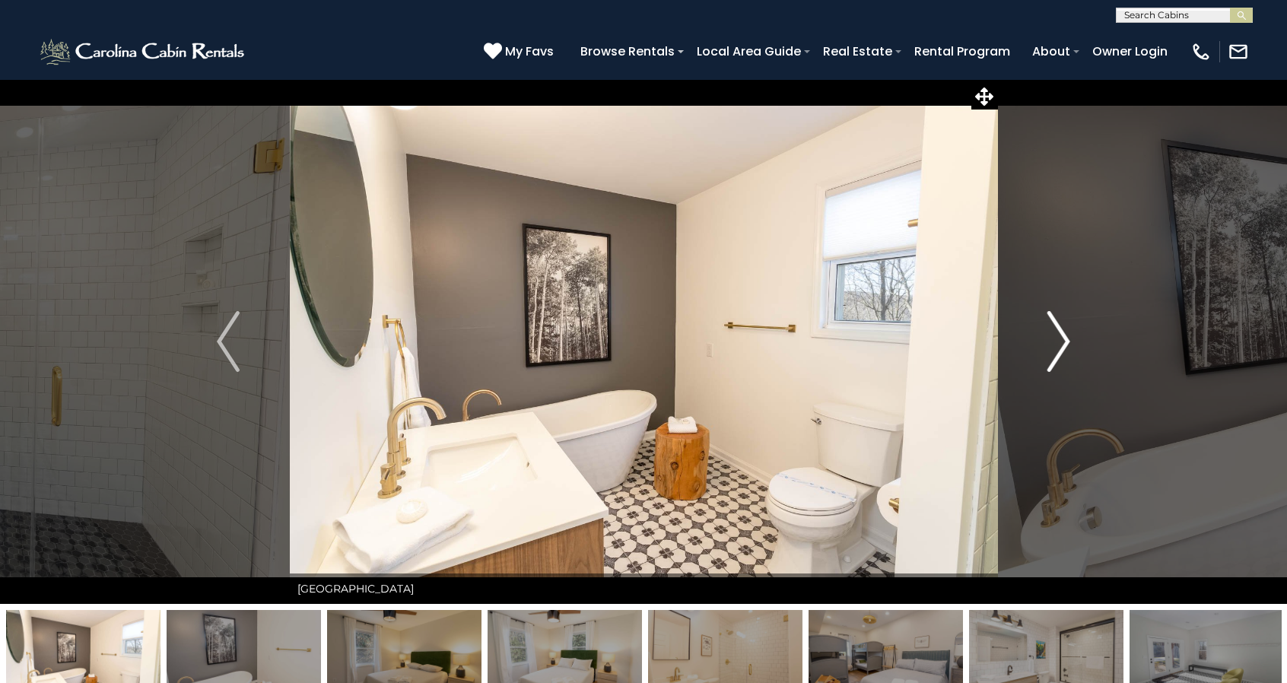
click at [1058, 345] on img "Next" at bounding box center [1059, 341] width 23 height 61
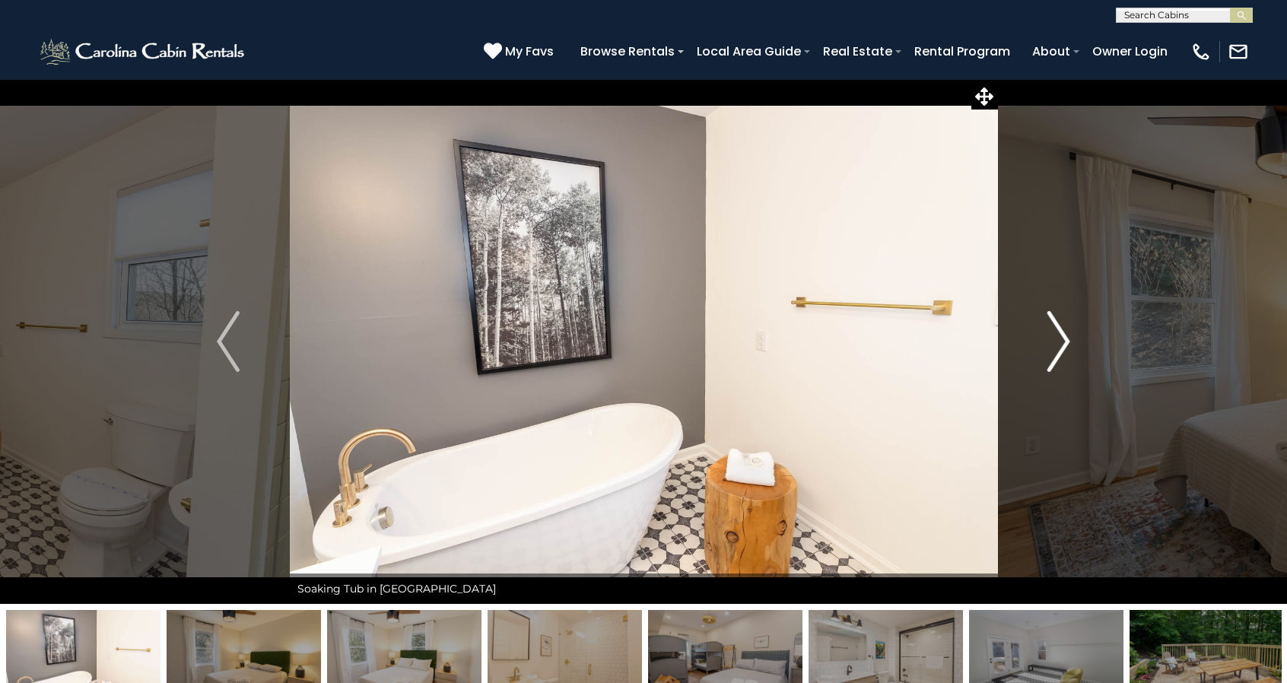
click at [1058, 345] on img "Next" at bounding box center [1059, 341] width 23 height 61
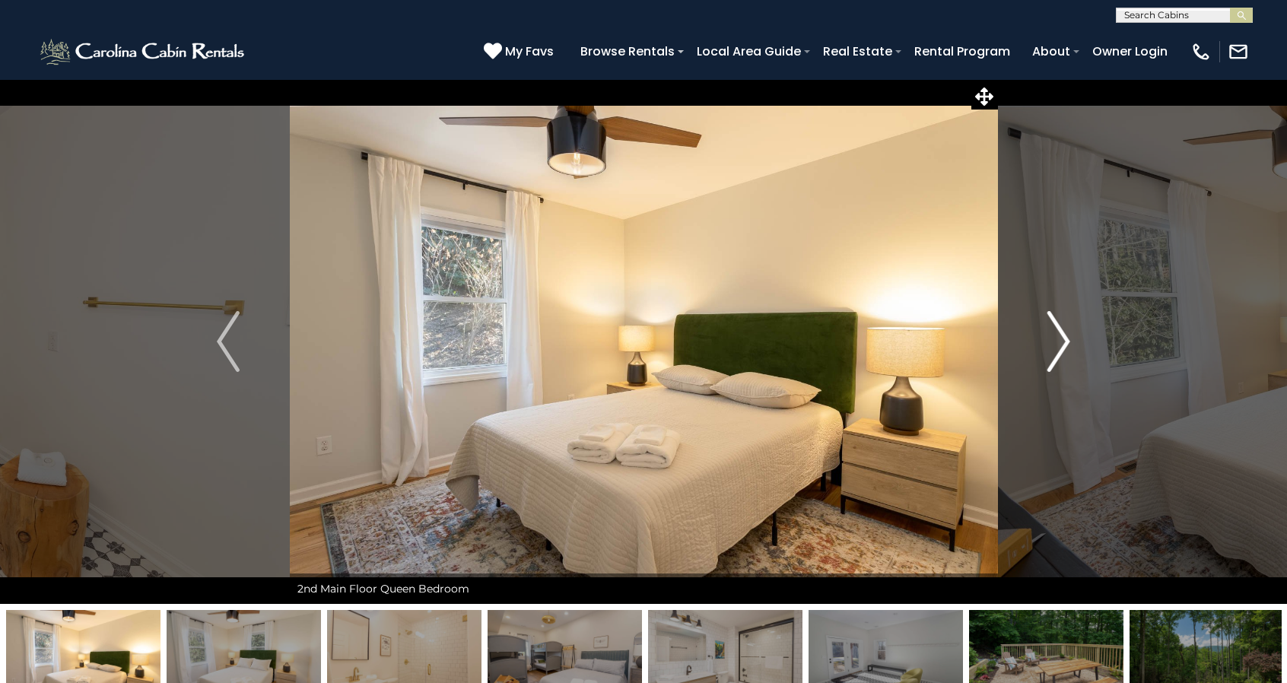
click at [1058, 345] on img "Next" at bounding box center [1059, 341] width 23 height 61
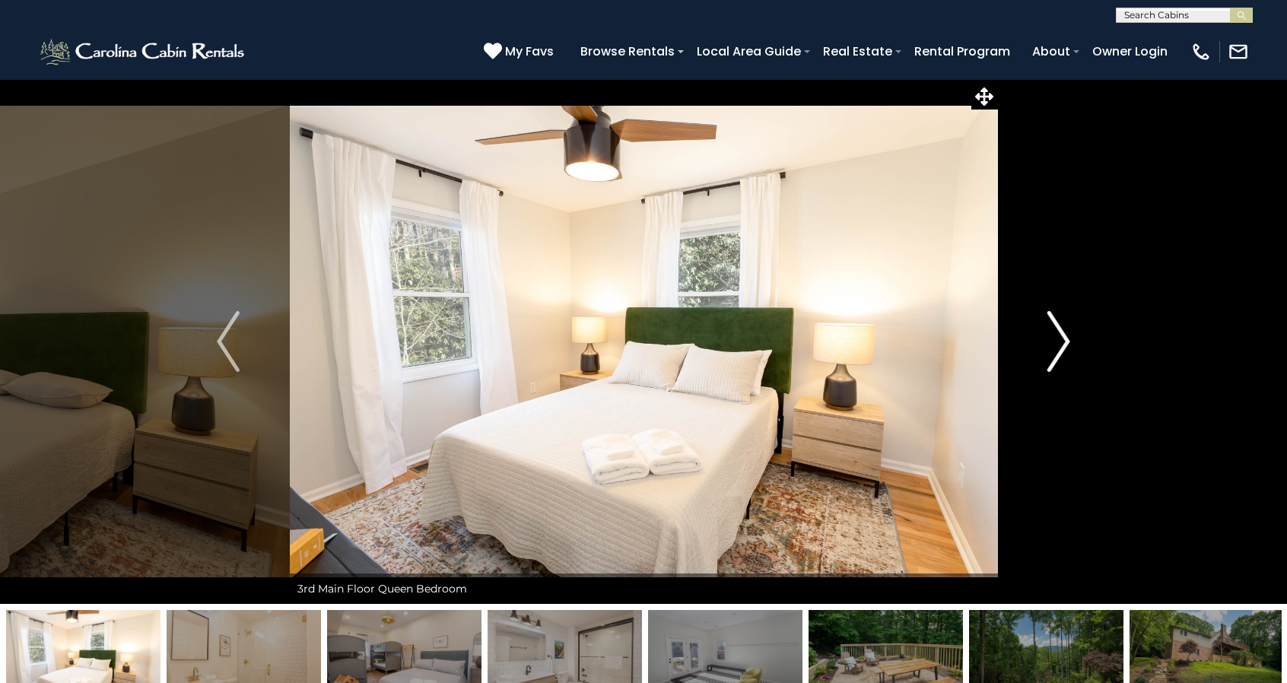
click at [1058, 345] on img "Next" at bounding box center [1059, 341] width 23 height 61
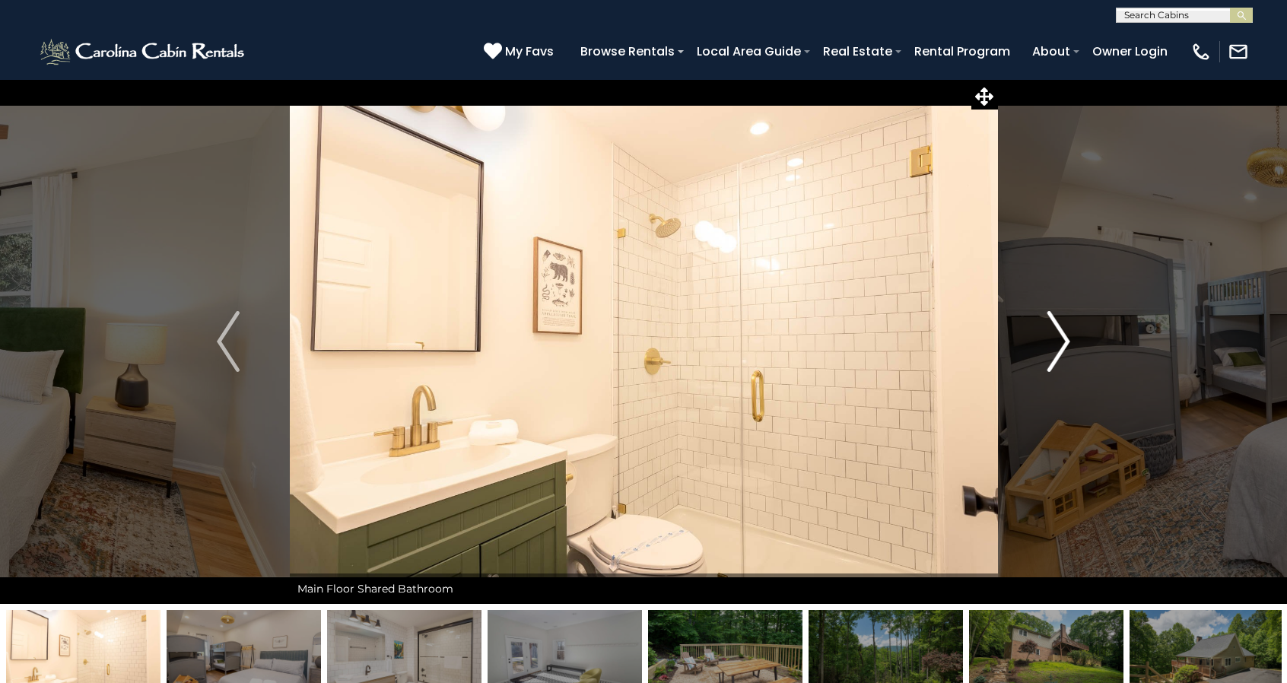
click at [1058, 345] on img "Next" at bounding box center [1059, 341] width 23 height 61
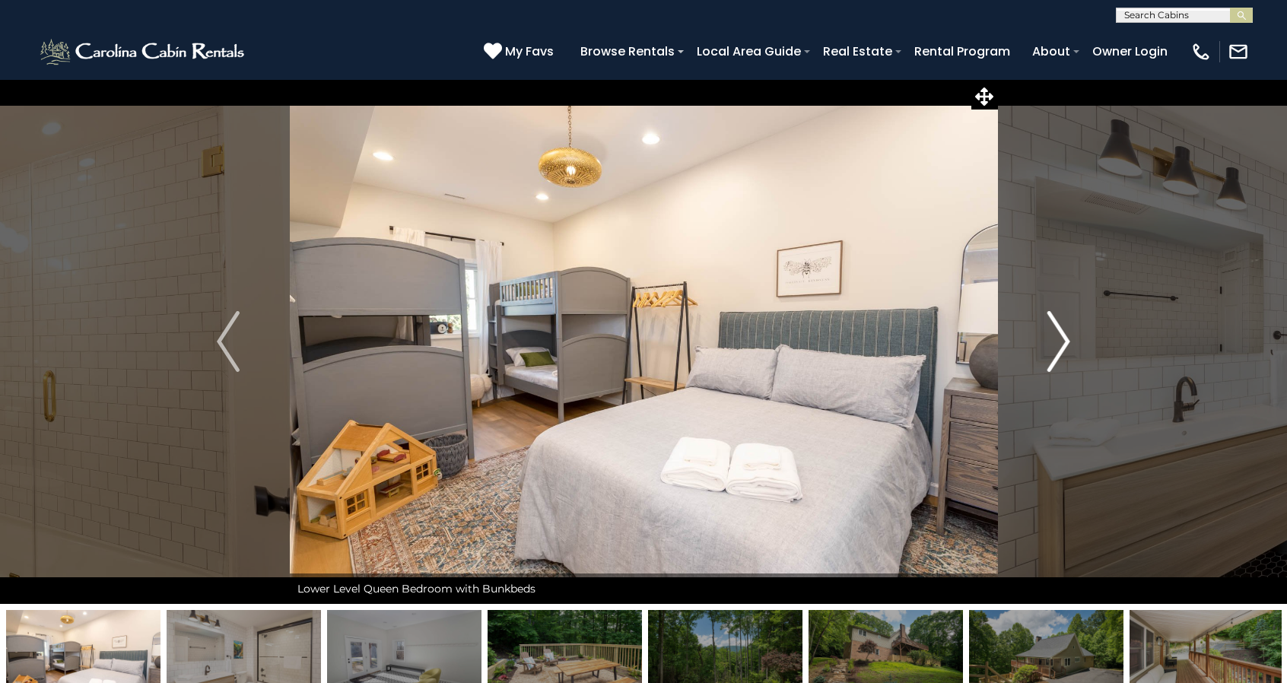
click at [1057, 345] on img "Next" at bounding box center [1059, 341] width 23 height 61
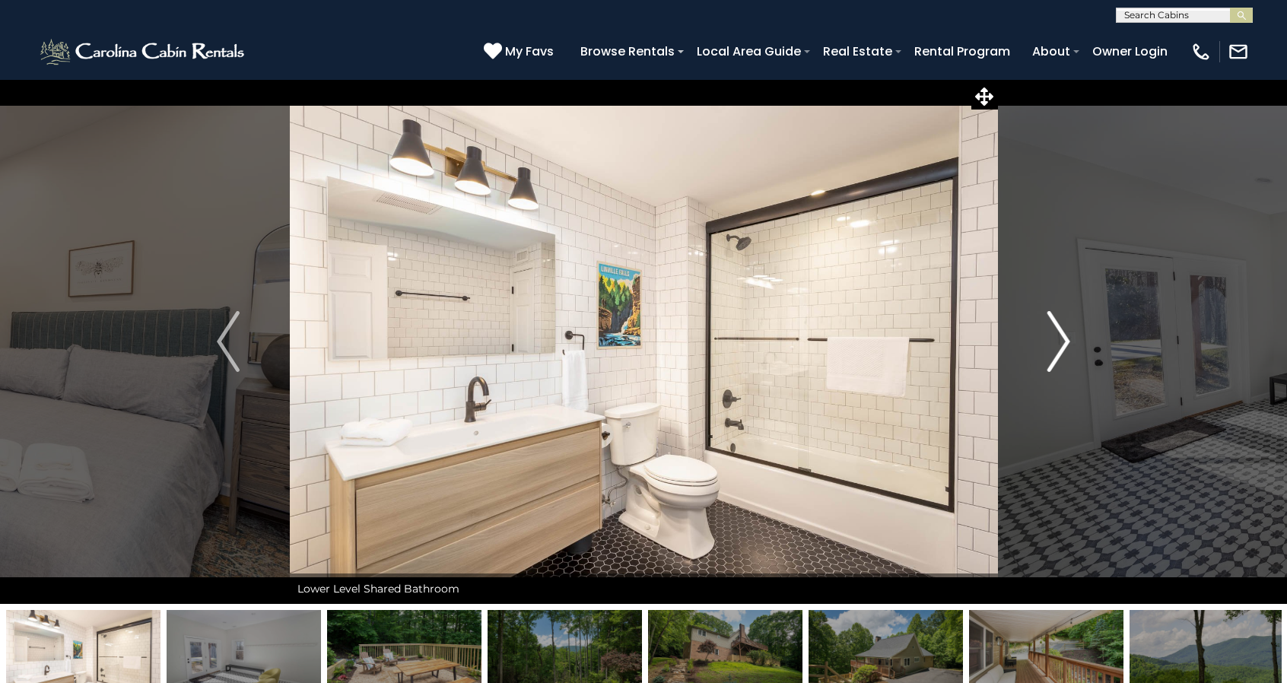
click at [1056, 345] on img "Next" at bounding box center [1059, 341] width 23 height 61
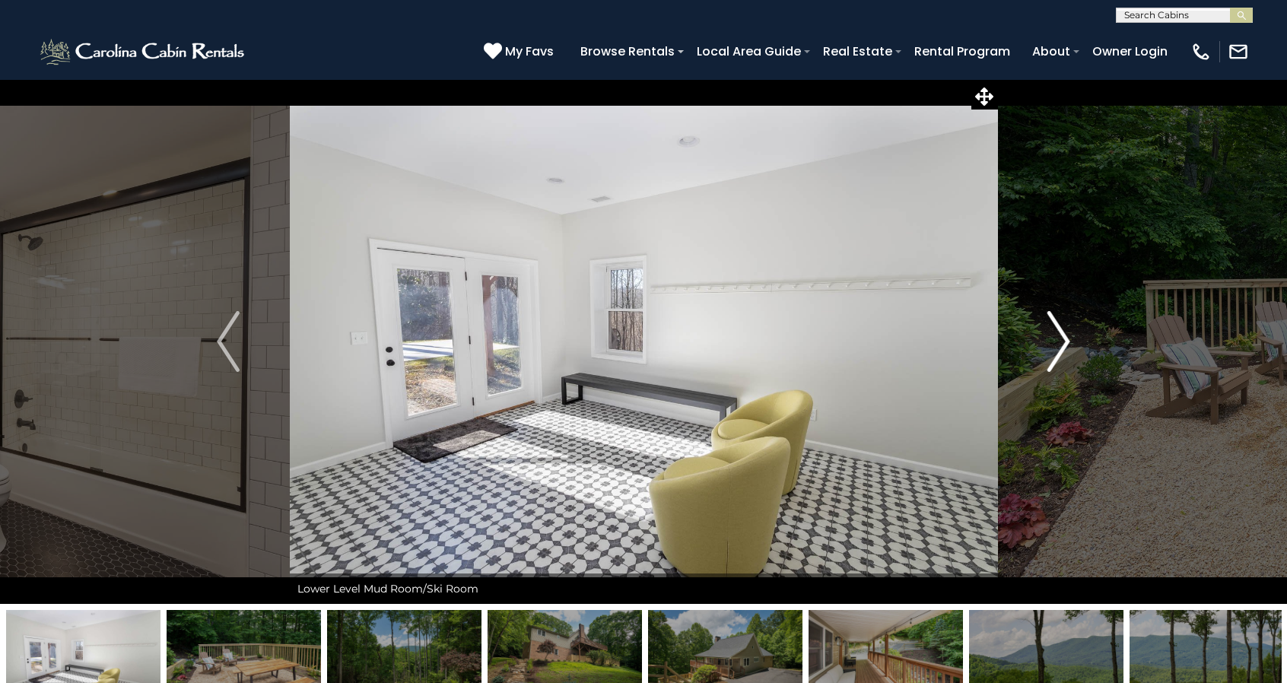
click at [1056, 344] on img "Next" at bounding box center [1059, 341] width 23 height 61
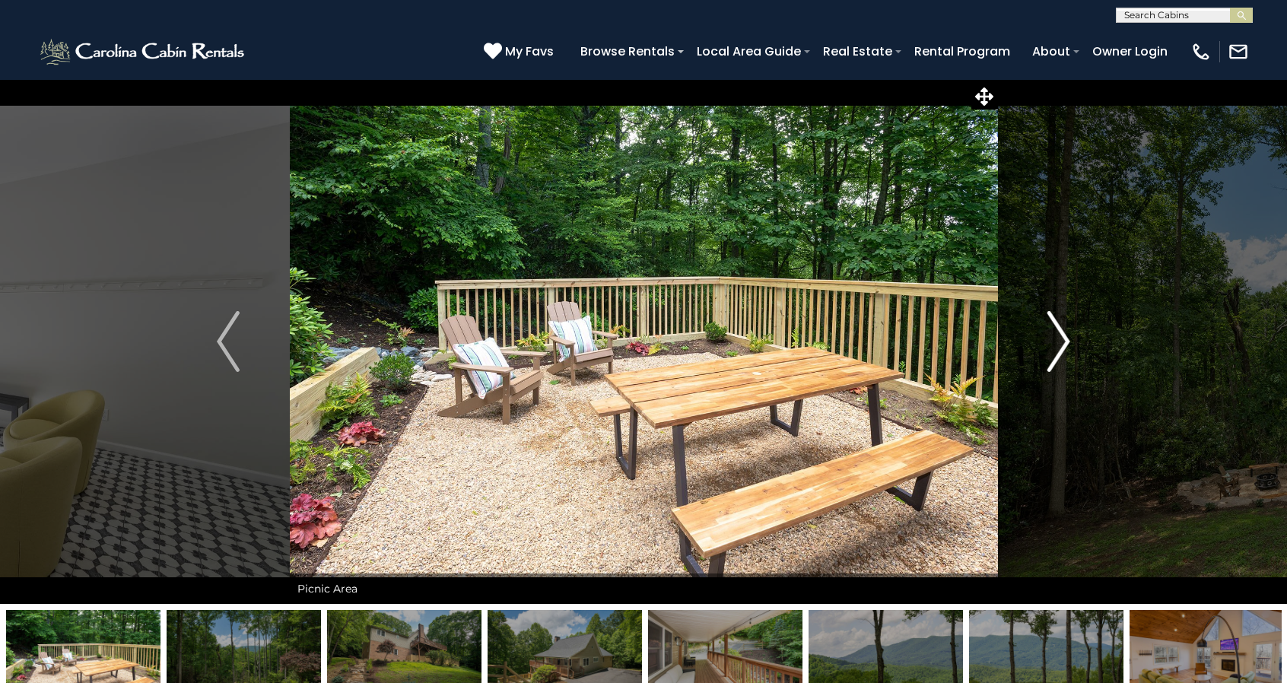
click at [1061, 341] on img "Next" at bounding box center [1059, 341] width 23 height 61
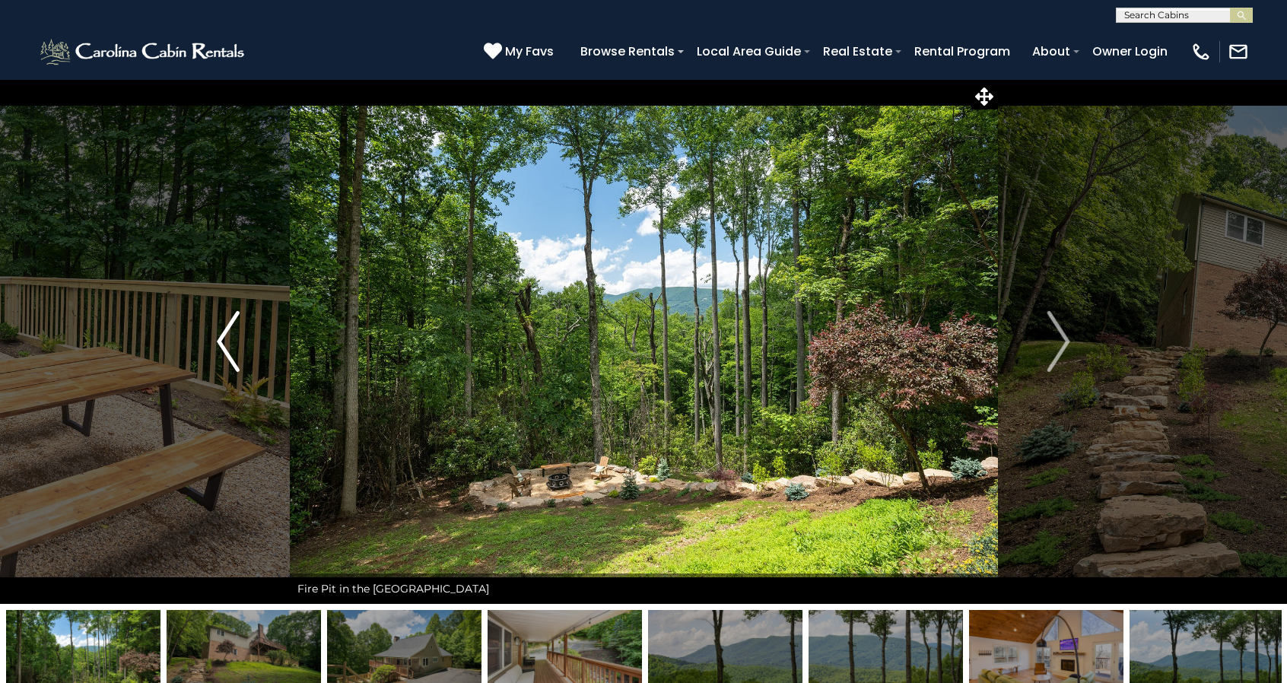
click at [217, 343] on img "Previous" at bounding box center [228, 341] width 23 height 61
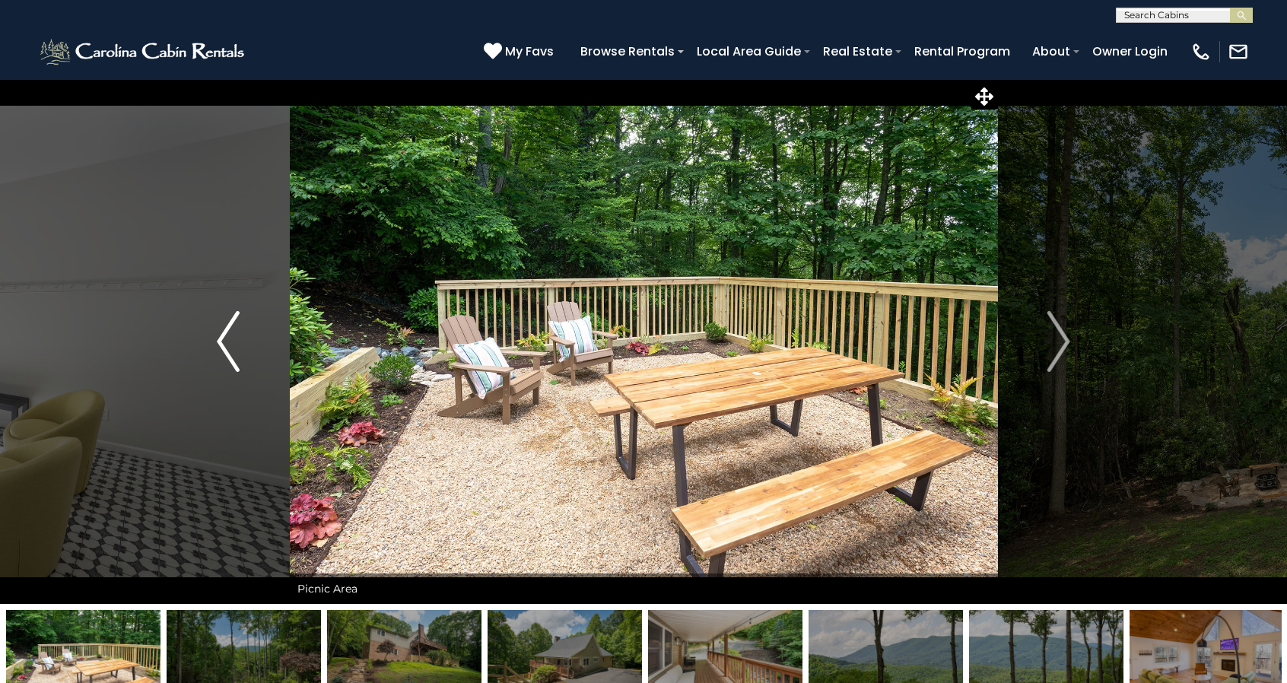
click at [217, 343] on img "Previous" at bounding box center [228, 341] width 23 height 61
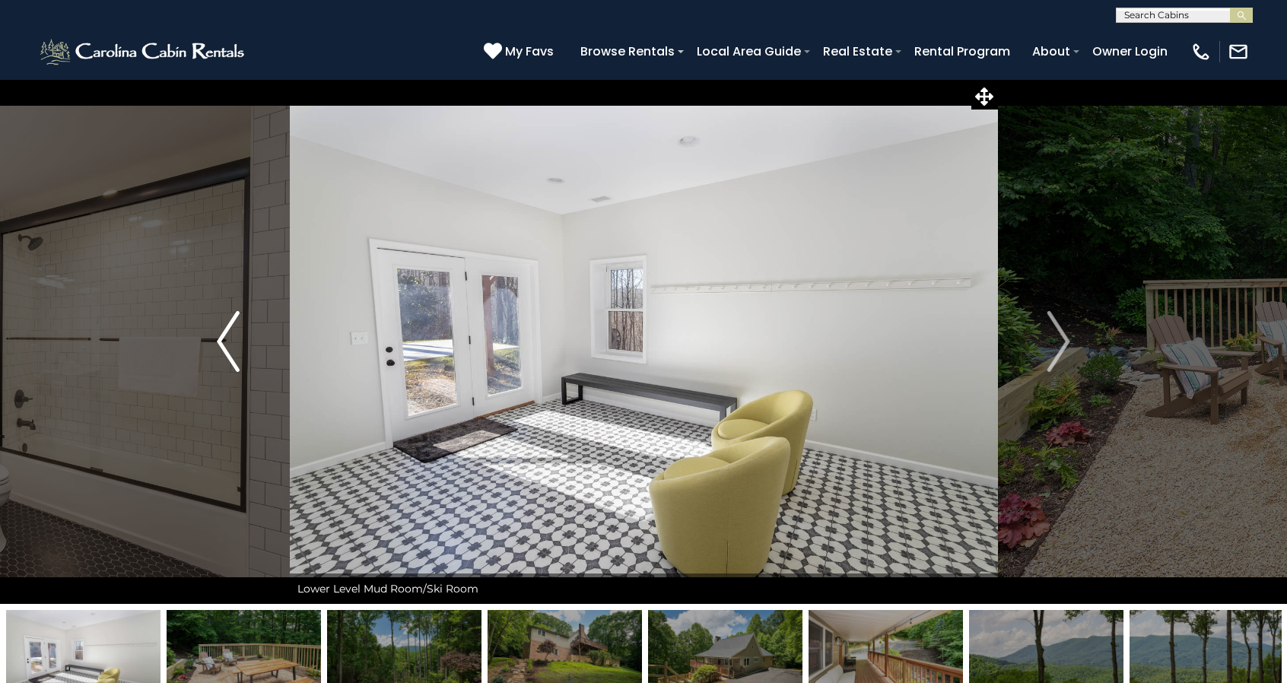
click at [217, 343] on img "Previous" at bounding box center [228, 341] width 23 height 61
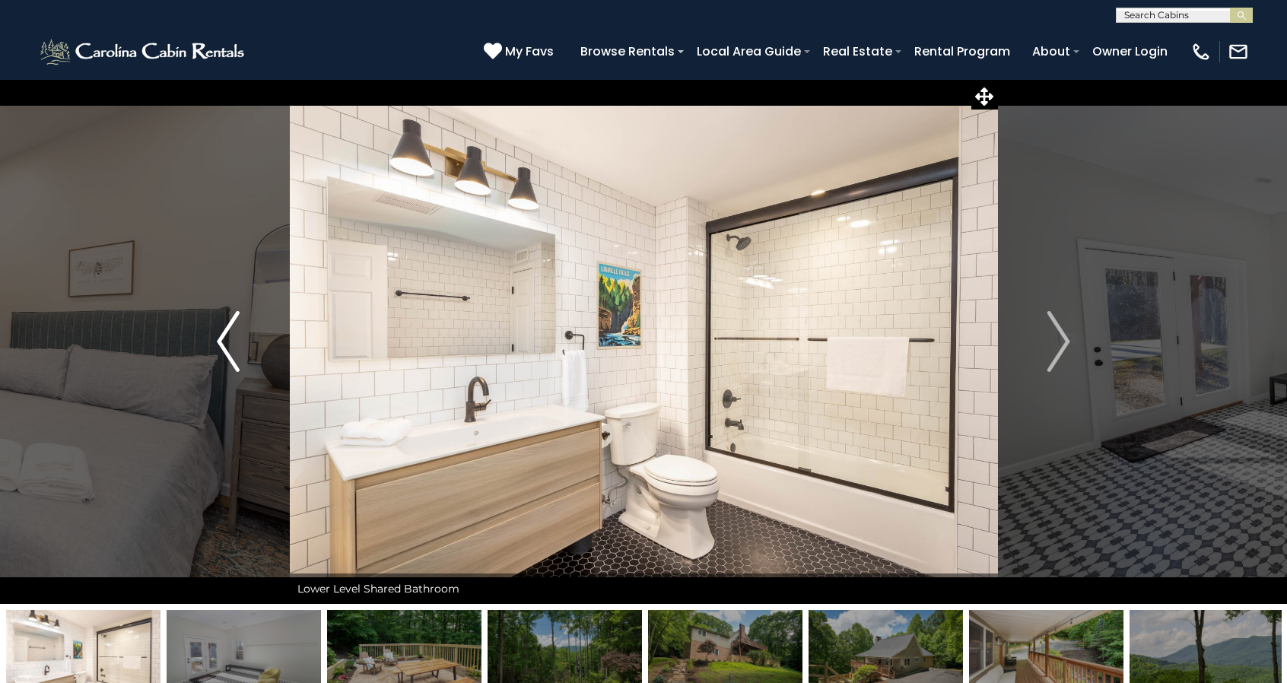
click at [217, 343] on img "Previous" at bounding box center [228, 341] width 23 height 61
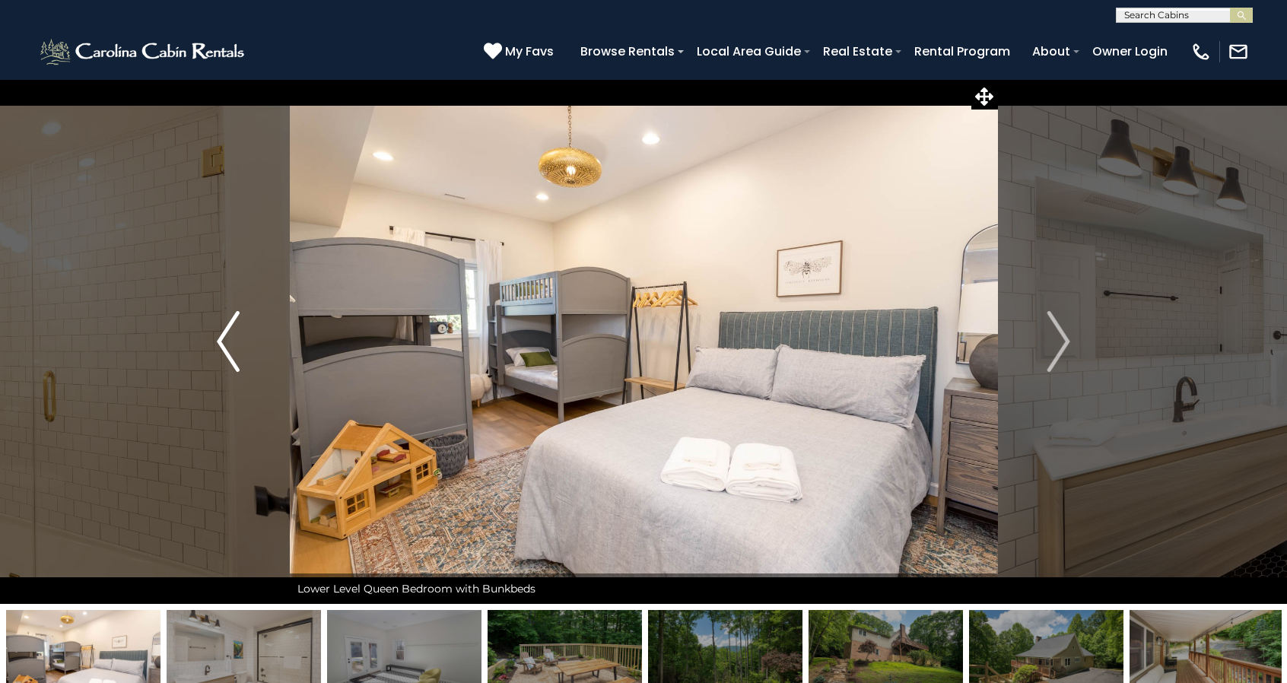
click at [217, 343] on img "Previous" at bounding box center [228, 341] width 23 height 61
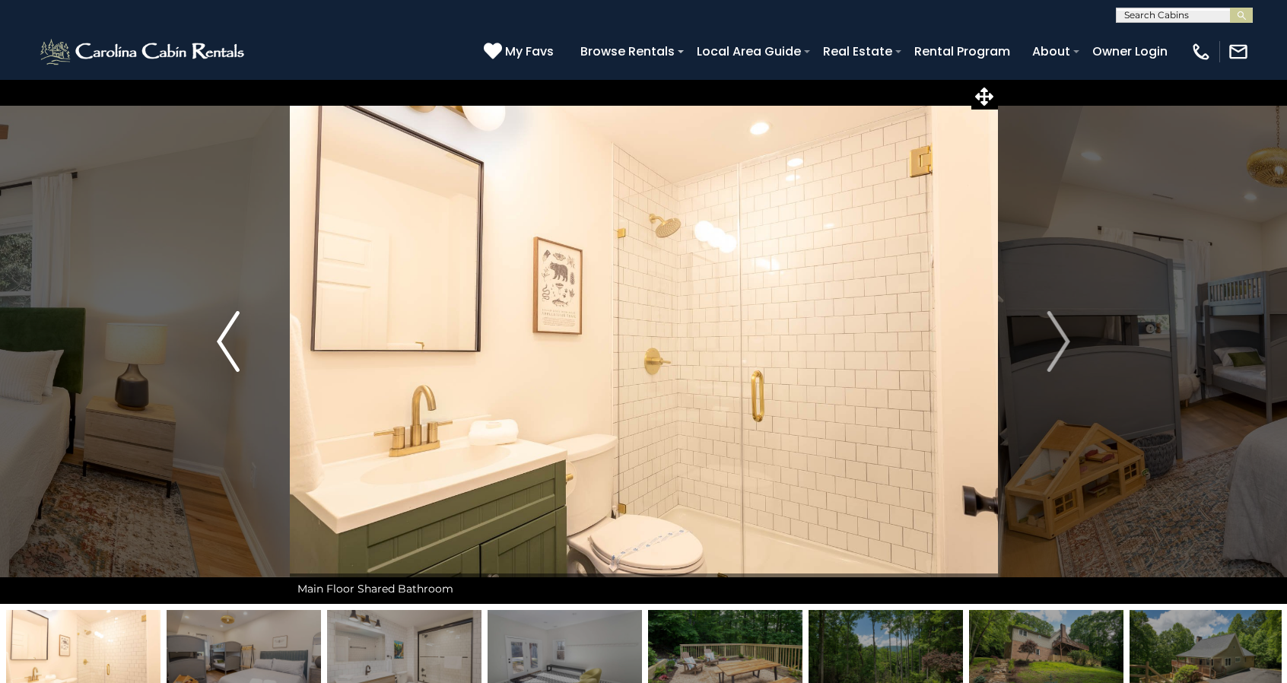
click at [217, 343] on img "Previous" at bounding box center [228, 341] width 23 height 61
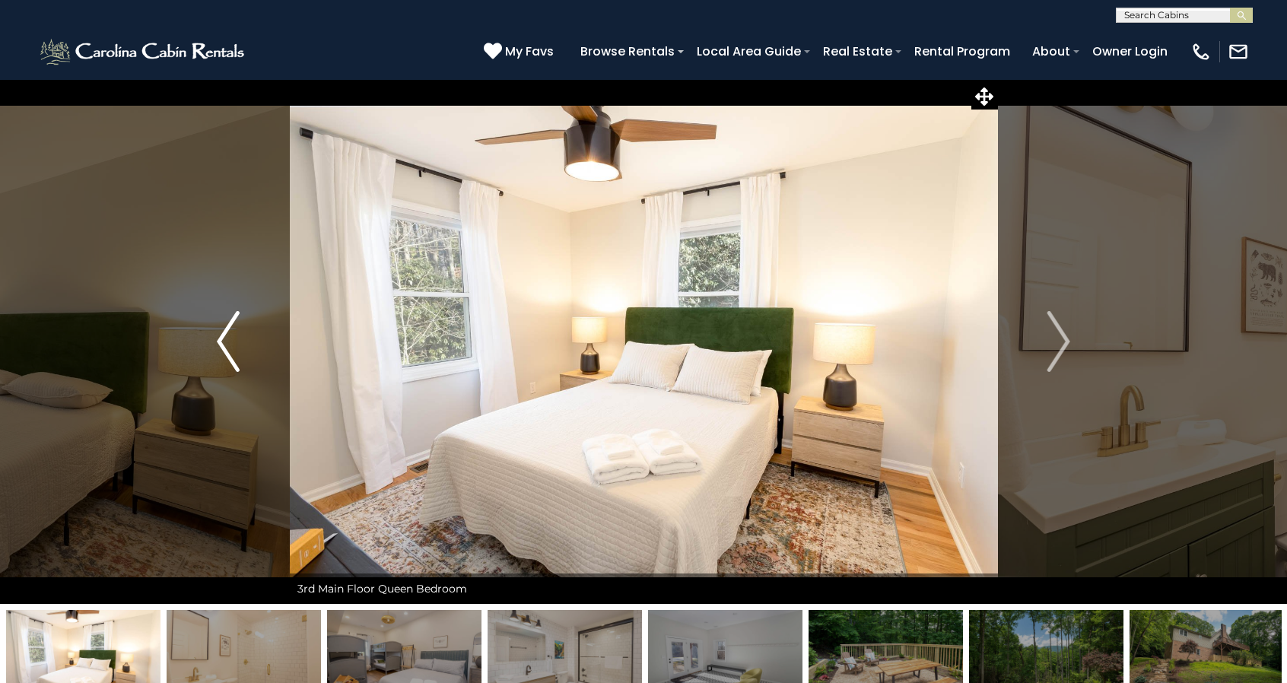
click at [217, 343] on img "Previous" at bounding box center [228, 341] width 23 height 61
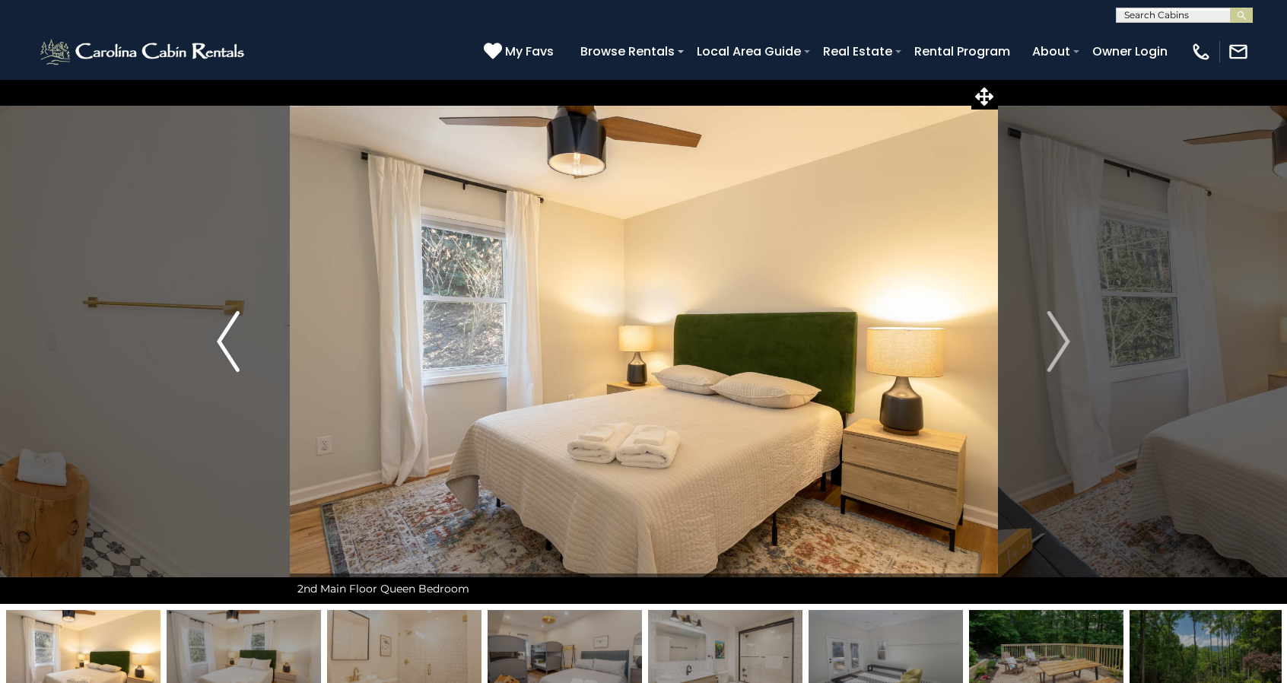
click at [217, 343] on img "Previous" at bounding box center [228, 341] width 23 height 61
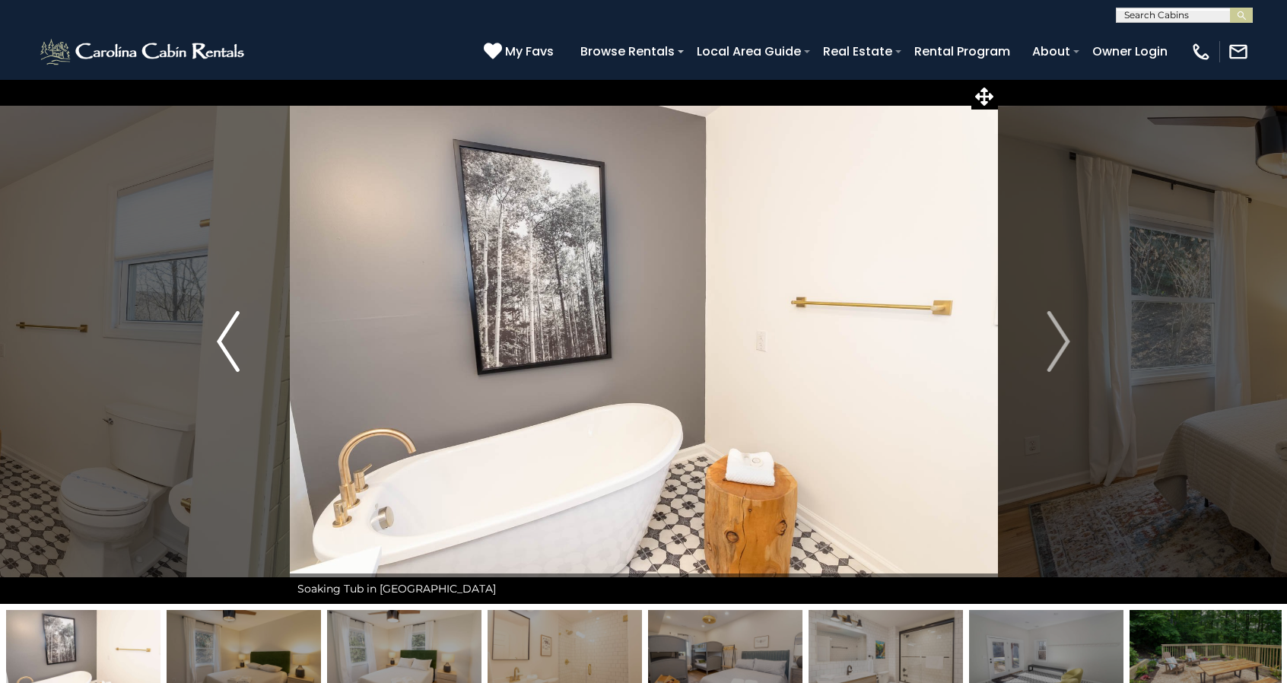
click at [217, 343] on img "Previous" at bounding box center [228, 341] width 23 height 61
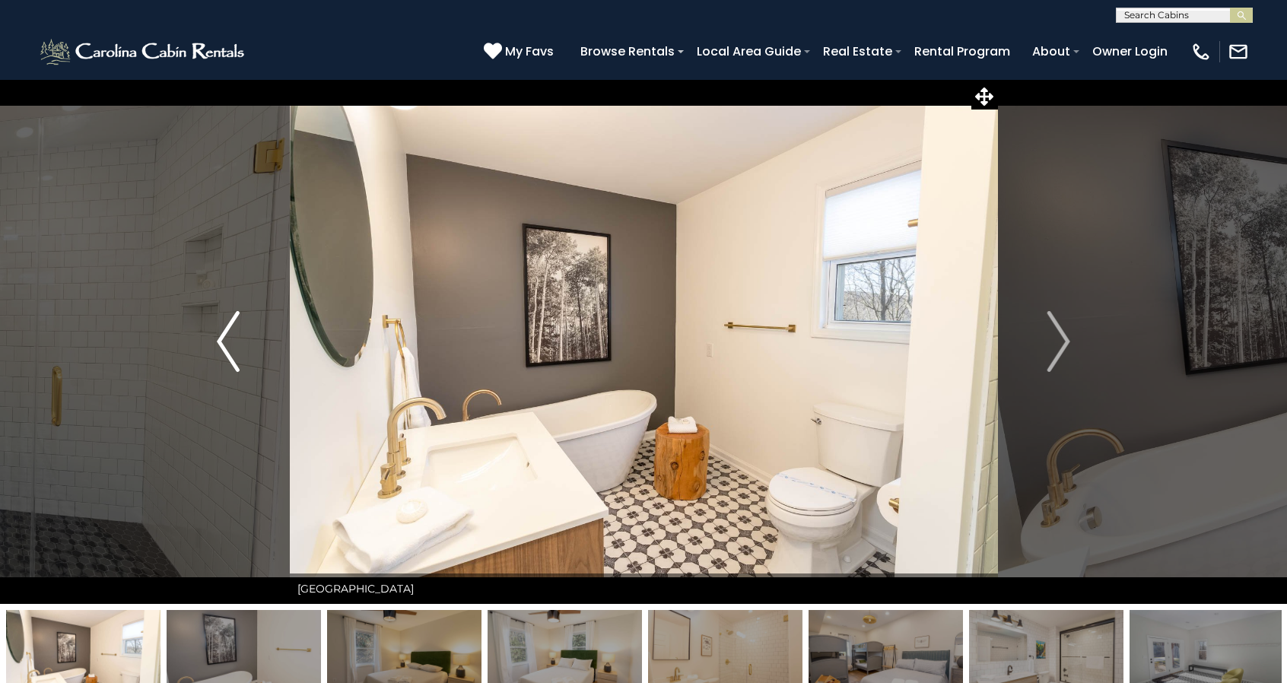
click at [217, 343] on img "Previous" at bounding box center [228, 341] width 23 height 61
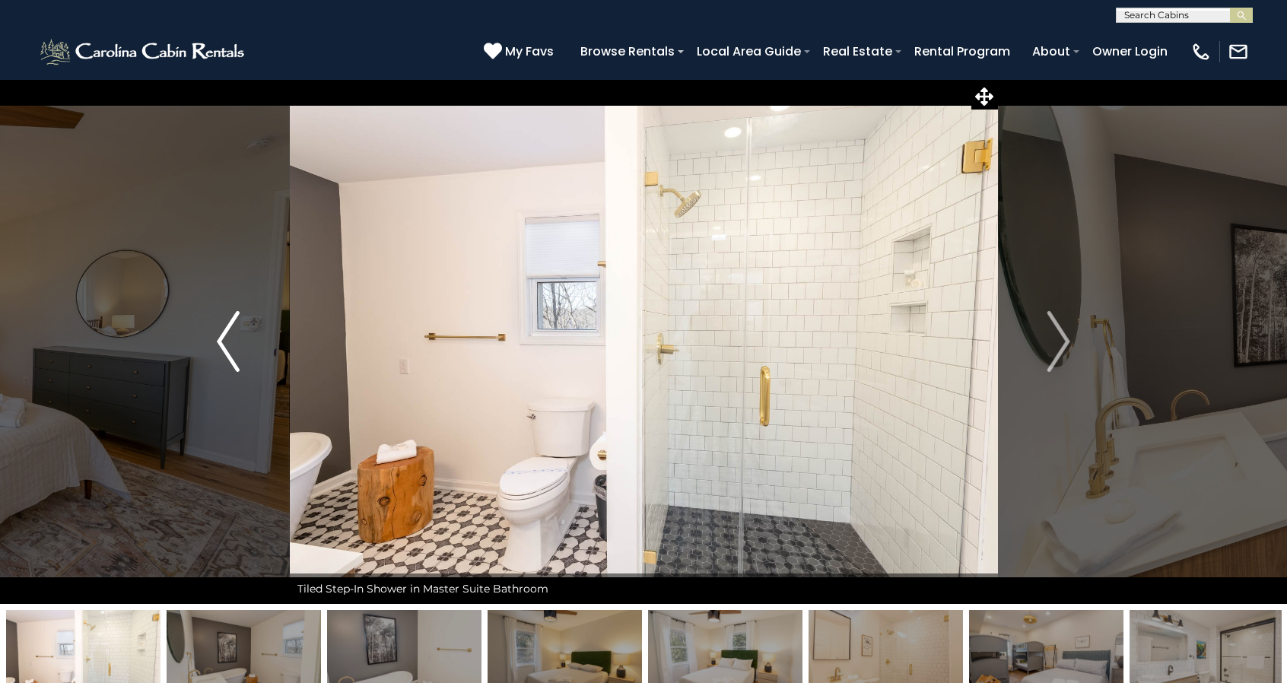
click at [217, 343] on img "Previous" at bounding box center [228, 341] width 23 height 61
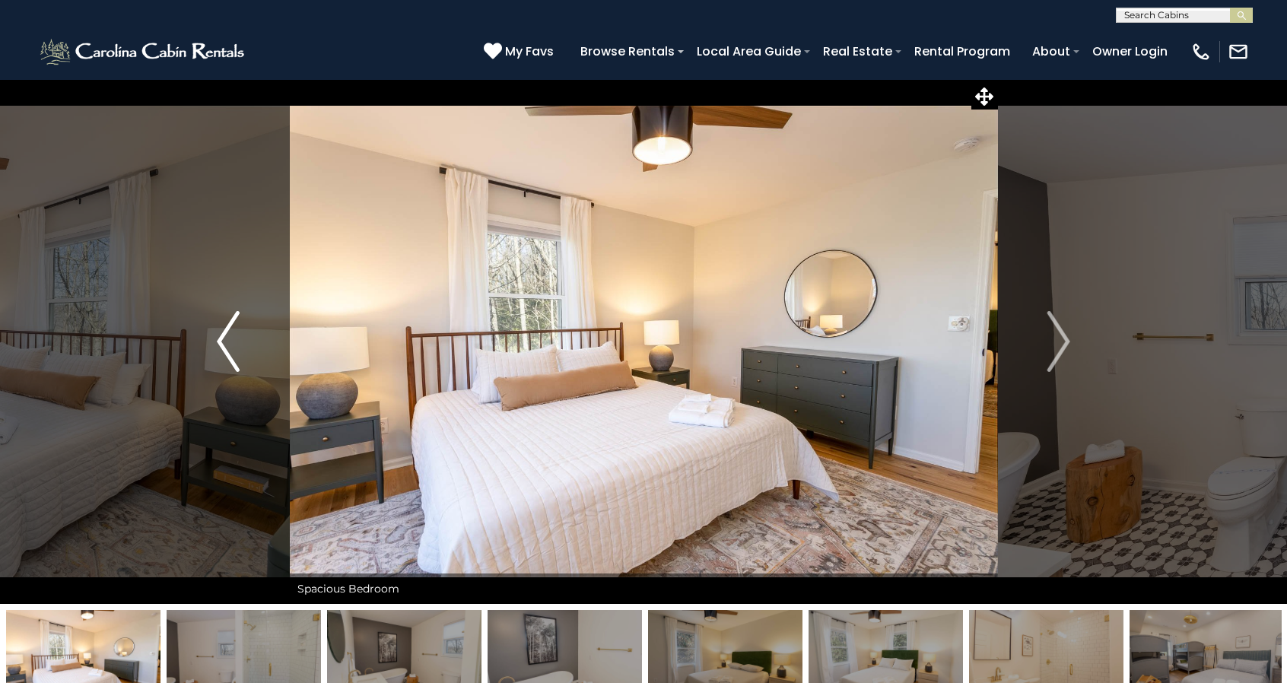
click at [217, 343] on img "Previous" at bounding box center [228, 341] width 23 height 61
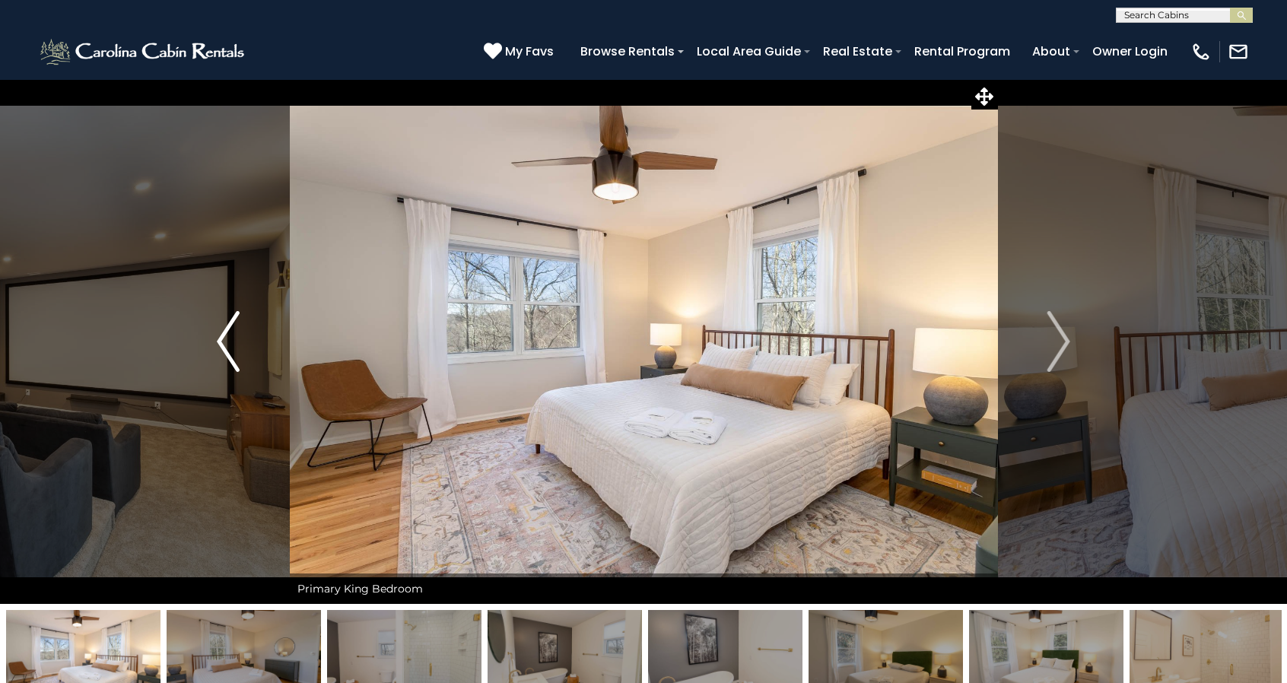
click at [217, 343] on img "Previous" at bounding box center [228, 341] width 23 height 61
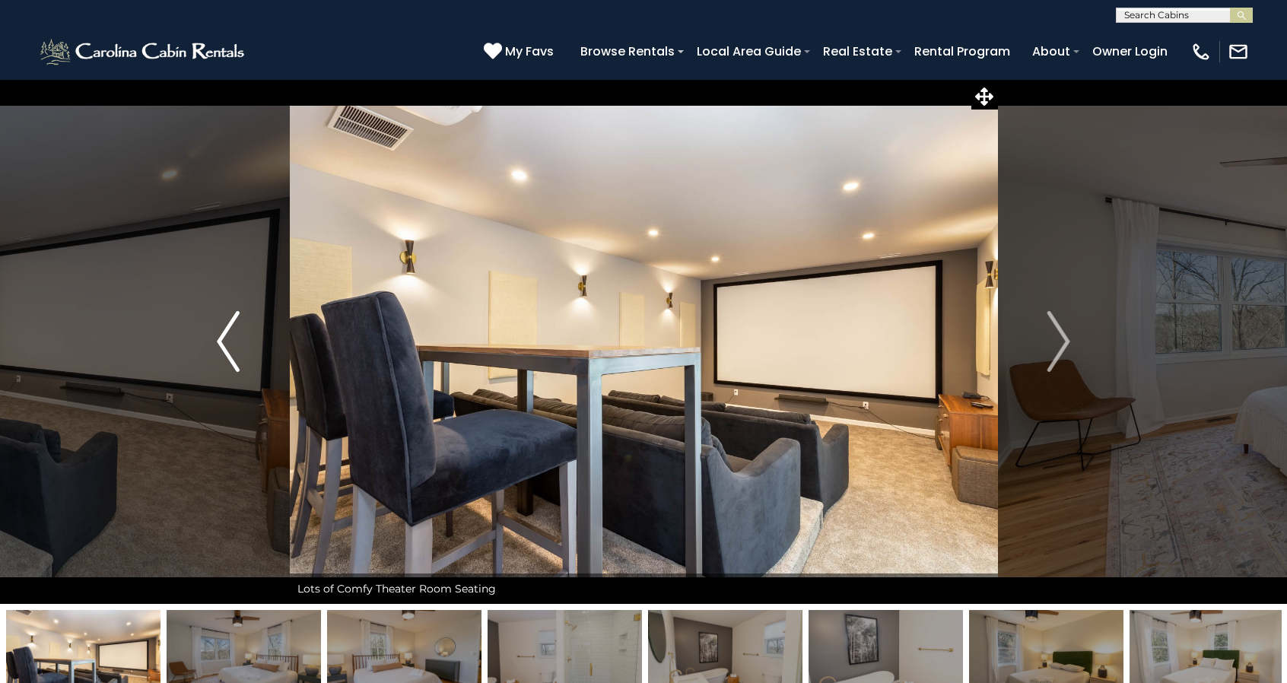
click at [217, 343] on img "Previous" at bounding box center [228, 341] width 23 height 61
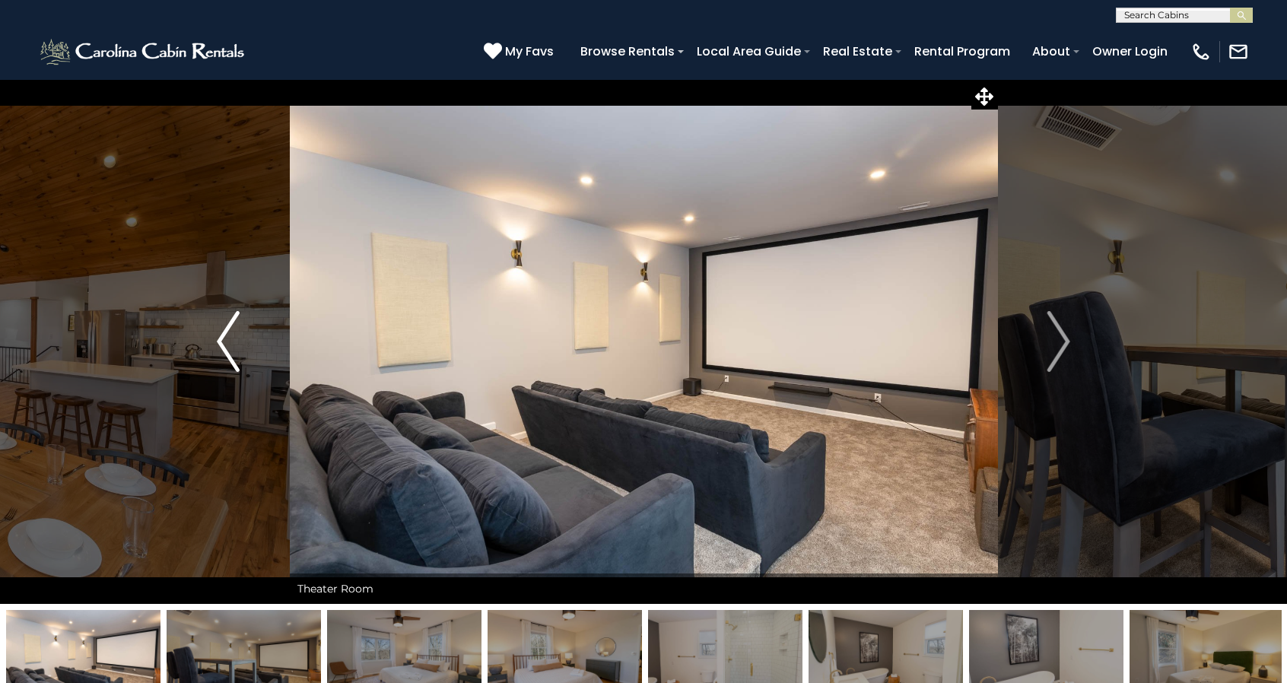
click at [217, 343] on img "Previous" at bounding box center [228, 341] width 23 height 61
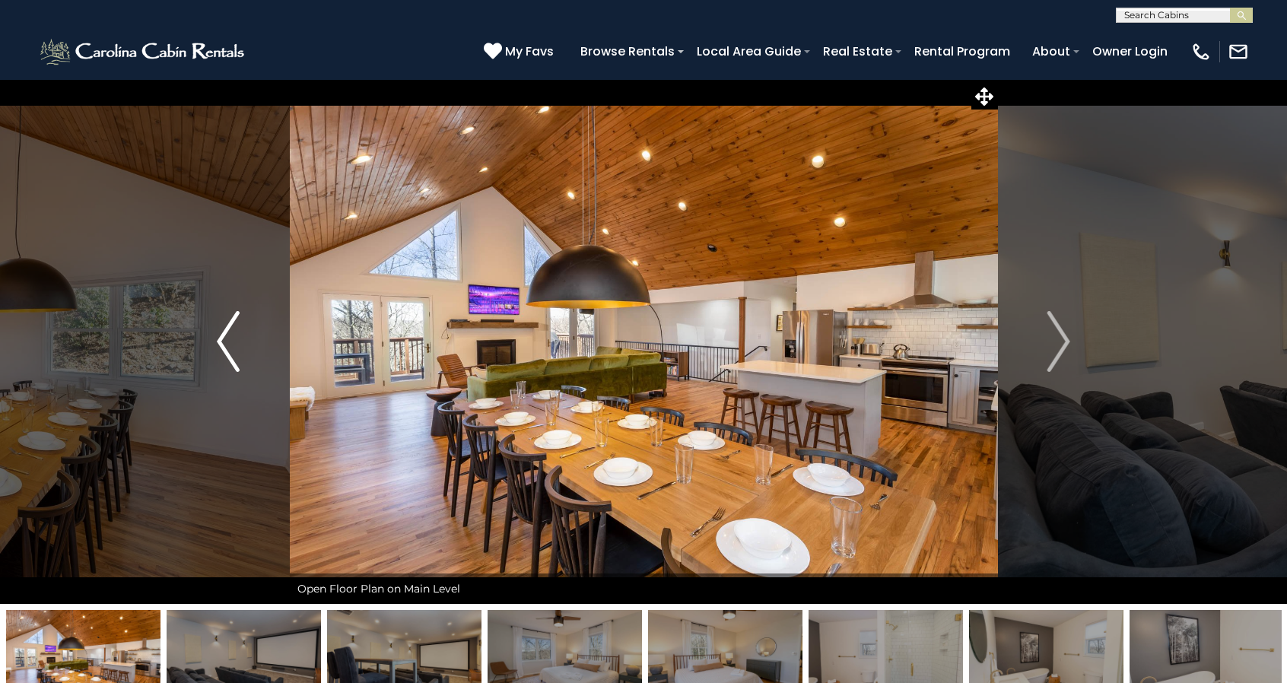
click at [217, 343] on img "Previous" at bounding box center [228, 341] width 23 height 61
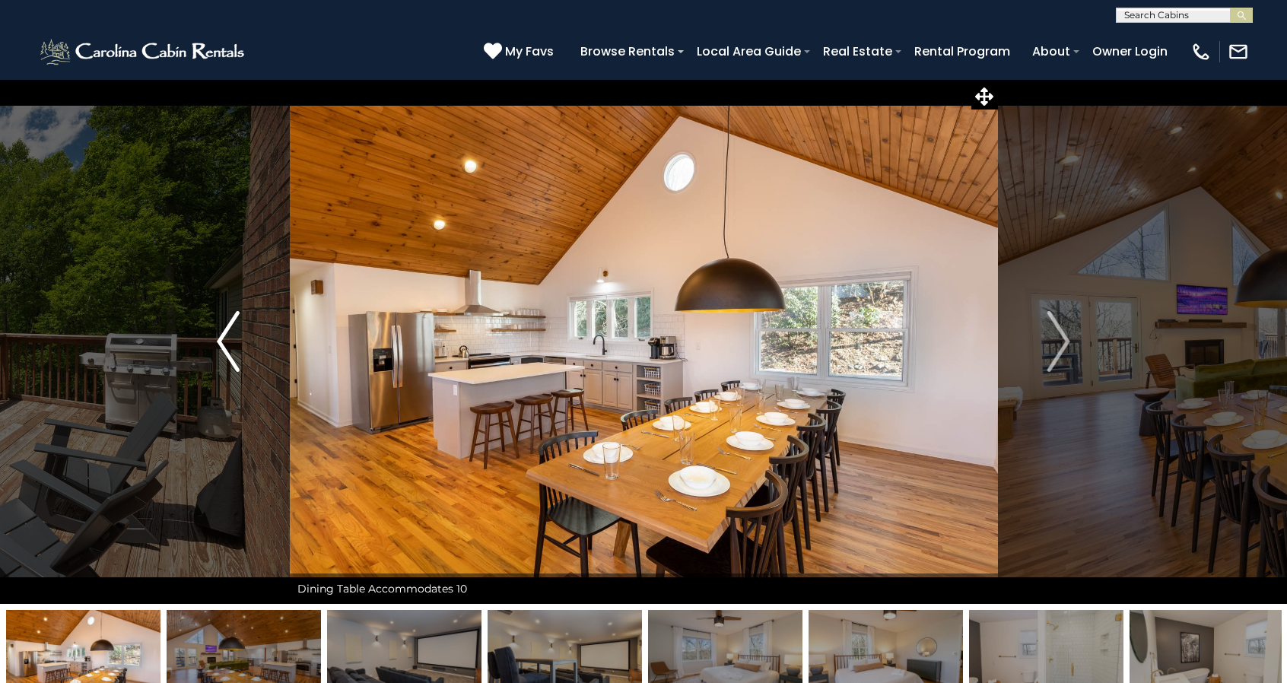
click at [217, 343] on img "Previous" at bounding box center [228, 341] width 23 height 61
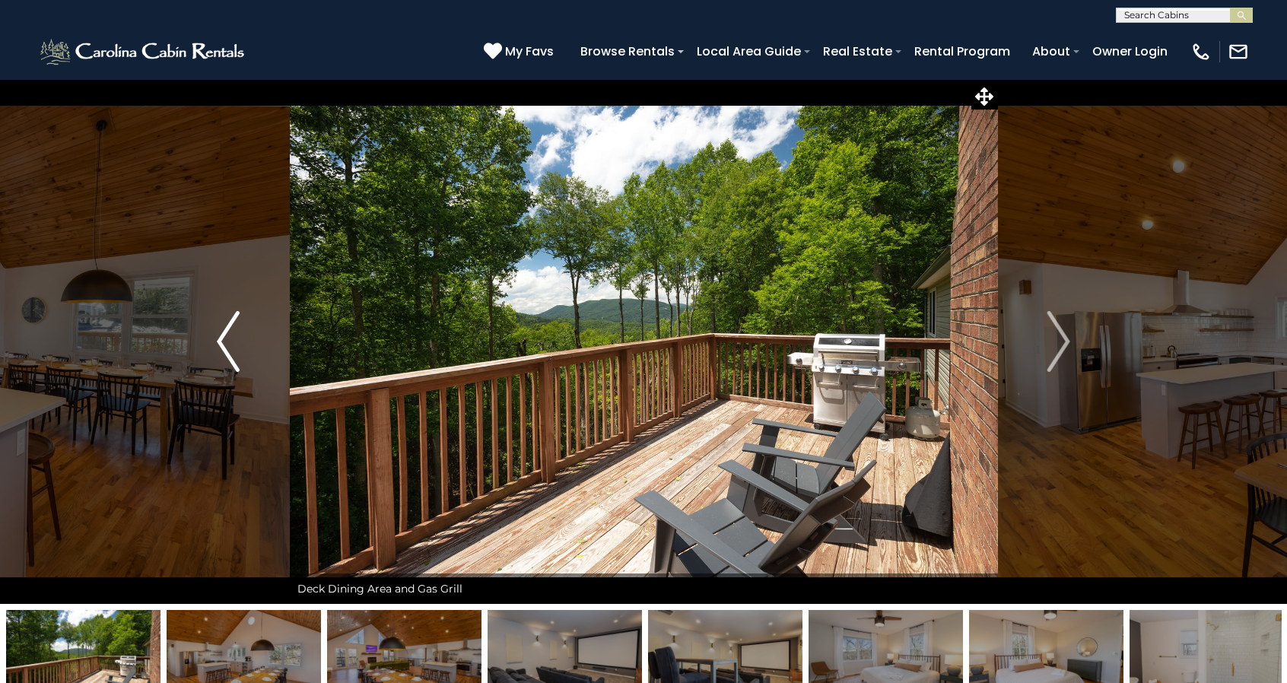
click at [217, 343] on img "Previous" at bounding box center [228, 341] width 23 height 61
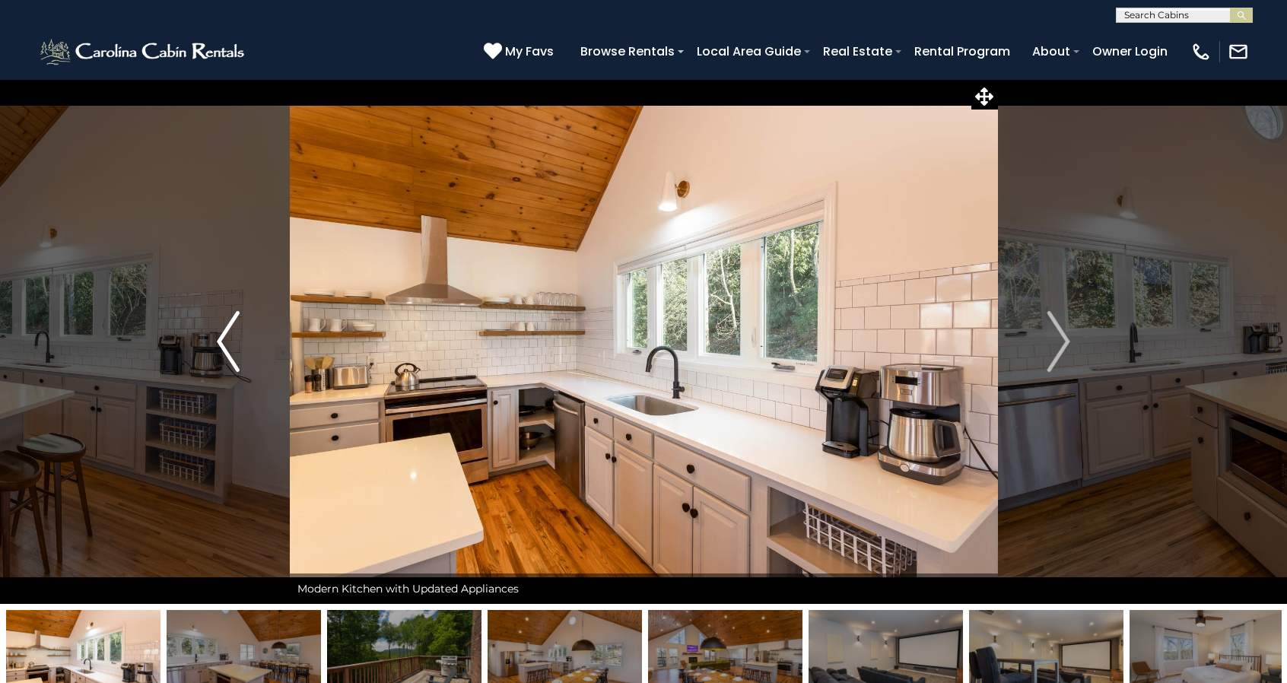
click at [217, 343] on img "Previous" at bounding box center [228, 341] width 23 height 61
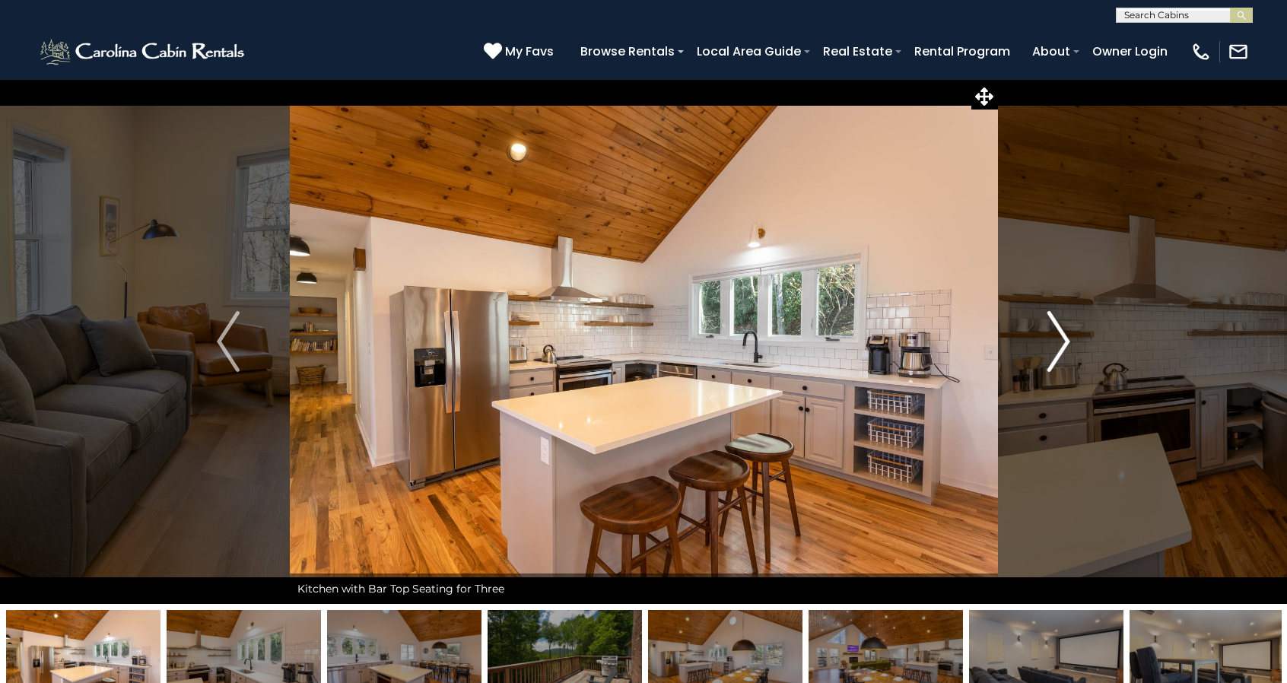
click at [1065, 339] on img "Next" at bounding box center [1059, 341] width 23 height 61
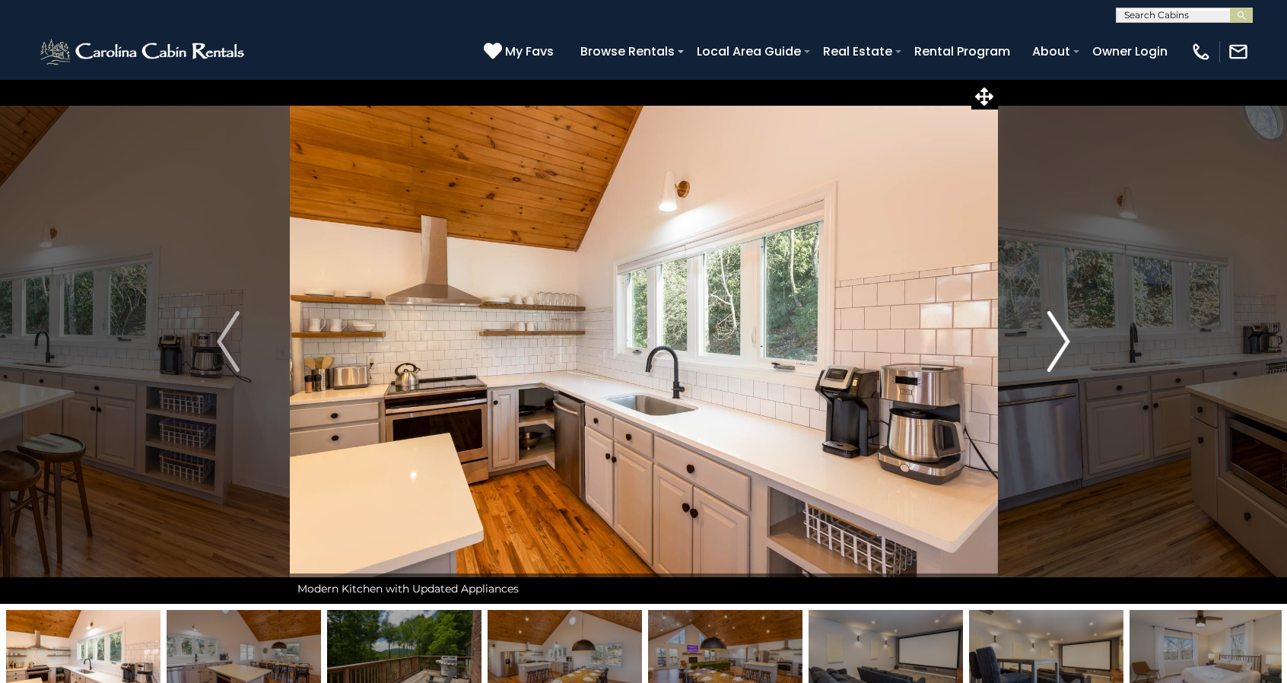
click at [1063, 339] on img "Next" at bounding box center [1059, 341] width 23 height 61
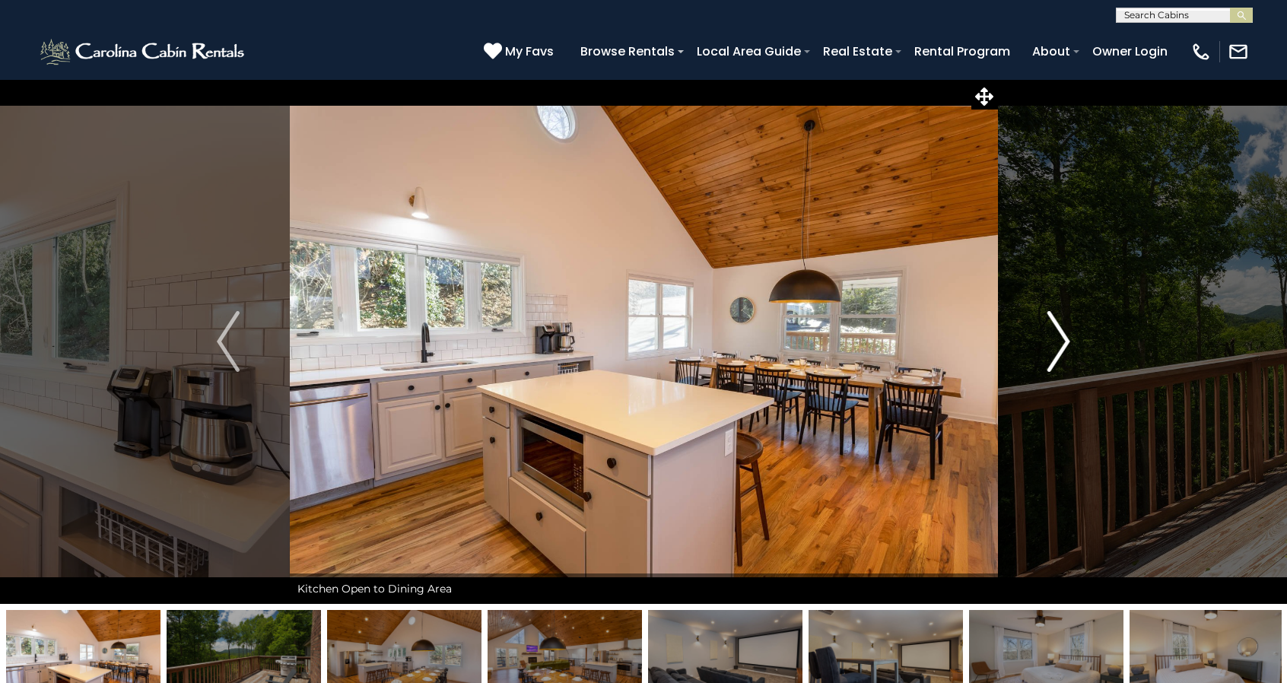
click at [1062, 339] on img "Next" at bounding box center [1059, 341] width 23 height 61
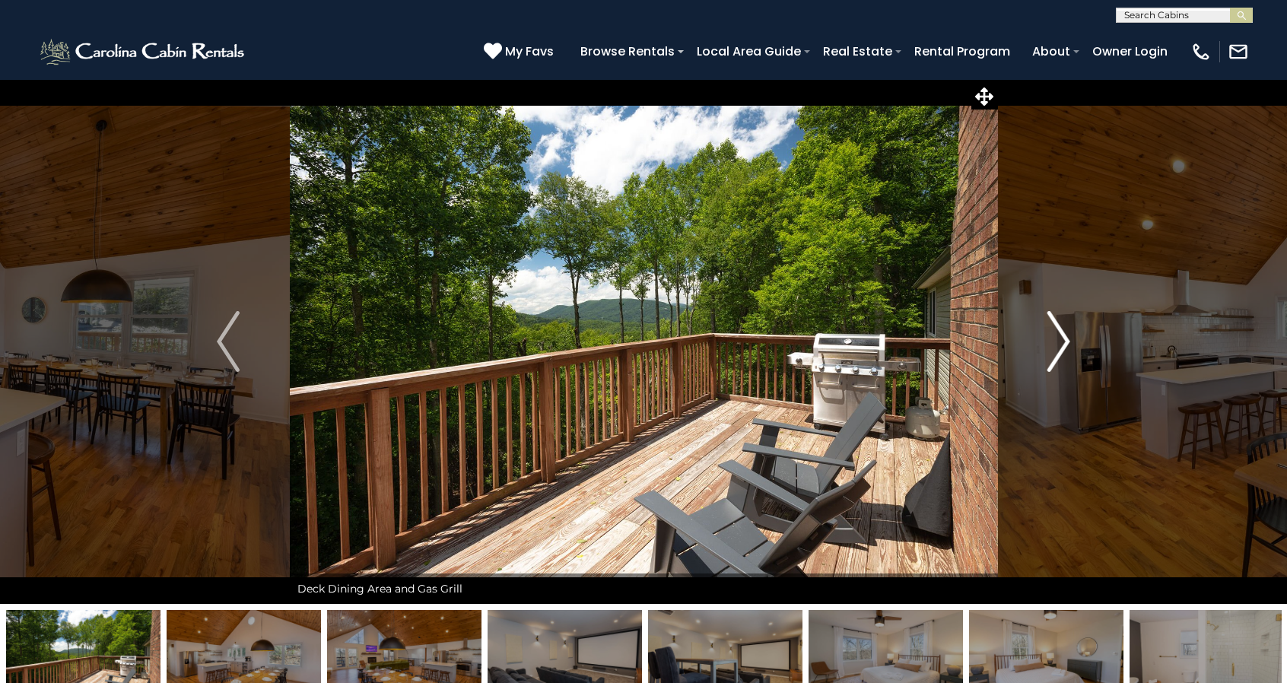
click at [1062, 338] on img "Next" at bounding box center [1059, 341] width 23 height 61
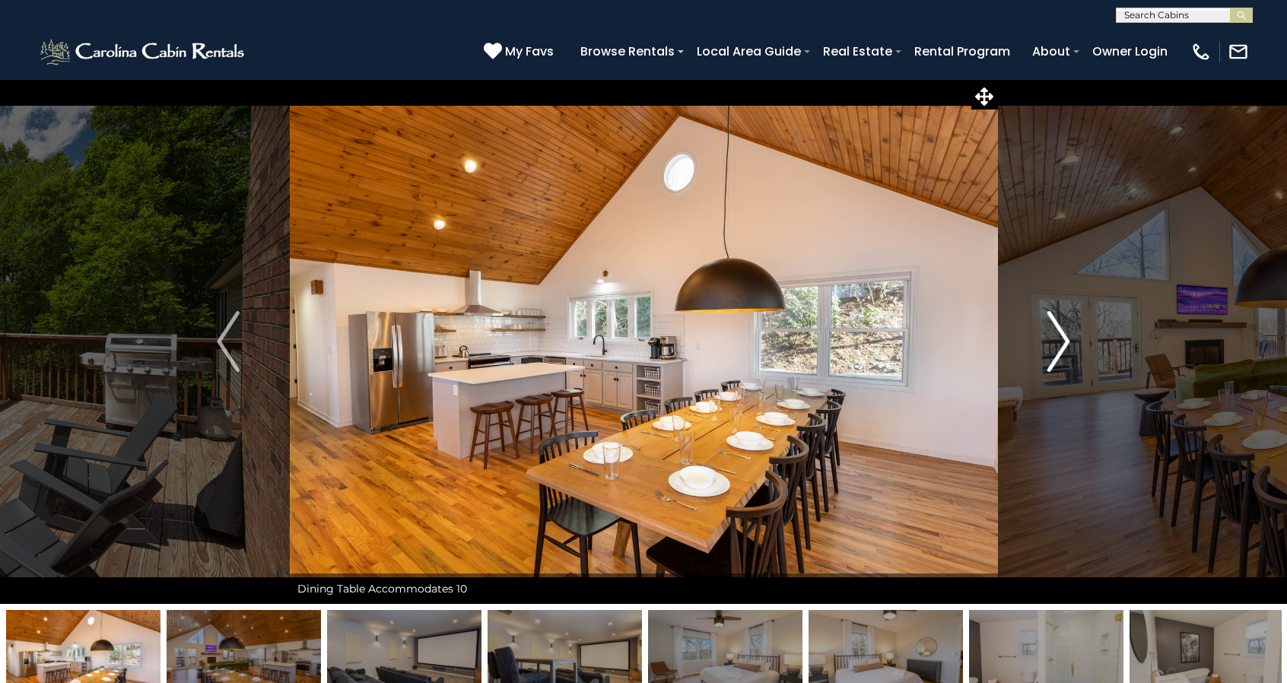
click at [1062, 338] on img "Next" at bounding box center [1059, 341] width 23 height 61
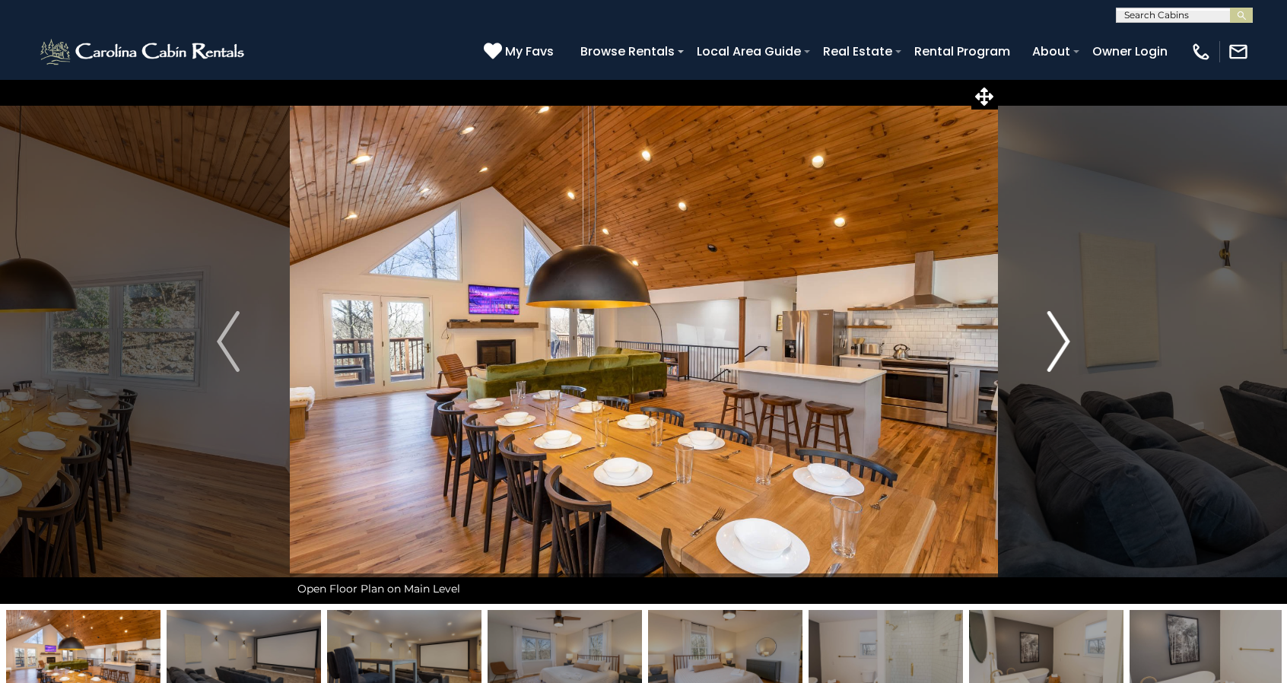
click at [1062, 338] on img "Next" at bounding box center [1059, 341] width 23 height 61
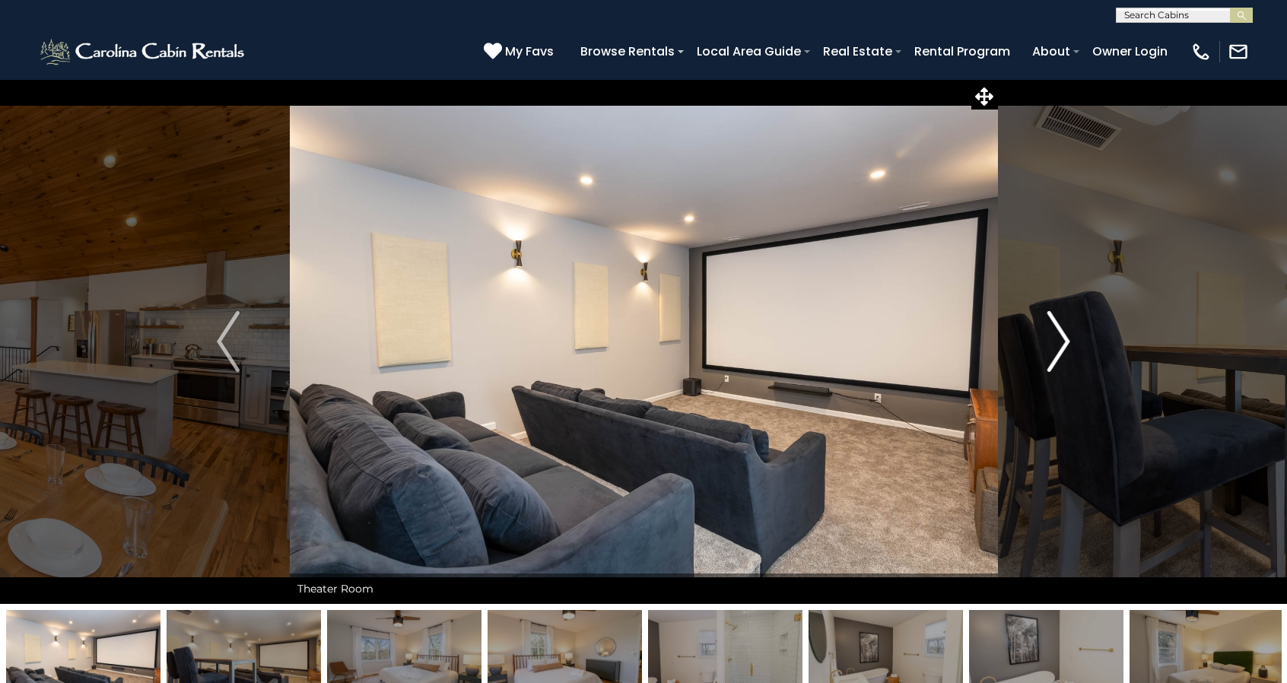
click at [1062, 338] on img "Next" at bounding box center [1059, 341] width 23 height 61
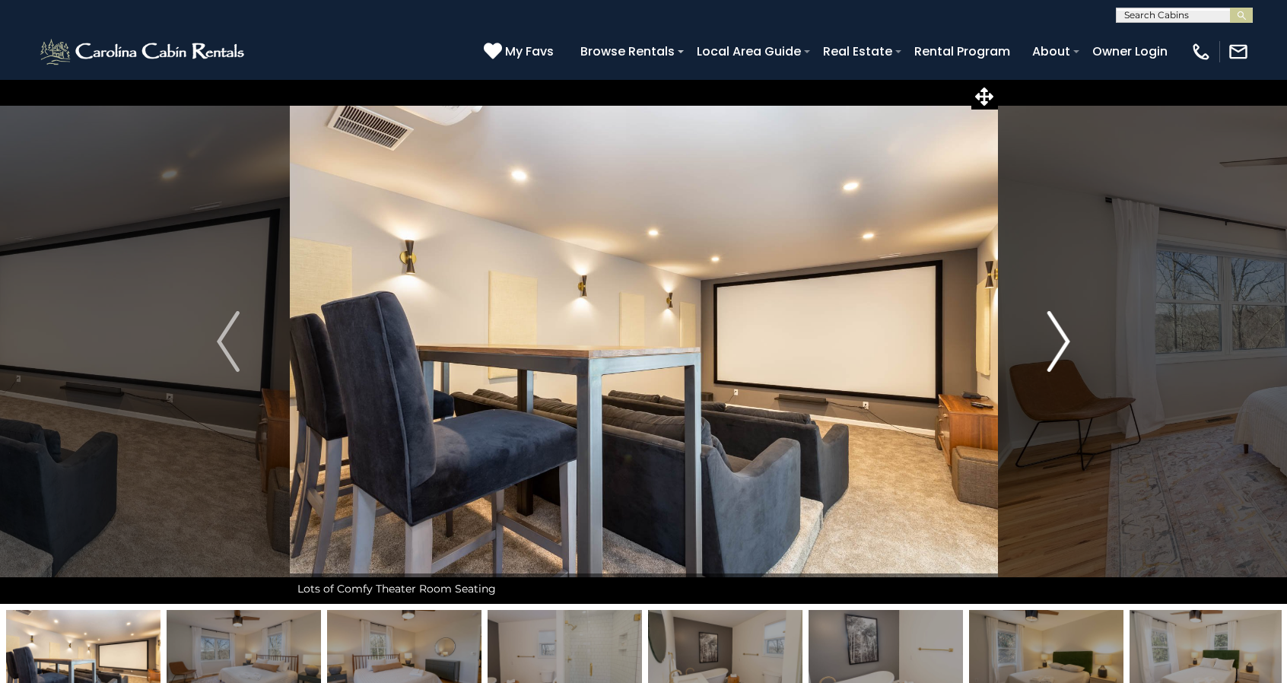
click at [1062, 338] on img "Next" at bounding box center [1059, 341] width 23 height 61
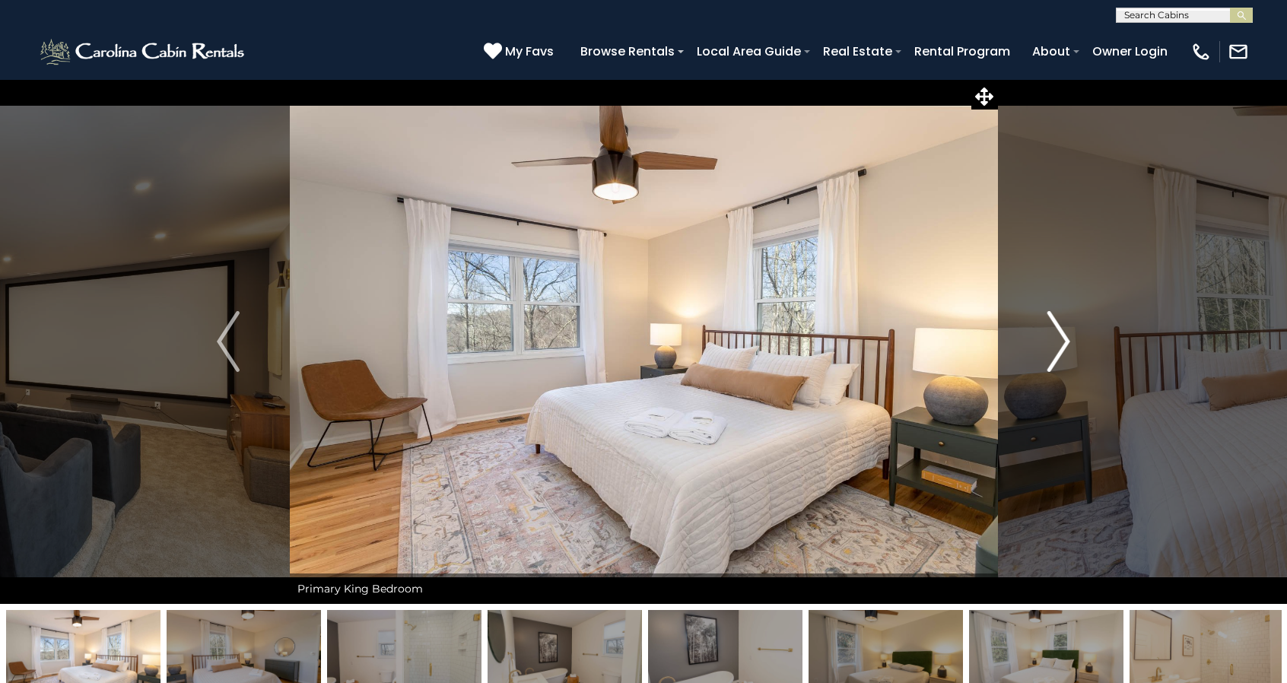
click at [1062, 338] on img "Next" at bounding box center [1059, 341] width 23 height 61
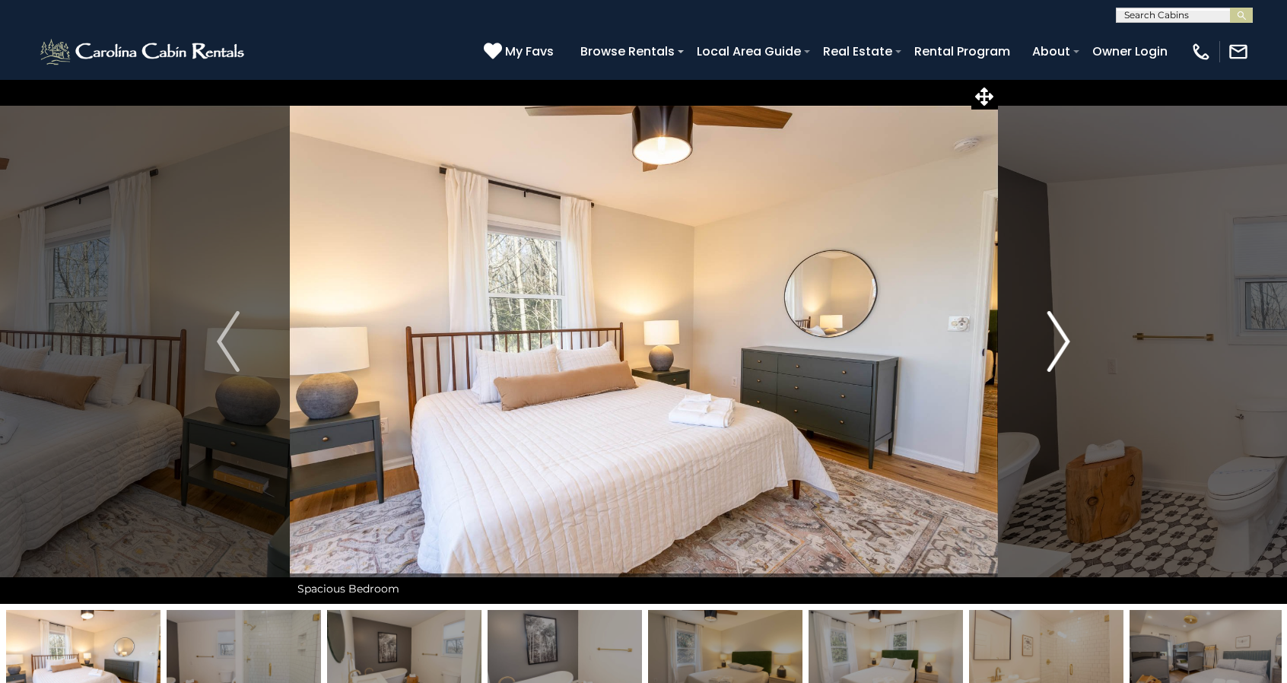
click at [1062, 338] on img "Next" at bounding box center [1059, 341] width 23 height 61
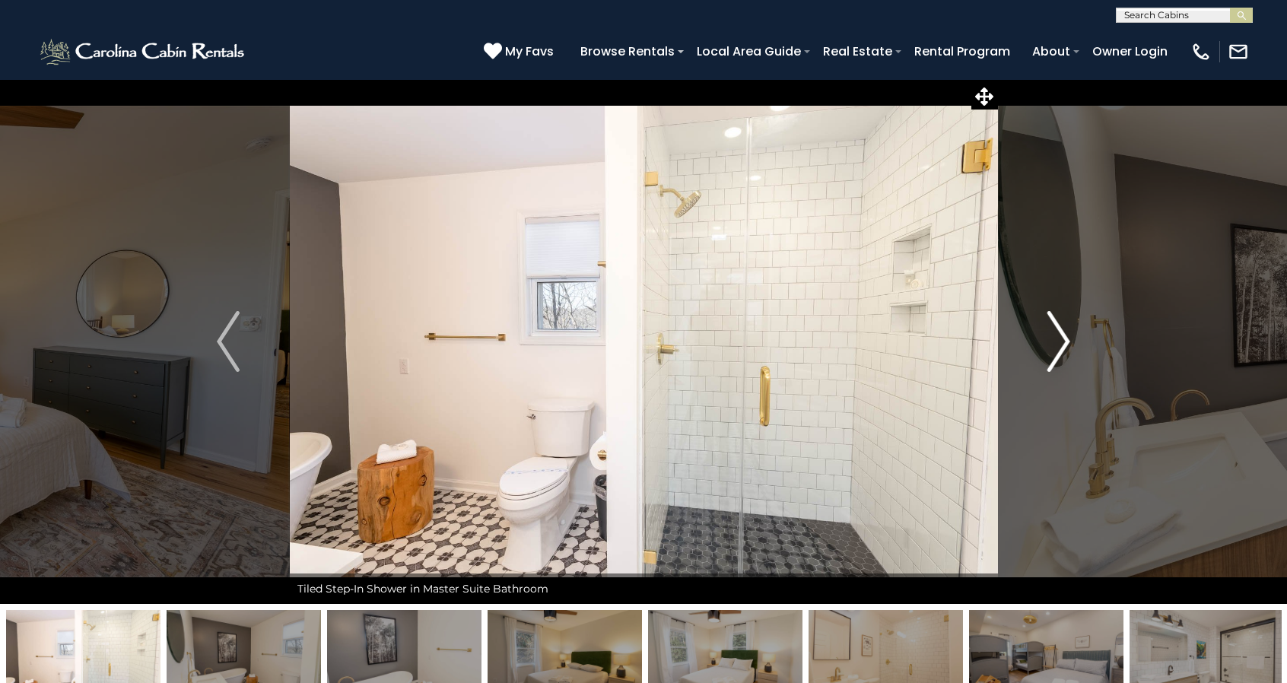
click at [1062, 338] on img "Next" at bounding box center [1059, 341] width 23 height 61
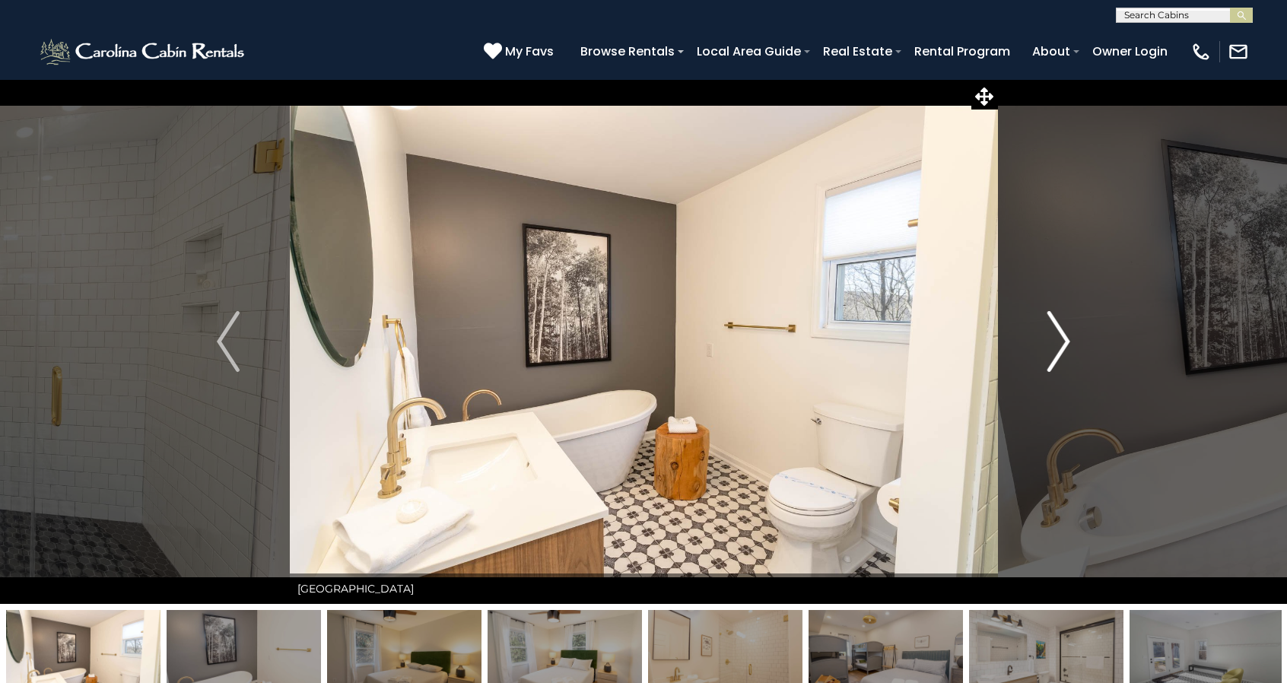
click at [1062, 338] on img "Next" at bounding box center [1059, 341] width 23 height 61
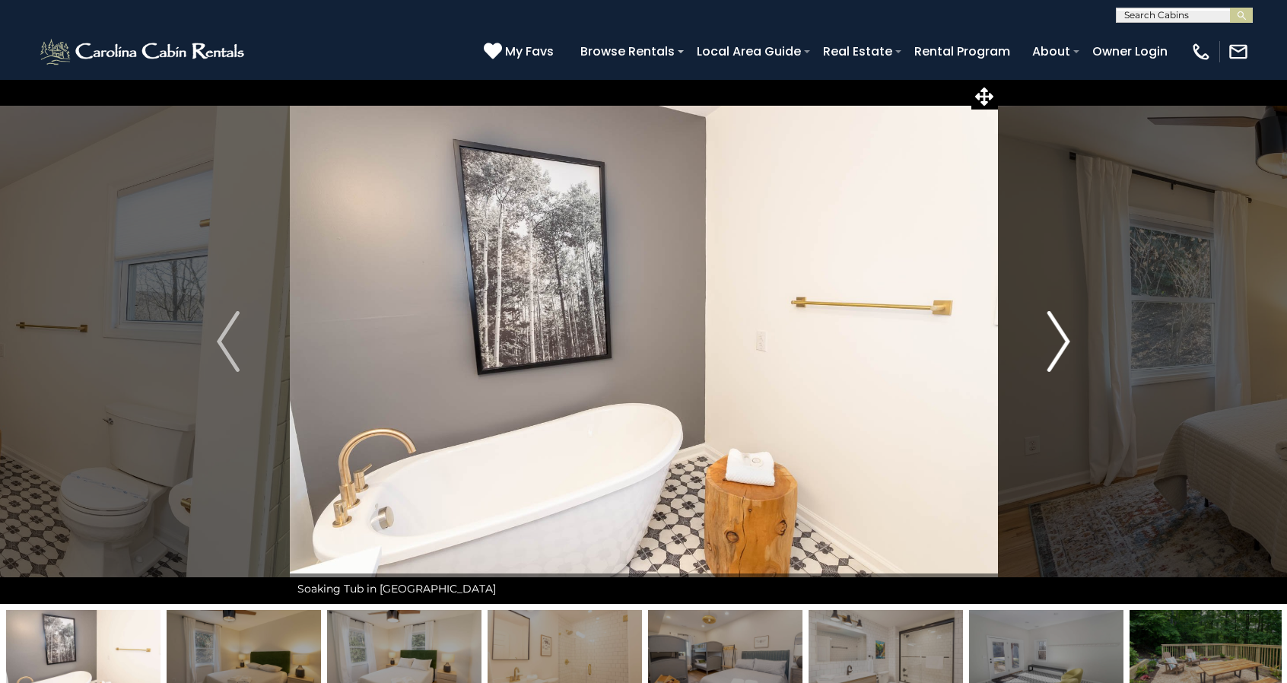
click at [1062, 338] on img "Next" at bounding box center [1059, 341] width 23 height 61
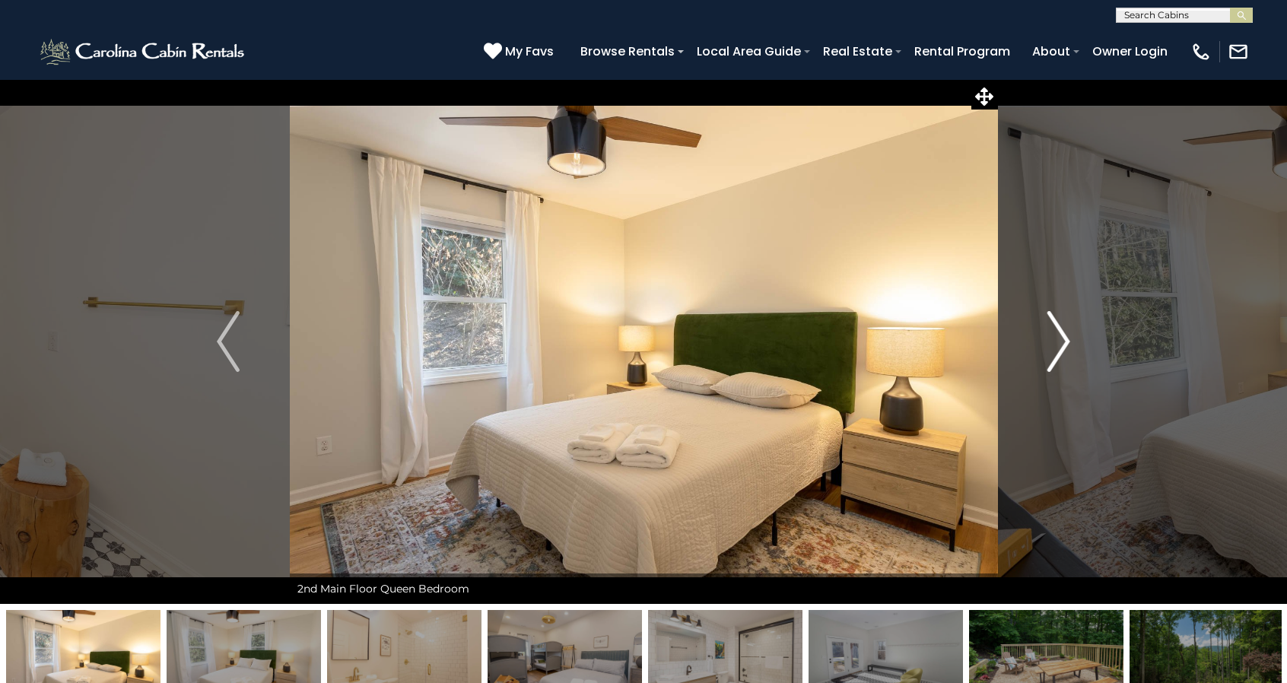
click at [1062, 338] on img "Next" at bounding box center [1059, 341] width 23 height 61
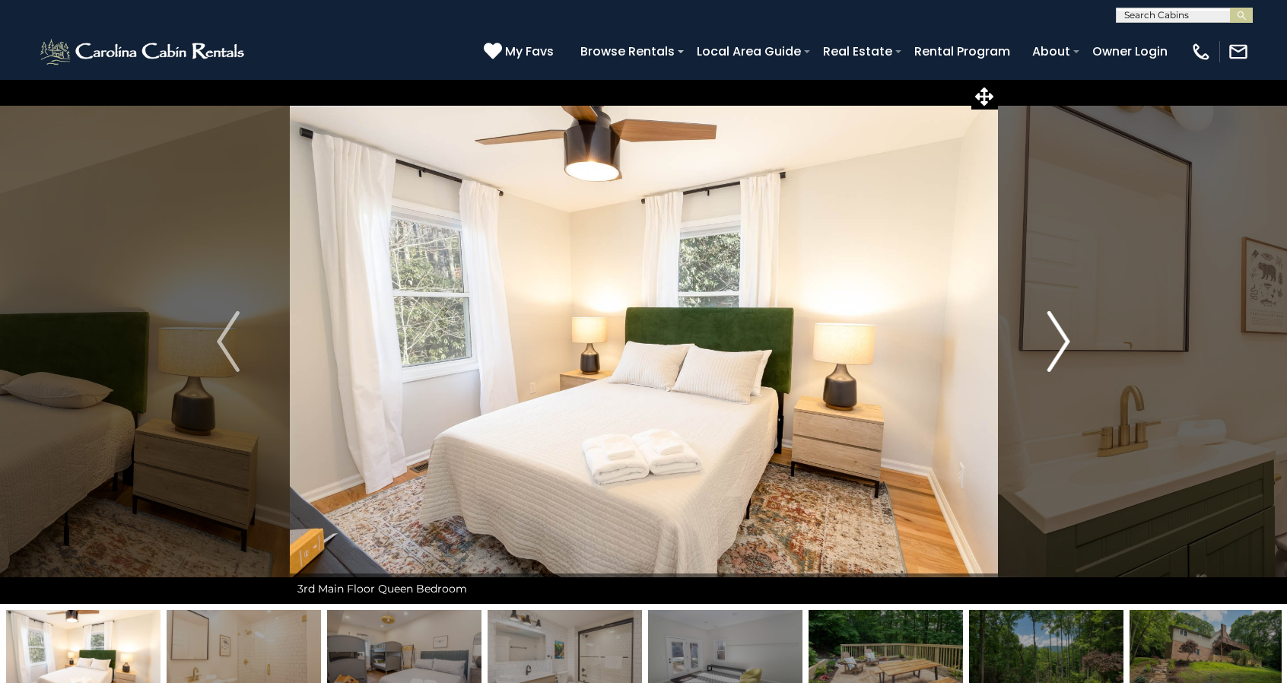
click at [1062, 338] on img "Next" at bounding box center [1059, 341] width 23 height 61
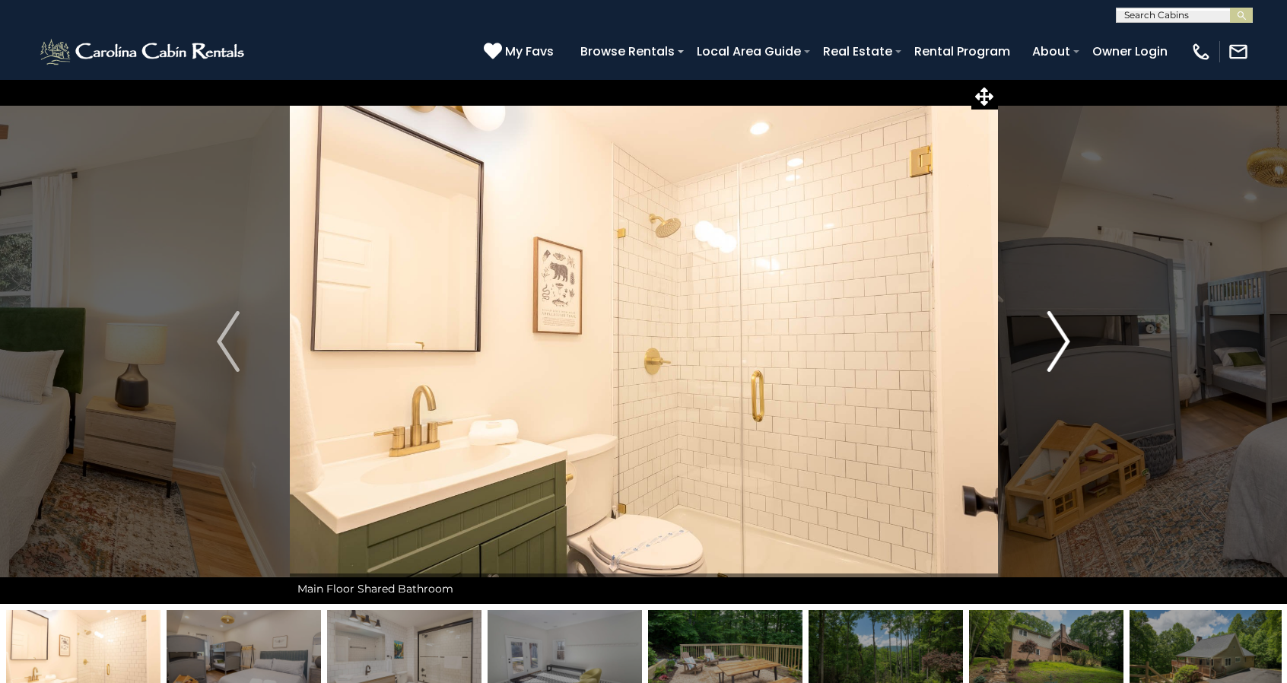
click at [1062, 338] on img "Next" at bounding box center [1059, 341] width 23 height 61
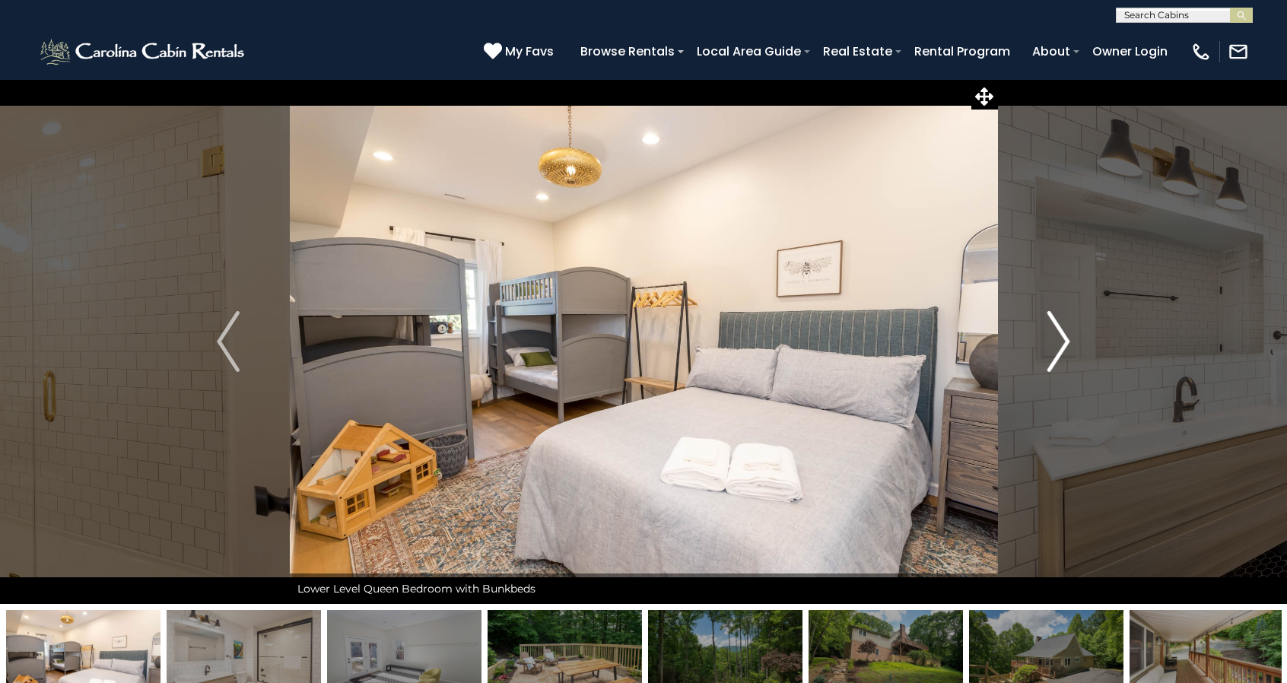
click at [1055, 336] on img "Next" at bounding box center [1059, 341] width 23 height 61
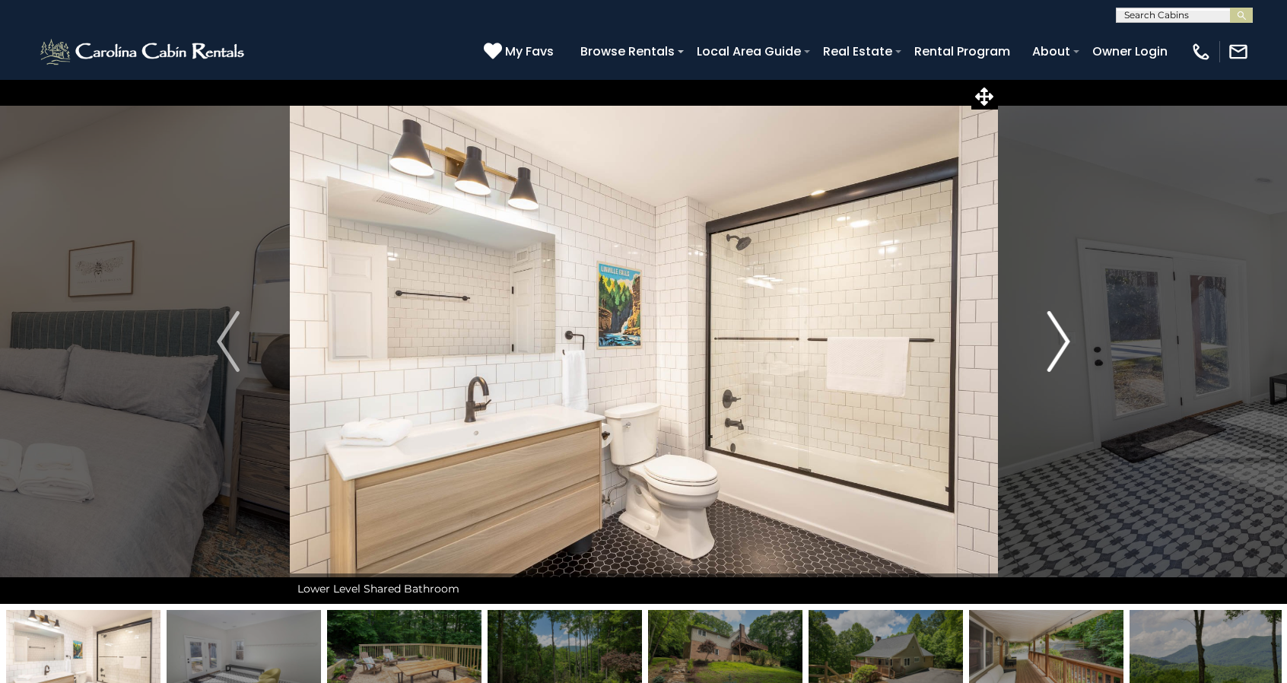
click at [1055, 336] on img "Next" at bounding box center [1059, 341] width 23 height 61
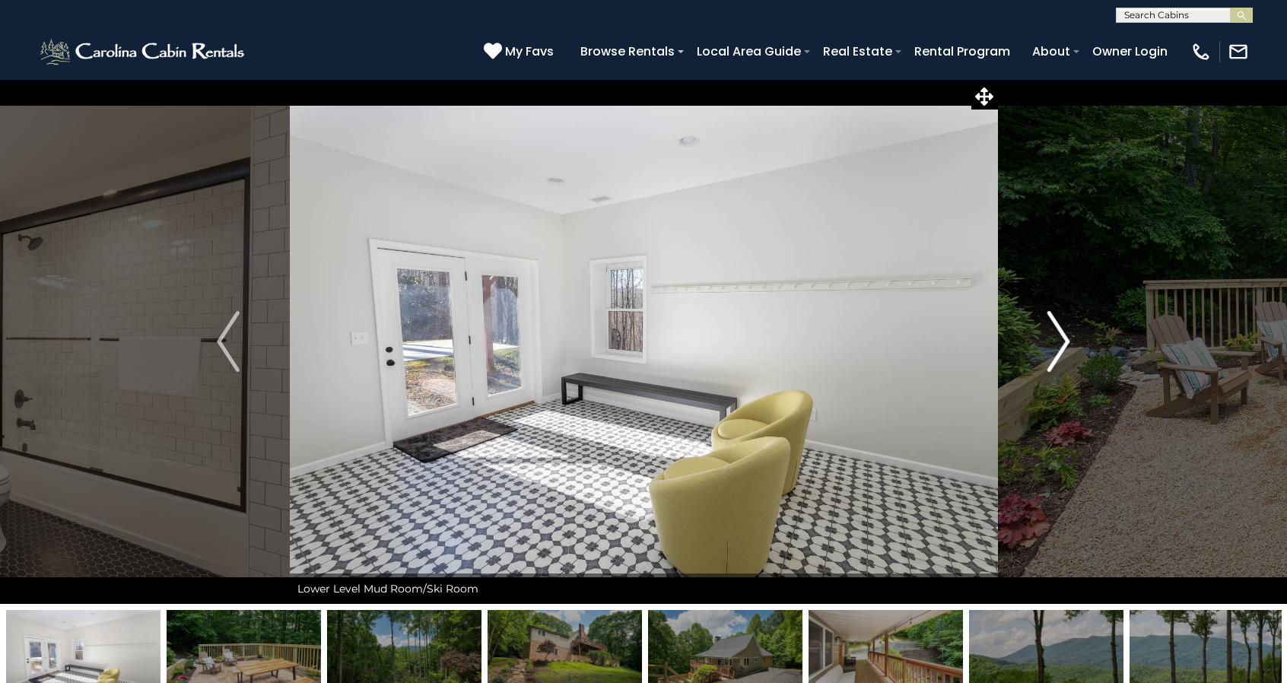
click at [1055, 336] on img "Next" at bounding box center [1059, 341] width 23 height 61
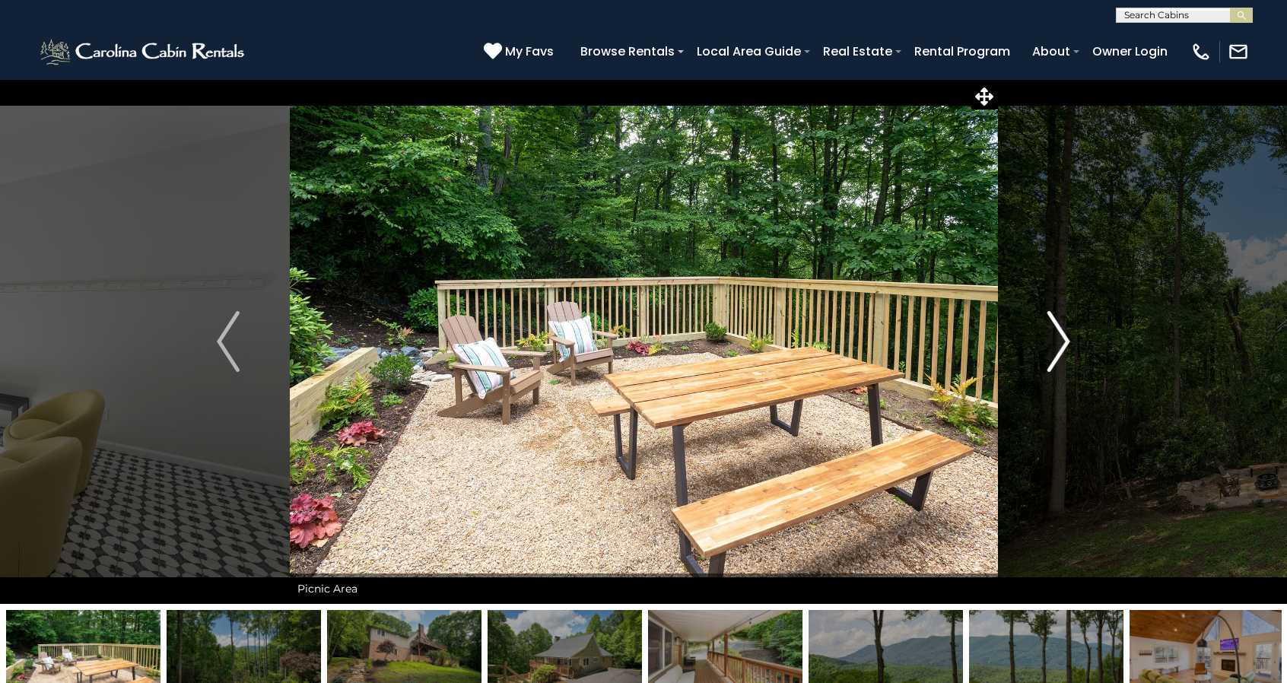
click at [1055, 336] on img "Next" at bounding box center [1059, 341] width 23 height 61
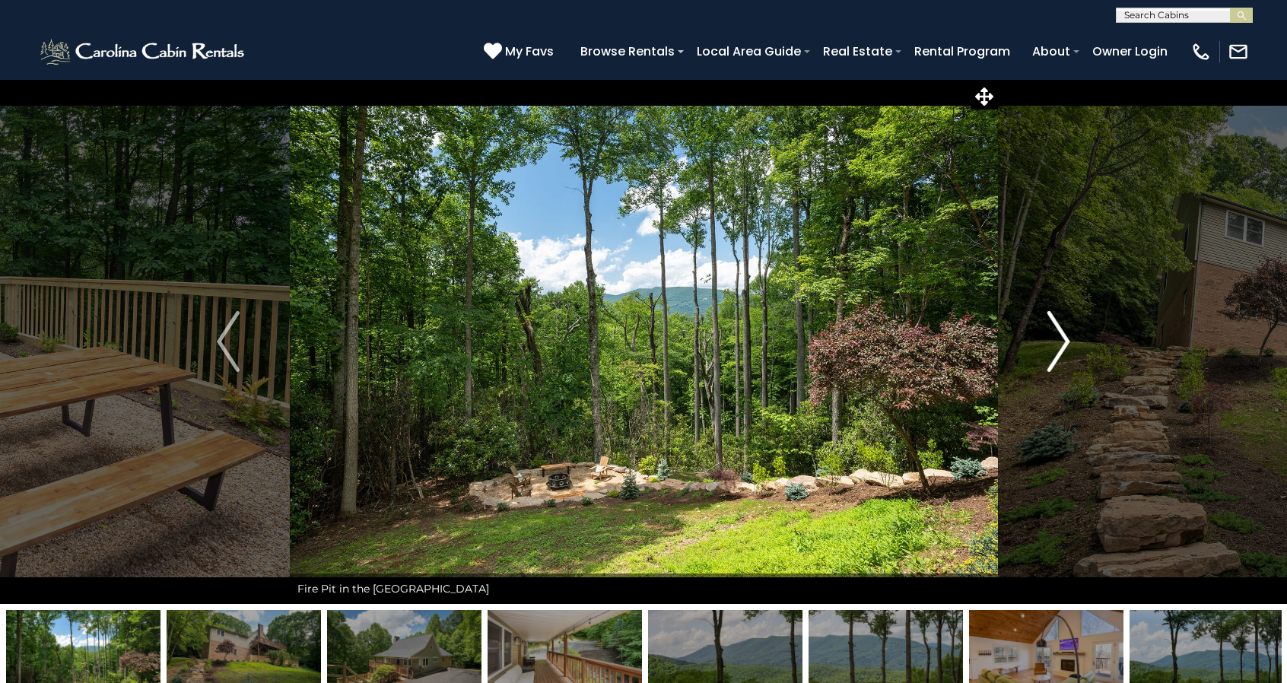
click at [1055, 336] on img "Next" at bounding box center [1059, 341] width 23 height 61
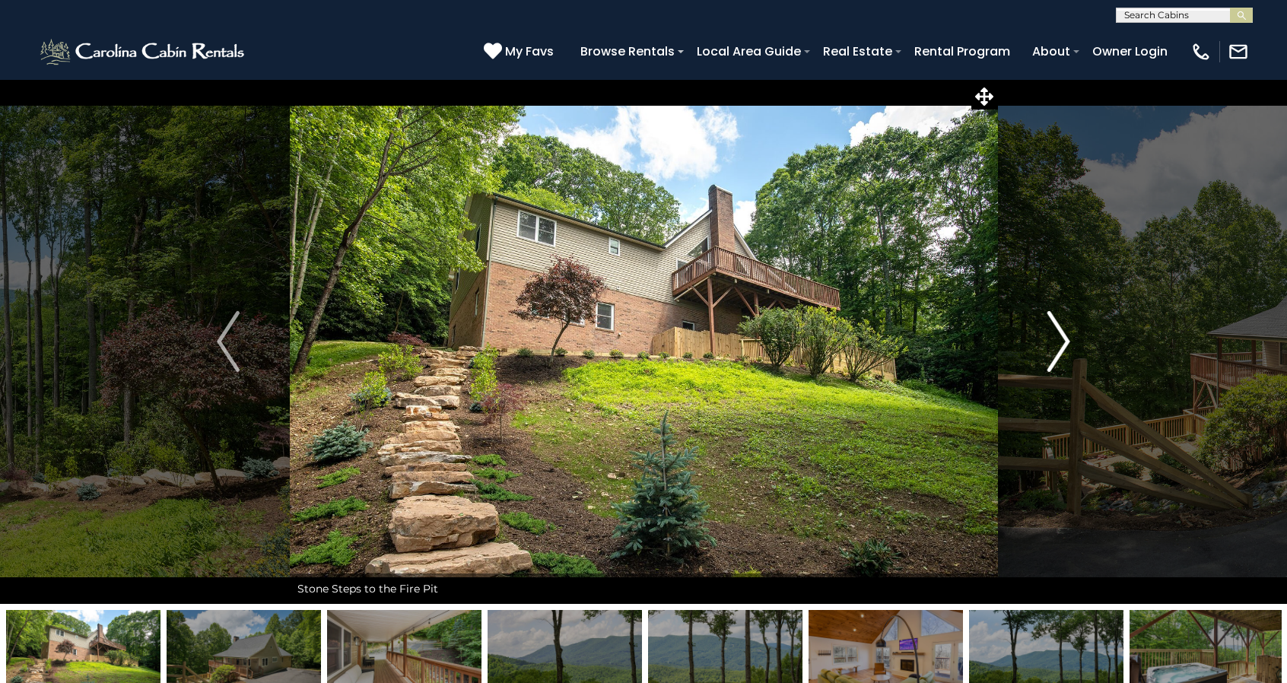
click at [1055, 336] on img "Next" at bounding box center [1059, 341] width 23 height 61
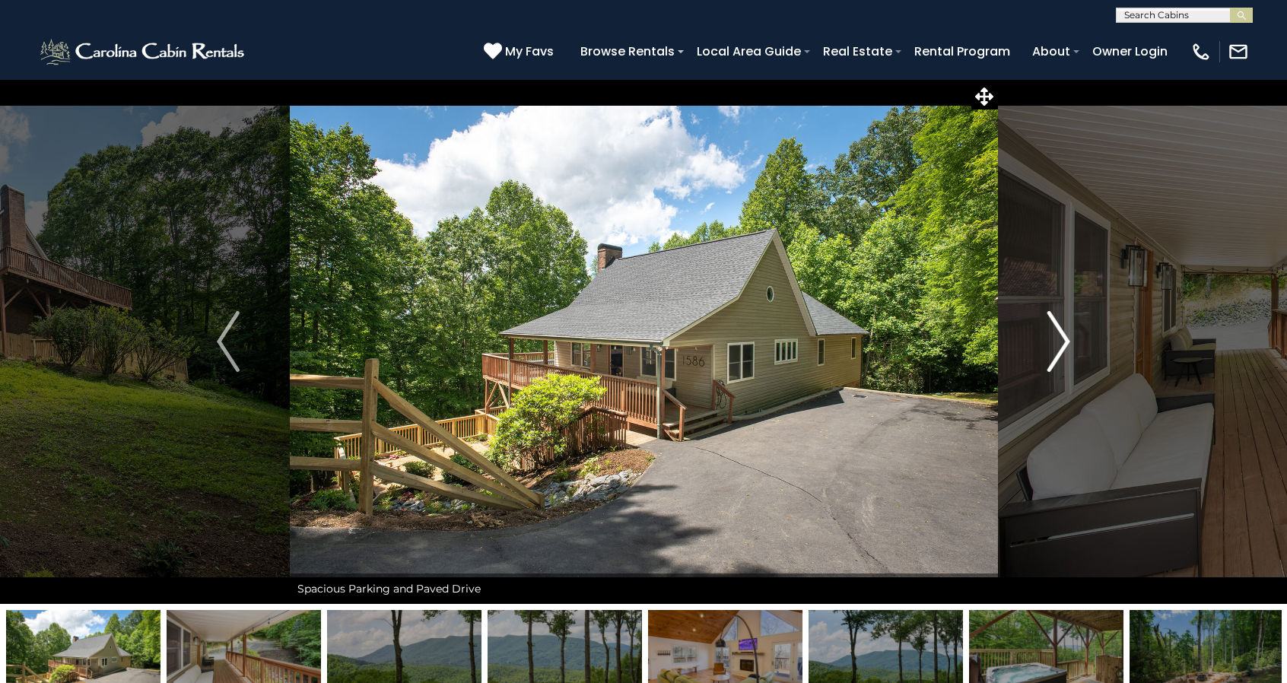
click at [1055, 336] on img "Next" at bounding box center [1059, 341] width 23 height 61
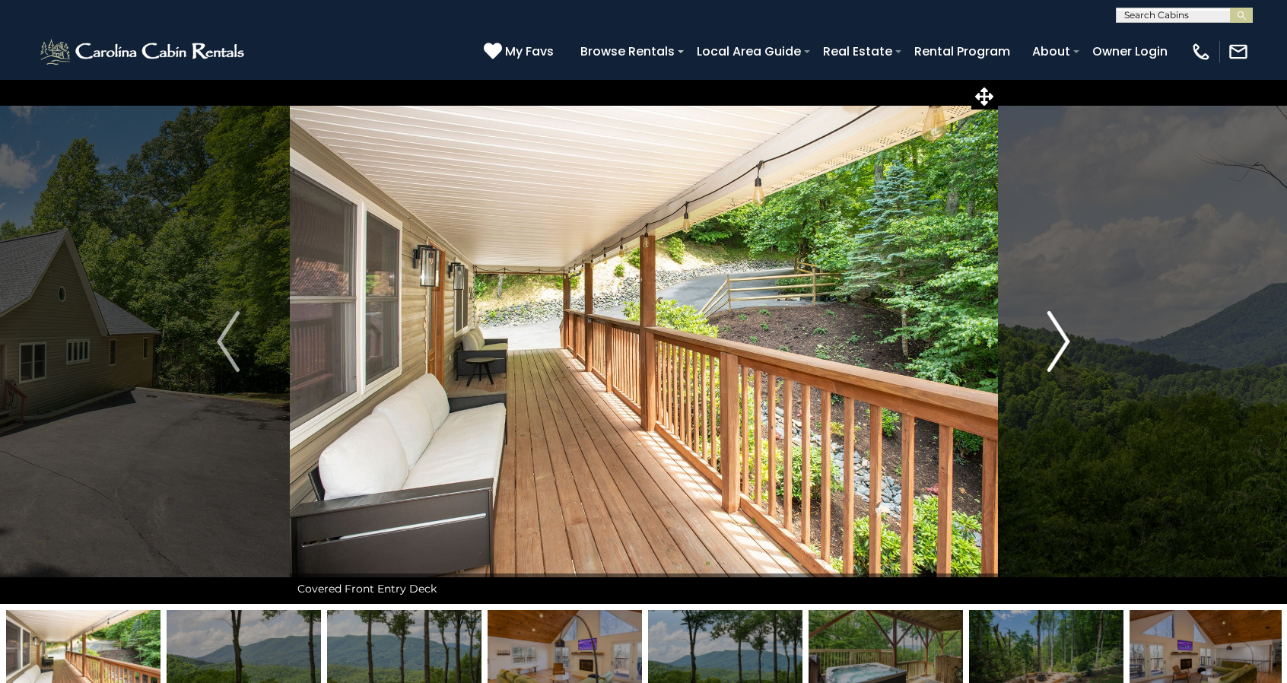
click at [1055, 336] on img "Next" at bounding box center [1059, 341] width 23 height 61
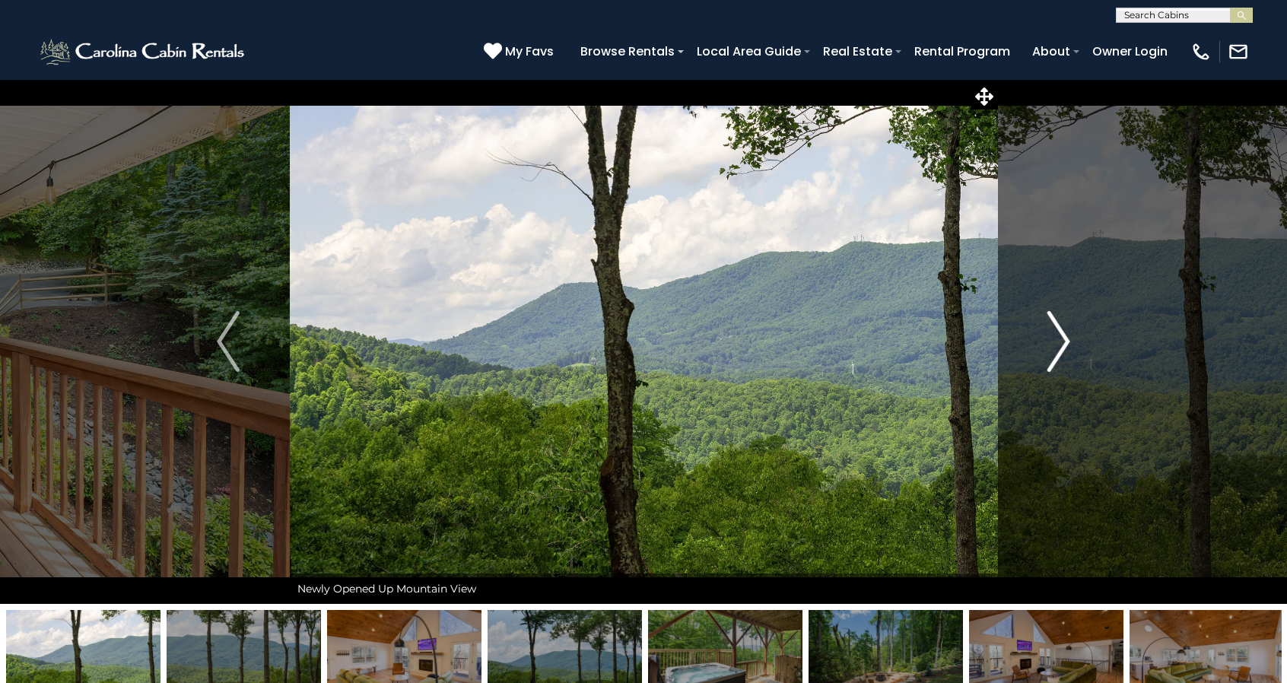
click at [1055, 336] on img "Next" at bounding box center [1059, 341] width 23 height 61
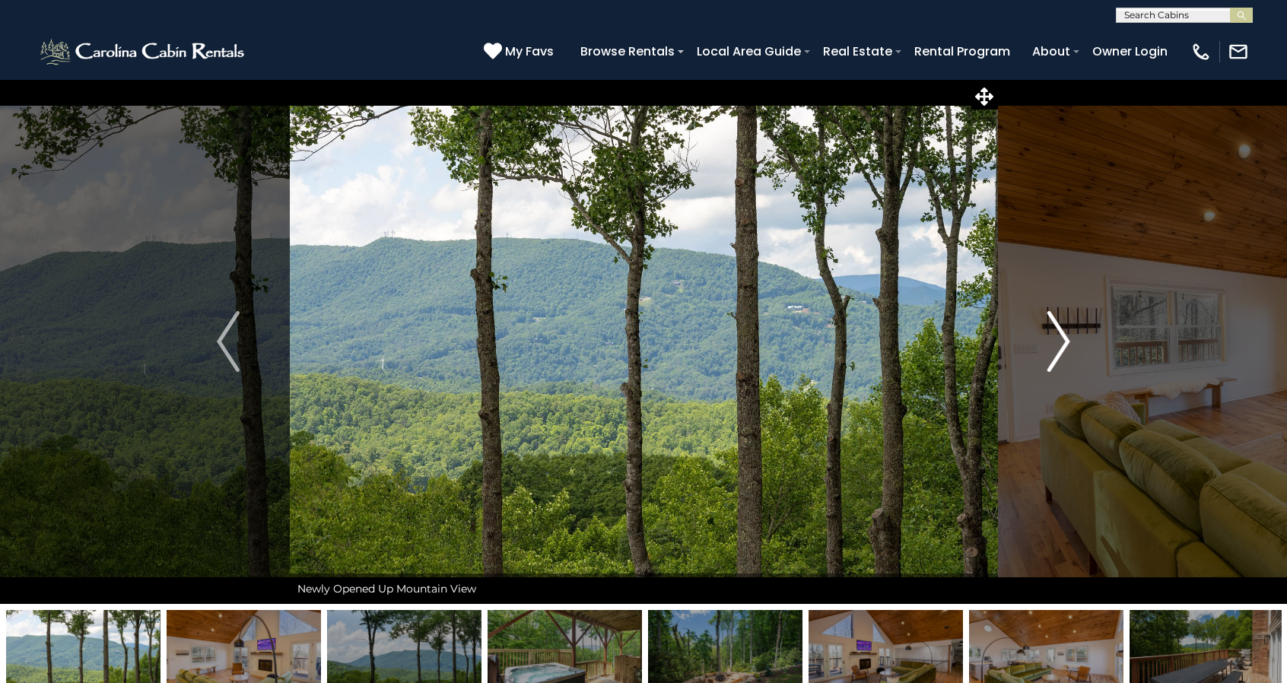
click at [1055, 336] on img "Next" at bounding box center [1059, 341] width 23 height 61
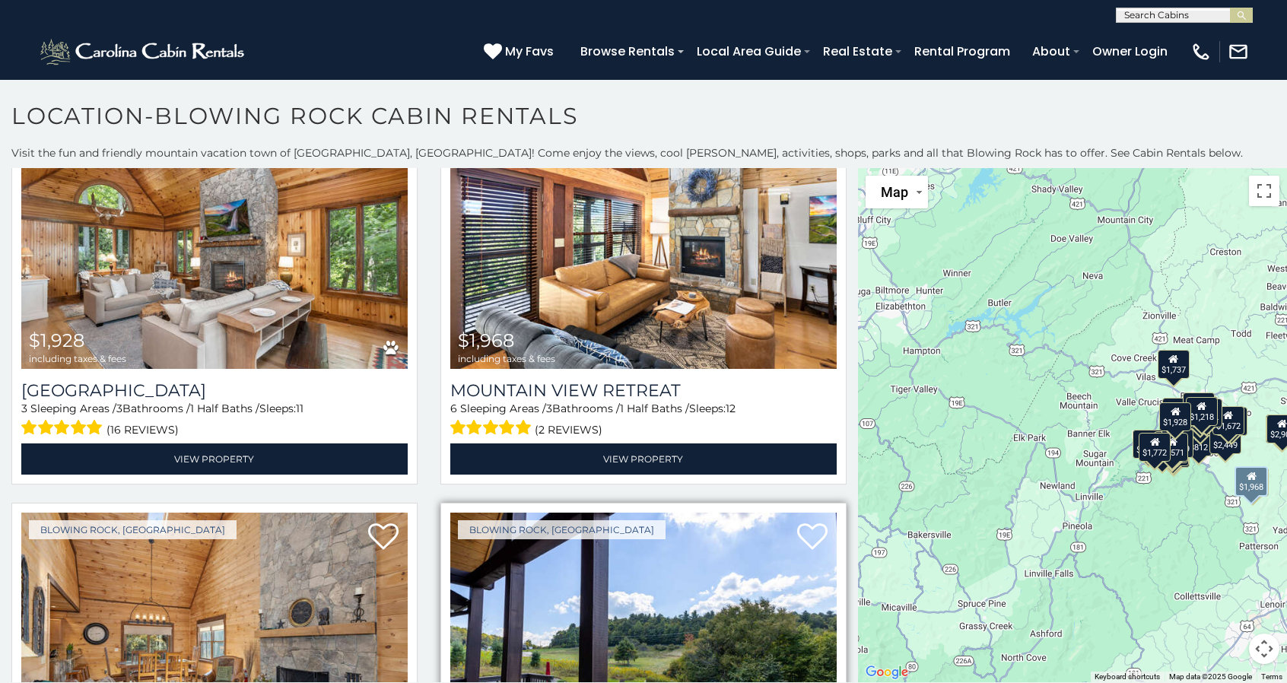
scroll to position [685, 0]
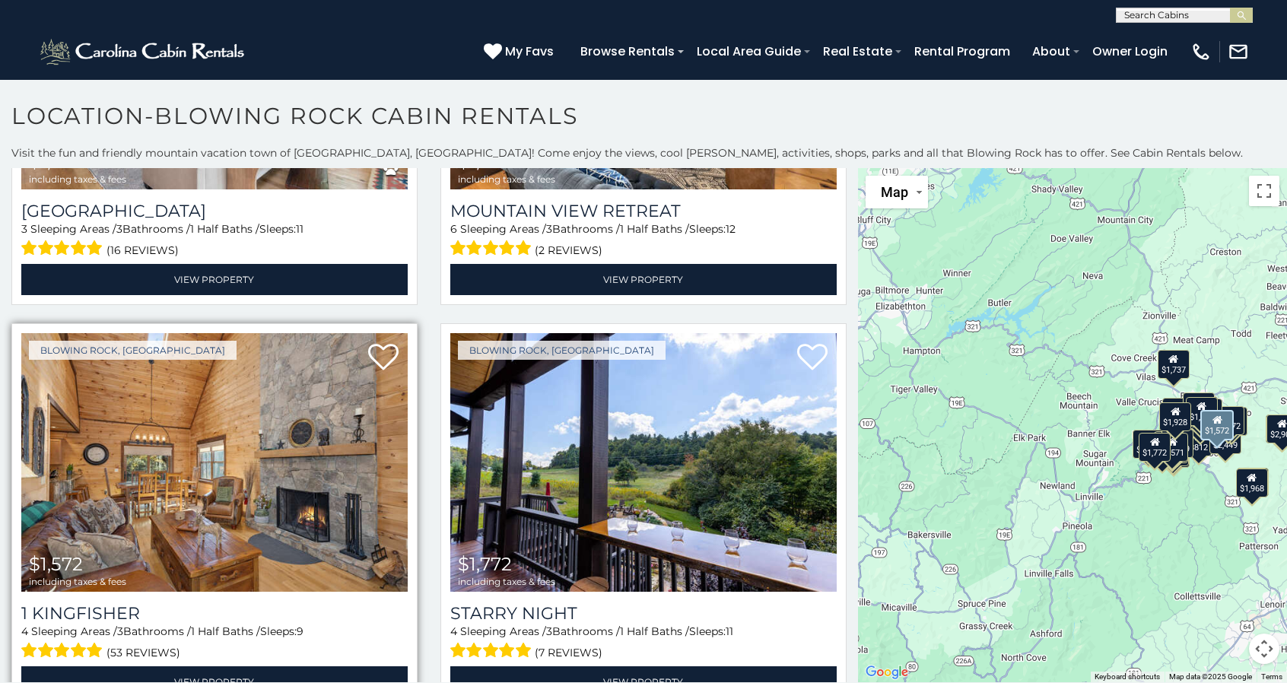
click at [262, 441] on img at bounding box center [214, 462] width 387 height 259
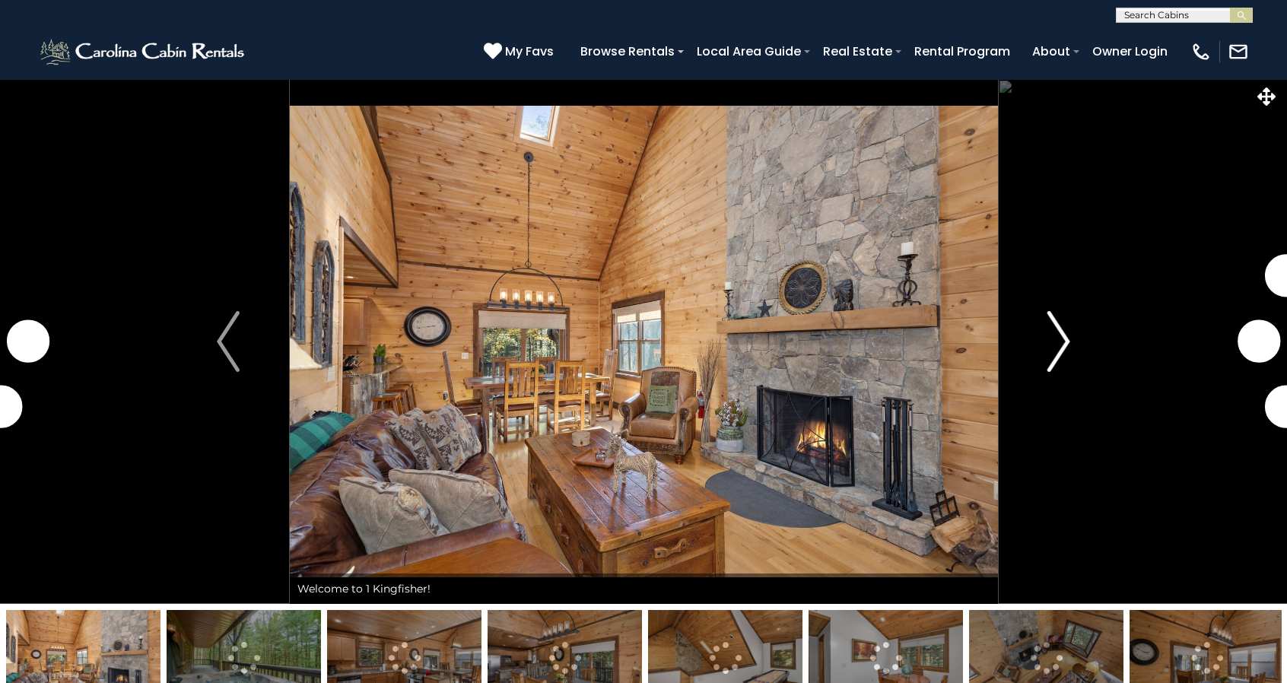
click at [1070, 342] on img "Next" at bounding box center [1059, 341] width 23 height 61
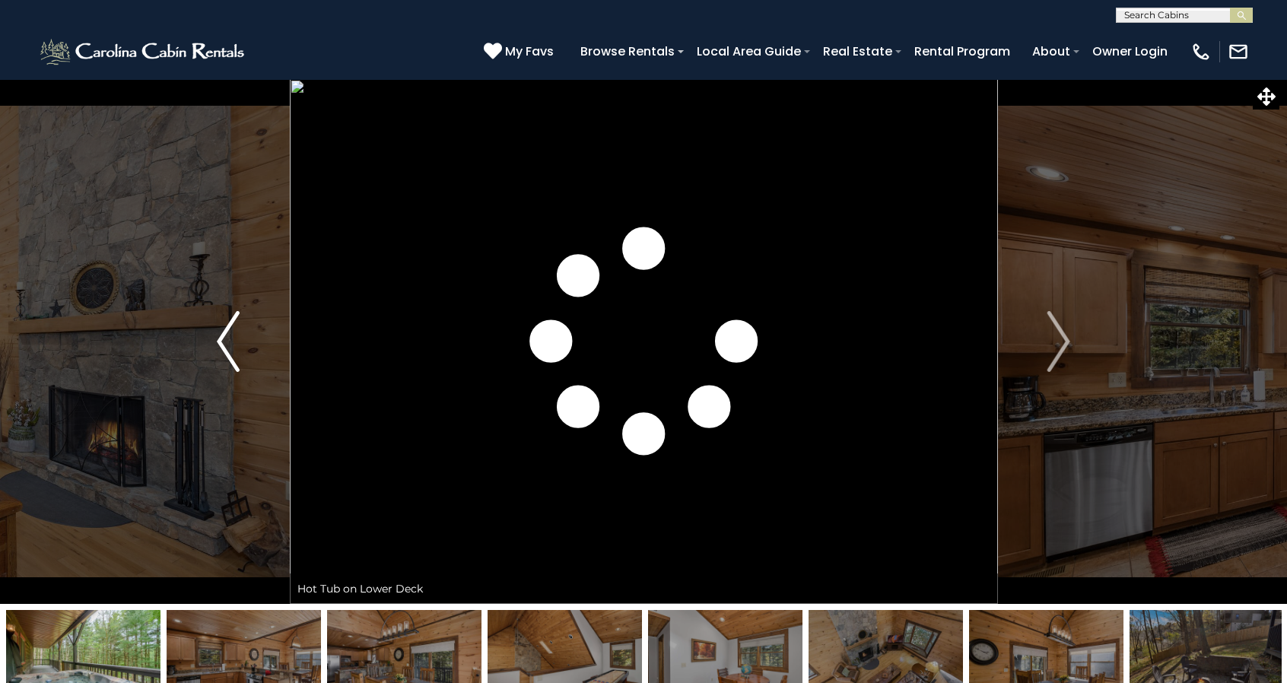
click at [254, 329] on button "Previous" at bounding box center [228, 341] width 123 height 525
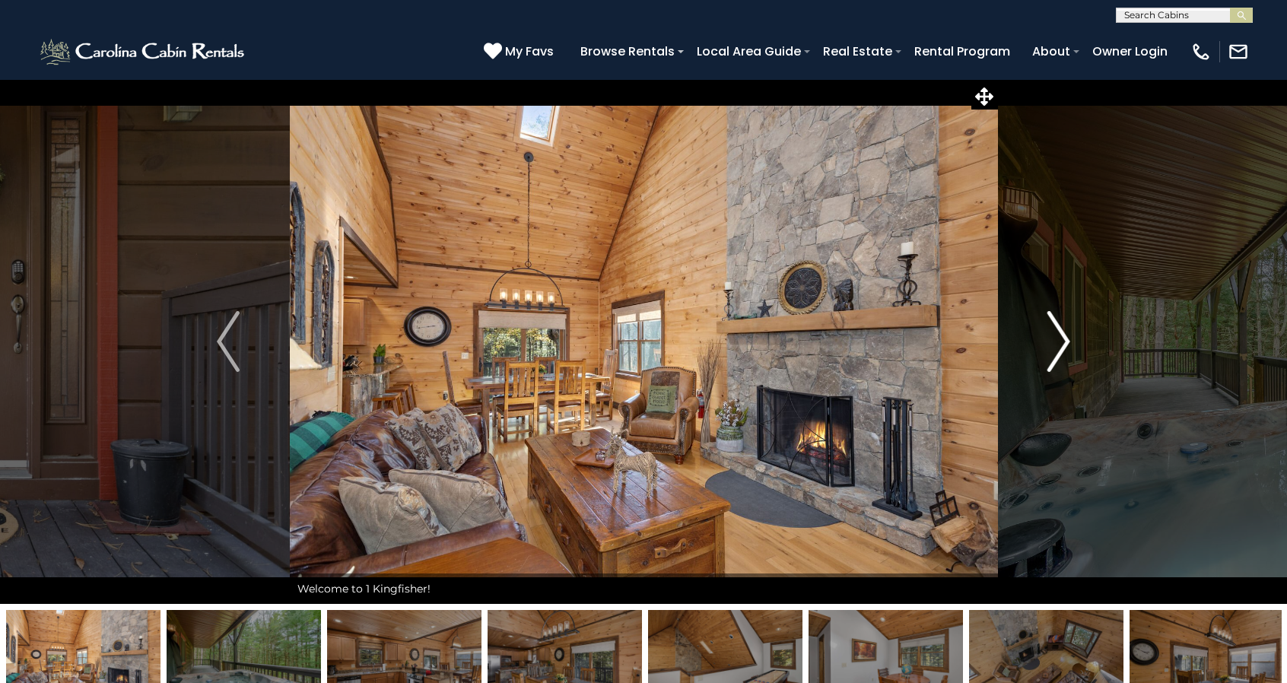
click at [1061, 343] on img "Next" at bounding box center [1059, 341] width 23 height 61
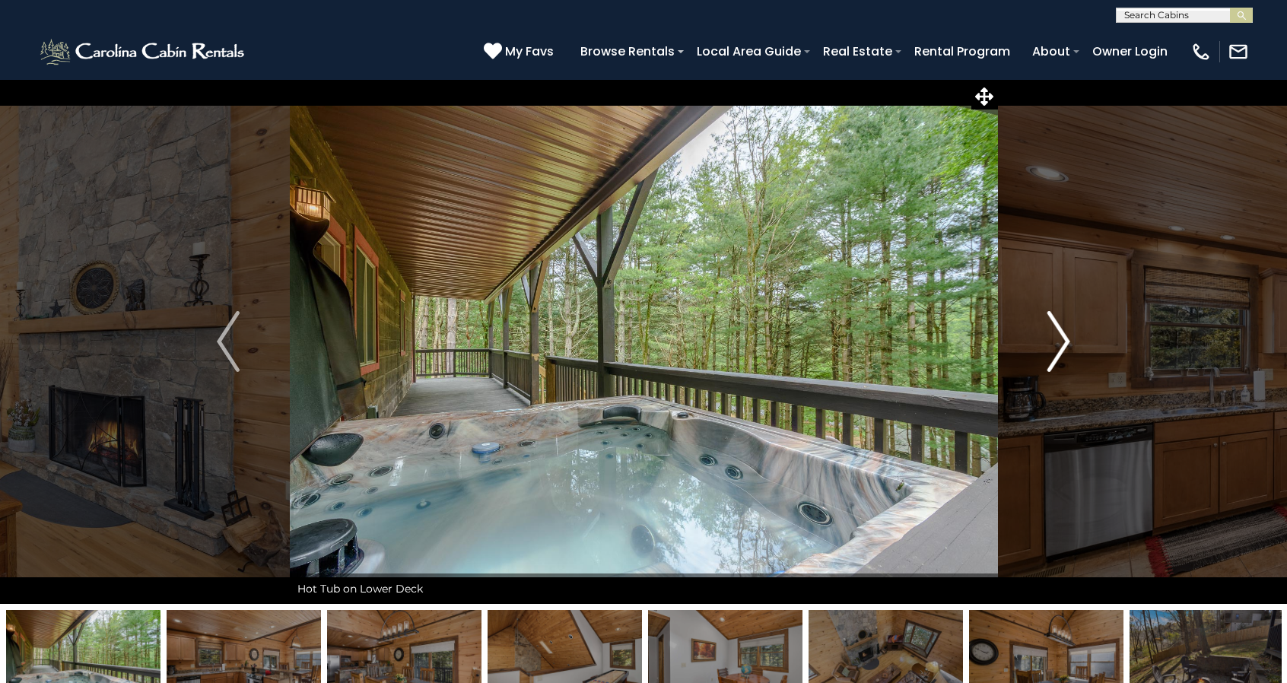
click at [1061, 343] on img "Next" at bounding box center [1059, 341] width 23 height 61
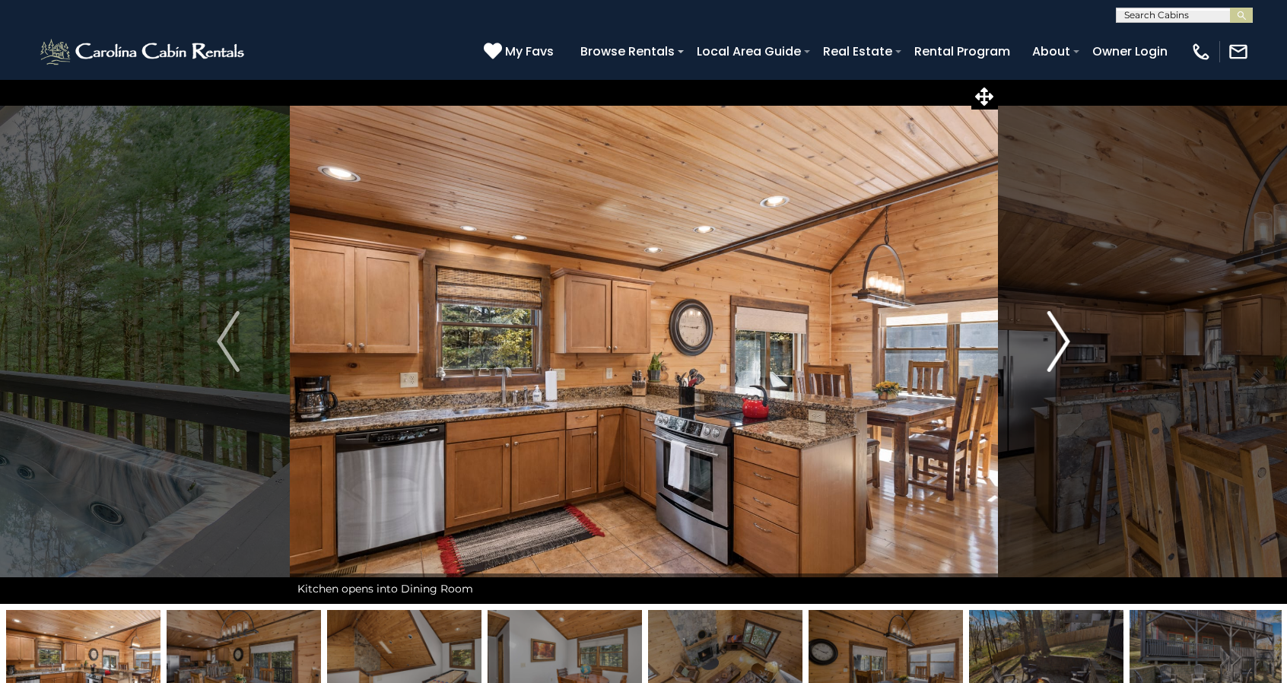
click at [1061, 343] on img "Next" at bounding box center [1059, 341] width 23 height 61
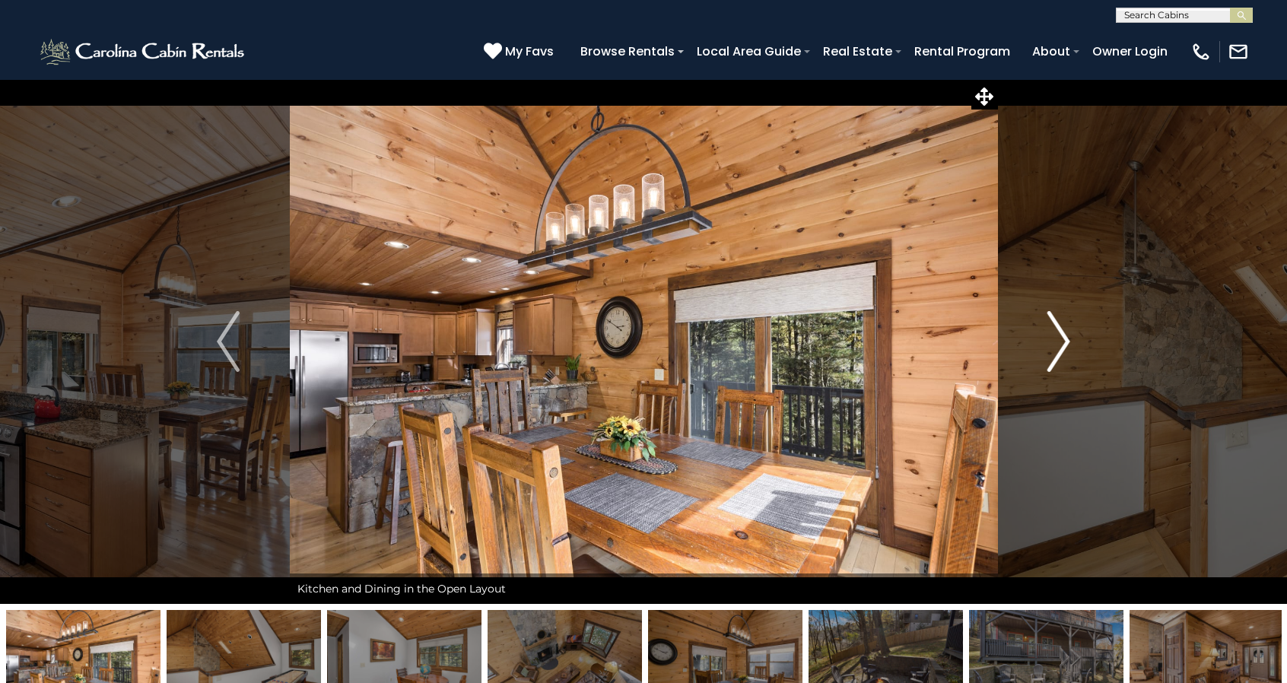
click at [1061, 343] on img "Next" at bounding box center [1059, 341] width 23 height 61
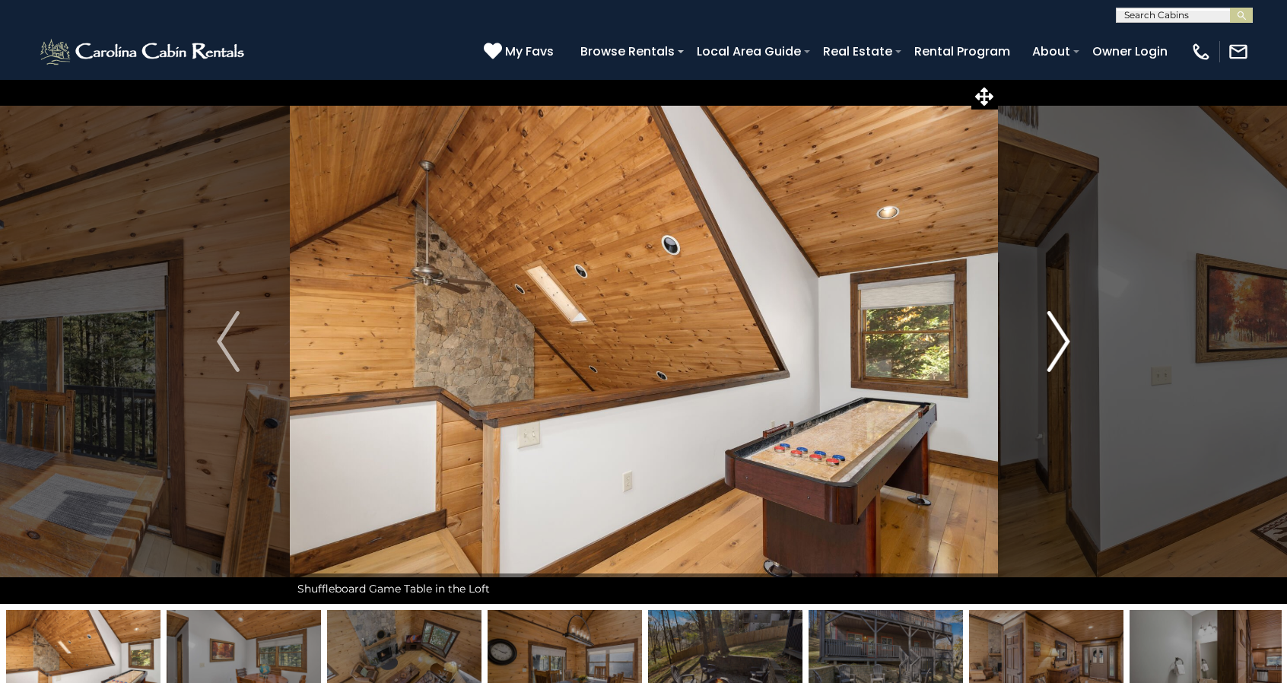
click at [1055, 343] on img "Next" at bounding box center [1059, 341] width 23 height 61
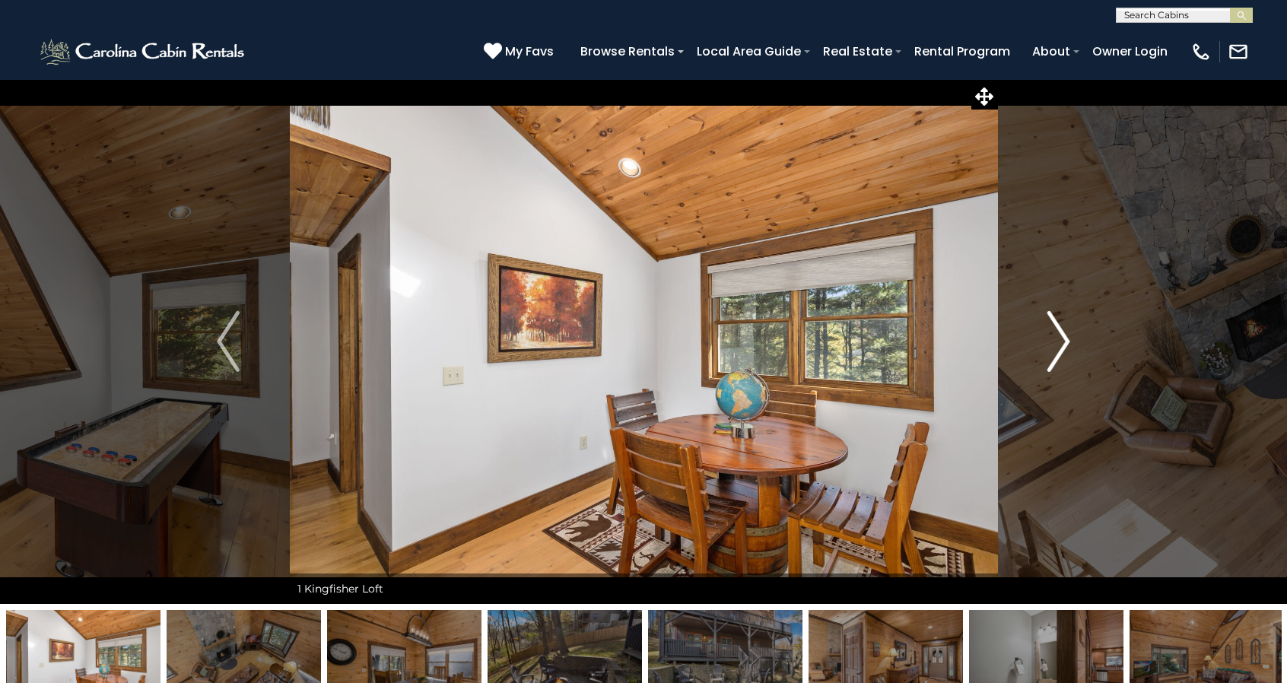
click at [1055, 343] on img "Next" at bounding box center [1059, 341] width 23 height 61
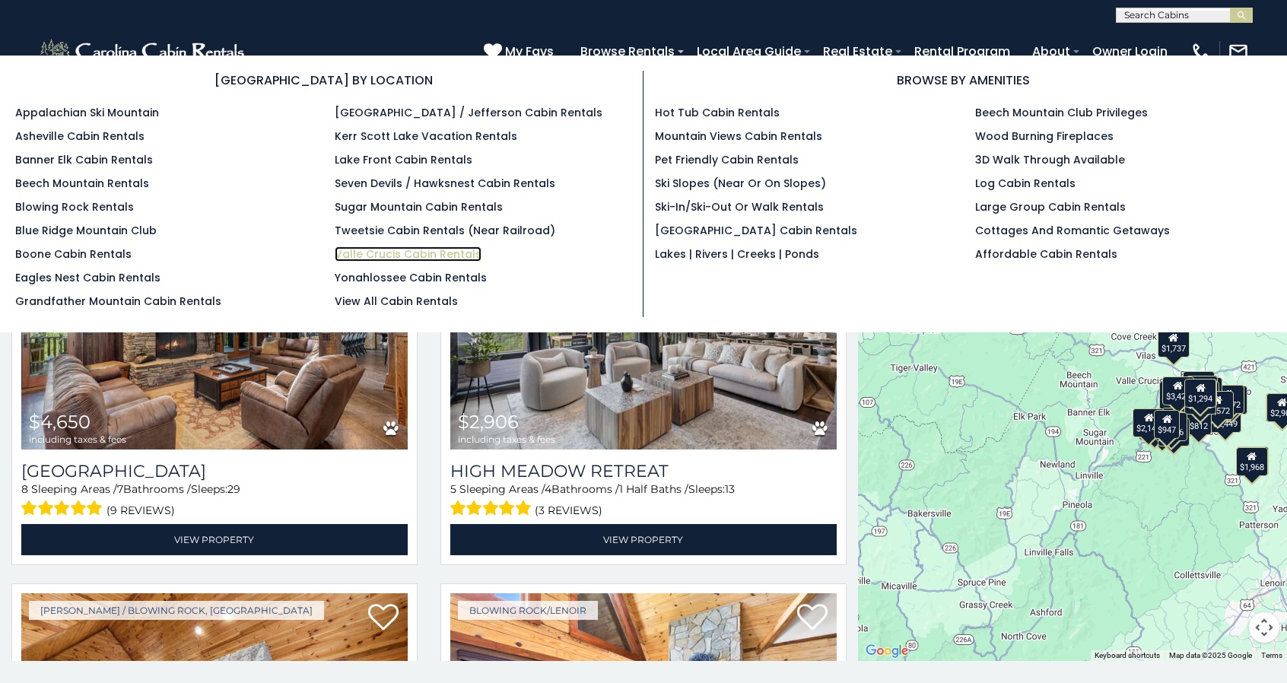
click at [429, 252] on link "Valle Crucis Cabin Rentals" at bounding box center [408, 254] width 147 height 15
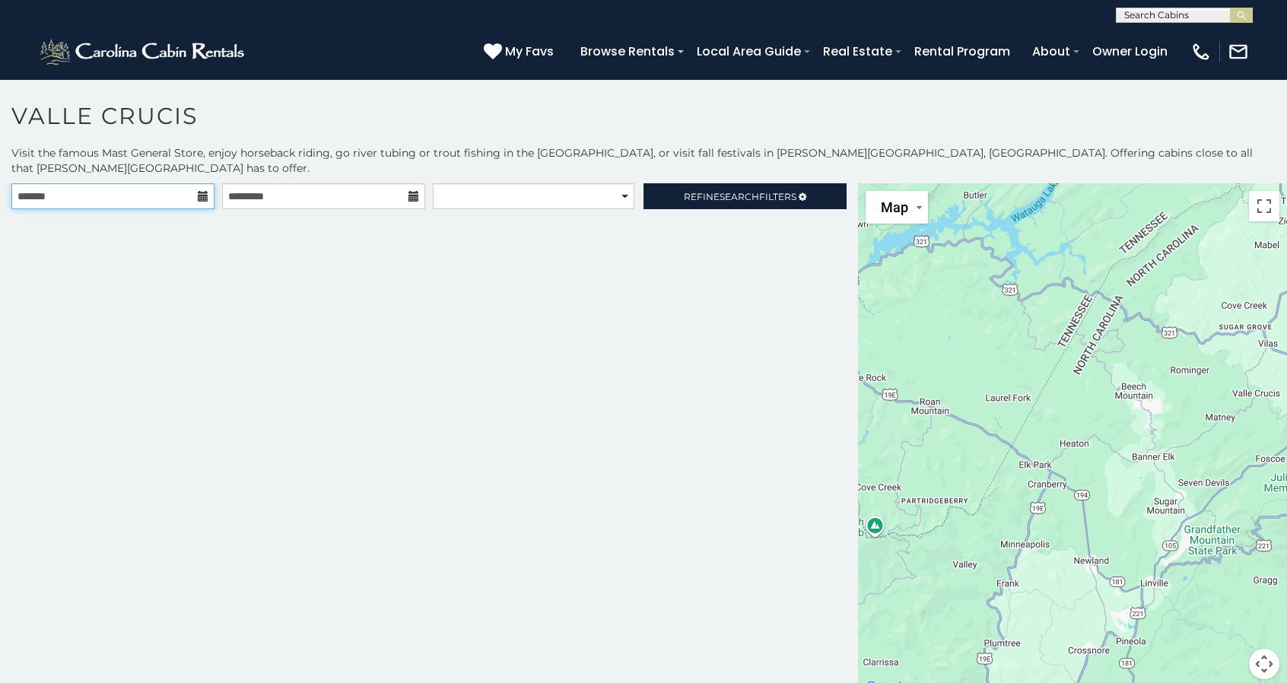
click at [93, 183] on input "text" at bounding box center [112, 196] width 203 height 26
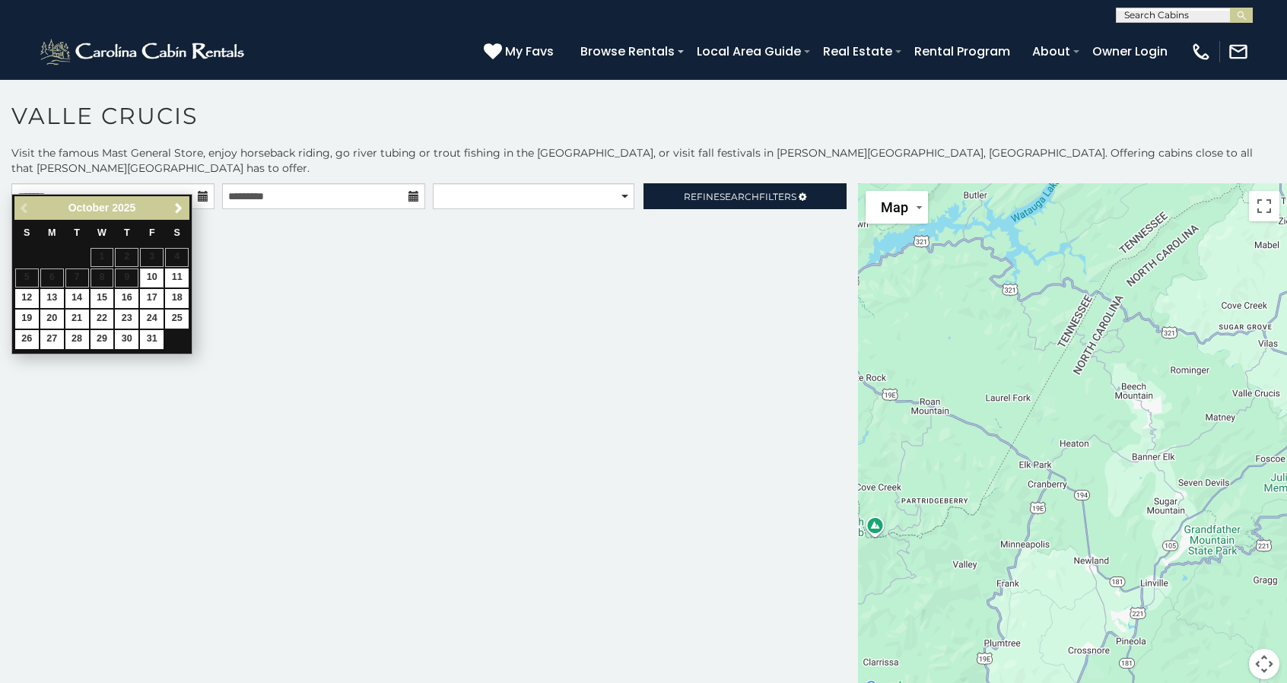
click at [177, 197] on div "Previous Next [DATE]" at bounding box center [101, 208] width 175 height 24
click at [177, 199] on link "Next" at bounding box center [178, 208] width 19 height 19
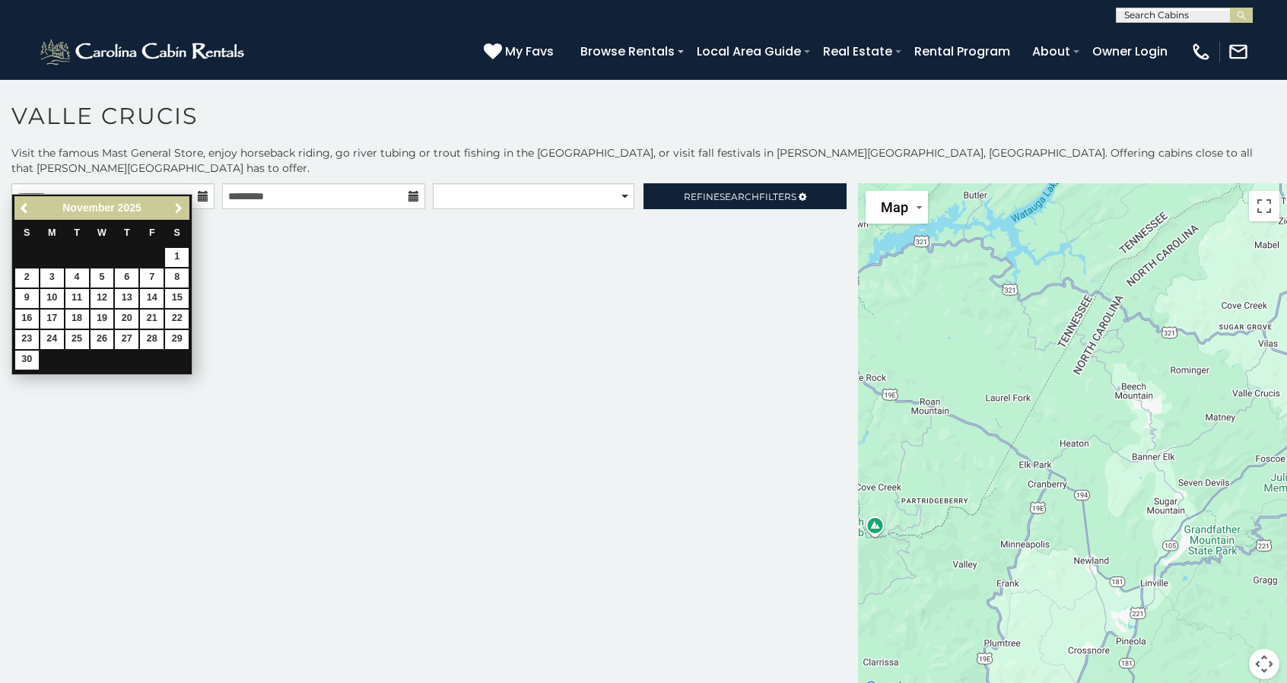
click at [177, 200] on link "Next" at bounding box center [178, 208] width 19 height 19
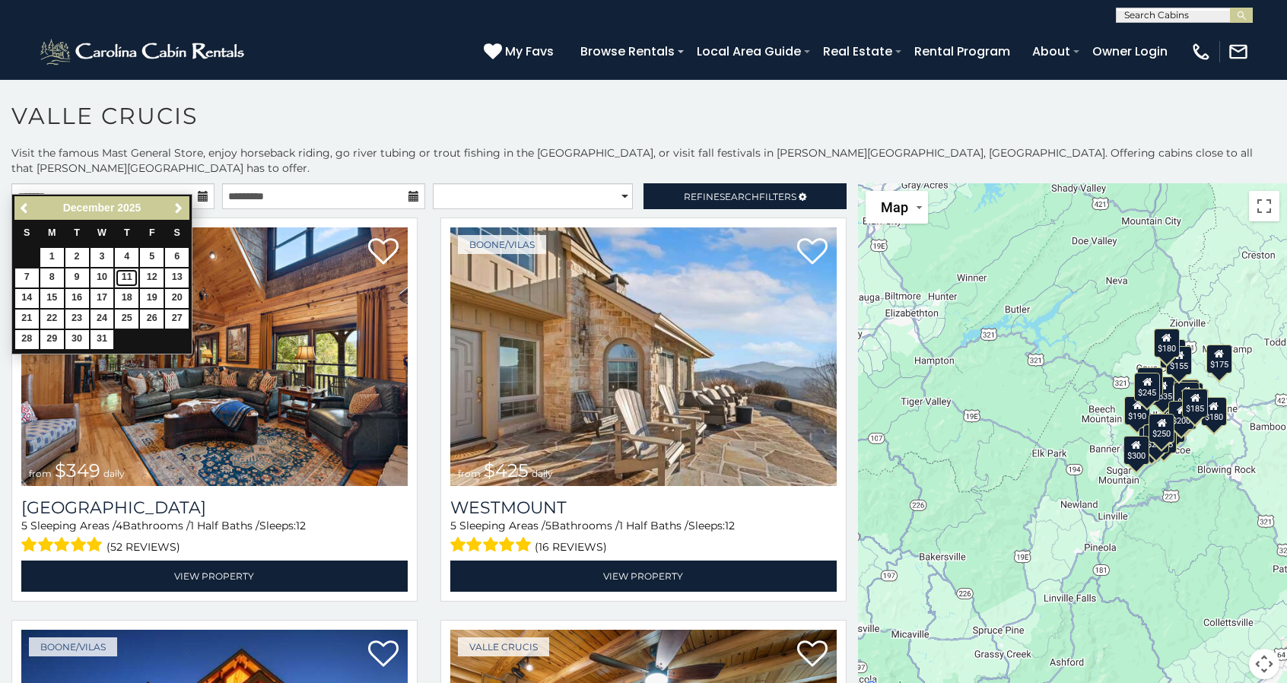
click at [120, 276] on link "11" at bounding box center [127, 278] width 24 height 19
type input "**********"
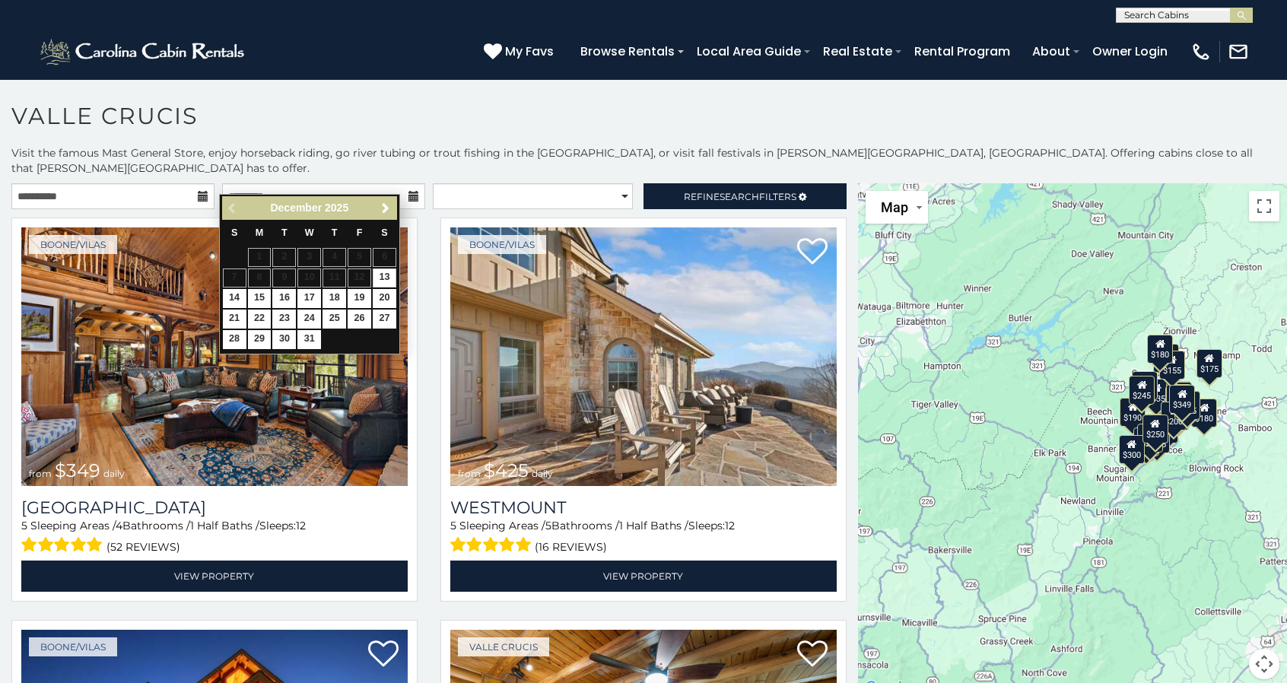
click at [409, 191] on icon at bounding box center [414, 196] width 11 height 11
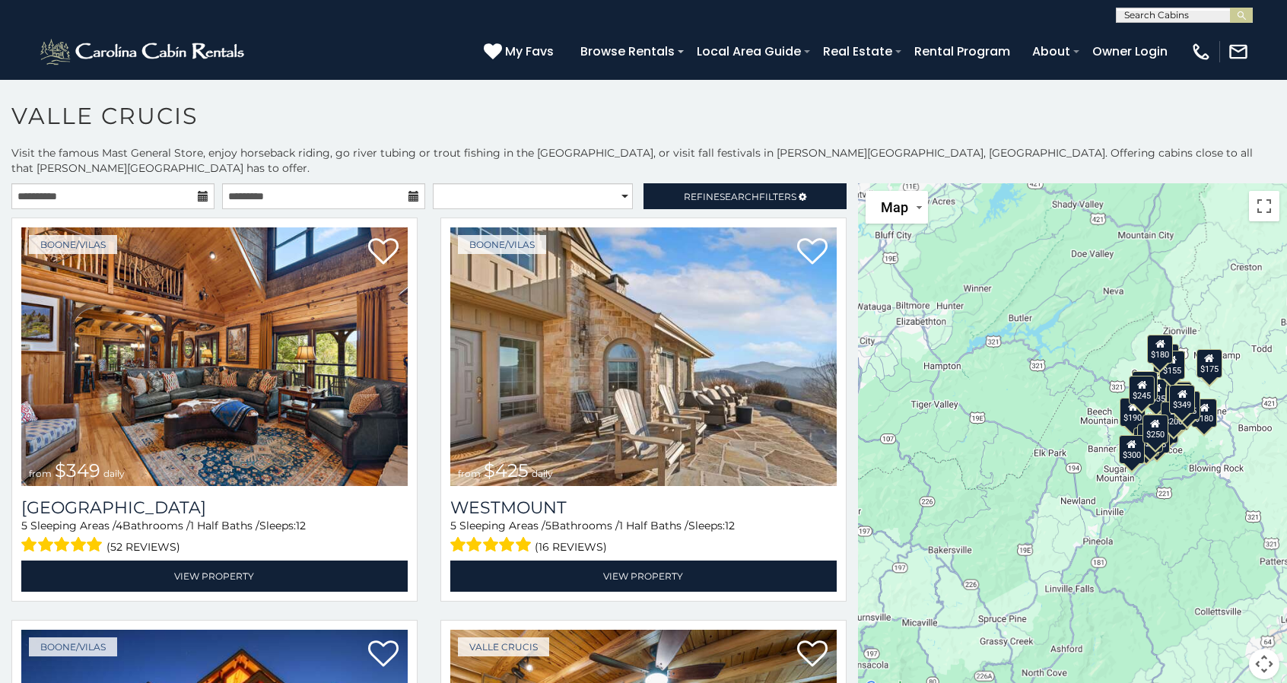
click at [409, 191] on icon at bounding box center [414, 196] width 11 height 11
click at [338, 183] on input "text" at bounding box center [323, 196] width 203 height 26
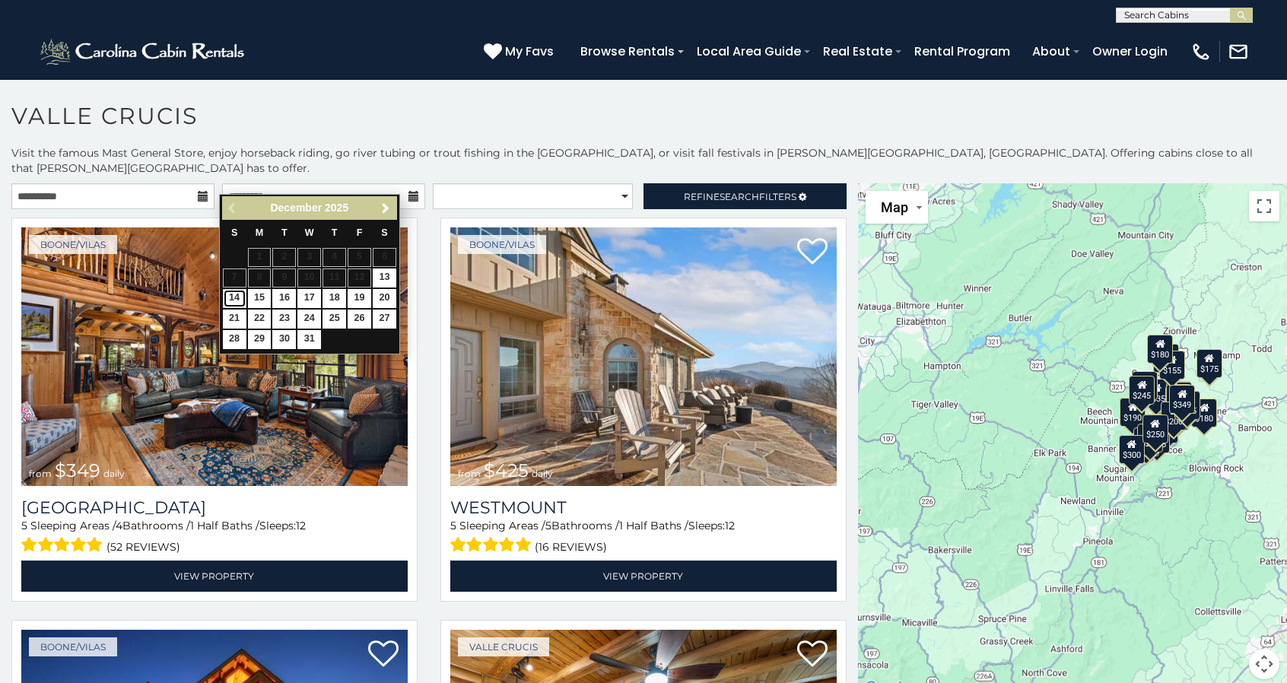
click at [237, 295] on link "14" at bounding box center [235, 298] width 24 height 19
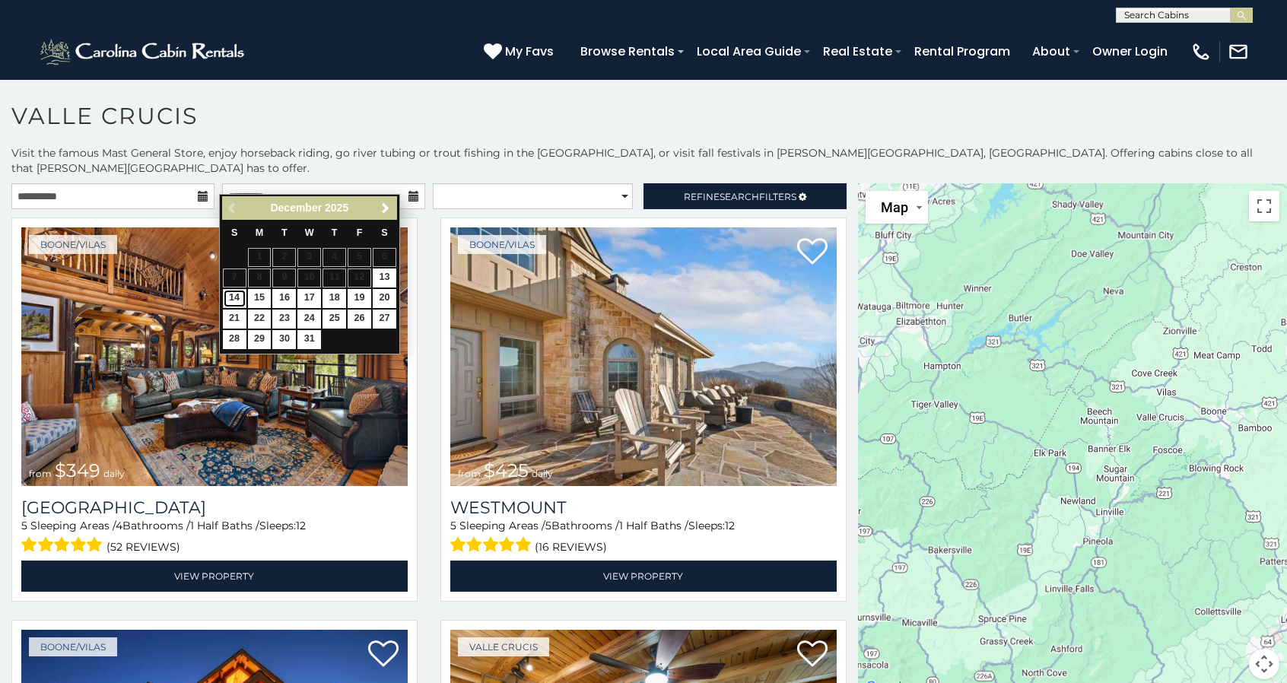
type input "**********"
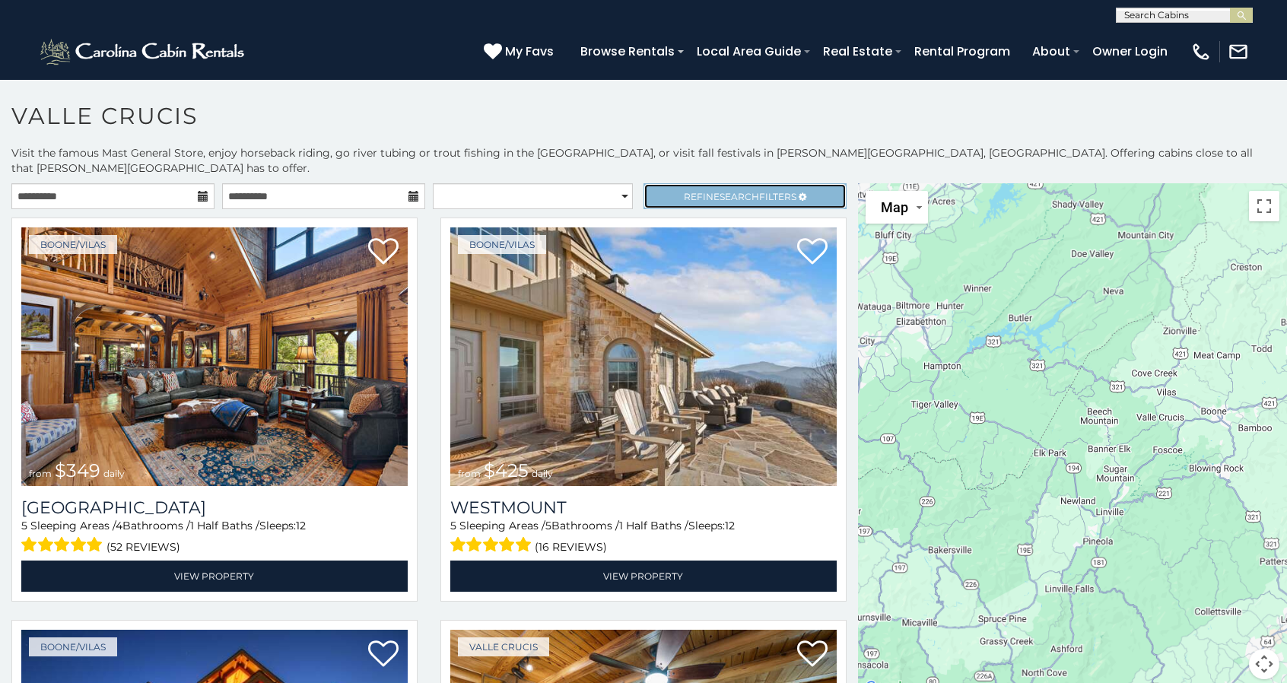
click at [680, 183] on link "Refine Search Filters" at bounding box center [745, 196] width 203 height 26
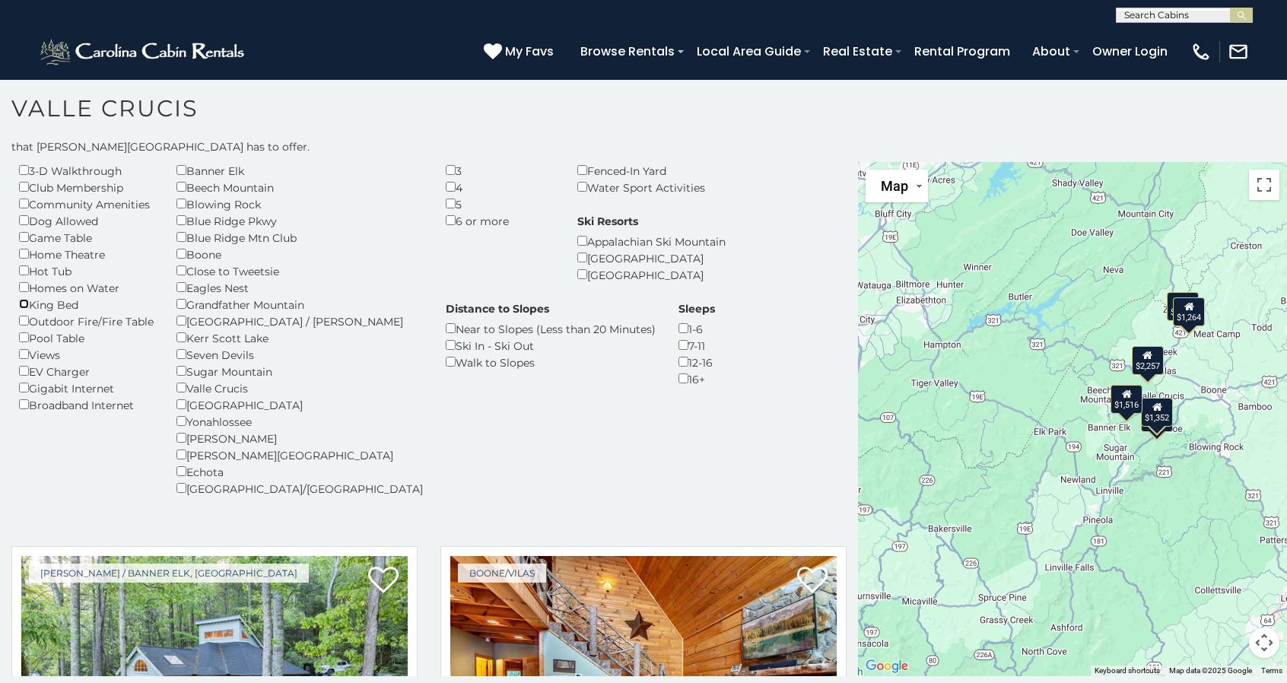
scroll to position [18, 0]
